Goal: Information Seeking & Learning: Learn about a topic

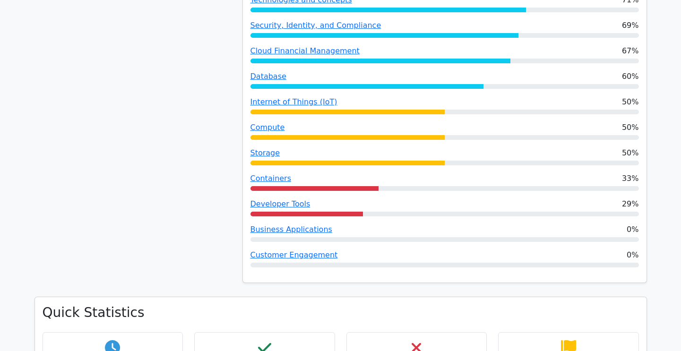
scroll to position [331, 0]
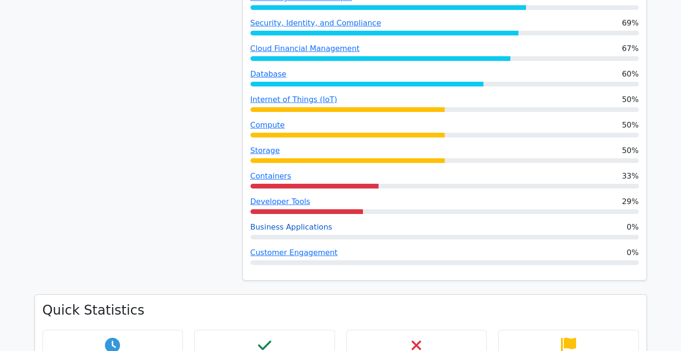
click at [299, 227] on link "Business Applications" at bounding box center [291, 227] width 82 height 9
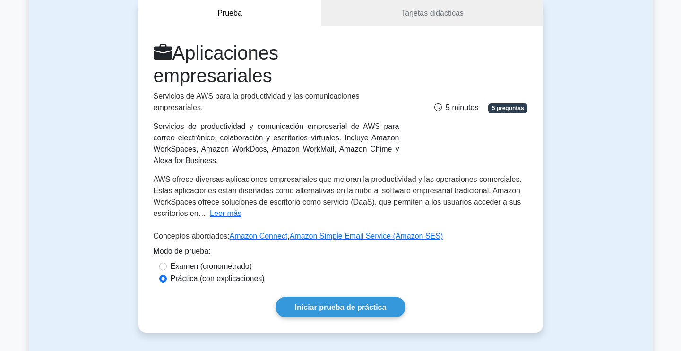
scroll to position [95, 0]
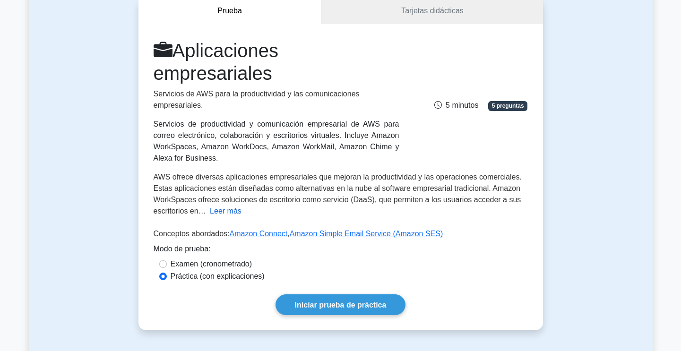
click at [226, 207] on font "Leer más" at bounding box center [226, 211] width 32 height 8
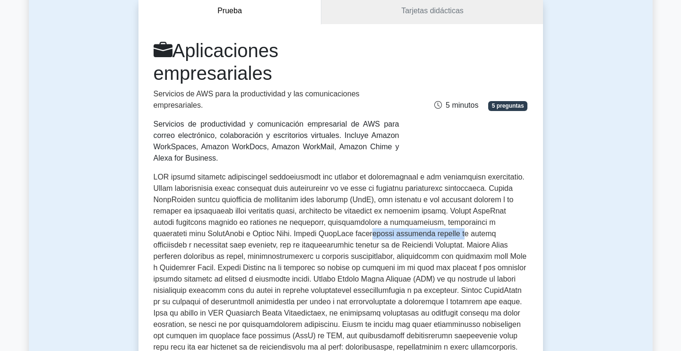
drag, startPoint x: 350, startPoint y: 224, endPoint x: 433, endPoint y: 225, distance: 83.2
click at [433, 225] on font at bounding box center [340, 279] width 373 height 212
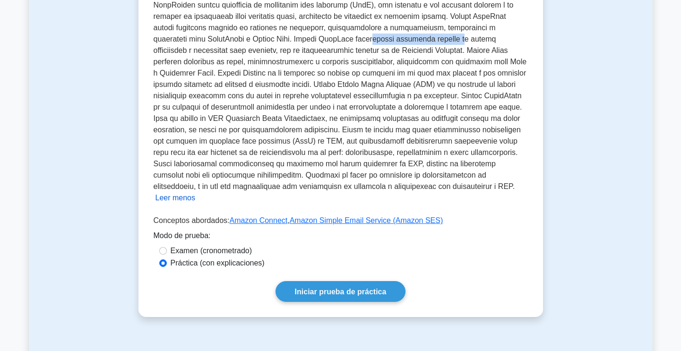
scroll to position [284, 0]
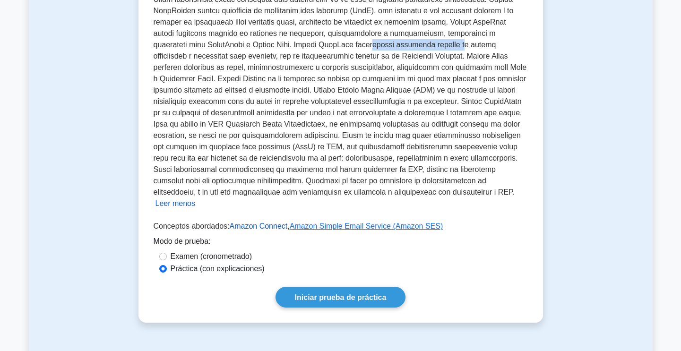
click at [267, 222] on font "Amazon Connect" at bounding box center [259, 226] width 58 height 8
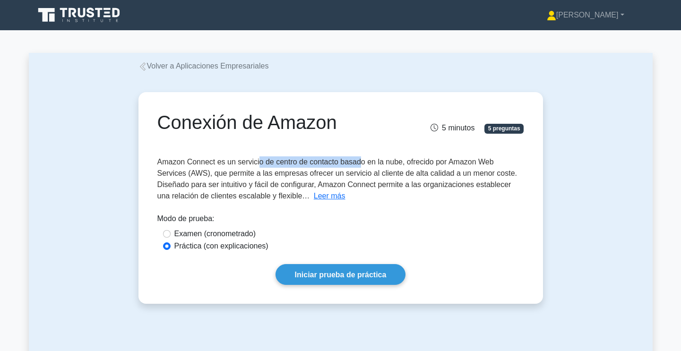
drag, startPoint x: 259, startPoint y: 164, endPoint x: 359, endPoint y: 166, distance: 99.3
click at [359, 166] on font "Amazon Connect es un servicio de centro de contacto basado en la nube, ofrecido…" at bounding box center [337, 179] width 360 height 42
click at [366, 164] on font "Amazon Connect es un servicio de centro de contacto basado en la nube, ofrecido…" at bounding box center [337, 179] width 360 height 42
drag, startPoint x: 373, startPoint y: 164, endPoint x: 401, endPoint y: 163, distance: 27.9
click at [401, 163] on font "Amazon Connect es un servicio de centro de contacto basado en la nube, ofrecido…" at bounding box center [337, 179] width 360 height 42
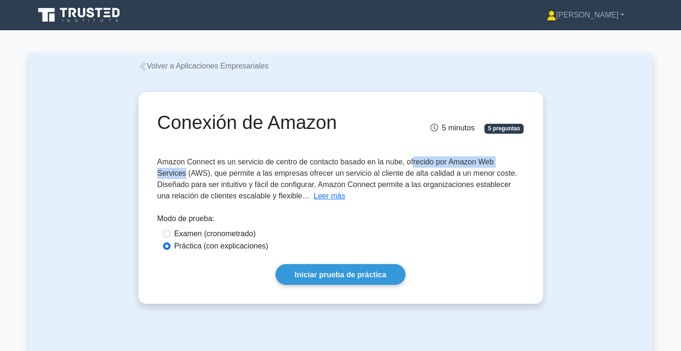
drag, startPoint x: 412, startPoint y: 163, endPoint x: 519, endPoint y: 167, distance: 107.3
click at [519, 167] on div "Amazon Connect es un servicio de centro de contacto basado en la nube, ofrecido…" at bounding box center [340, 178] width 367 height 45
drag, startPoint x: 163, startPoint y: 177, endPoint x: 180, endPoint y: 176, distance: 17.0
click at [180, 176] on font "Amazon Connect es un servicio de centro de contacto basado en la nube, ofrecido…" at bounding box center [337, 179] width 360 height 42
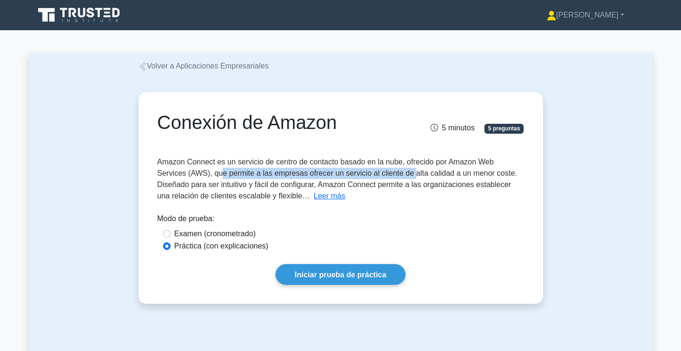
drag, startPoint x: 191, startPoint y: 174, endPoint x: 380, endPoint y: 172, distance: 189.0
click at [380, 172] on font "Amazon Connect es un servicio de centro de contacto basado en la nube, ofrecido…" at bounding box center [337, 179] width 360 height 42
click at [314, 194] on font "Leer más" at bounding box center [330, 196] width 32 height 8
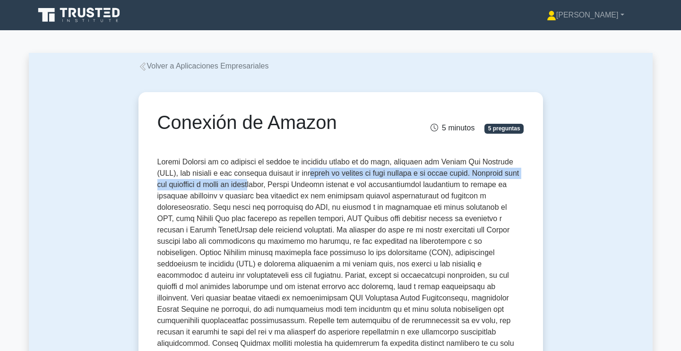
drag, startPoint x: 328, startPoint y: 176, endPoint x: 252, endPoint y: 179, distance: 75.7
drag, startPoint x: 252, startPoint y: 179, endPoint x: 353, endPoint y: 187, distance: 101.5
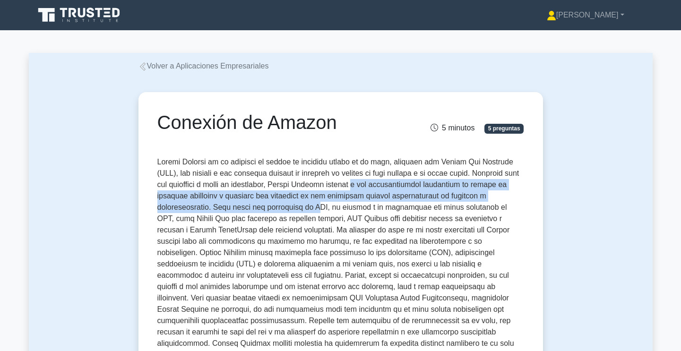
drag, startPoint x: 372, startPoint y: 187, endPoint x: 265, endPoint y: 210, distance: 109.3
click at [265, 210] on font at bounding box center [338, 298] width 363 height 280
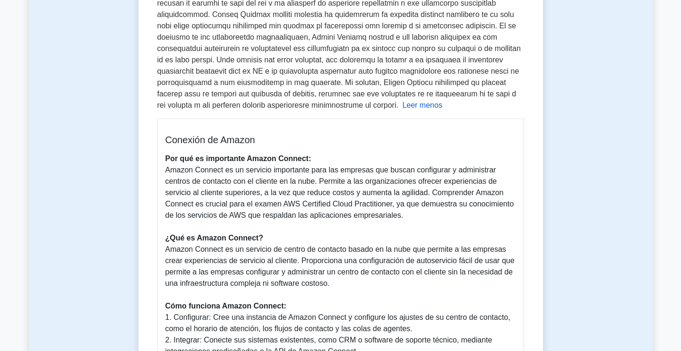
scroll to position [331, 0]
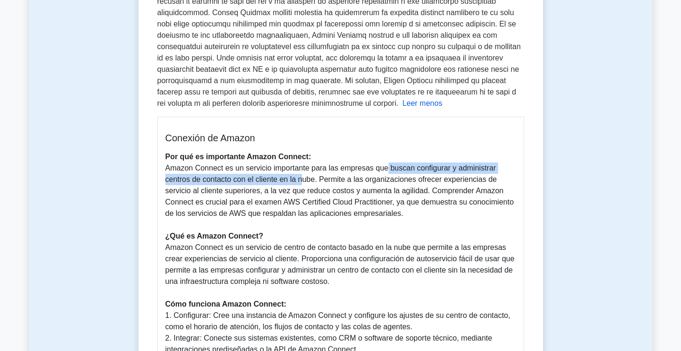
drag, startPoint x: 380, startPoint y: 170, endPoint x: 297, endPoint y: 180, distance: 83.4
click at [297, 180] on font "Amazon Connect es un servicio importante para las empresas que buscan configura…" at bounding box center [339, 190] width 349 height 53
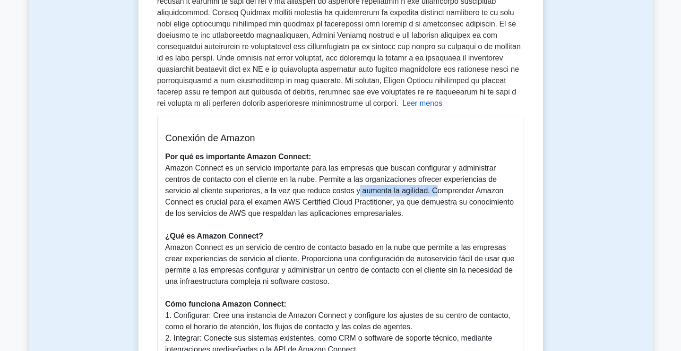
drag, startPoint x: 352, startPoint y: 190, endPoint x: 426, endPoint y: 195, distance: 74.8
click at [426, 195] on font "Amazon Connect es un servicio importante para las empresas que buscan configura…" at bounding box center [339, 190] width 349 height 53
drag, startPoint x: 172, startPoint y: 192, endPoint x: 424, endPoint y: 194, distance: 251.9
click at [424, 194] on font "Amazon Connect es un servicio importante para las empresas que buscan configura…" at bounding box center [339, 190] width 349 height 53
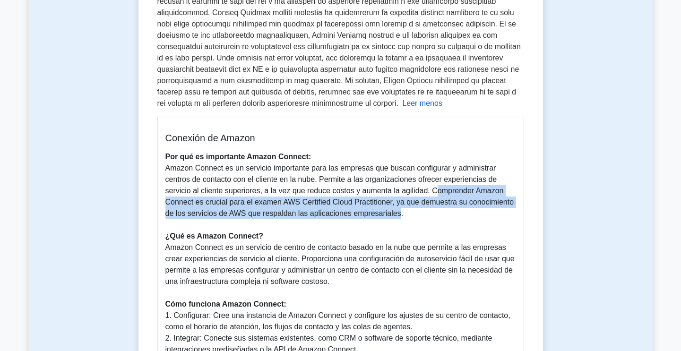
drag, startPoint x: 428, startPoint y: 191, endPoint x: 393, endPoint y: 215, distance: 42.9
click at [393, 215] on font "Amazon Connect es un servicio importante para las empresas que buscan configura…" at bounding box center [339, 190] width 349 height 53
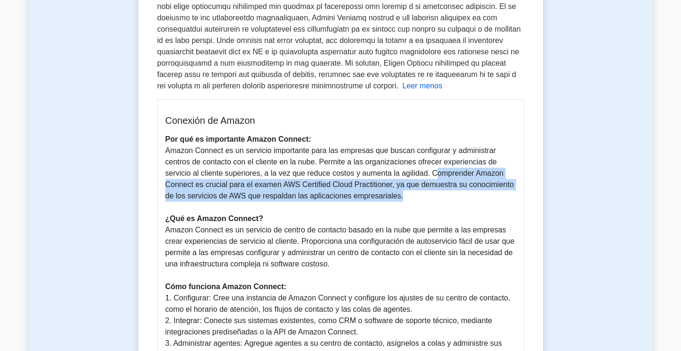
scroll to position [378, 0]
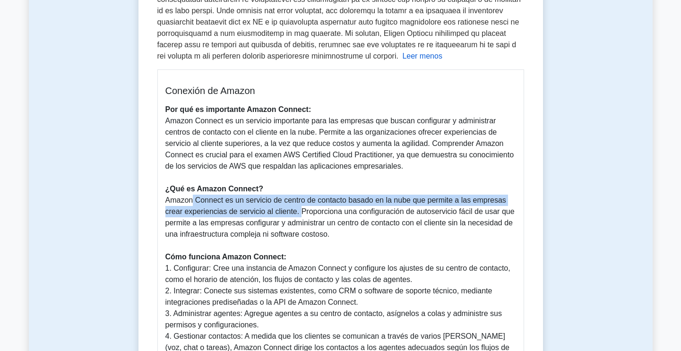
drag, startPoint x: 188, startPoint y: 203, endPoint x: 296, endPoint y: 216, distance: 109.1
click at [296, 216] on font "Amazon Connect es un servicio de centro de contacto basado en la nube que permi…" at bounding box center [339, 217] width 349 height 42
click at [262, 216] on font "Amazon Connect es un servicio de centro de contacto basado en la nube que permi…" at bounding box center [339, 217] width 349 height 42
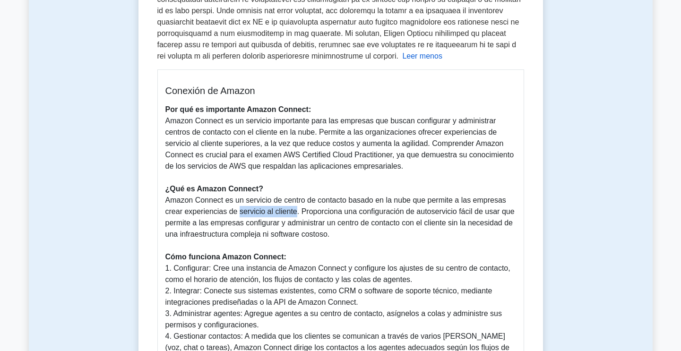
drag, startPoint x: 236, startPoint y: 212, endPoint x: 291, endPoint y: 213, distance: 55.3
click at [289, 214] on font "Amazon Connect es un servicio de centro de contacto basado en la nube que permi…" at bounding box center [339, 217] width 349 height 42
drag, startPoint x: 308, startPoint y: 210, endPoint x: 469, endPoint y: 212, distance: 161.1
click at [469, 212] on font "Amazon Connect es un servicio de centro de contacto basado en la nube que permi…" at bounding box center [339, 217] width 349 height 42
click at [449, 213] on font "Amazon Connect es un servicio de centro de contacto basado en la nube que permi…" at bounding box center [339, 217] width 349 height 42
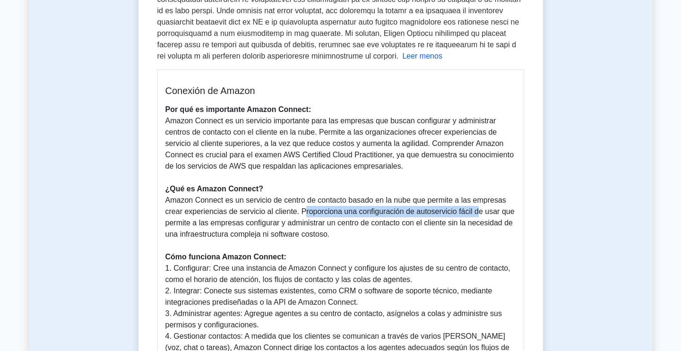
drag, startPoint x: 298, startPoint y: 211, endPoint x: 472, endPoint y: 211, distance: 173.9
click at [472, 211] on font "Amazon Connect es un servicio de centro de contacto basado en la nube que permi…" at bounding box center [339, 217] width 349 height 42
click at [342, 215] on font "Amazon Connect es un servicio de centro de contacto basado en la nube que permi…" at bounding box center [339, 217] width 349 height 42
drag, startPoint x: 346, startPoint y: 211, endPoint x: 471, endPoint y: 212, distance: 125.2
click at [471, 212] on font "Amazon Connect es un servicio de centro de contacto basado en la nube que permi…" at bounding box center [339, 217] width 349 height 42
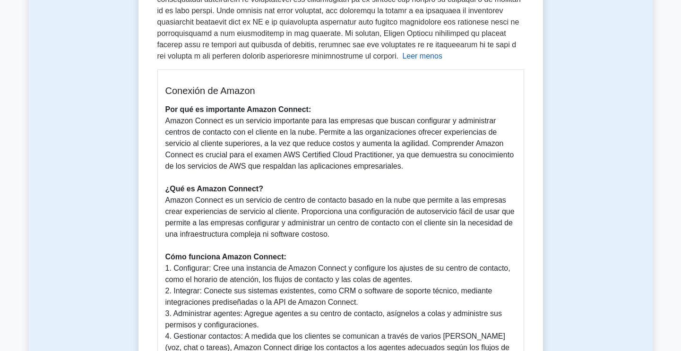
drag, startPoint x: 488, startPoint y: 213, endPoint x: 440, endPoint y: 215, distance: 47.8
click at [488, 213] on font "Amazon Connect es un servicio de centro de contacto basado en la nube que permi…" at bounding box center [339, 217] width 349 height 42
drag, startPoint x: 358, startPoint y: 215, endPoint x: 335, endPoint y: 240, distance: 33.4
click at [335, 240] on p "Por qué es importante Amazon Connect: Amazon Connect es un servicio importante …" at bounding box center [340, 325] width 351 height 442
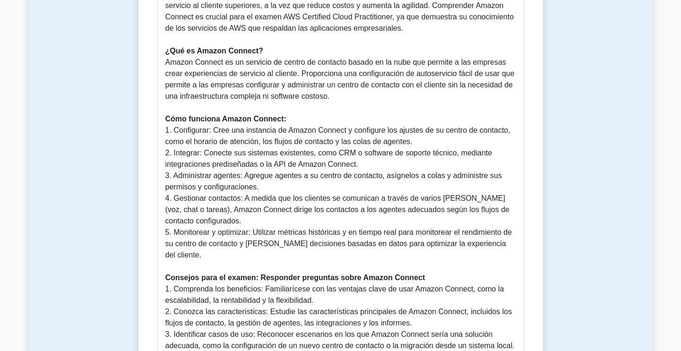
scroll to position [520, 0]
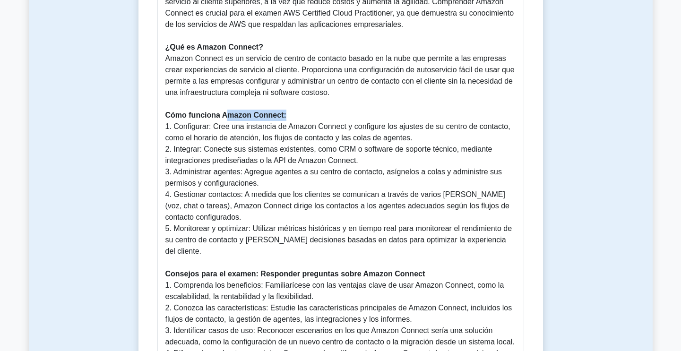
drag, startPoint x: 228, startPoint y: 117, endPoint x: 284, endPoint y: 117, distance: 55.8
click at [284, 117] on font "Cómo funciona Amazon Connect:" at bounding box center [225, 115] width 121 height 8
drag, startPoint x: 170, startPoint y: 128, endPoint x: 214, endPoint y: 128, distance: 43.9
click at [214, 128] on font "1. Configurar: Cree una instancia de Amazon Connect y configure los ajustes de …" at bounding box center [337, 131] width 345 height 19
drag, startPoint x: 169, startPoint y: 150, endPoint x: 203, endPoint y: 150, distance: 34.0
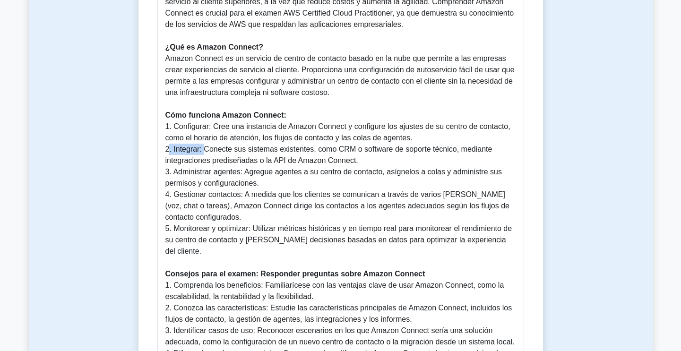
click at [203, 150] on font "2. Integrar: Conecte sus sistemas existentes, como CRM o software de soporte té…" at bounding box center [328, 154] width 327 height 19
drag, startPoint x: 173, startPoint y: 173, endPoint x: 243, endPoint y: 173, distance: 70.4
click at [243, 173] on font "3. Administrar agentes: Agregue agentes a su centro de contacto, asígnelos a co…" at bounding box center [333, 177] width 336 height 19
drag, startPoint x: 173, startPoint y: 193, endPoint x: 241, endPoint y: 193, distance: 67.1
click at [241, 193] on font "4. Gestionar contactos: A medida que los clientes se comunican a través de vari…" at bounding box center [337, 205] width 344 height 31
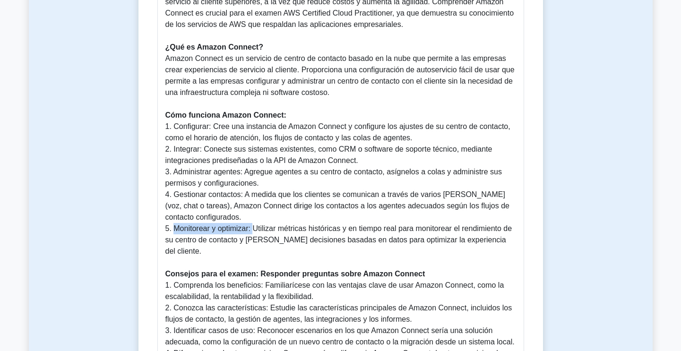
drag, startPoint x: 173, startPoint y: 229, endPoint x: 255, endPoint y: 229, distance: 81.3
click at [255, 229] on font "5. Monitorear y optimizar: Utilizar métricas históricas y en tiempo real para m…" at bounding box center [338, 239] width 347 height 31
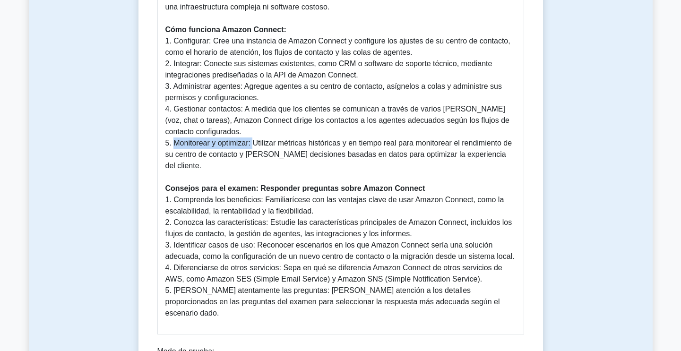
scroll to position [614, 0]
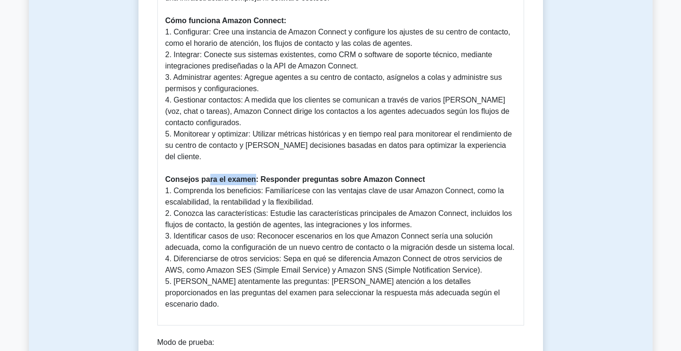
drag, startPoint x: 208, startPoint y: 169, endPoint x: 251, endPoint y: 169, distance: 42.5
click at [251, 175] on font "Consejos para el examen: Responder preguntas sobre Amazon Connect" at bounding box center [295, 179] width 260 height 8
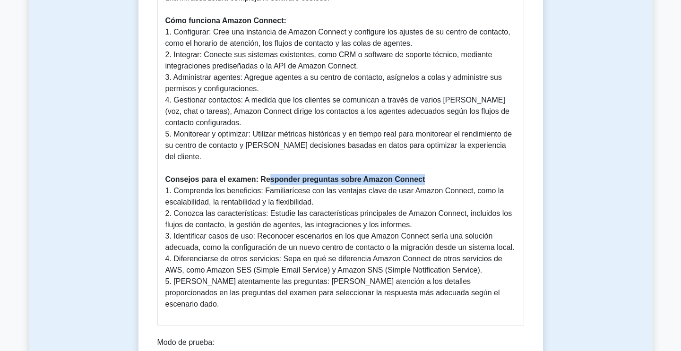
drag, startPoint x: 268, startPoint y: 169, endPoint x: 432, endPoint y: 172, distance: 164.0
click at [432, 172] on p "Por qué es importante Amazon Connect: Amazon Connect es un servicio importante …" at bounding box center [340, 89] width 351 height 442
drag, startPoint x: 204, startPoint y: 182, endPoint x: 329, endPoint y: 190, distance: 125.5
click at [329, 190] on p "Por qué es importante Amazon Connect: Amazon Connect es un servicio importante …" at bounding box center [340, 89] width 351 height 442
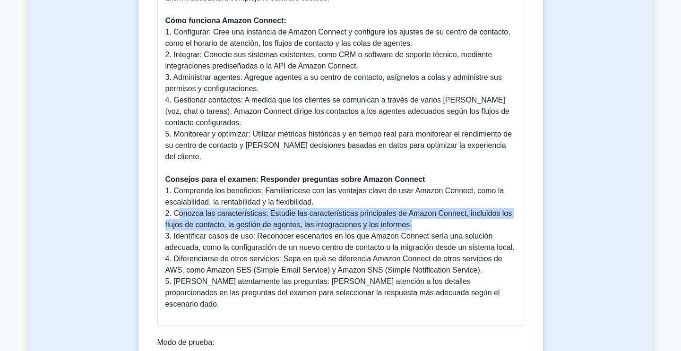
drag, startPoint x: 176, startPoint y: 204, endPoint x: 420, endPoint y: 218, distance: 244.2
click at [420, 218] on p "Por qué es importante Amazon Connect: Amazon Connect es un servicio importante …" at bounding box center [340, 89] width 351 height 442
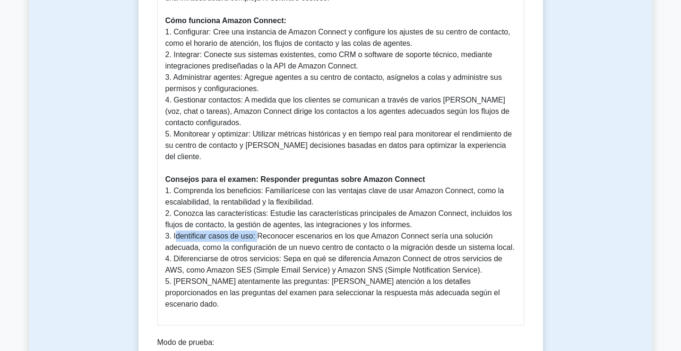
drag, startPoint x: 174, startPoint y: 226, endPoint x: 254, endPoint y: 228, distance: 79.4
click at [254, 232] on font "3. Identificar casos de uso: Reconocer escenarios en los que Amazon Connect ser…" at bounding box center [339, 241] width 349 height 19
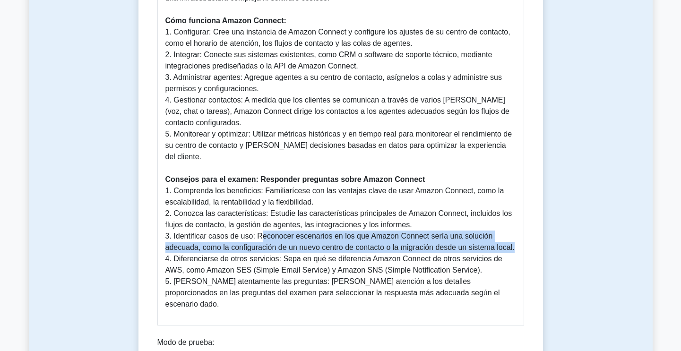
drag, startPoint x: 261, startPoint y: 226, endPoint x: 522, endPoint y: 240, distance: 261.2
click at [522, 240] on div "Conexión de Amazon Por qué es importante Amazon Connect: Amazon Connect es un s…" at bounding box center [340, 79] width 367 height 492
click at [329, 240] on font "3. Identificar casos de uso: Reconocer escenarios en los que Amazon Connect ser…" at bounding box center [339, 241] width 349 height 19
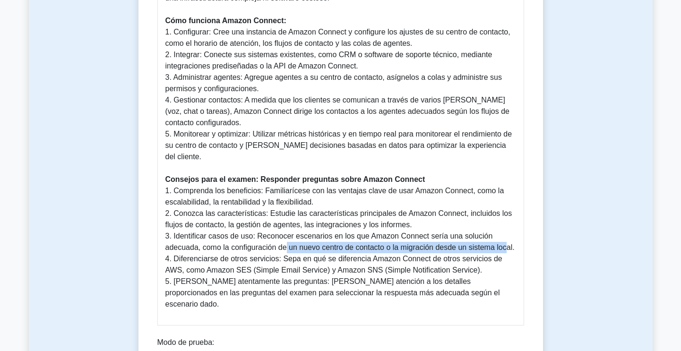
drag, startPoint x: 330, startPoint y: 237, endPoint x: 506, endPoint y: 239, distance: 175.8
click at [506, 239] on font "3. Identificar casos de uso: Reconocer escenarios en los que Amazon Connect ser…" at bounding box center [339, 241] width 349 height 19
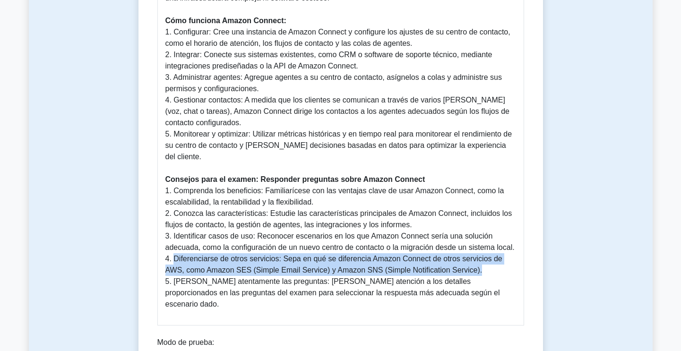
drag, startPoint x: 173, startPoint y: 248, endPoint x: 462, endPoint y: 260, distance: 288.5
click at [462, 260] on p "Por qué es importante Amazon Connect: Amazon Connect es un servicio importante …" at bounding box center [340, 89] width 351 height 442
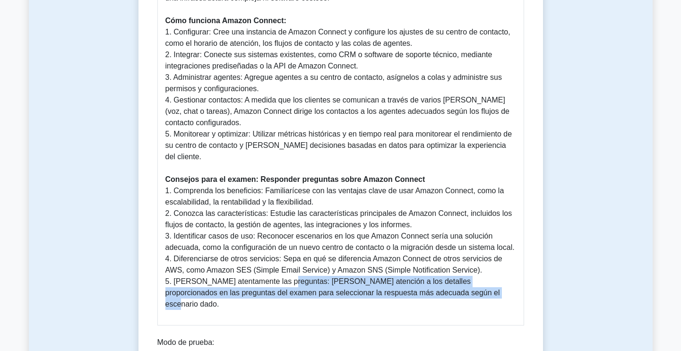
drag, startPoint x: 278, startPoint y: 272, endPoint x: 438, endPoint y: 286, distance: 160.3
click at [438, 286] on p "Por qué es importante Amazon Connect: Amazon Connect es un servicio importante …" at bounding box center [340, 89] width 351 height 442
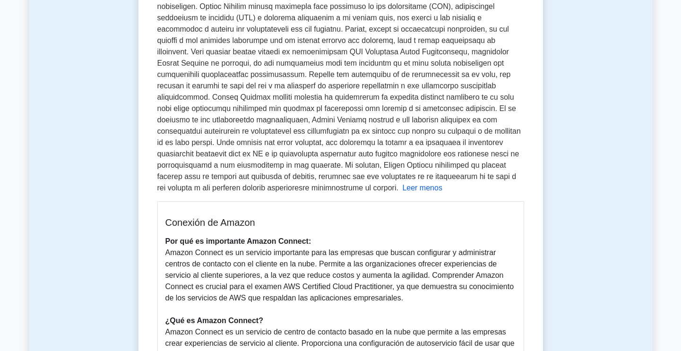
scroll to position [189, 0]
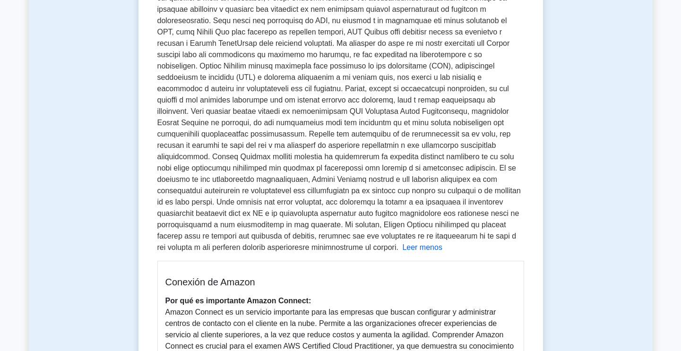
click at [402, 247] on font "Leer menos" at bounding box center [422, 247] width 40 height 8
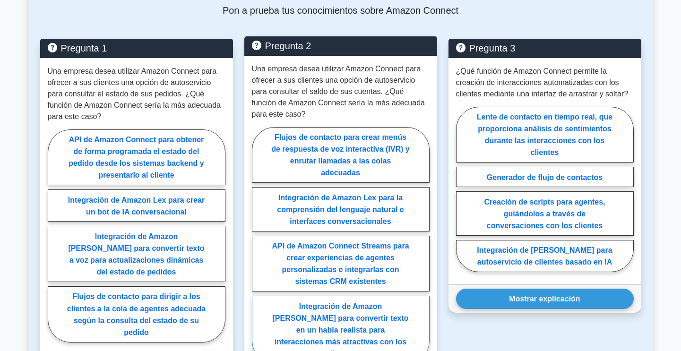
scroll to position [345, 0]
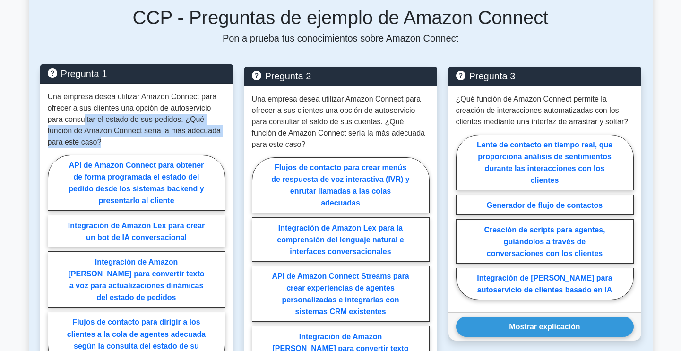
drag, startPoint x: 103, startPoint y: 123, endPoint x: 155, endPoint y: 140, distance: 55.0
click at [155, 140] on p "Una empresa desea utilizar Amazon Connect para ofrecer a sus clientes una opció…" at bounding box center [137, 119] width 178 height 57
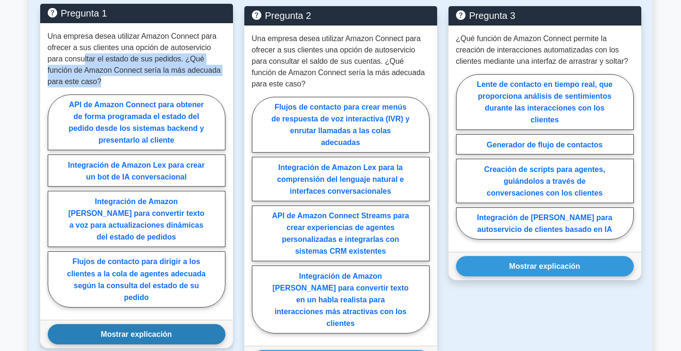
scroll to position [393, 0]
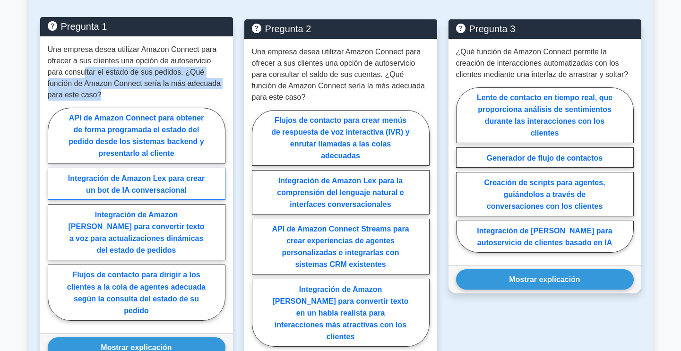
click at [164, 170] on label "Integración de Amazon Lex para crear un bot de IA conversacional" at bounding box center [137, 184] width 178 height 32
click at [54, 214] on input "Integración de Amazon Lex para crear un bot de IA conversacional" at bounding box center [51, 217] width 6 height 6
radio input "true"
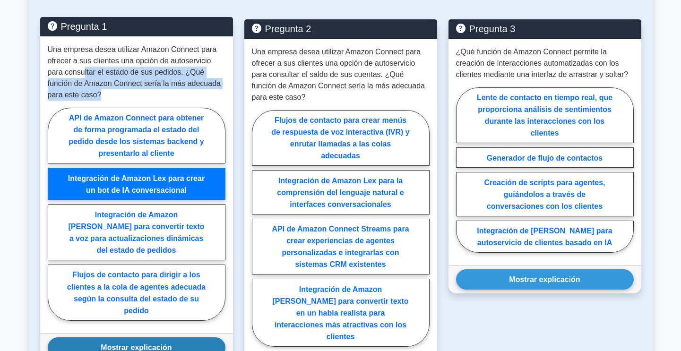
click at [118, 342] on button "Mostrar explicación" at bounding box center [137, 347] width 178 height 20
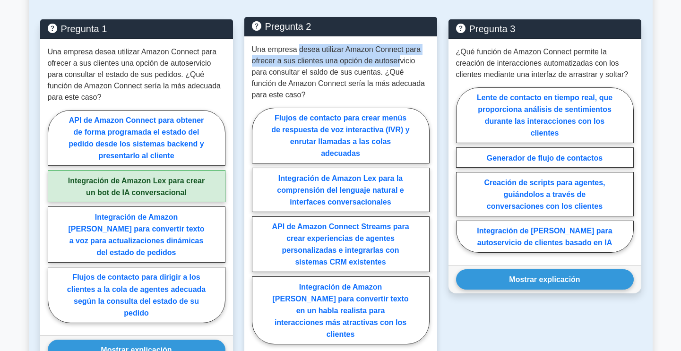
drag, startPoint x: 306, startPoint y: 52, endPoint x: 405, endPoint y: 55, distance: 99.8
click at [401, 55] on font "Una empresa desea utilizar Amazon Connect para ofrecer a sus clientes una opció…" at bounding box center [338, 71] width 173 height 53
click at [409, 54] on font "Una empresa desea utilizar Amazon Connect para ofrecer a sus clientes una opció…" at bounding box center [338, 71] width 173 height 53
click at [290, 66] on p "Una empresa desea utilizar Amazon Connect para ofrecer a sus clientes una opció…" at bounding box center [341, 72] width 178 height 57
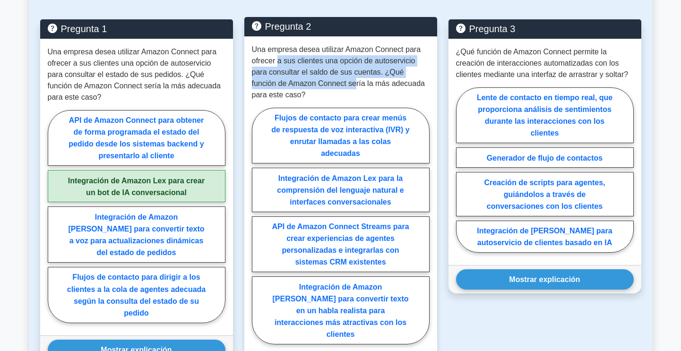
drag, startPoint x: 277, startPoint y: 60, endPoint x: 328, endPoint y: 78, distance: 54.5
click at [328, 78] on font "Una empresa desea utilizar Amazon Connect para ofrecer a sus clientes una opció…" at bounding box center [338, 71] width 173 height 53
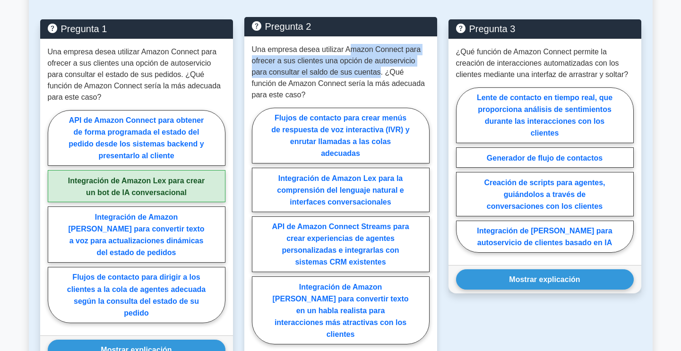
drag, startPoint x: 348, startPoint y: 51, endPoint x: 378, endPoint y: 69, distance: 34.4
click at [378, 69] on font "Una empresa desea utilizar Amazon Connect para ofrecer a sus clientes una opció…" at bounding box center [338, 71] width 173 height 53
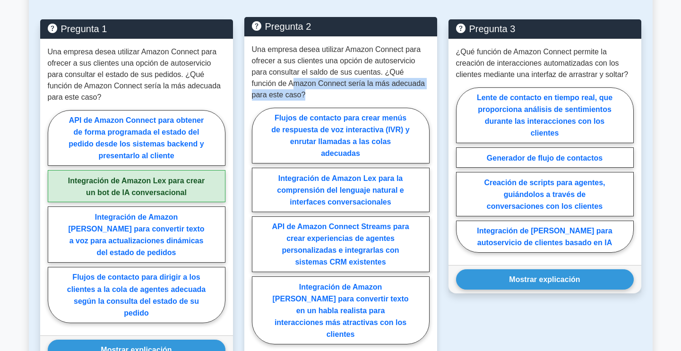
drag, startPoint x: 285, startPoint y: 86, endPoint x: 414, endPoint y: 89, distance: 129.0
click at [414, 89] on p "Una empresa desea utilizar Amazon Connect para ofrecer a sus clientes una opció…" at bounding box center [341, 72] width 178 height 57
click at [370, 201] on font "Integración de Amazon Lex para la comprensión del lenguaje natural e interfaces…" at bounding box center [340, 190] width 127 height 32
click at [258, 225] on input "Integración de Amazon Lex para la comprensión del lenguaje natural e interfaces…" at bounding box center [255, 228] width 6 height 6
radio input "true"
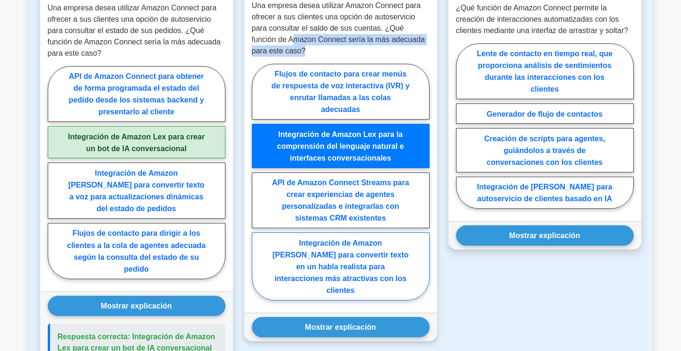
scroll to position [440, 0]
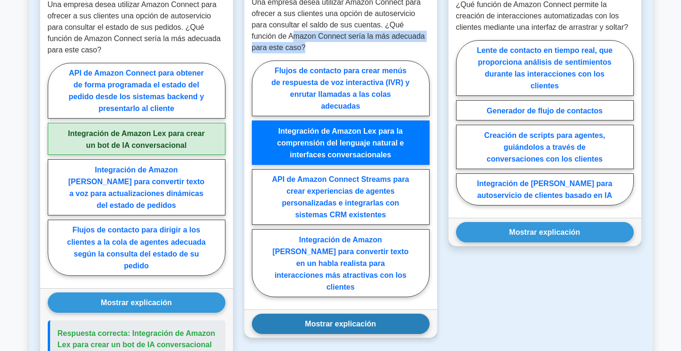
click at [392, 314] on button "Mostrar explicación" at bounding box center [341, 324] width 178 height 20
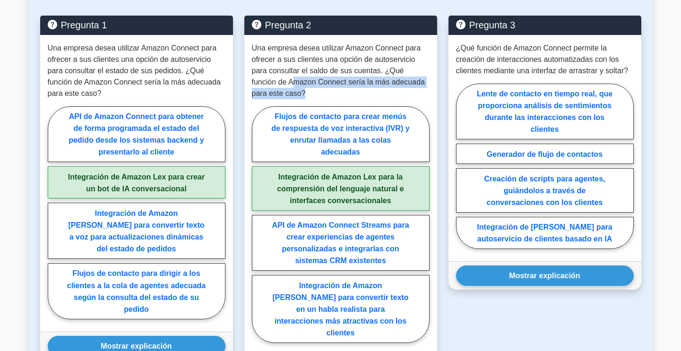
scroll to position [393, 0]
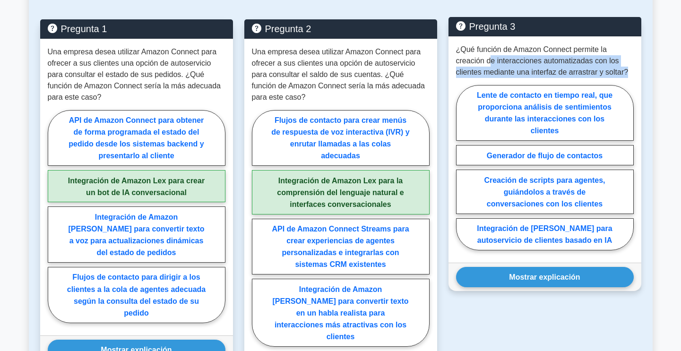
drag, startPoint x: 489, startPoint y: 65, endPoint x: 632, endPoint y: 76, distance: 143.6
click at [632, 76] on p "¿Qué función de Amazon Connect permite la creación de interacciones automatizad…" at bounding box center [545, 61] width 178 height 34
click at [568, 232] on font "Integración de Lex Chatbot para autoservicio de clientes basado en IA" at bounding box center [544, 234] width 135 height 20
click at [462, 173] on input "Integración de Lex Chatbot para autoservicio de clientes basado en IA" at bounding box center [459, 170] width 6 height 6
radio input "true"
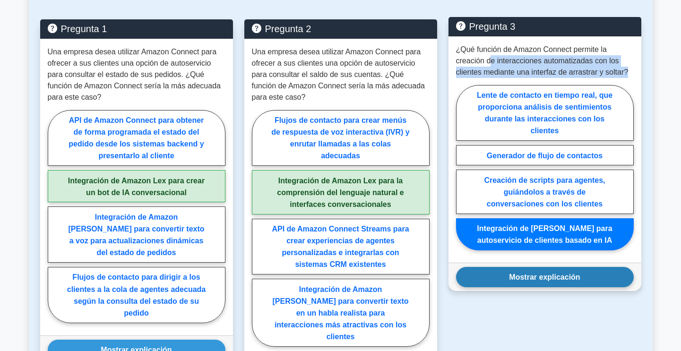
click at [570, 279] on font "Mostrar explicación" at bounding box center [544, 277] width 71 height 8
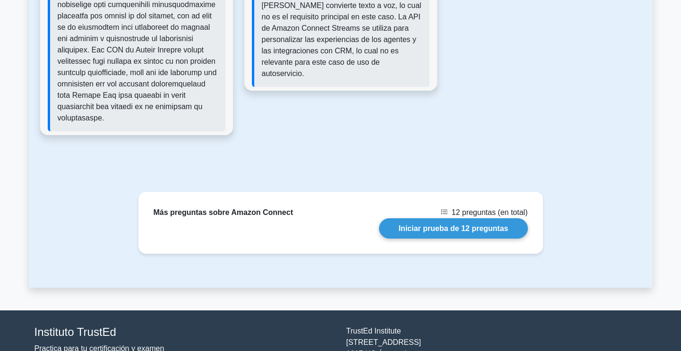
scroll to position [1054, 0]
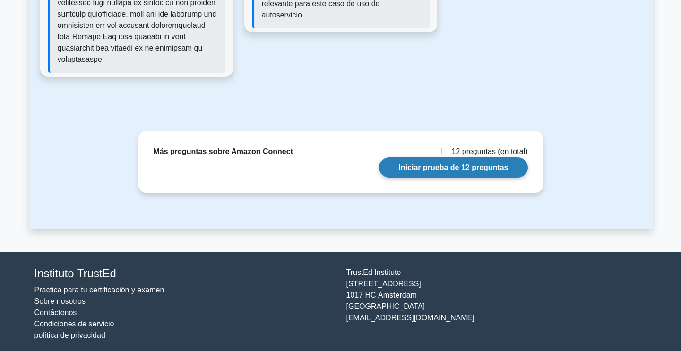
click at [445, 165] on link "Iniciar prueba de 12 preguntas" at bounding box center [453, 167] width 148 height 20
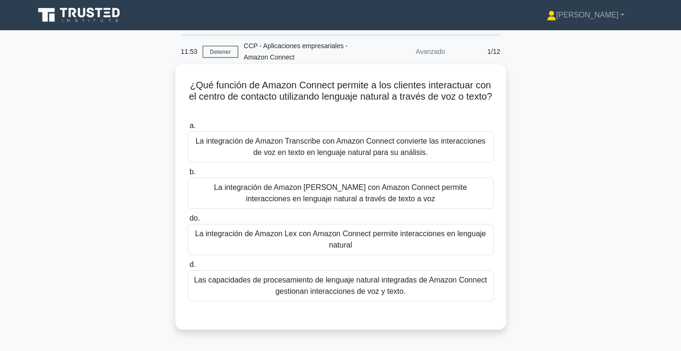
drag, startPoint x: 367, startPoint y: 99, endPoint x: 430, endPoint y: 103, distance: 64.0
click at [430, 103] on h5 "¿Qué función de Amazon Connect permite a los clientes interactuar con el centro…" at bounding box center [341, 96] width 308 height 35
click at [341, 242] on font "La integración de Amazon Lex con Amazon Connect permite interacciones en lengua…" at bounding box center [340, 239] width 291 height 19
click at [188, 222] on input "do. La integración de Amazon Lex con Amazon Connect permite interacciones en le…" at bounding box center [188, 218] width 0 height 6
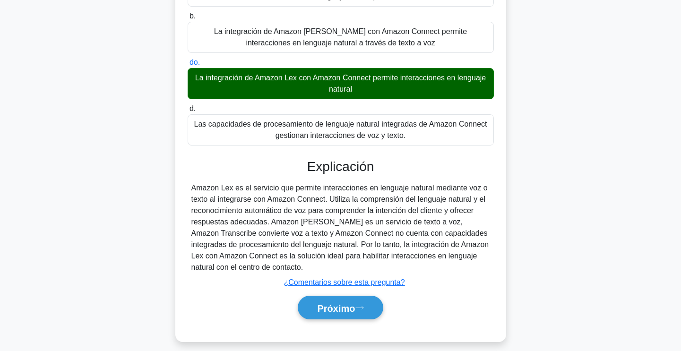
scroll to position [165, 0]
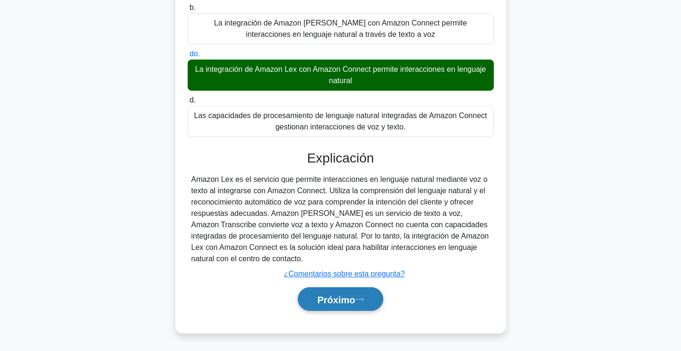
click at [355, 301] on font "Próximo" at bounding box center [336, 299] width 38 height 10
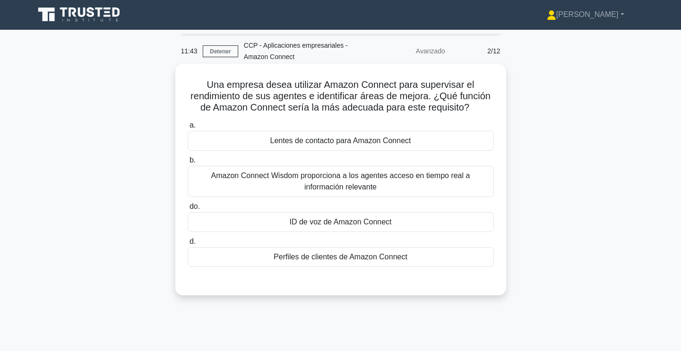
scroll to position [0, 0]
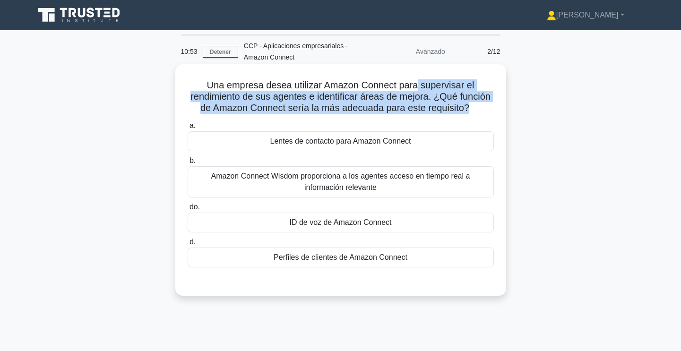
drag, startPoint x: 418, startPoint y: 86, endPoint x: 473, endPoint y: 112, distance: 61.1
click at [470, 112] on font "Una empresa desea utilizar Amazon Connect para supervisar el rendimiento de sus…" at bounding box center [340, 96] width 300 height 33
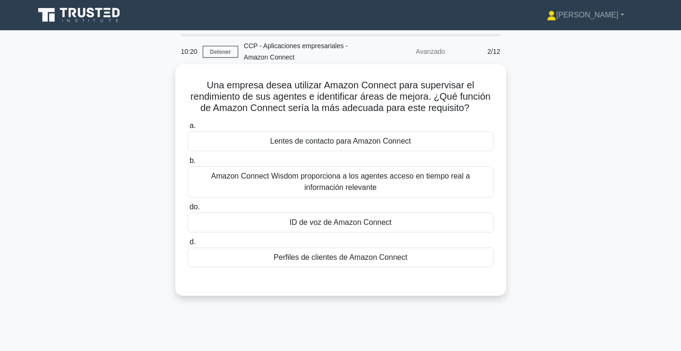
click at [353, 226] on font "ID de voz de Amazon Connect" at bounding box center [340, 222] width 102 height 8
click at [188, 210] on input "do. ID de voz de Amazon Connect" at bounding box center [188, 207] width 0 height 6
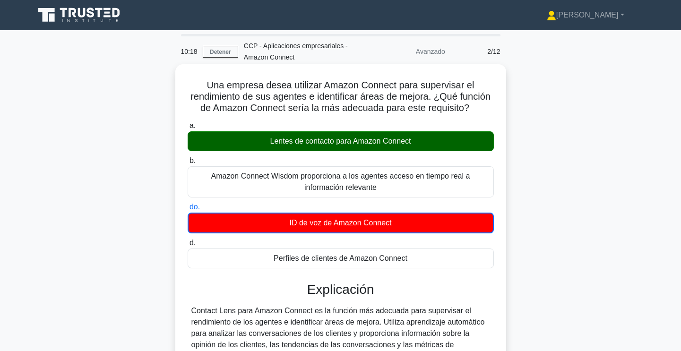
click at [323, 140] on font "Lentes de contacto para Amazon Connect" at bounding box center [340, 141] width 141 height 8
click at [188, 129] on input "a. Lentes de contacto para Amazon Connect" at bounding box center [188, 126] width 0 height 6
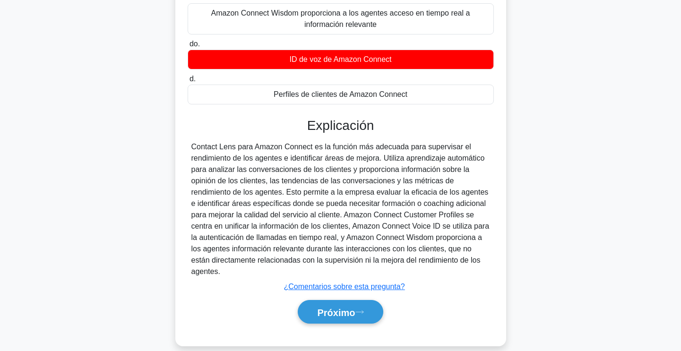
scroll to position [165, 0]
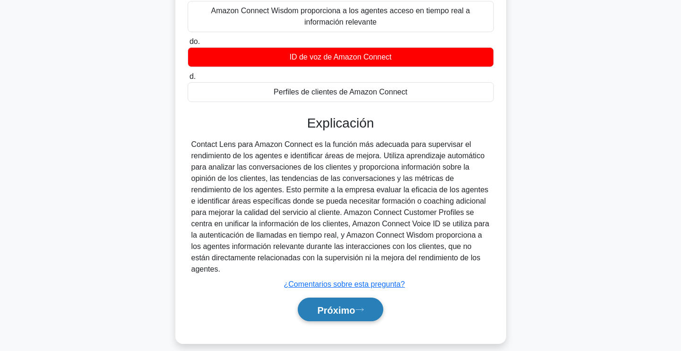
click at [346, 305] on font "Próximo" at bounding box center [336, 310] width 38 height 10
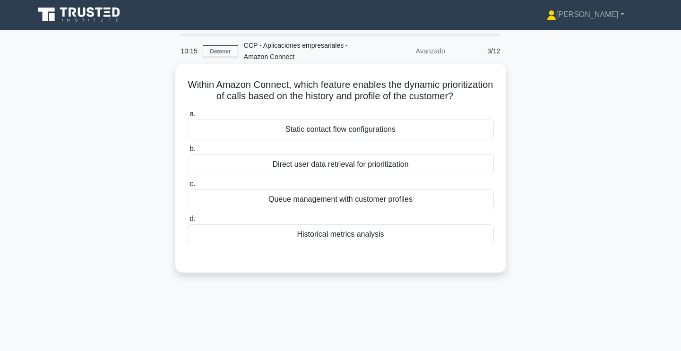
scroll to position [0, 0]
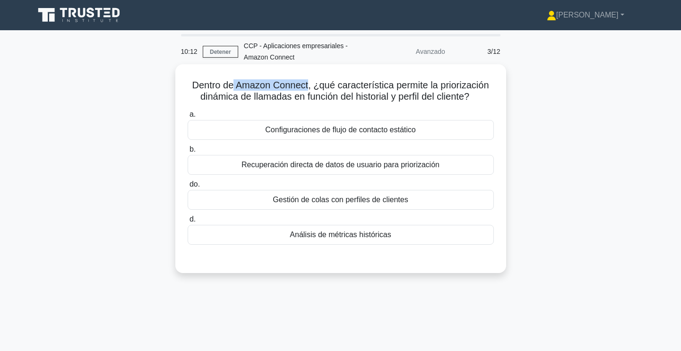
drag, startPoint x: 291, startPoint y: 89, endPoint x: 309, endPoint y: 89, distance: 18.4
click at [309, 89] on font "Dentro de Amazon Connect, ¿qué característica permite la priorización dinámica …" at bounding box center [340, 91] width 297 height 22
click at [227, 89] on font "Dentro de Amazon Connect, ¿qué característica permite la priorización dinámica …" at bounding box center [340, 91] width 297 height 22
drag, startPoint x: 194, startPoint y: 86, endPoint x: 309, endPoint y: 86, distance: 114.8
click at [309, 86] on font "Dentro de Amazon Connect, ¿qué característica permite la priorización dinámica …" at bounding box center [340, 91] width 297 height 22
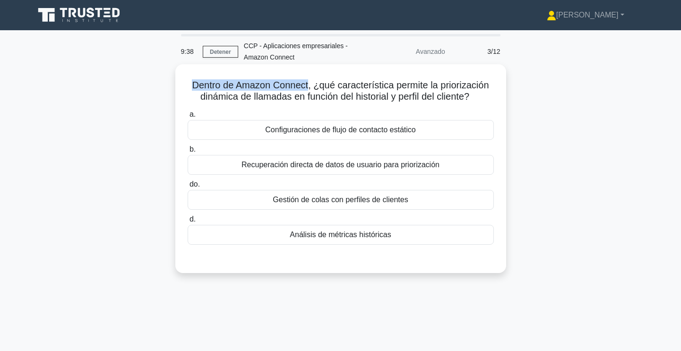
drag, startPoint x: 315, startPoint y: 86, endPoint x: 482, endPoint y: 101, distance: 168.0
click at [482, 101] on h5 "Dentro de Amazon Connect, ¿qué característica permite la priorización dinámica …" at bounding box center [341, 91] width 308 height 24
click at [371, 199] on font "Gestión de colas con perfiles de clientes" at bounding box center [340, 200] width 135 height 8
click at [188, 188] on input "do. Gestión de colas con perfiles de clientes" at bounding box center [188, 184] width 0 height 6
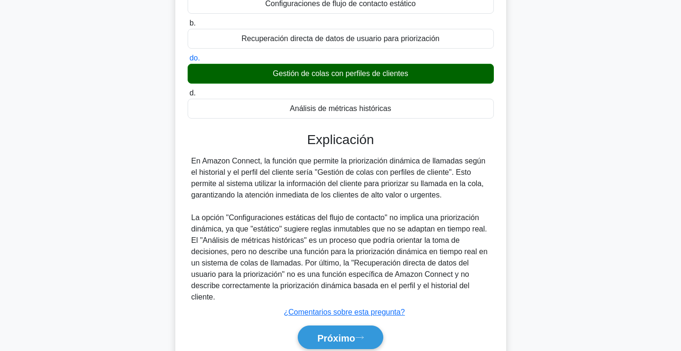
scroll to position [165, 0]
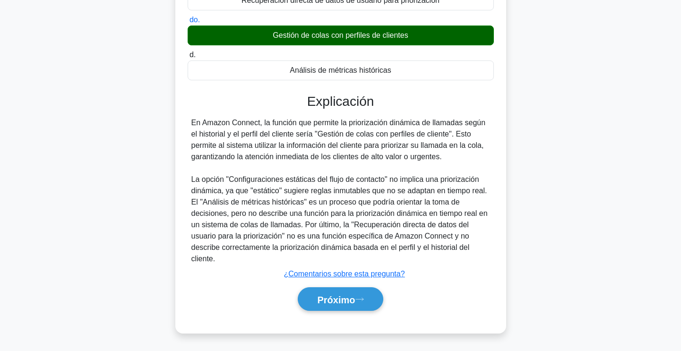
click at [333, 316] on div "a. Configuraciones de flujo de contacto estático b. Recuperación directa de dat…" at bounding box center [341, 132] width 308 height 380
click at [335, 306] on button "Próximo" at bounding box center [340, 299] width 85 height 24
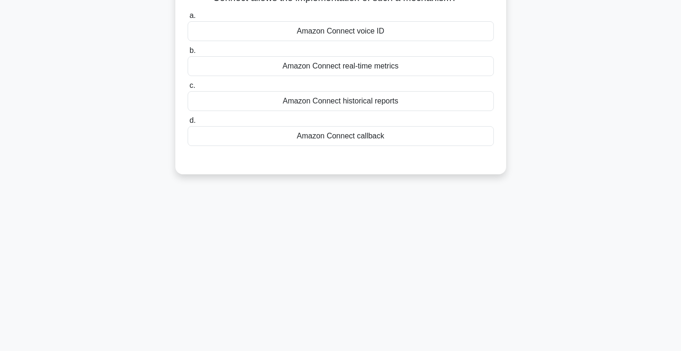
scroll to position [0, 0]
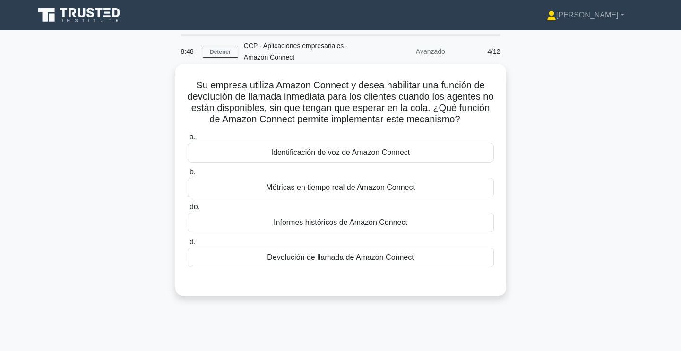
drag, startPoint x: 258, startPoint y: 101, endPoint x: 481, endPoint y: 123, distance: 223.2
click at [481, 123] on font "Su empresa utiliza Amazon Connect y desea habilitar una función de devolución d…" at bounding box center [340, 102] width 306 height 44
click at [357, 261] on font "Devolución de llamada de Amazon Connect" at bounding box center [340, 257] width 146 height 8
click at [188, 245] on input "d. Devolución de llamada de Amazon Connect" at bounding box center [188, 242] width 0 height 6
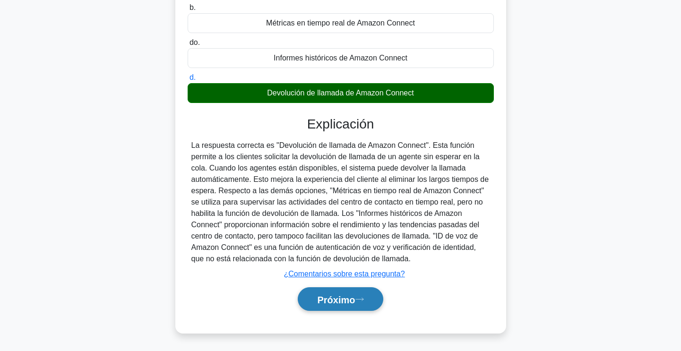
click at [353, 294] on font "Próximo" at bounding box center [336, 299] width 38 height 10
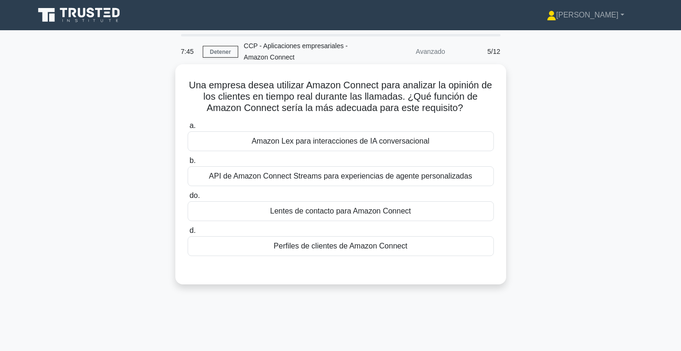
click at [360, 211] on font "Lentes de contacto para Amazon Connect" at bounding box center [340, 211] width 141 height 8
click at [188, 199] on input "do. Lentes de contacto para Amazon Connect" at bounding box center [188, 196] width 0 height 6
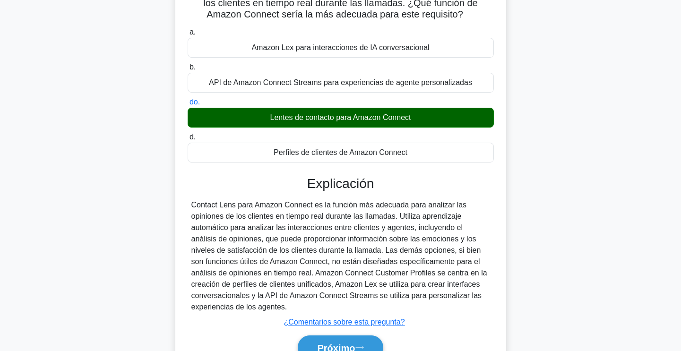
scroll to position [95, 0]
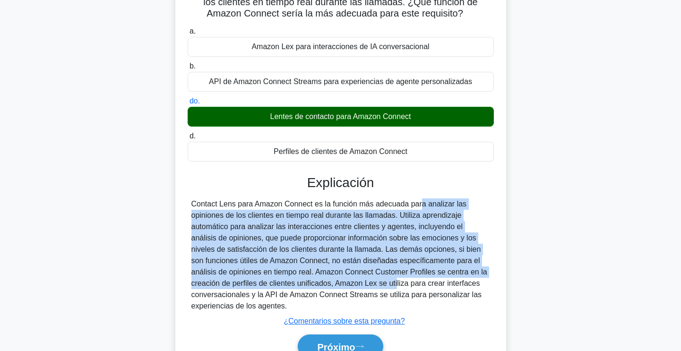
drag, startPoint x: 355, startPoint y: 204, endPoint x: 292, endPoint y: 285, distance: 102.7
click at [292, 285] on font "Contact Lens para Amazon Connect es la función más adecuada para analizar las o…" at bounding box center [339, 255] width 296 height 110
click at [294, 285] on font "Contact Lens para Amazon Connect es la función más adecuada para analizar las o…" at bounding box center [339, 255] width 296 height 110
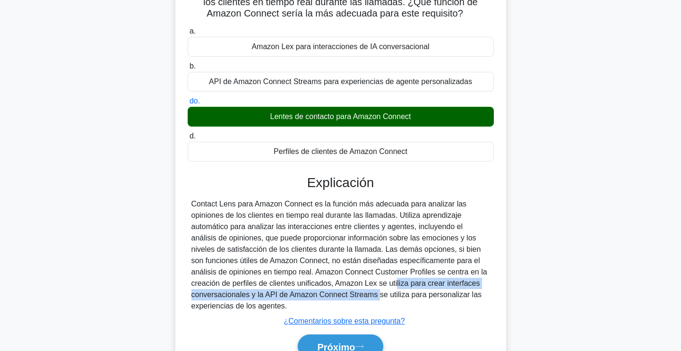
drag, startPoint x: 294, startPoint y: 285, endPoint x: 301, endPoint y: 297, distance: 14.2
click at [301, 297] on font "Contact Lens para Amazon Connect es la función más adecuada para analizar las o…" at bounding box center [339, 255] width 296 height 110
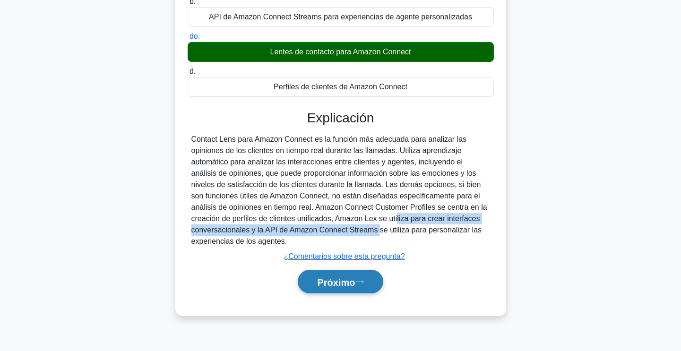
click at [329, 284] on font "Próximo" at bounding box center [336, 282] width 38 height 10
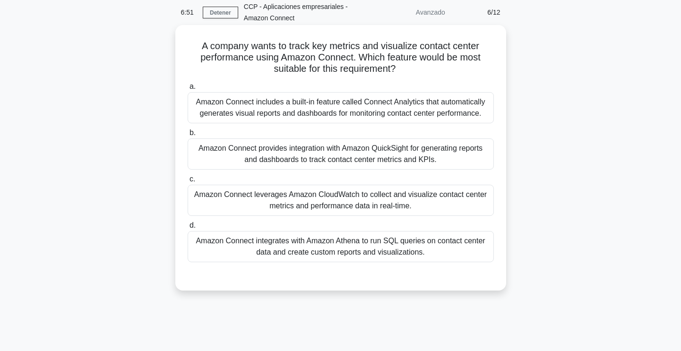
scroll to position [0, 0]
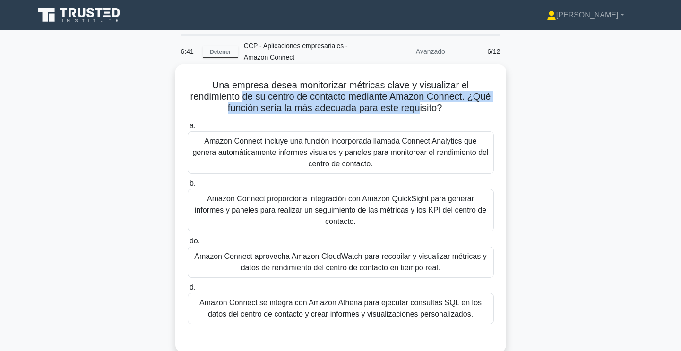
drag, startPoint x: 251, startPoint y: 98, endPoint x: 417, endPoint y: 112, distance: 166.4
click at [417, 112] on font "Una empresa desea monitorizar métricas clave y visualizar el rendimiento de su …" at bounding box center [340, 96] width 301 height 33
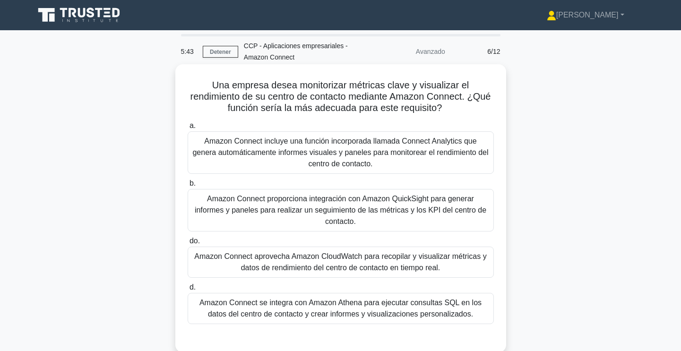
click at [361, 253] on font "Amazon Connect aprovecha Amazon CloudWatch para recopilar y visualizar métricas…" at bounding box center [340, 261] width 292 height 19
click at [188, 244] on input "do. Amazon Connect aprovecha Amazon CloudWatch para recopilar y visualizar métr…" at bounding box center [188, 241] width 0 height 6
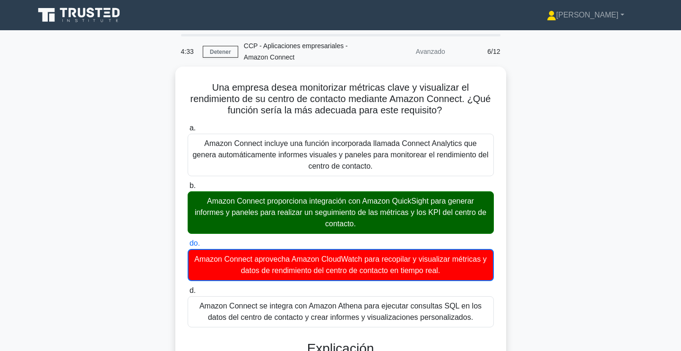
click at [581, 194] on div "Una empresa desea monitorizar métricas clave y visualizar el rendimiento de su …" at bounding box center [341, 346] width 624 height 559
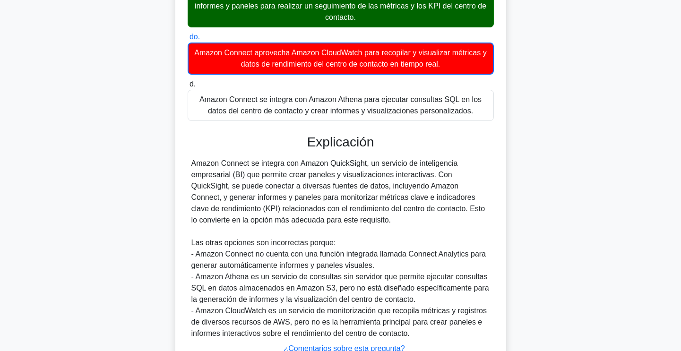
scroll to position [236, 0]
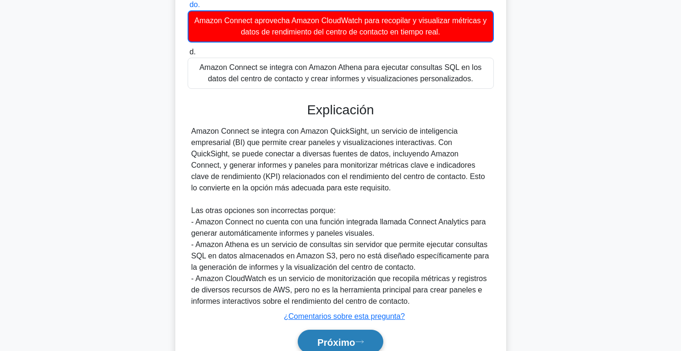
click at [355, 339] on font "Próximo" at bounding box center [336, 342] width 38 height 10
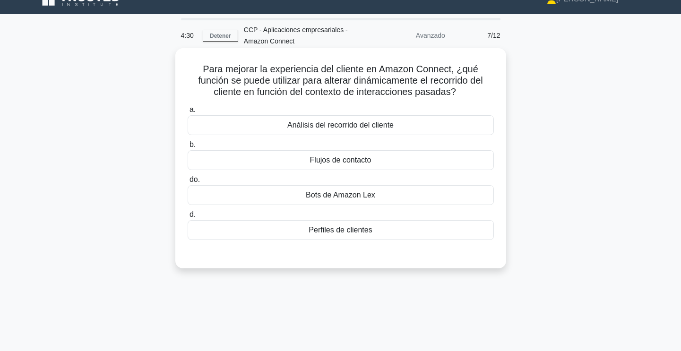
scroll to position [0, 0]
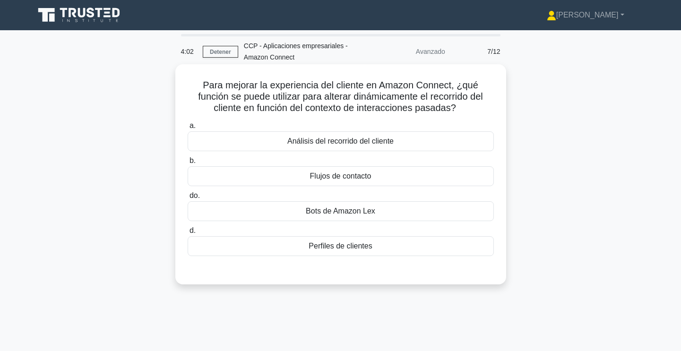
click at [363, 210] on font "Bots de Amazon Lex" at bounding box center [340, 211] width 69 height 8
click at [188, 199] on input "do. Bots de Amazon Lex" at bounding box center [188, 196] width 0 height 6
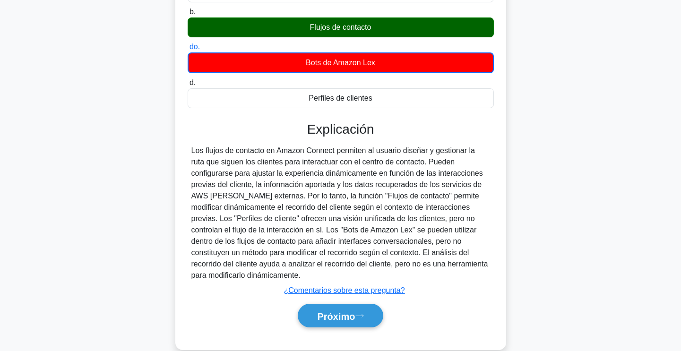
scroll to position [166, 0]
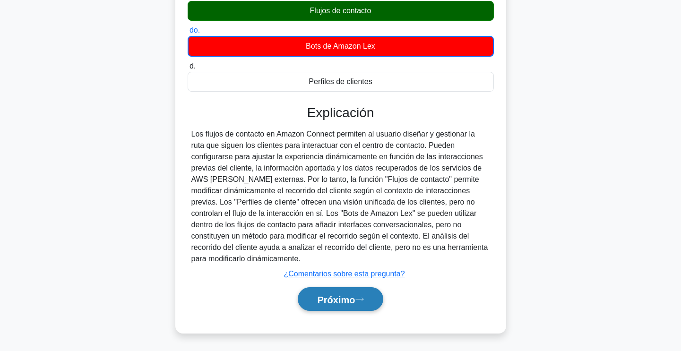
click at [359, 302] on button "Próximo" at bounding box center [340, 299] width 85 height 24
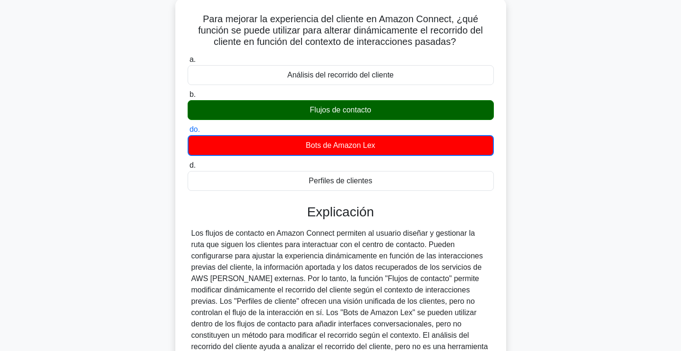
scroll to position [0, 0]
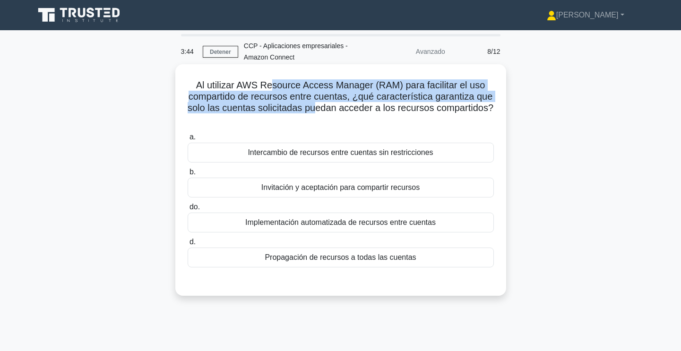
drag, startPoint x: 308, startPoint y: 86, endPoint x: 314, endPoint y: 111, distance: 24.9
click at [314, 111] on font "Al utilizar AWS Resource Access Manager (RAM) para facilitar el uso compartido …" at bounding box center [341, 96] width 306 height 33
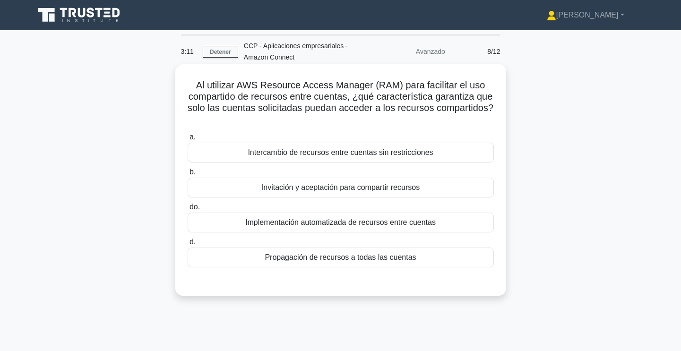
click at [366, 188] on font "Invitación y aceptación para compartir recursos" at bounding box center [340, 187] width 158 height 8
click at [188, 175] on input "b. Invitación y aceptación para compartir recursos" at bounding box center [188, 172] width 0 height 6
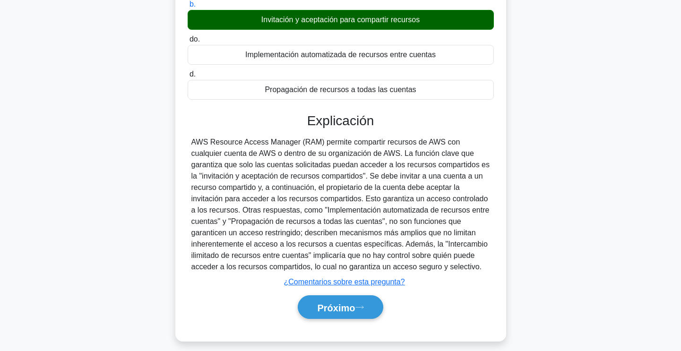
scroll to position [177, 0]
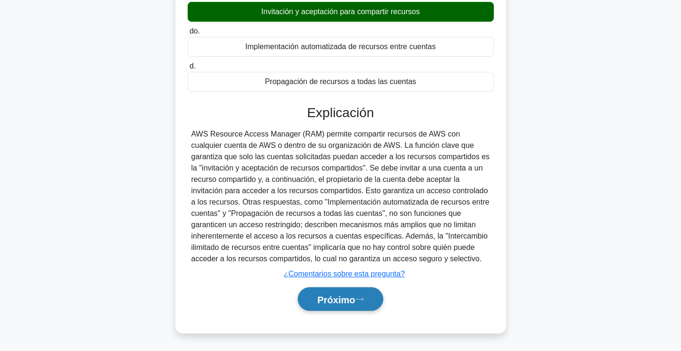
click at [349, 302] on font "Próximo" at bounding box center [336, 299] width 38 height 10
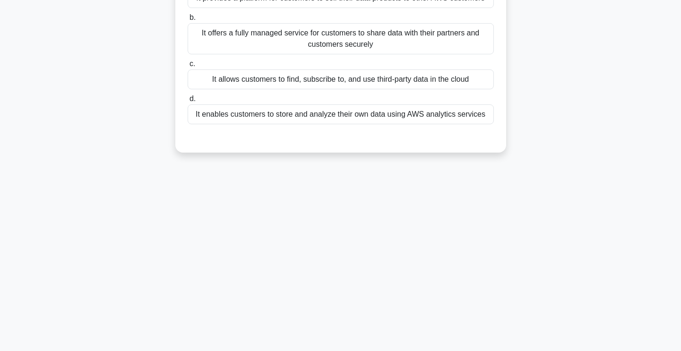
scroll to position [0, 0]
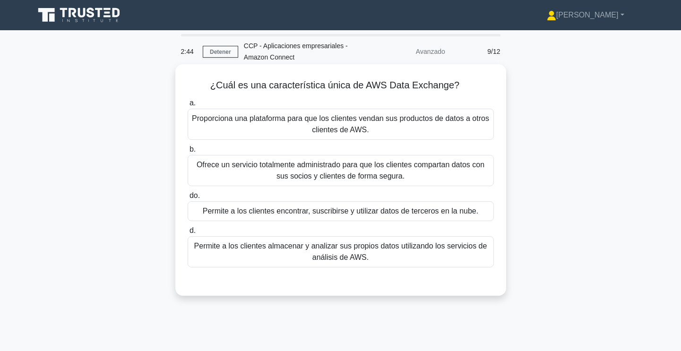
click at [378, 208] on font "Permite a los clientes encontrar, suscribirse y utilizar datos de terceros en l…" at bounding box center [340, 211] width 275 height 8
click at [188, 199] on input "do. Permite a los clientes encontrar, suscribirse y utilizar datos de terceros …" at bounding box center [188, 196] width 0 height 6
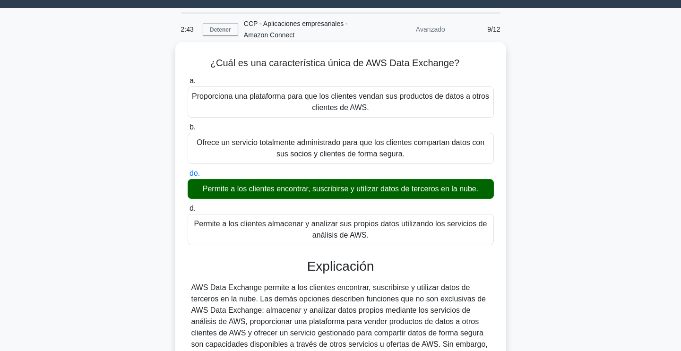
scroll to position [159, 0]
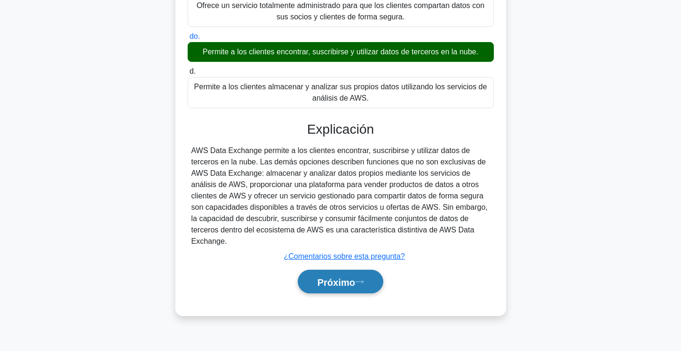
click at [352, 277] on font "Próximo" at bounding box center [336, 282] width 38 height 10
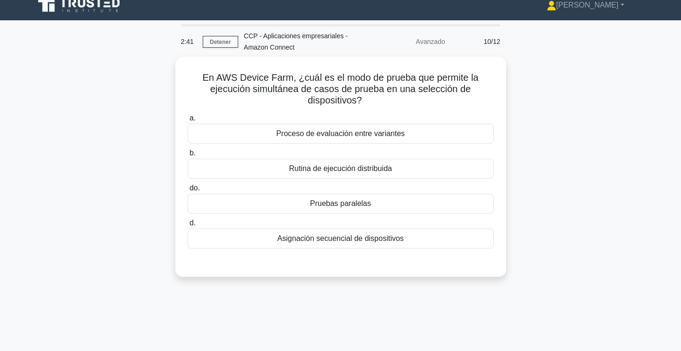
scroll to position [0, 0]
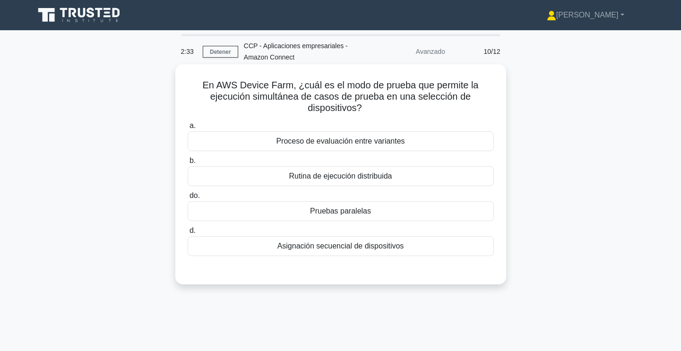
drag, startPoint x: 365, startPoint y: 86, endPoint x: 395, endPoint y: 111, distance: 39.0
click at [395, 111] on h5 "En AWS Device Farm, ¿cuál es el modo de prueba que permite la ejecución simultá…" at bounding box center [341, 96] width 308 height 35
drag, startPoint x: 214, startPoint y: 87, endPoint x: 292, endPoint y: 90, distance: 78.5
click at [292, 90] on font "En AWS Device Farm, ¿cuál es el modo de prueba que permite la ejecución simultá…" at bounding box center [341, 96] width 276 height 33
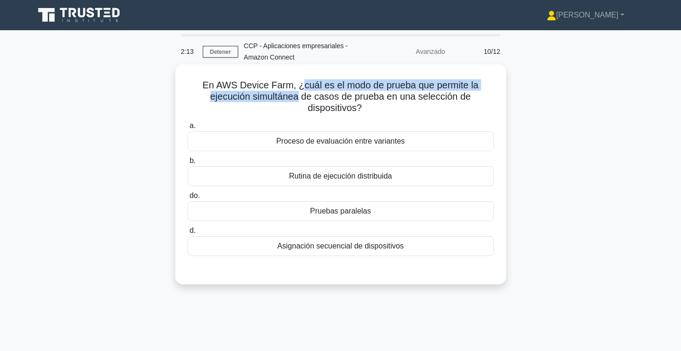
drag, startPoint x: 301, startPoint y: 85, endPoint x: 299, endPoint y: 102, distance: 17.1
click at [299, 102] on font "En AWS Device Farm, ¿cuál es el modo de prueba que permite la ejecución simultá…" at bounding box center [341, 96] width 276 height 33
drag, startPoint x: 301, startPoint y: 98, endPoint x: 365, endPoint y: 108, distance: 65.0
click at [365, 108] on h5 "En AWS Device Farm, ¿cuál es el modo de prueba que permite la ejecución simultá…" at bounding box center [341, 96] width 308 height 35
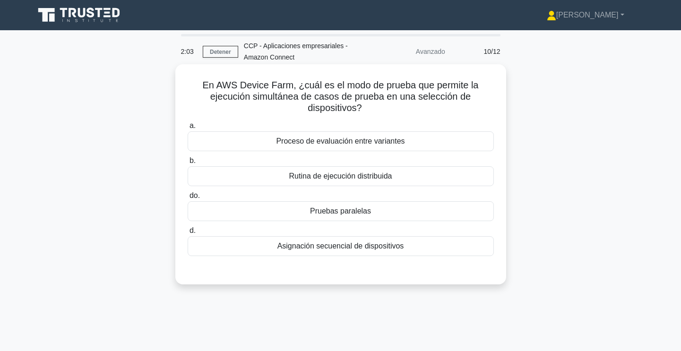
click at [377, 212] on div "Pruebas paralelas" at bounding box center [341, 211] width 306 height 20
click at [188, 199] on input "do. Pruebas paralelas" at bounding box center [188, 196] width 0 height 6
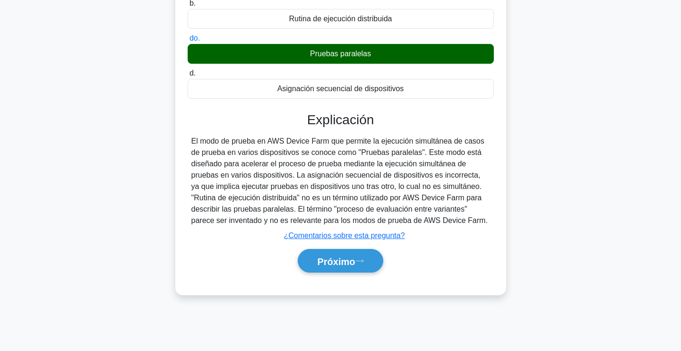
scroll to position [159, 0]
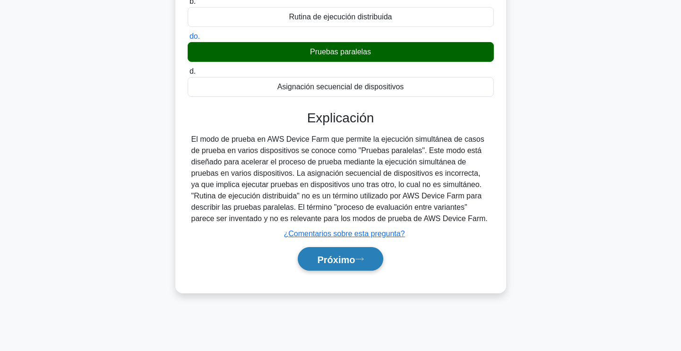
click at [332, 259] on font "Próximo" at bounding box center [336, 259] width 38 height 10
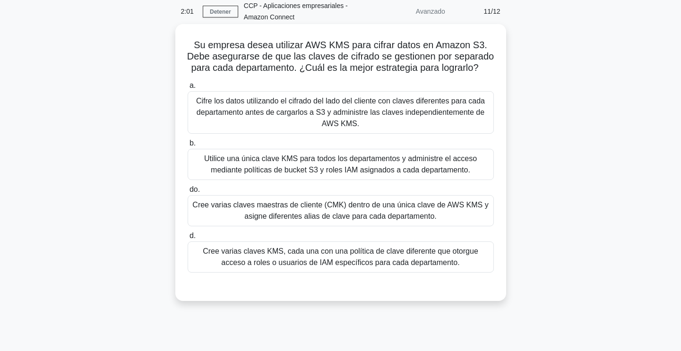
scroll to position [0, 0]
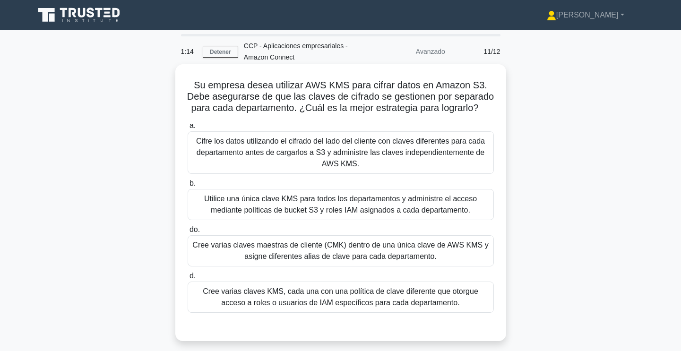
click at [403, 212] on font "Utilice una única clave KMS para todos los departamentos y administre el acceso…" at bounding box center [340, 204] width 273 height 19
click at [188, 187] on input "b. Utilice una única clave KMS para todos los departamentos y administre el acc…" at bounding box center [188, 183] width 0 height 6
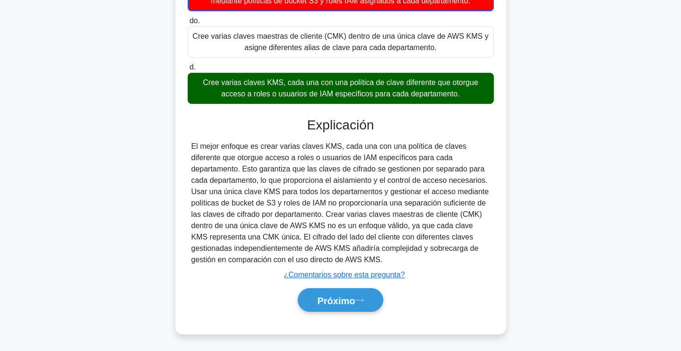
scroll to position [212, 0]
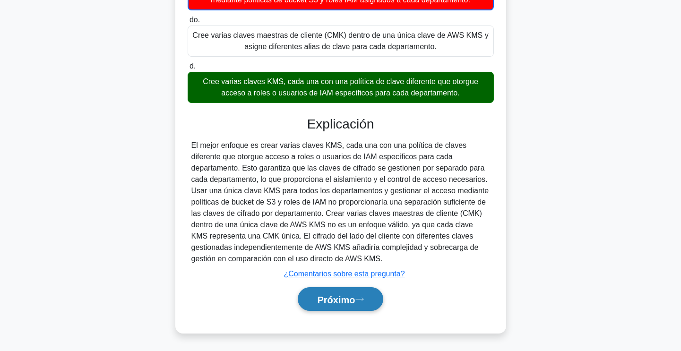
click at [355, 295] on font "Próximo" at bounding box center [336, 299] width 38 height 10
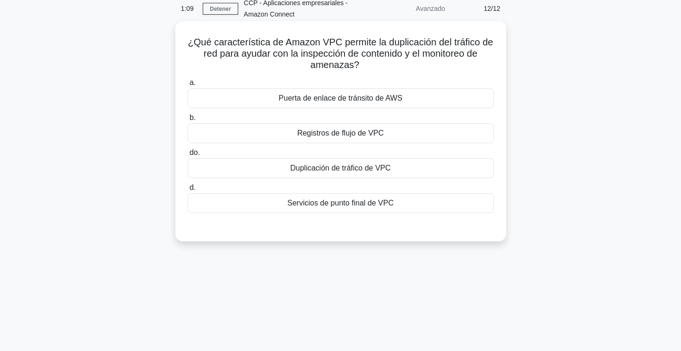
scroll to position [0, 0]
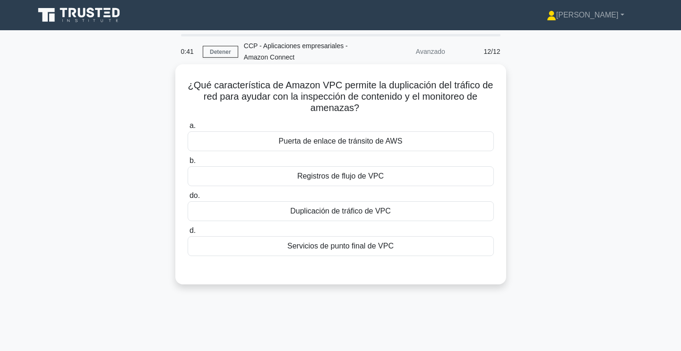
click at [349, 215] on font "Duplicación de tráfico de VPC" at bounding box center [340, 211] width 101 height 8
click at [188, 199] on input "do. Duplicación de tráfico de VPC" at bounding box center [188, 196] width 0 height 6
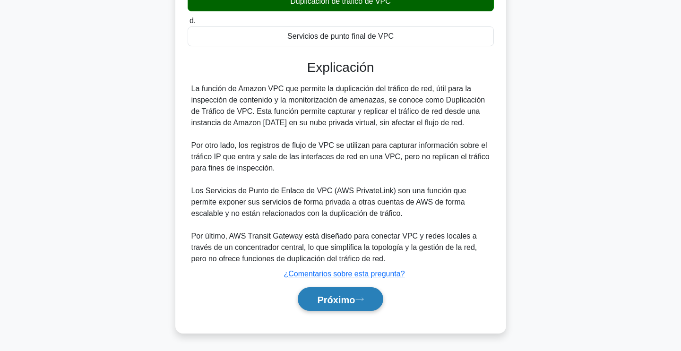
click at [364, 292] on button "Próximo" at bounding box center [340, 299] width 85 height 24
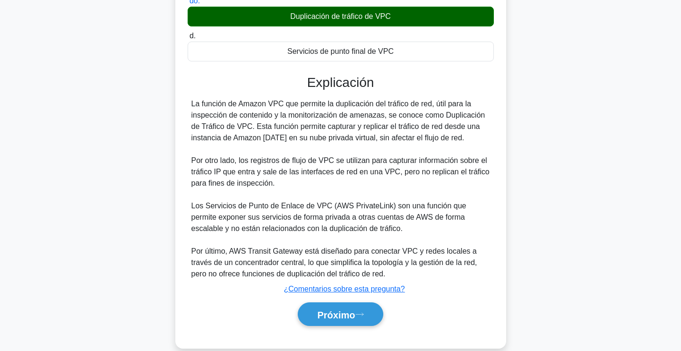
scroll to position [211, 0]
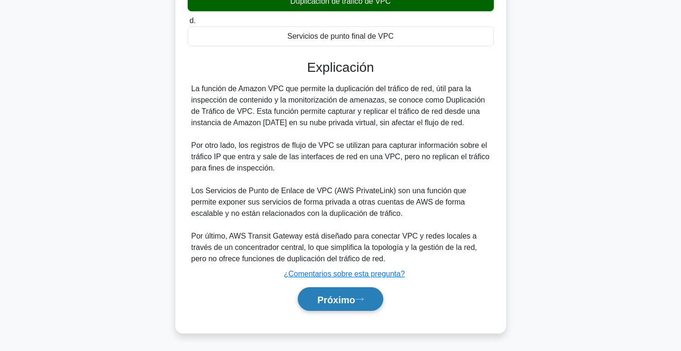
click at [341, 299] on font "Próximo" at bounding box center [336, 299] width 38 height 10
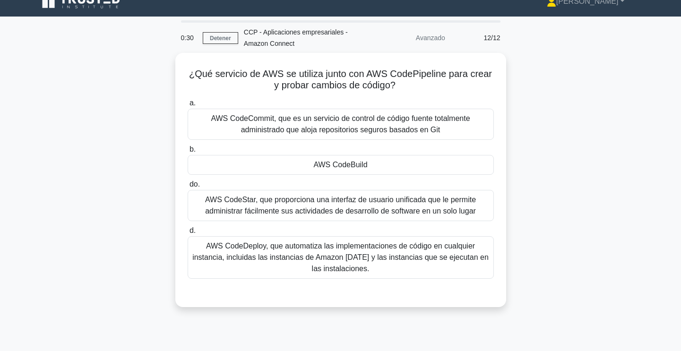
scroll to position [0, 0]
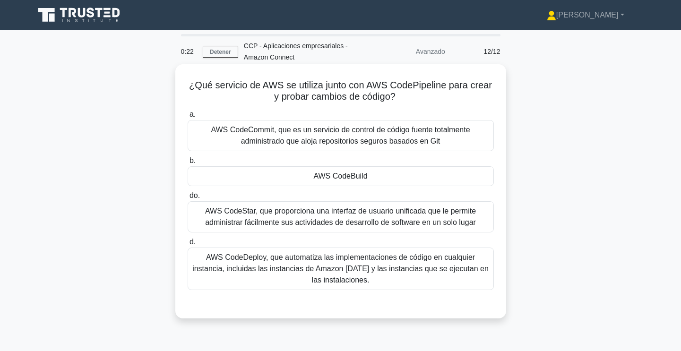
drag, startPoint x: 405, startPoint y: 85, endPoint x: 404, endPoint y: 101, distance: 16.1
click at [404, 101] on h5 "¿Qué servicio de AWS se utiliza junto con AWS CodePipeline para crear y probar …" at bounding box center [341, 91] width 308 height 24
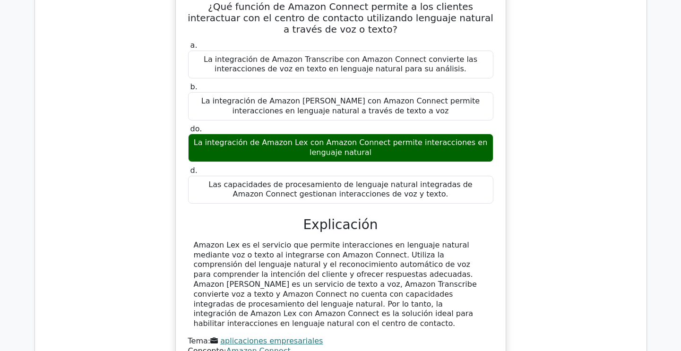
scroll to position [662, 0]
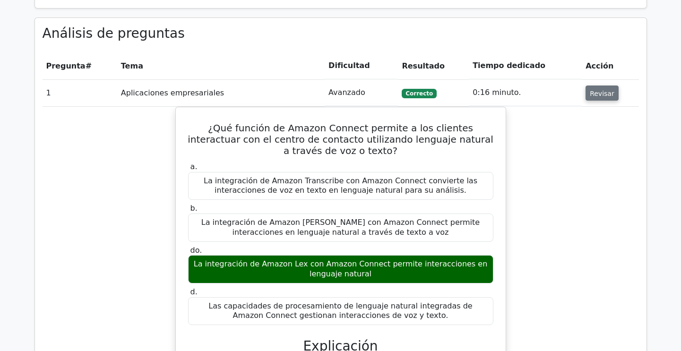
click at [601, 97] on font "Revisar" at bounding box center [602, 93] width 25 height 8
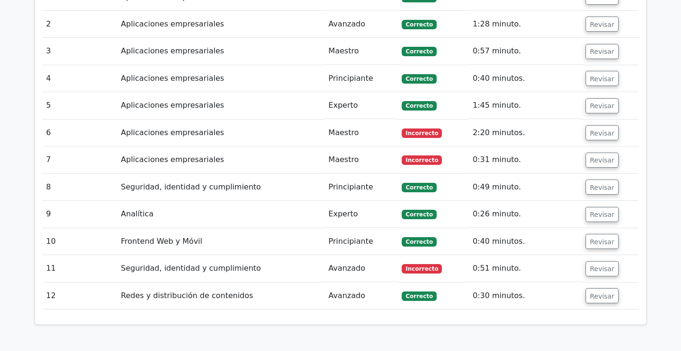
scroll to position [520, 0]
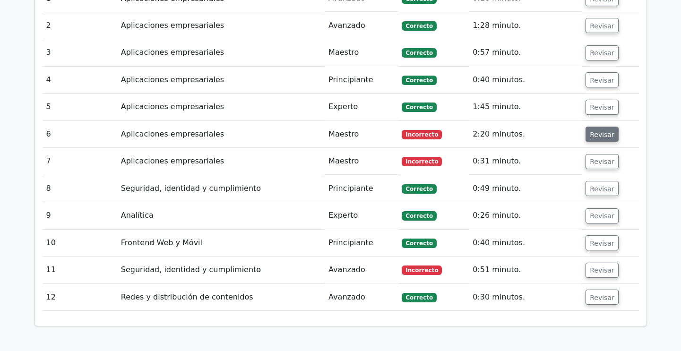
click at [604, 134] on font "Revisar" at bounding box center [602, 134] width 25 height 8
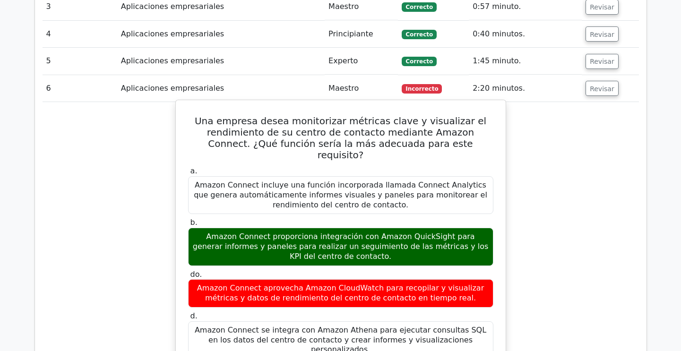
scroll to position [567, 0]
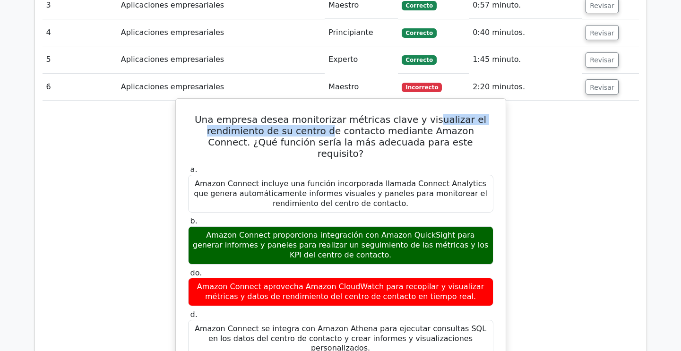
drag, startPoint x: 325, startPoint y: 126, endPoint x: 432, endPoint y: 119, distance: 108.0
click at [432, 119] on font "Una empresa desea monitorizar métricas clave y visualizar el rendimiento de su …" at bounding box center [341, 136] width 292 height 45
click at [249, 130] on font "Una empresa desea monitorizar métricas clave y visualizar el rendimiento de su …" at bounding box center [341, 136] width 292 height 45
click at [374, 132] on font "Una empresa desea monitorizar métricas clave y visualizar el rendimiento de su …" at bounding box center [341, 136] width 292 height 45
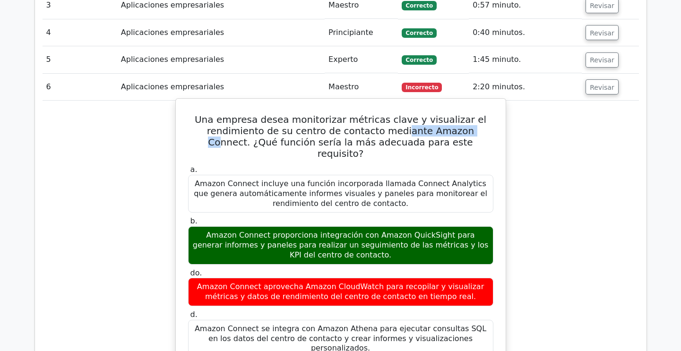
drag, startPoint x: 386, startPoint y: 132, endPoint x: 442, endPoint y: 133, distance: 56.7
click at [442, 133] on font "Una empresa desea monitorizar métricas clave y visualizar el rendimiento de su …" at bounding box center [341, 136] width 292 height 45
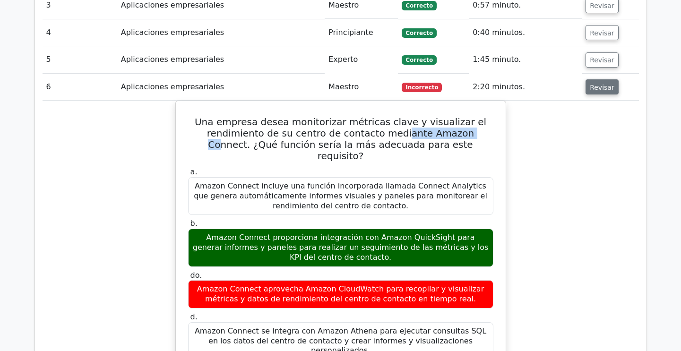
click at [592, 84] on font "Revisar" at bounding box center [602, 87] width 25 height 8
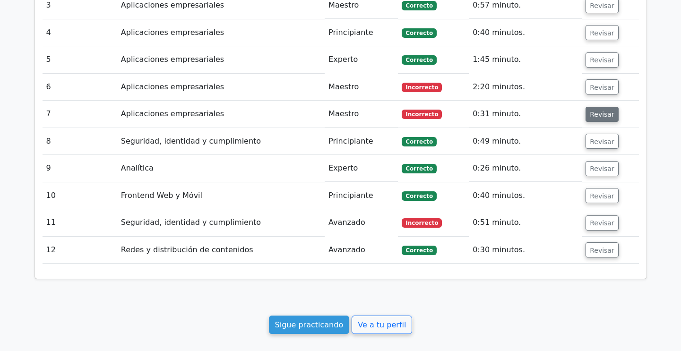
click at [595, 116] on font "Revisar" at bounding box center [602, 115] width 25 height 8
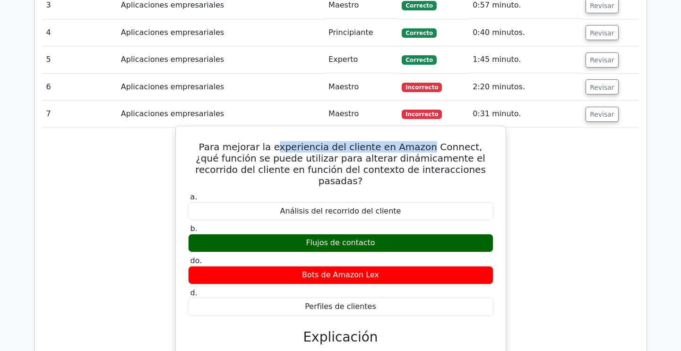
drag, startPoint x: 326, startPoint y: 146, endPoint x: 410, endPoint y: 149, distance: 84.2
click at [413, 148] on font "Para mejorar la experiencia del cliente en Amazon Connect, ¿qué función se pued…" at bounding box center [340, 163] width 291 height 45
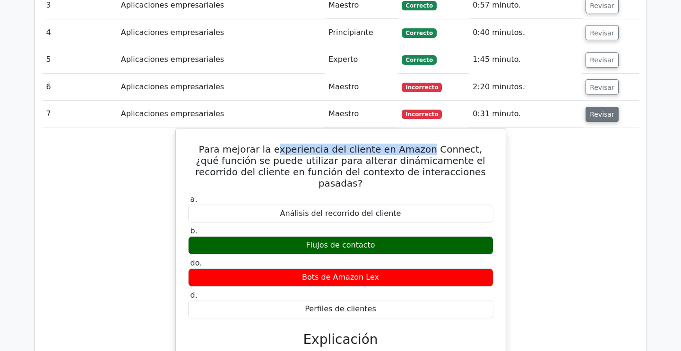
click at [595, 116] on font "Revisar" at bounding box center [602, 115] width 25 height 8
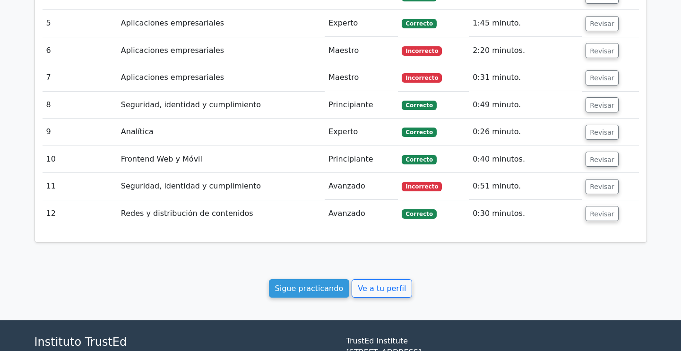
scroll to position [614, 0]
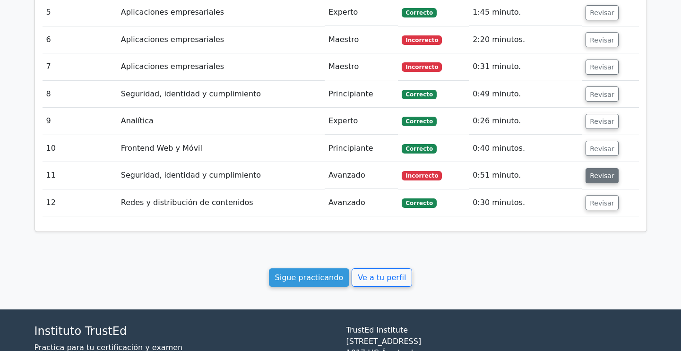
click at [604, 174] on font "Revisar" at bounding box center [602, 176] width 25 height 8
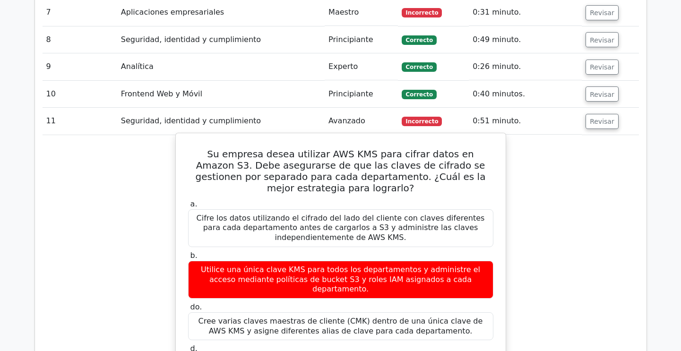
scroll to position [662, 0]
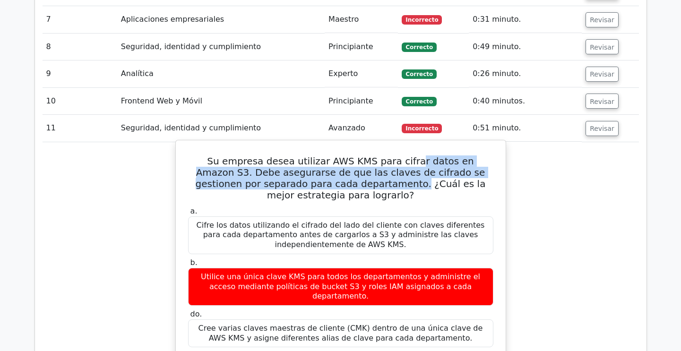
drag, startPoint x: 403, startPoint y: 165, endPoint x: 345, endPoint y: 186, distance: 61.7
click at [345, 186] on font "Su empresa desea utilizar AWS KMS para cifrar datos en Amazon S3. Debe asegurar…" at bounding box center [341, 177] width 290 height 45
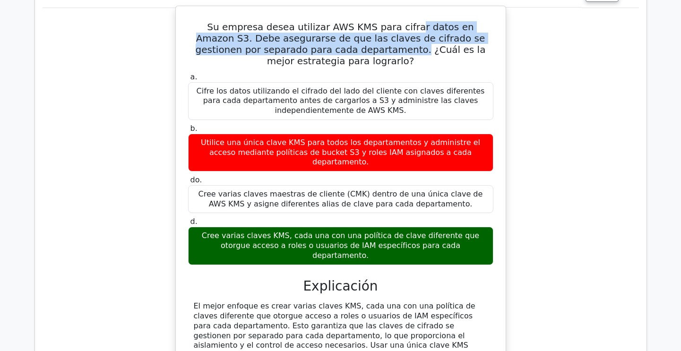
scroll to position [803, 0]
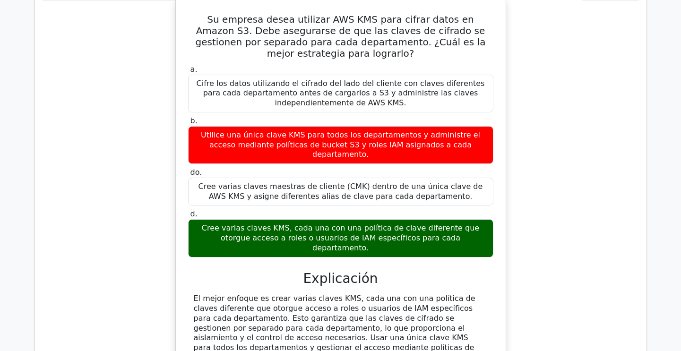
click at [279, 232] on font "Cree varias claves KMS, cada una con una política de clave diferente que otorgu…" at bounding box center [340, 237] width 277 height 29
drag, startPoint x: 284, startPoint y: 219, endPoint x: 469, endPoint y: 234, distance: 186.3
click at [469, 234] on div "Cree varias claves KMS, cada una con una política de clave diferente que otorgu…" at bounding box center [340, 238] width 305 height 38
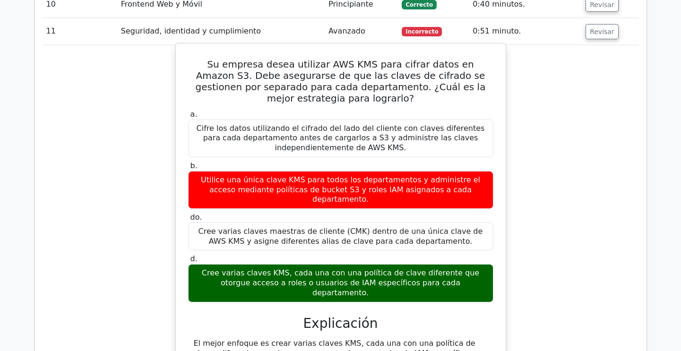
scroll to position [756, 0]
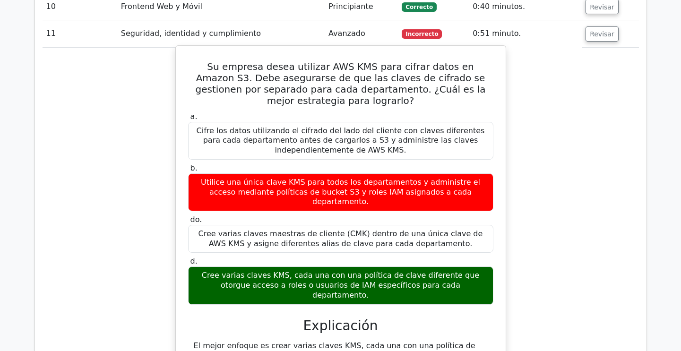
drag, startPoint x: 210, startPoint y: 181, endPoint x: 363, endPoint y: 185, distance: 152.7
click at [362, 185] on font "Utilice una única clave KMS para todos los departamentos y administre el acceso…" at bounding box center [340, 192] width 279 height 29
drag, startPoint x: 204, startPoint y: 130, endPoint x: 291, endPoint y: 138, distance: 87.7
click at [291, 137] on font "Cifre los datos utilizando el cifrado del lado del cliente con claves diferente…" at bounding box center [341, 140] width 288 height 29
click at [349, 136] on font "Cifre los datos utilizando el cifrado del lado del cliente con claves diferente…" at bounding box center [341, 140] width 288 height 29
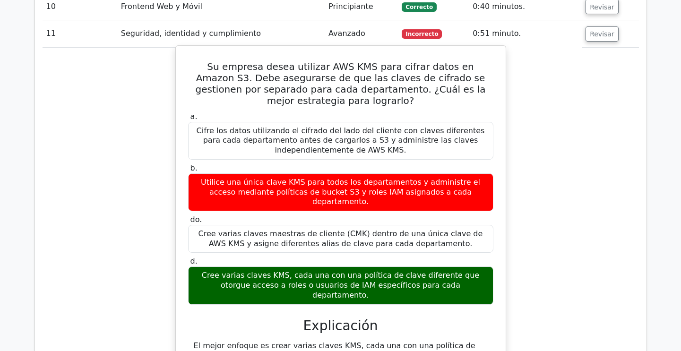
drag, startPoint x: 316, startPoint y: 130, endPoint x: 457, endPoint y: 152, distance: 142.5
click at [457, 152] on font "Cifre los datos utilizando el cifrado del lado del cliente con claves diferente…" at bounding box center [340, 140] width 297 height 29
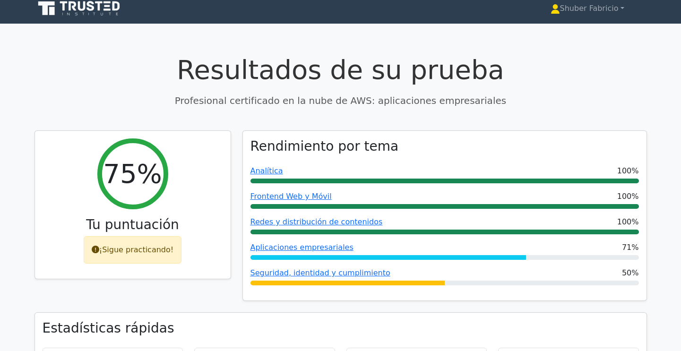
scroll to position [0, 0]
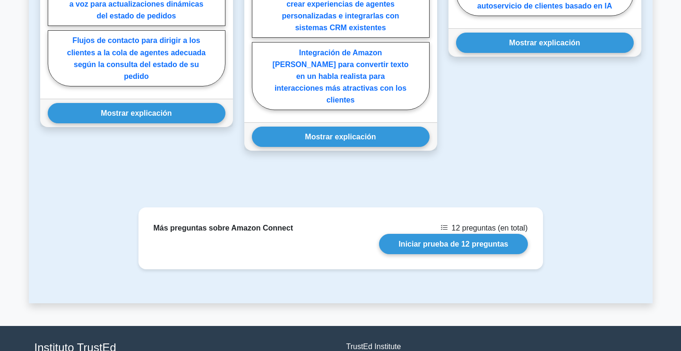
scroll to position [630, 0]
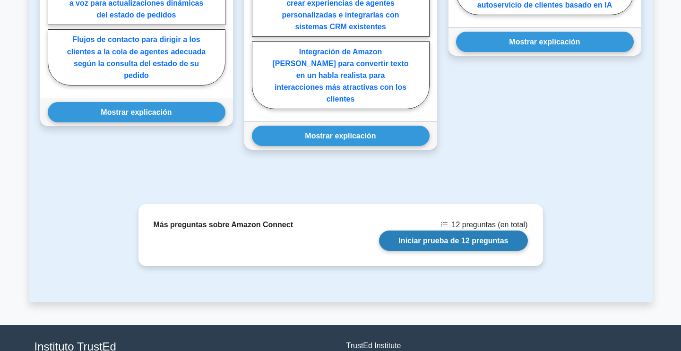
click at [456, 231] on link "Iniciar prueba de 12 preguntas" at bounding box center [453, 241] width 148 height 20
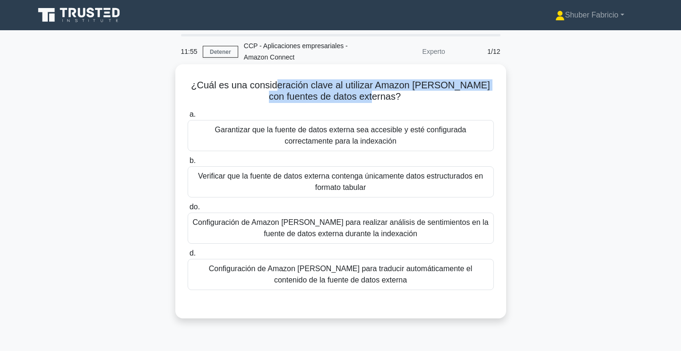
drag, startPoint x: 283, startPoint y: 89, endPoint x: 393, endPoint y: 97, distance: 110.4
click at [393, 97] on h5 "¿Cuál es una consideración clave al utilizar Amazon [PERSON_NAME] con fuentes d…" at bounding box center [341, 91] width 308 height 24
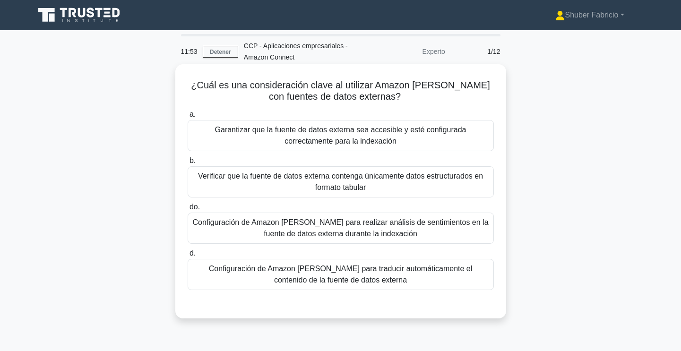
click at [264, 85] on font "¿Cuál es una consideración clave al utilizar Amazon [PERSON_NAME] con fuentes d…" at bounding box center [340, 91] width 299 height 22
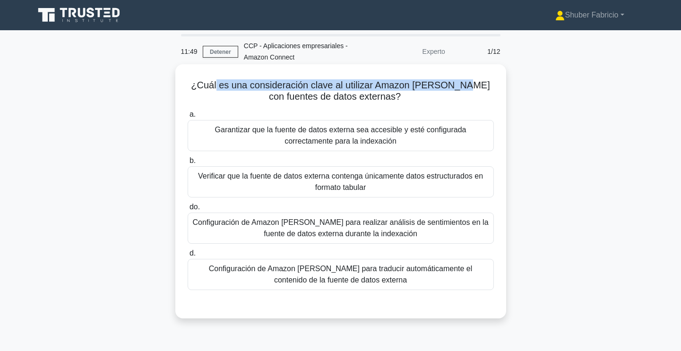
drag, startPoint x: 227, startPoint y: 85, endPoint x: 456, endPoint y: 90, distance: 229.2
click at [456, 90] on font "¿Cuál es una consideración clave al utilizar Amazon [PERSON_NAME] con fuentes d…" at bounding box center [340, 91] width 299 height 22
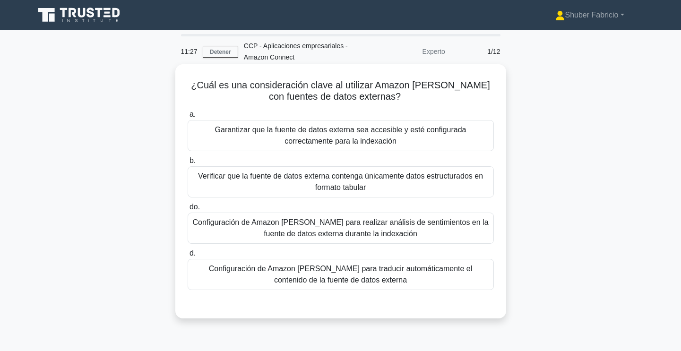
click at [352, 147] on font "Garantizar que la fuente de datos externa sea accesible y esté configurada corr…" at bounding box center [341, 135] width 298 height 23
click at [188, 118] on input "a. Garantizar que la fuente de datos externa sea accesible y esté configurada c…" at bounding box center [188, 115] width 0 height 6
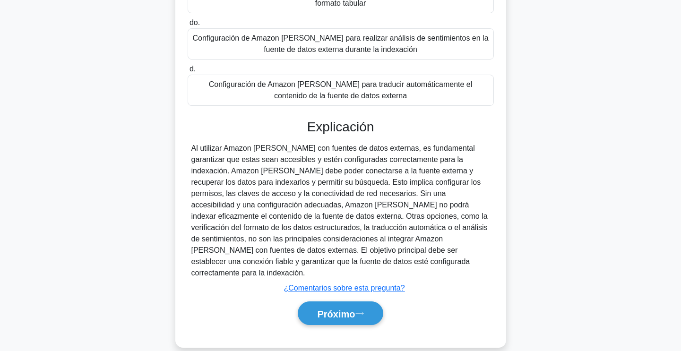
scroll to position [188, 0]
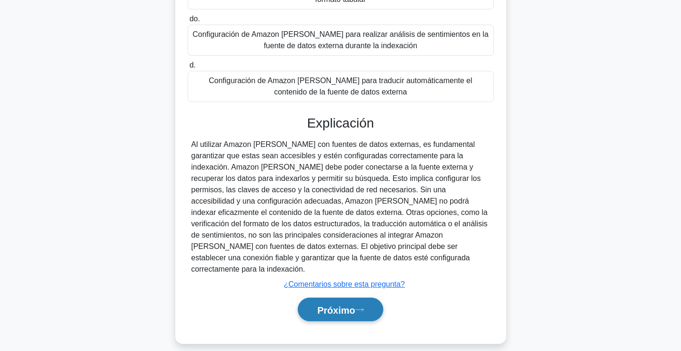
click at [364, 307] on icon at bounding box center [359, 309] width 9 height 5
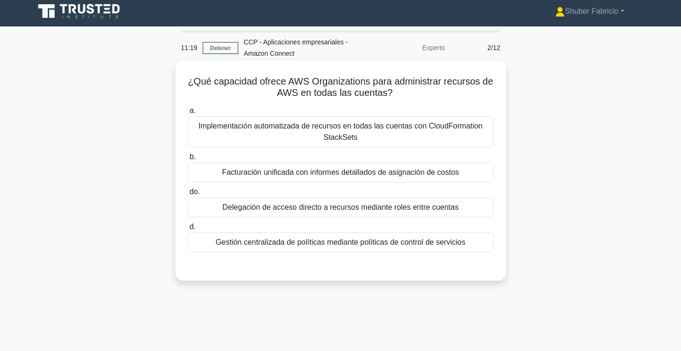
scroll to position [0, 0]
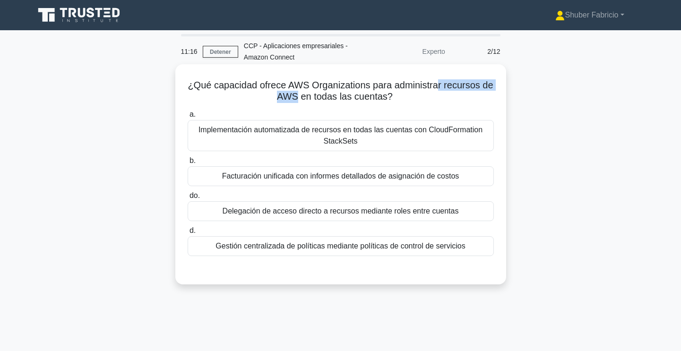
drag, startPoint x: 297, startPoint y: 92, endPoint x: 438, endPoint y: 90, distance: 141.3
click at [438, 90] on font "¿Qué capacidad ofrece AWS Organizations para administrar recursos de AWS en tod…" at bounding box center [340, 91] width 305 height 22
click at [245, 87] on font "¿Qué capacidad ofrece AWS Organizations para administrar recursos de AWS en tod…" at bounding box center [340, 91] width 305 height 22
drag, startPoint x: 220, startPoint y: 87, endPoint x: 285, endPoint y: 86, distance: 64.7
click at [285, 86] on font "¿Qué capacidad ofrece AWS Organizations para administrar recursos de AWS en tod…" at bounding box center [340, 91] width 305 height 22
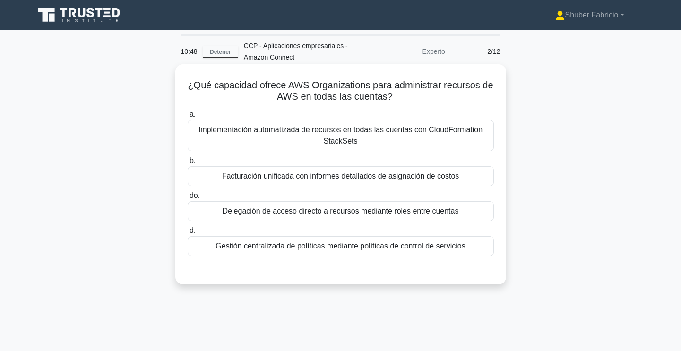
click at [356, 249] on font "Gestión centralizada de políticas mediante políticas de control de servicios" at bounding box center [339, 246] width 249 height 8
click at [188, 234] on input "d. Gestión centralizada de políticas mediante políticas de control de servicios" at bounding box center [188, 231] width 0 height 6
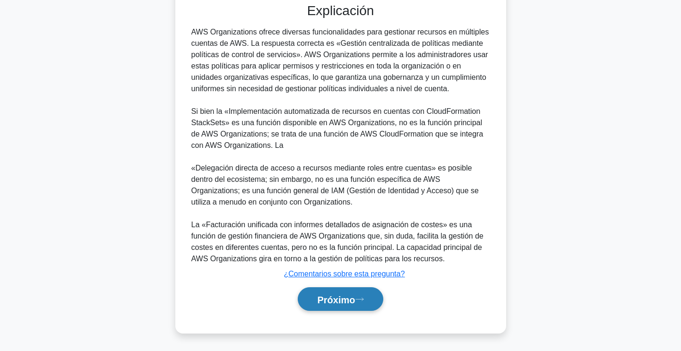
click at [355, 294] on font "Próximo" at bounding box center [336, 299] width 38 height 10
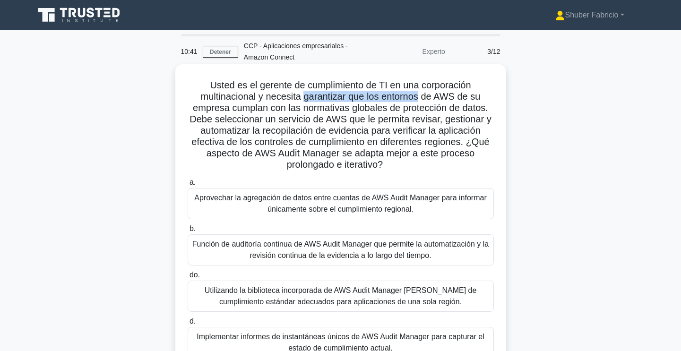
drag, startPoint x: 308, startPoint y: 92, endPoint x: 419, endPoint y: 102, distance: 111.4
click at [419, 102] on font "Usted es el gerente de cumplimiento de TI en una corporación multinacional y ne…" at bounding box center [339, 125] width 301 height 90
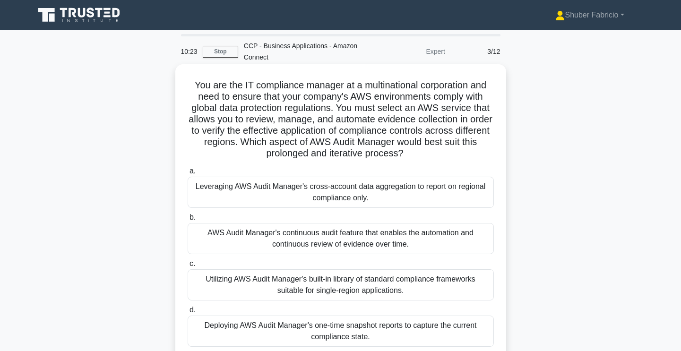
drag, startPoint x: 213, startPoint y: 108, endPoint x: 427, endPoint y: 123, distance: 214.1
click at [371, 122] on h5 "You are the IT compliance manager at a multinational corporation and need to en…" at bounding box center [341, 119] width 308 height 80
click at [410, 148] on h5 "You are the IT compliance manager at a multinational corporation and need to en…" at bounding box center [341, 119] width 308 height 80
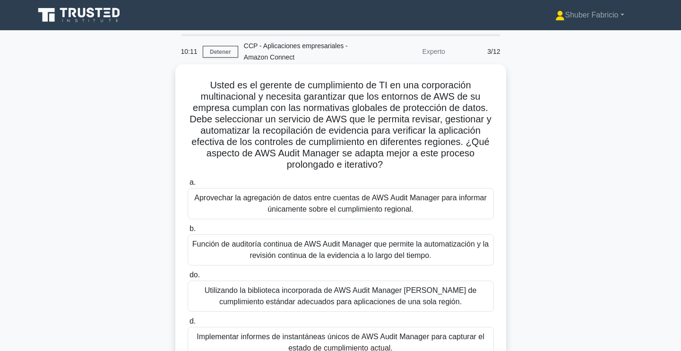
click at [410, 138] on font "Usted es el gerente de cumplimiento de TI en una corporación multinacional y ne…" at bounding box center [339, 125] width 301 height 90
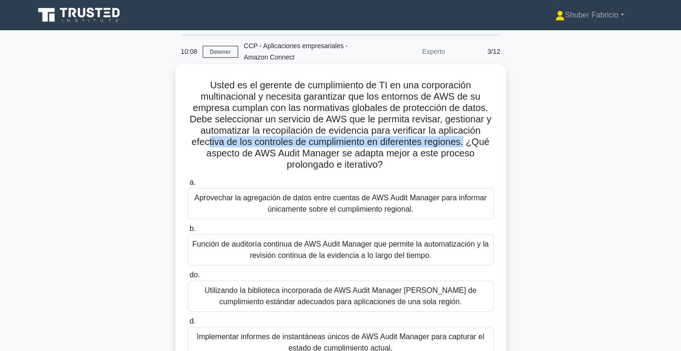
drag, startPoint x: 238, startPoint y: 146, endPoint x: 469, endPoint y: 142, distance: 231.1
click at [469, 142] on font "Usted es el gerente de cumplimiento de TI en una corporación multinacional y ne…" at bounding box center [339, 125] width 301 height 90
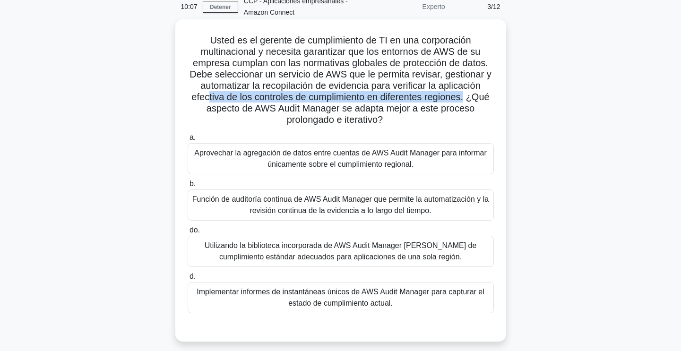
scroll to position [47, 0]
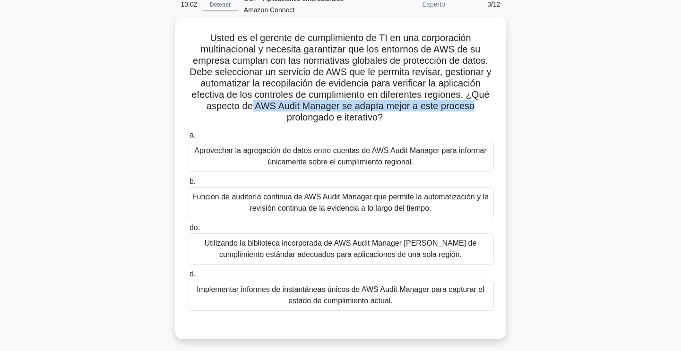
drag, startPoint x: 263, startPoint y: 109, endPoint x: 483, endPoint y: 108, distance: 219.7
click at [483, 108] on h5 "Usted es el gerente de cumplimiento de TI en una corporación multinacional y ne…" at bounding box center [341, 78] width 308 height 92
click at [353, 199] on font "Función de auditoría continua de AWS Audit Manager que permite la automatizació…" at bounding box center [340, 202] width 296 height 19
click at [188, 185] on input "b. Función de auditoría continua de AWS Audit Manager que permite la automatiza…" at bounding box center [188, 182] width 0 height 6
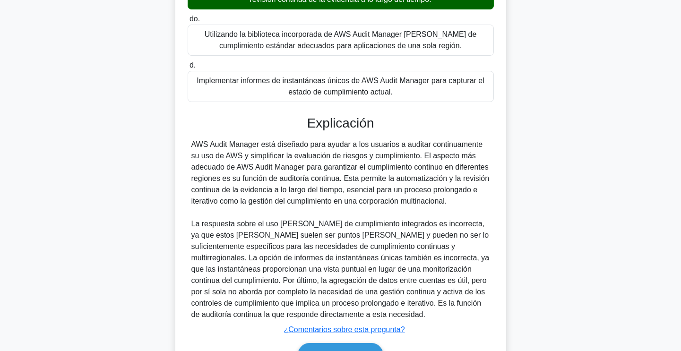
scroll to position [313, 0]
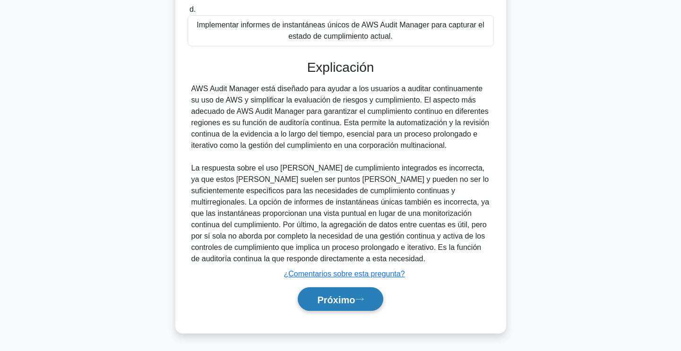
click at [364, 301] on icon at bounding box center [359, 299] width 9 height 5
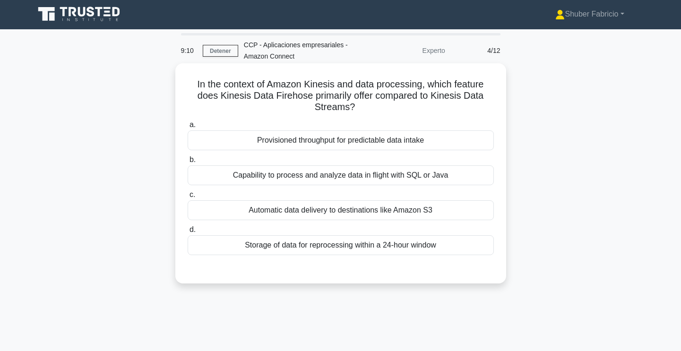
scroll to position [0, 0]
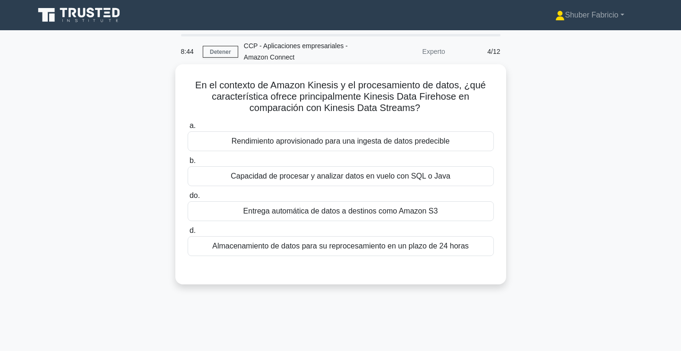
click at [367, 247] on font "Almacenamiento de datos para su reprocesamiento en un plazo de 24 horas" at bounding box center [340, 246] width 257 height 8
click at [188, 234] on input "d. Almacenamiento de datos para su reprocesamiento en un plazo de 24 horas" at bounding box center [188, 231] width 0 height 6
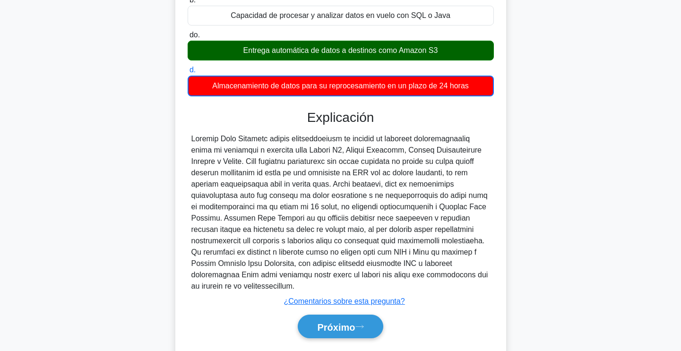
scroll to position [189, 0]
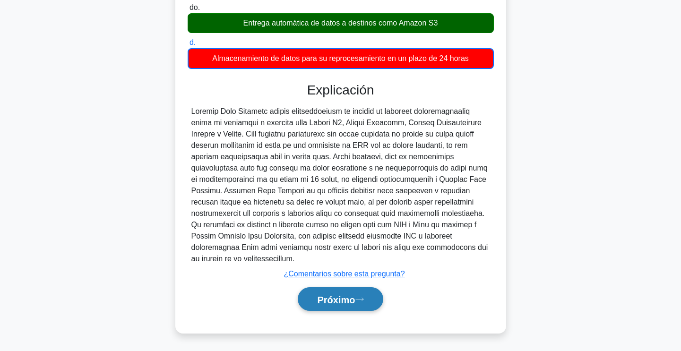
click at [337, 295] on font "Próximo" at bounding box center [336, 299] width 38 height 10
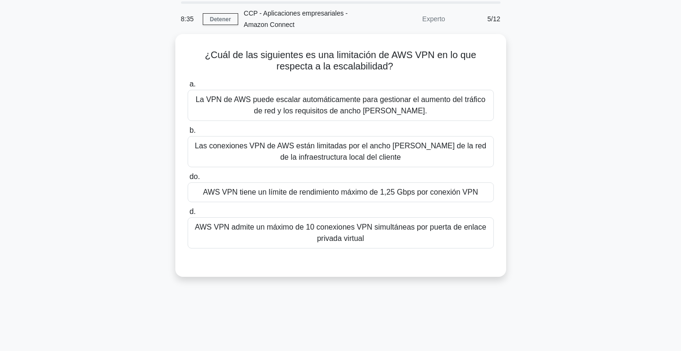
scroll to position [0, 0]
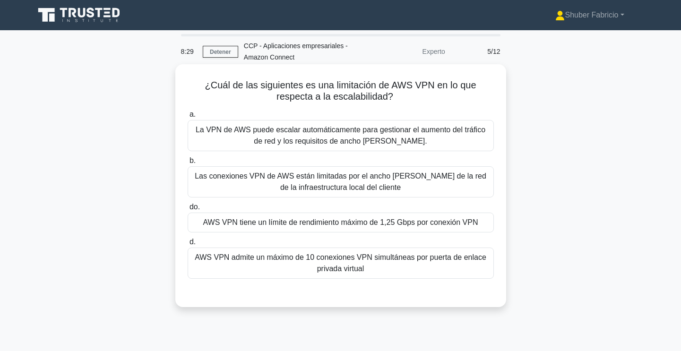
drag, startPoint x: 321, startPoint y: 87, endPoint x: 399, endPoint y: 96, distance: 78.9
click at [399, 96] on h5 "¿Cuál de las siguientes es una limitación de AWS VPN en lo que respecta a la es…" at bounding box center [341, 91] width 308 height 24
click at [326, 86] on font "¿Cuál de las siguientes es una limitación de AWS VPN en lo que respecta a la es…" at bounding box center [340, 91] width 271 height 22
click at [396, 220] on font "AWS VPN tiene un límite de rendimiento máximo de 1,25 Gbps por conexión VPN" at bounding box center [340, 222] width 275 height 8
click at [188, 210] on input "do. AWS VPN tiene un límite de rendimiento máximo de 1,25 Gbps por conexión VPN" at bounding box center [188, 207] width 0 height 6
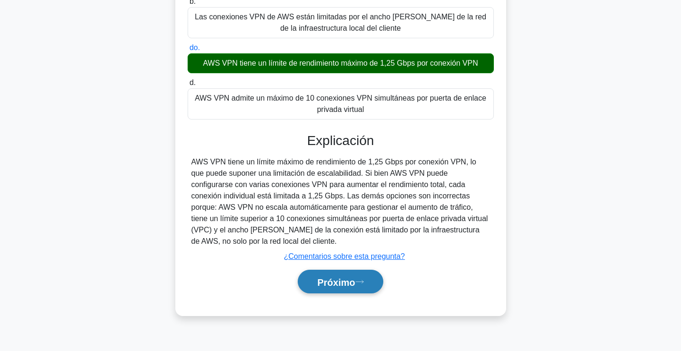
click at [352, 280] on font "Próximo" at bounding box center [336, 282] width 38 height 10
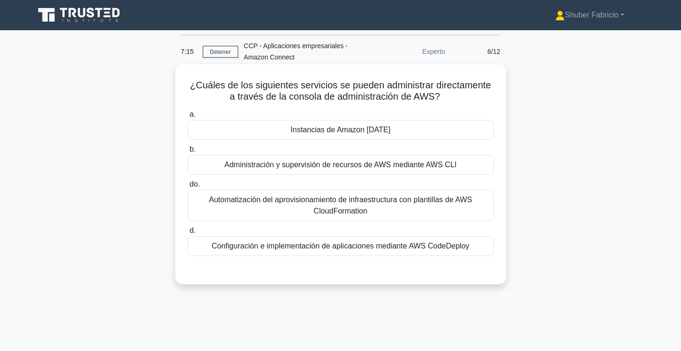
drag, startPoint x: 310, startPoint y: 85, endPoint x: 442, endPoint y: 101, distance: 132.4
click at [442, 101] on h5 "¿Cuáles de los siguientes servicios se pueden administrar directamente a través…" at bounding box center [341, 91] width 308 height 24
click at [369, 130] on font "Instancias de Amazon EC2" at bounding box center [341, 130] width 100 height 8
click at [188, 118] on input "a. Instancias de Amazon EC2" at bounding box center [188, 115] width 0 height 6
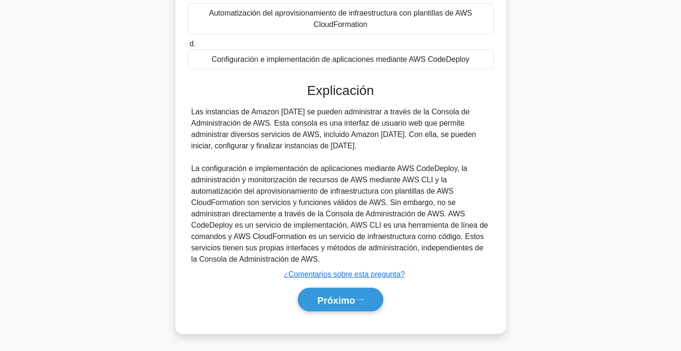
scroll to position [188, 0]
click at [328, 305] on button "Próximo" at bounding box center [340, 299] width 85 height 24
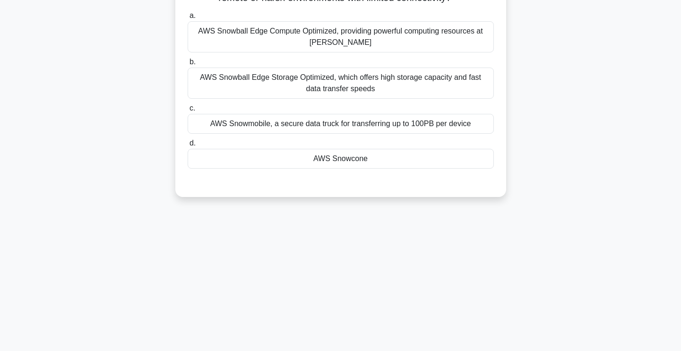
scroll to position [0, 0]
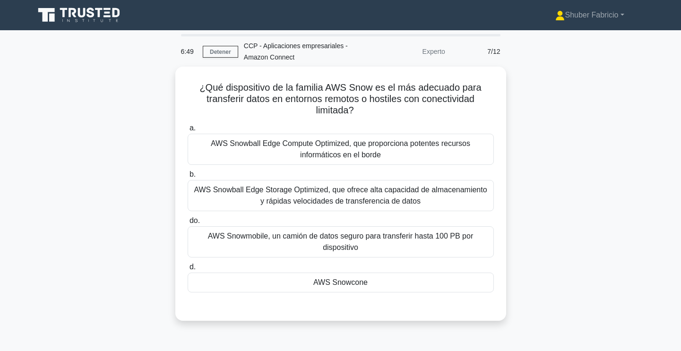
click at [584, 70] on div "¿Qué dispositivo de la familia AWS Snow es el más adecuado para transferir dato…" at bounding box center [341, 200] width 624 height 266
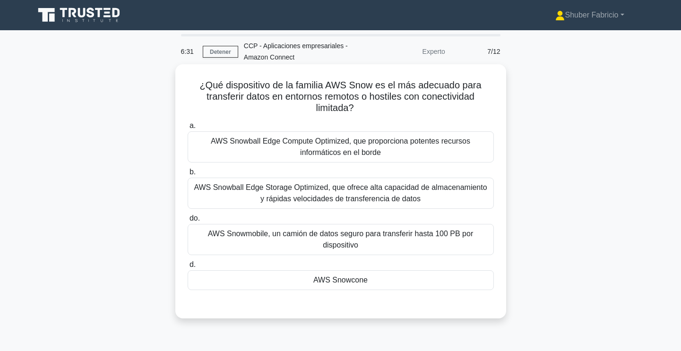
click at [360, 283] on font "AWS Snowcone" at bounding box center [340, 280] width 54 height 8
click at [188, 268] on input "d. AWS Snowcone" at bounding box center [188, 265] width 0 height 6
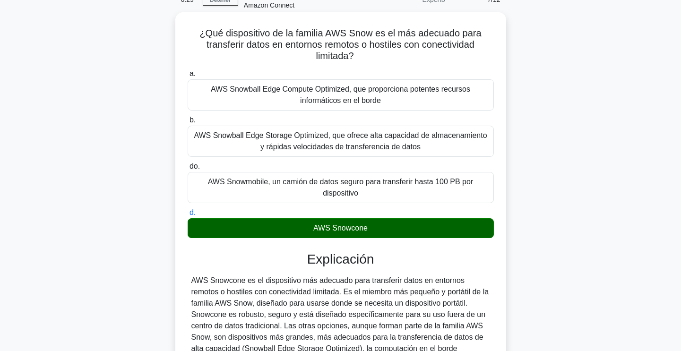
scroll to position [95, 0]
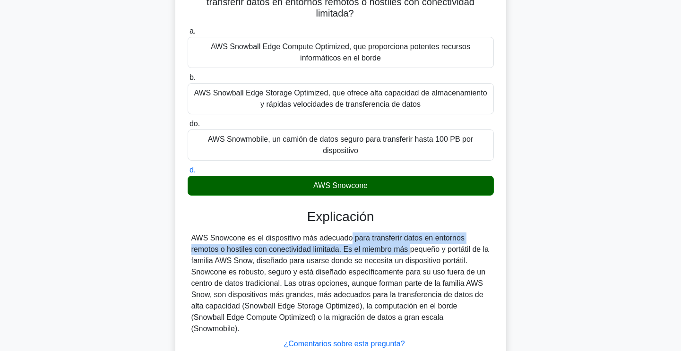
drag, startPoint x: 286, startPoint y: 241, endPoint x: 349, endPoint y: 253, distance: 64.5
click at [349, 251] on font "AWS Snowcone es el dispositivo más adecuado para transferir datos en entornos r…" at bounding box center [340, 283] width 298 height 99
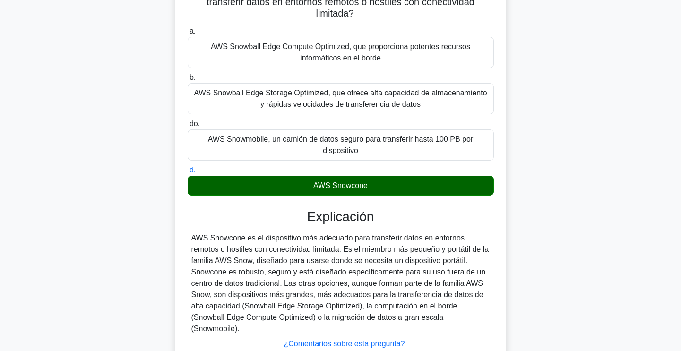
click at [353, 250] on font "AWS Snowcone es el dispositivo más adecuado para transferir datos en entornos r…" at bounding box center [340, 283] width 298 height 99
drag, startPoint x: 346, startPoint y: 250, endPoint x: 460, endPoint y: 318, distance: 132.7
click at [460, 318] on div "AWS Snowcone es el dispositivo más adecuado para transferir datos en entornos r…" at bounding box center [340, 283] width 299 height 102
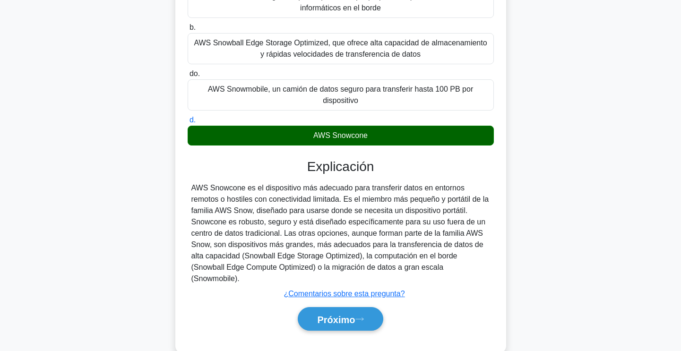
scroll to position [159, 0]
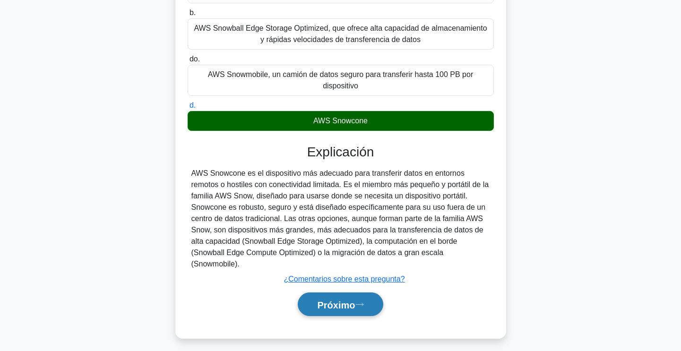
click at [355, 300] on font "Próximo" at bounding box center [336, 305] width 38 height 10
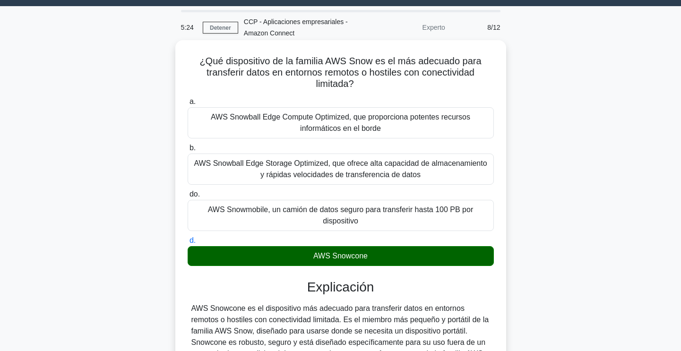
scroll to position [17, 0]
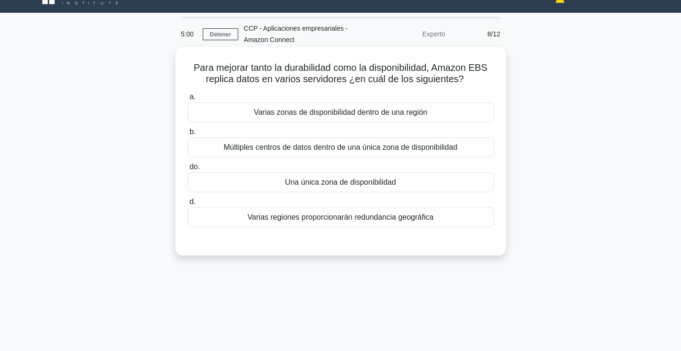
click at [362, 111] on font "Varias zonas de disponibilidad dentro de una región" at bounding box center [340, 112] width 173 height 8
click at [188, 100] on input "a. Varias zonas de disponibilidad dentro de una región" at bounding box center [188, 97] width 0 height 6
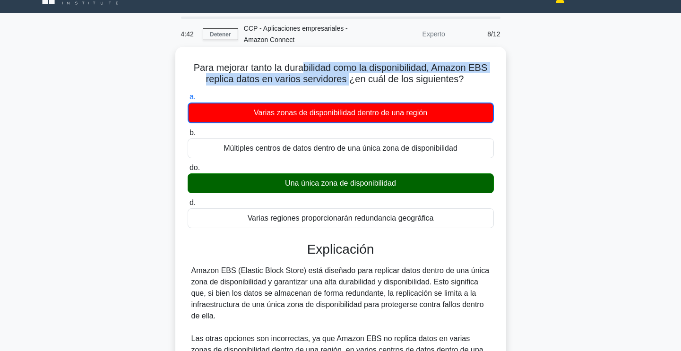
drag, startPoint x: 324, startPoint y: 69, endPoint x: 352, endPoint y: 77, distance: 28.6
click at [352, 77] on font "Para mejorar tanto la durabilidad como la disponibilidad, Amazon EBS replica da…" at bounding box center [340, 73] width 293 height 22
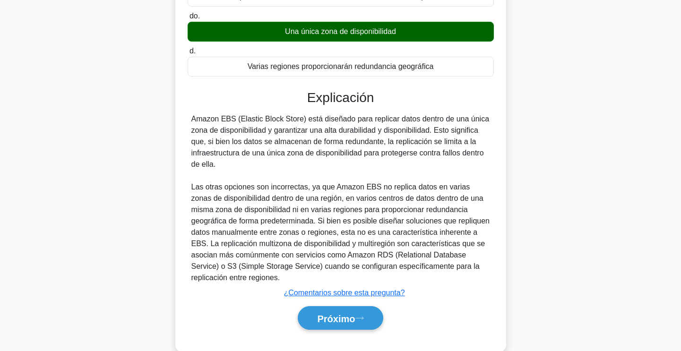
scroll to position [142, 0]
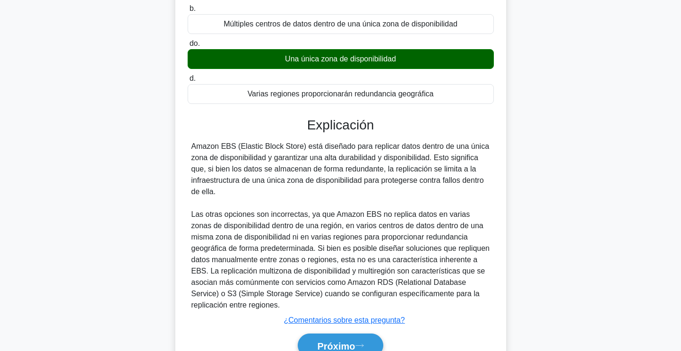
drag, startPoint x: 347, startPoint y: 144, endPoint x: 226, endPoint y: 197, distance: 132.5
click at [226, 197] on div "Amazon EBS (Elastic Block Store) está diseñado para replicar datos dentro de un…" at bounding box center [340, 226] width 299 height 170
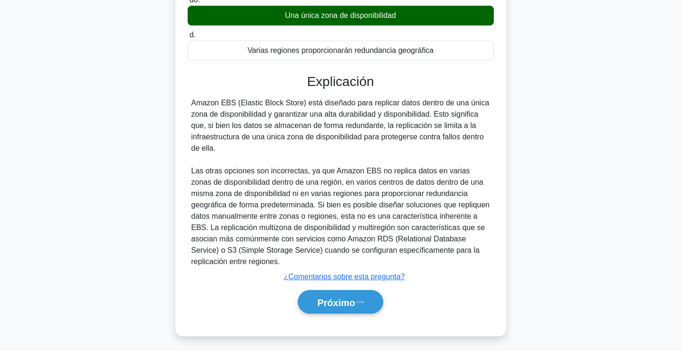
scroll to position [189, 0]
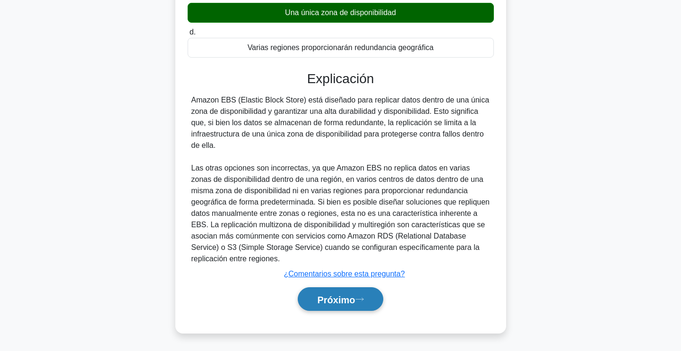
click at [352, 297] on font "Próximo" at bounding box center [336, 299] width 38 height 10
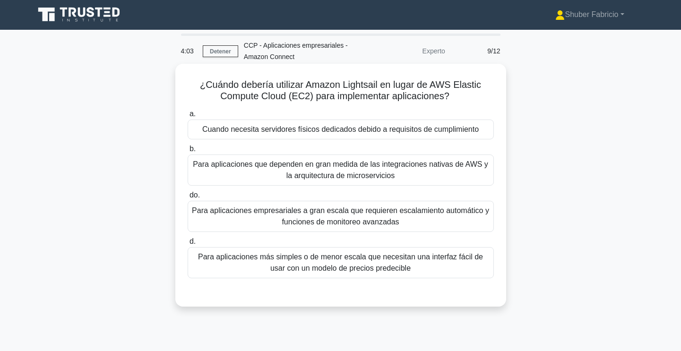
scroll to position [0, 0]
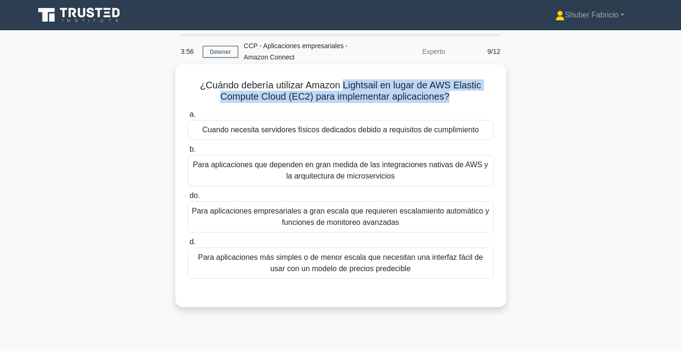
drag, startPoint x: 367, startPoint y: 88, endPoint x: 448, endPoint y: 102, distance: 82.8
click at [448, 102] on font "¿Cuándo debería utilizar Amazon Lightsail en lugar de AWS Elastic Compute Cloud…" at bounding box center [340, 91] width 281 height 22
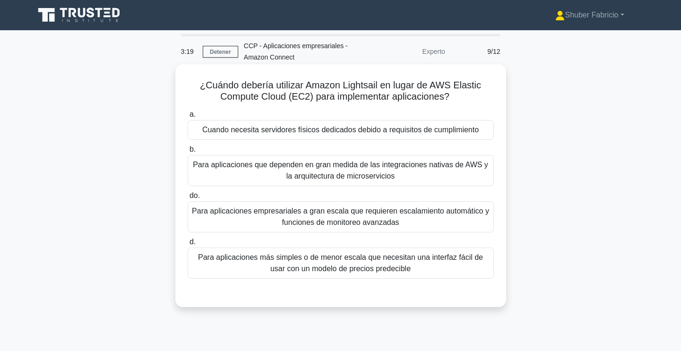
click at [362, 133] on font "Cuando necesita servidores físicos dedicados debido a requisitos de cumplimiento" at bounding box center [340, 130] width 276 height 8
click at [188, 118] on input "a. Cuando necesita servidores físicos dedicados debido a requisitos de cumplimi…" at bounding box center [188, 115] width 0 height 6
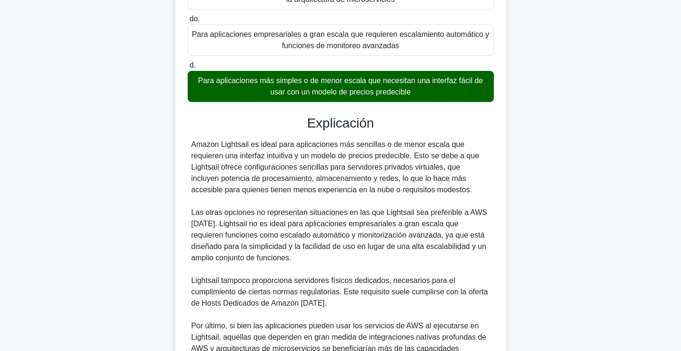
scroll to position [280, 0]
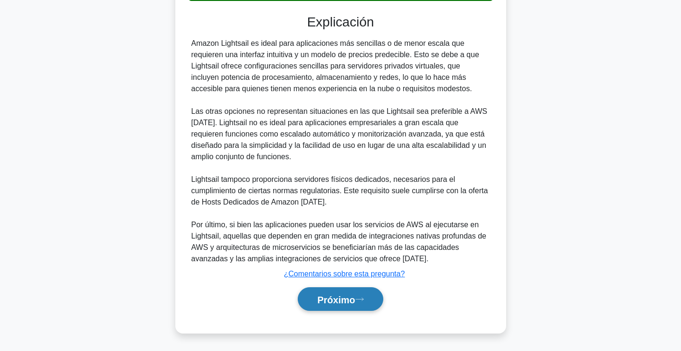
click at [355, 296] on font "Próximo" at bounding box center [336, 299] width 38 height 10
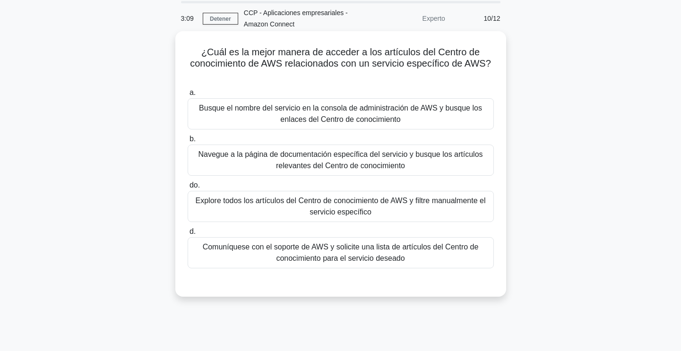
scroll to position [0, 0]
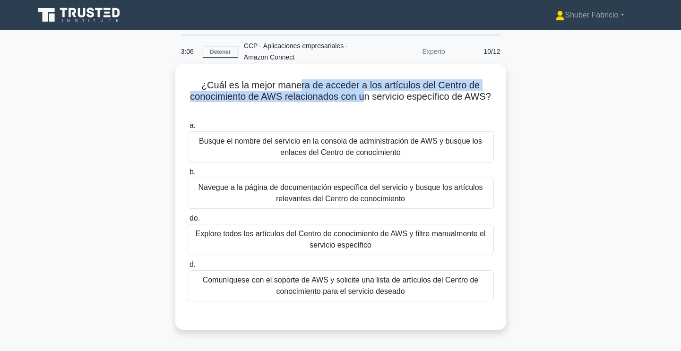
drag, startPoint x: 300, startPoint y: 90, endPoint x: 372, endPoint y: 98, distance: 72.7
click at [370, 95] on font "¿Cuál es la mejor manera de acceder a los artículos del Centro de conocimiento …" at bounding box center [340, 91] width 301 height 22
click at [376, 89] on font "¿Cuál es la mejor manera de acceder a los artículos del Centro de conocimiento …" at bounding box center [340, 91] width 301 height 22
drag, startPoint x: 402, startPoint y: 88, endPoint x: 285, endPoint y: 99, distance: 116.7
click at [285, 99] on font "¿Cuál es la mejor manera de acceder a los artículos del Centro de conocimiento …" at bounding box center [340, 91] width 301 height 22
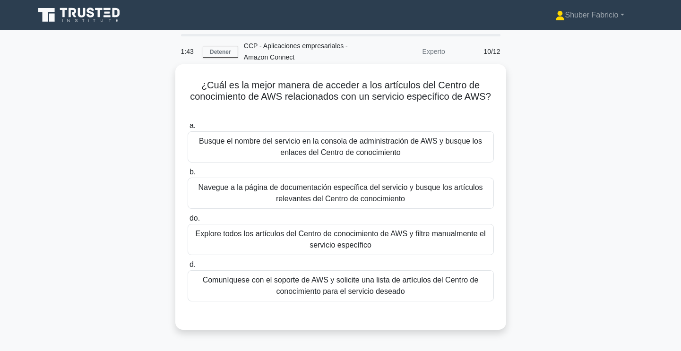
click at [396, 98] on font "¿Cuál es la mejor manera de acceder a los artículos del Centro de conocimiento …" at bounding box center [340, 91] width 301 height 22
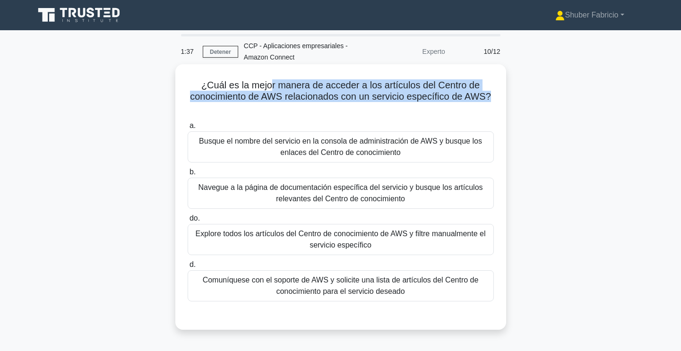
drag, startPoint x: 278, startPoint y: 86, endPoint x: 502, endPoint y: 98, distance: 223.8
click at [502, 98] on div "¿Cuál es la mejor manera de acceder a los artículos del Centro de conocimiento …" at bounding box center [340, 197] width 323 height 258
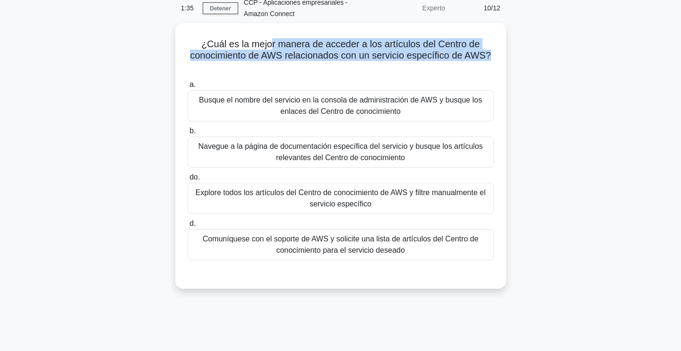
scroll to position [47, 0]
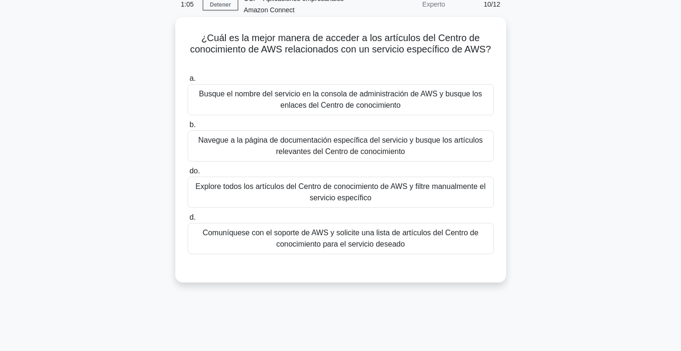
click at [345, 99] on font "Busque el nombre del servicio en la consola de administración de AWS y busque l…" at bounding box center [340, 99] width 283 height 19
click at [188, 82] on input "a. Busque el nombre del servicio en la consola de administración de AWS y busqu…" at bounding box center [188, 79] width 0 height 6
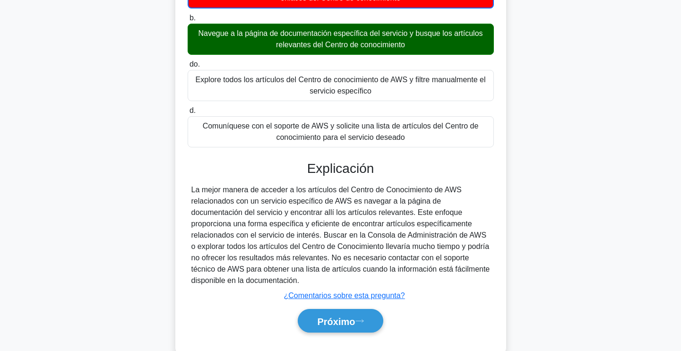
scroll to position [178, 0]
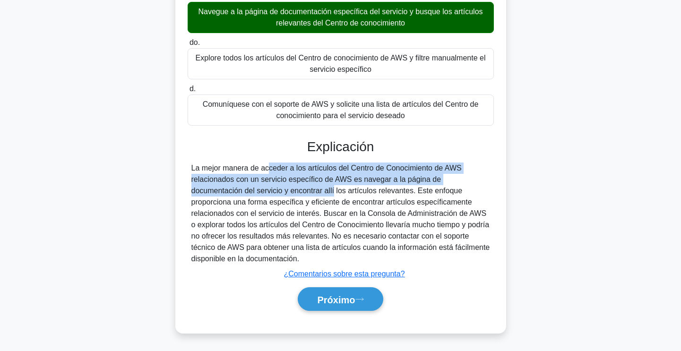
drag, startPoint x: 205, startPoint y: 168, endPoint x: 228, endPoint y: 195, distance: 35.2
click at [228, 195] on font "La mejor manera de acceder a los artículos del Centro de Conocimiento de AWS re…" at bounding box center [340, 213] width 299 height 99
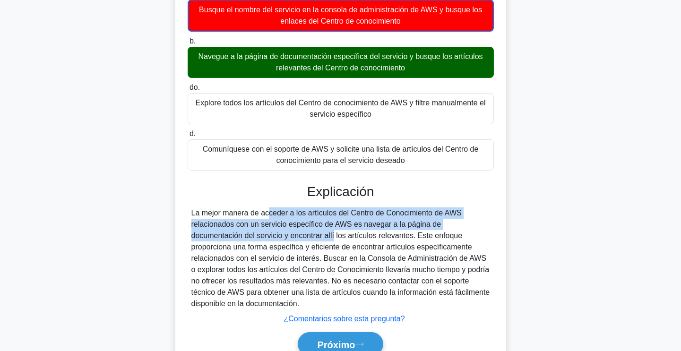
scroll to position [130, 0]
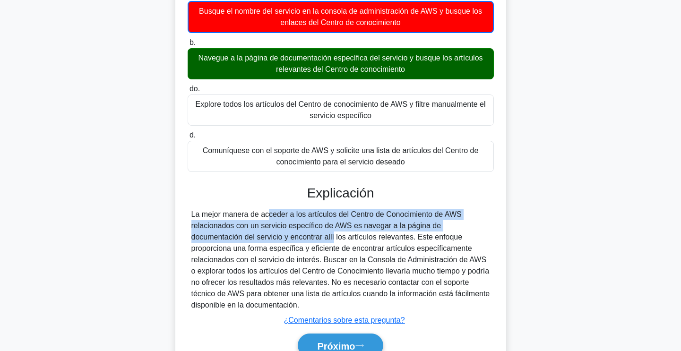
click at [312, 215] on font "La mejor manera de acceder a los artículos del Centro de Conocimiento de AWS re…" at bounding box center [340, 259] width 299 height 99
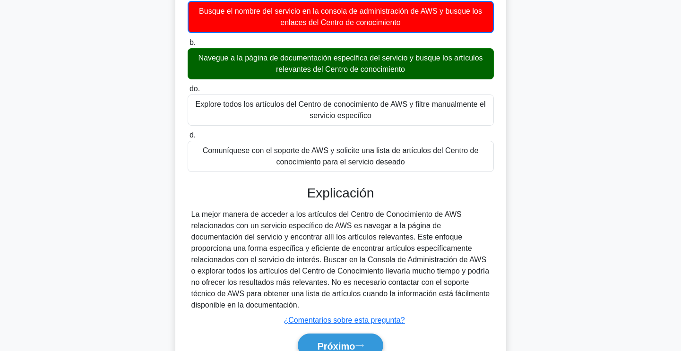
click at [339, 215] on font "La mejor manera de acceder a los artículos del Centro de Conocimiento de AWS re…" at bounding box center [340, 259] width 299 height 99
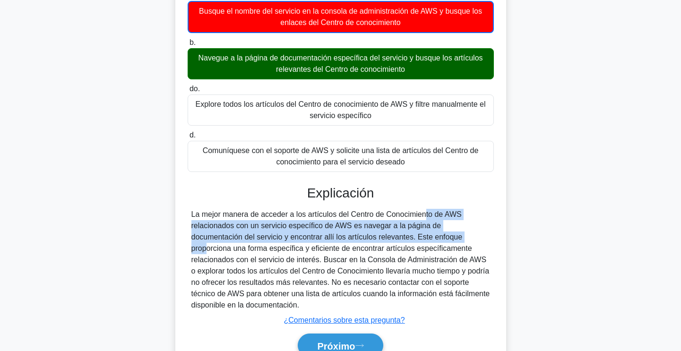
drag, startPoint x: 381, startPoint y: 217, endPoint x: 362, endPoint y: 242, distance: 31.0
click at [362, 242] on font "La mejor manera de acceder a los artículos del Centro de Conocimiento de AWS re…" at bounding box center [340, 259] width 299 height 99
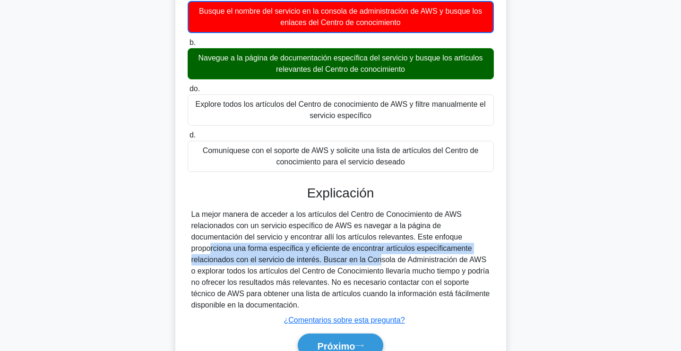
drag, startPoint x: 364, startPoint y: 238, endPoint x: 226, endPoint y: 260, distance: 139.7
click at [226, 260] on font "La mejor manera de acceder a los artículos del Centro de Conocimiento de AWS re…" at bounding box center [340, 259] width 299 height 99
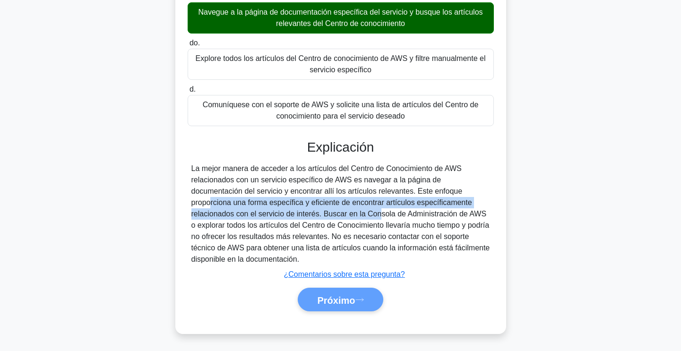
scroll to position [178, 0]
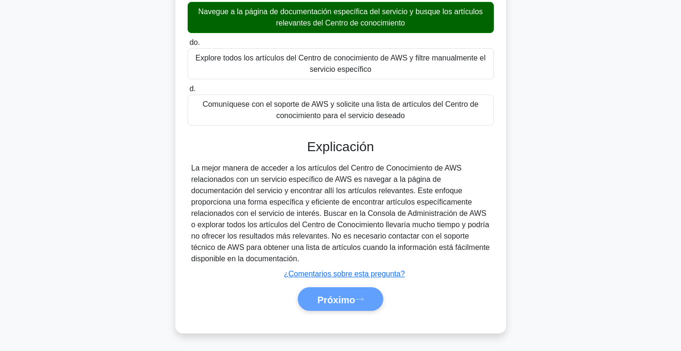
click at [356, 299] on div "Próximo" at bounding box center [341, 299] width 310 height 24
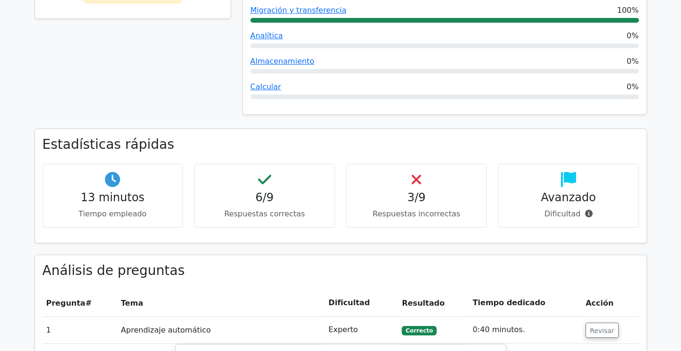
scroll to position [284, 0]
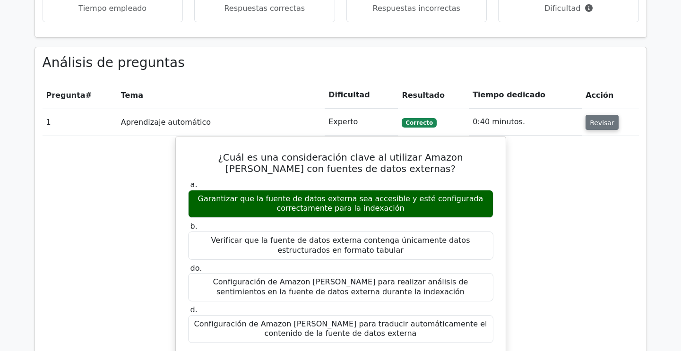
click at [600, 124] on font "Revisar" at bounding box center [602, 123] width 25 height 8
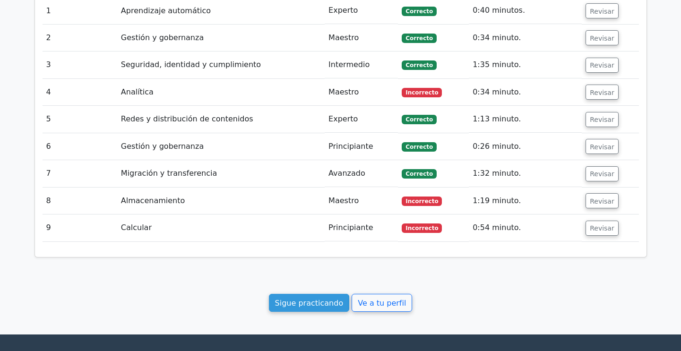
scroll to position [586, 0]
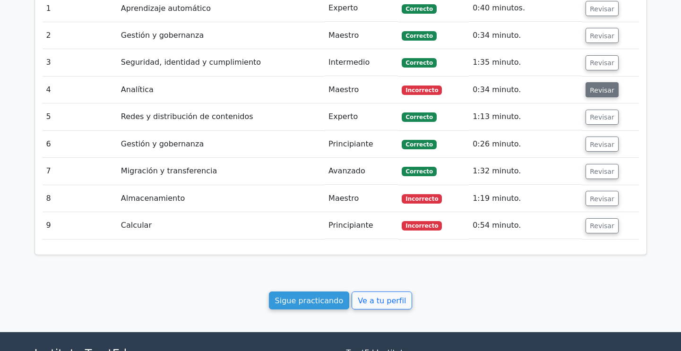
click at [602, 83] on button "Revisar" at bounding box center [601, 89] width 33 height 15
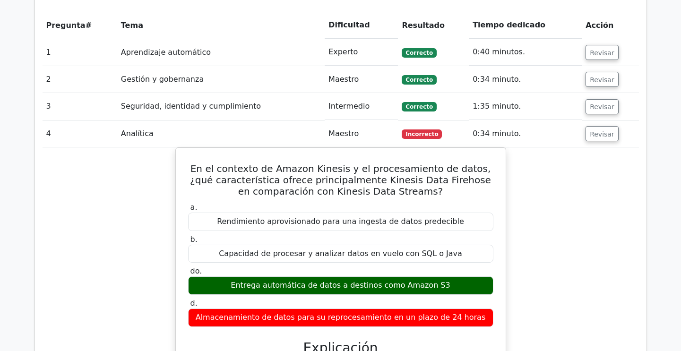
scroll to position [539, 0]
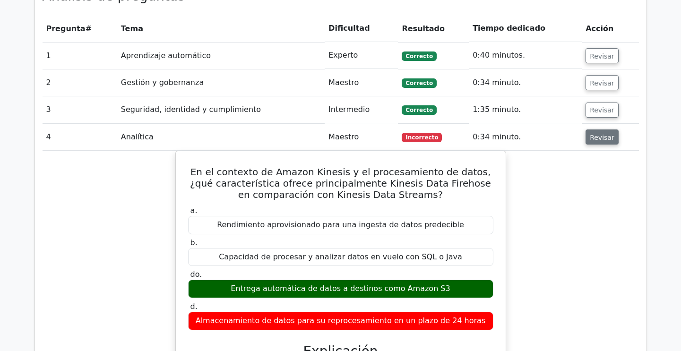
click at [599, 140] on font "Revisar" at bounding box center [602, 137] width 25 height 8
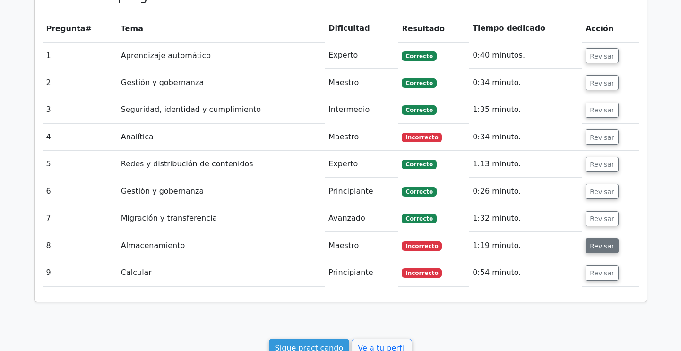
click at [601, 247] on font "Revisar" at bounding box center [602, 246] width 25 height 8
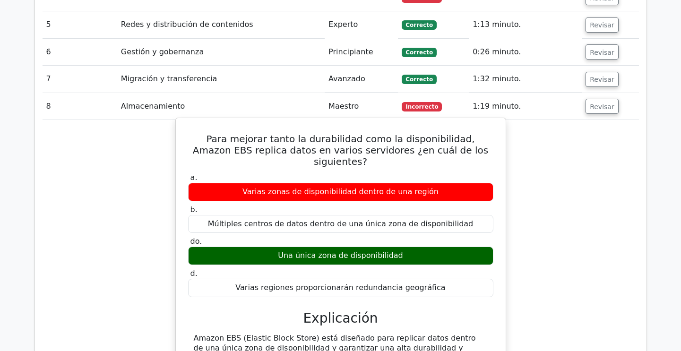
scroll to position [681, 0]
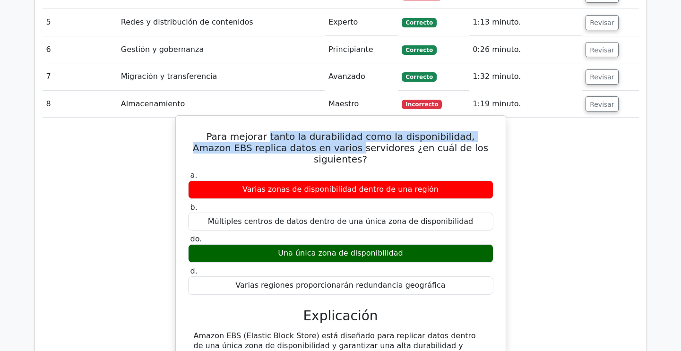
drag, startPoint x: 249, startPoint y: 138, endPoint x: 311, endPoint y: 148, distance: 63.6
click at [311, 148] on font "Para mejorar tanto la durabilidad como la disponibilidad, Amazon EBS replica da…" at bounding box center [340, 148] width 295 height 34
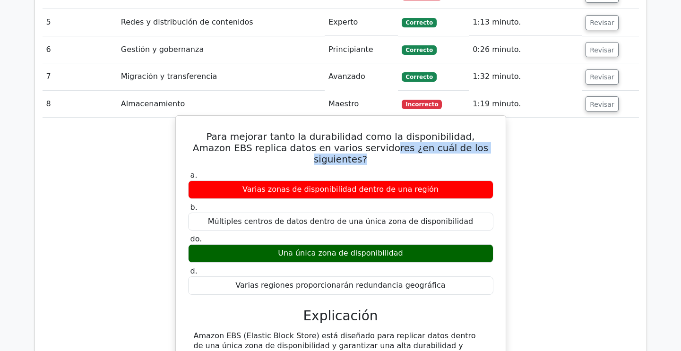
drag, startPoint x: 398, startPoint y: 148, endPoint x: 473, endPoint y: 148, distance: 75.1
click at [473, 148] on h5 "Para mejorar tanto la durabilidad como la disponibilidad, Amazon EBS replica da…" at bounding box center [340, 148] width 307 height 34
drag, startPoint x: 481, startPoint y: 138, endPoint x: 489, endPoint y: 138, distance: 8.5
click at [488, 138] on font "Para mejorar tanto la durabilidad como la disponibilidad, Amazon EBS replica da…" at bounding box center [340, 148] width 295 height 34
drag, startPoint x: 355, startPoint y: 246, endPoint x: 367, endPoint y: 246, distance: 12.3
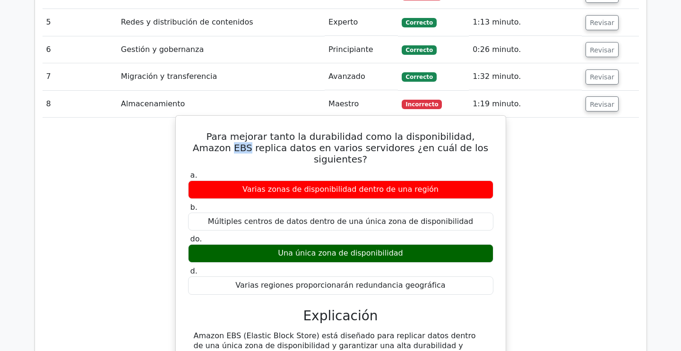
click at [367, 246] on div "Una única zona de disponibilidad" at bounding box center [340, 253] width 305 height 18
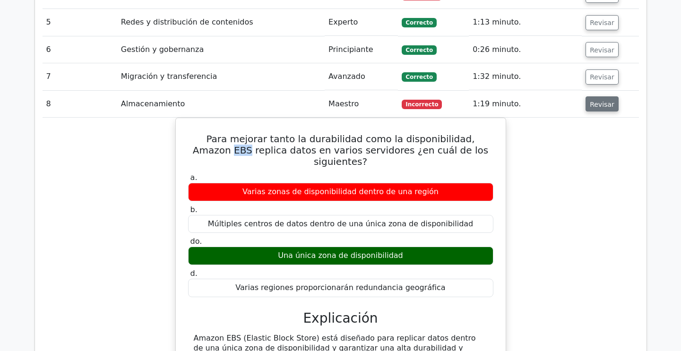
click at [594, 105] on font "Revisar" at bounding box center [602, 104] width 25 height 8
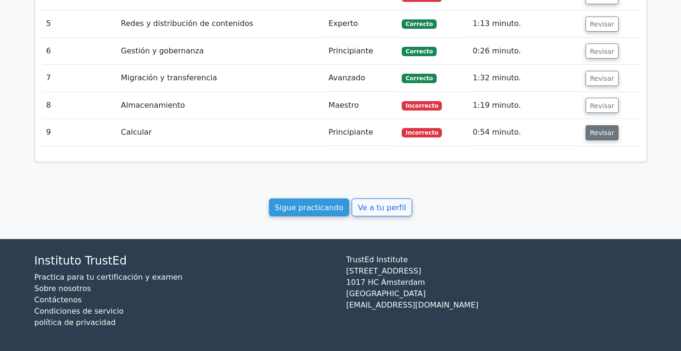
click at [603, 133] on font "Revisar" at bounding box center [602, 133] width 25 height 8
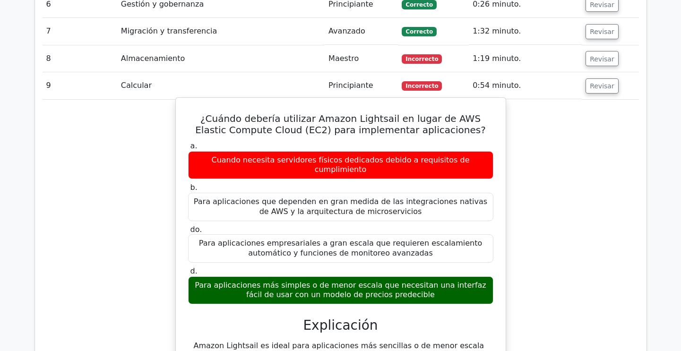
scroll to position [728, 0]
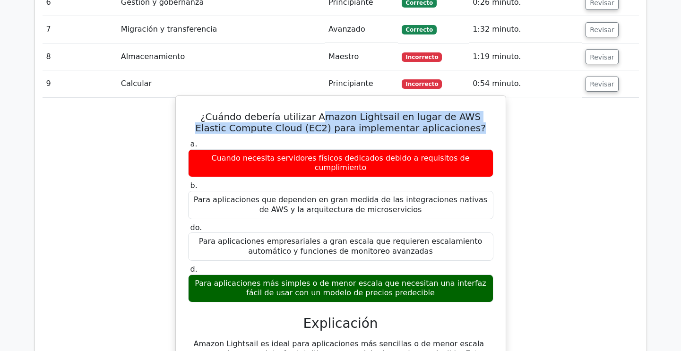
drag, startPoint x: 326, startPoint y: 116, endPoint x: 467, endPoint y: 130, distance: 142.0
click at [467, 130] on h5 "¿Cuándo debería utilizar Amazon Lightsail en lugar de AWS Elastic Compute Cloud…" at bounding box center [340, 122] width 307 height 23
drag, startPoint x: 291, startPoint y: 278, endPoint x: 370, endPoint y: 284, distance: 79.6
click at [370, 284] on font "Para aplicaciones más simples o de menor escala que necesitan una interfaz fáci…" at bounding box center [340, 288] width 291 height 19
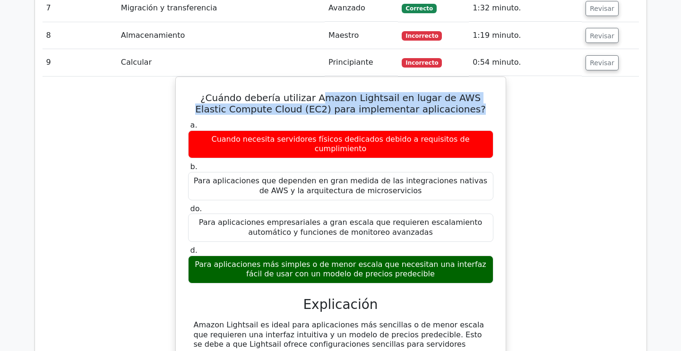
scroll to position [681, 0]
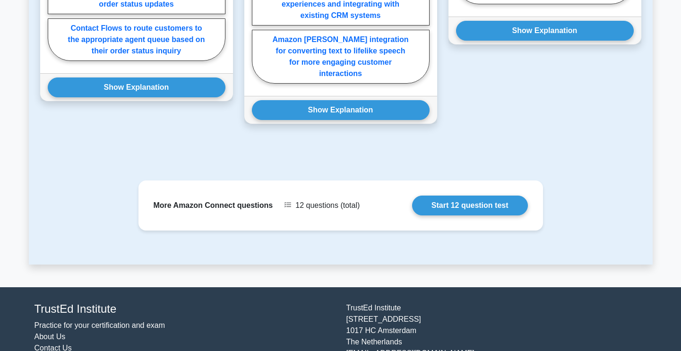
scroll to position [603, 0]
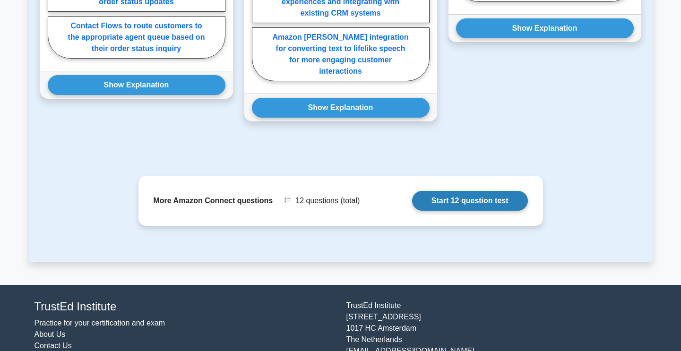
click at [480, 191] on link "Start 12 question test" at bounding box center [470, 201] width 116 height 20
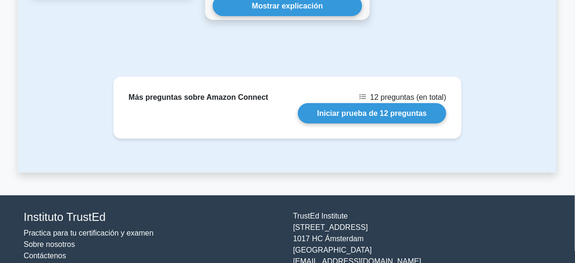
scroll to position [834, 0]
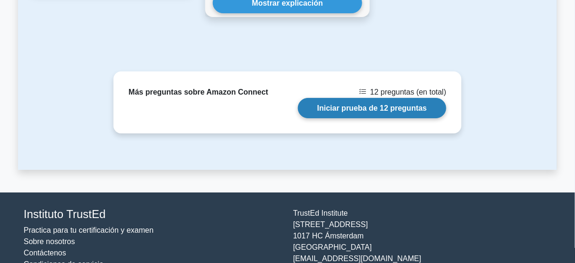
click at [389, 98] on link "Iniciar prueba de 12 preguntas" at bounding box center [372, 108] width 148 height 20
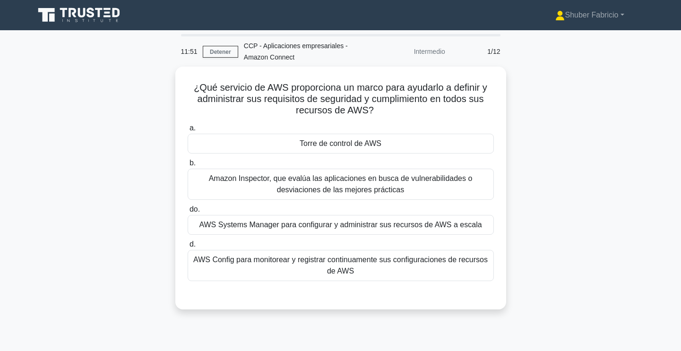
click at [538, 158] on div "¿Qué servicio de AWS proporciona un marco para ayudarlo a definir y administrar…" at bounding box center [341, 194] width 624 height 254
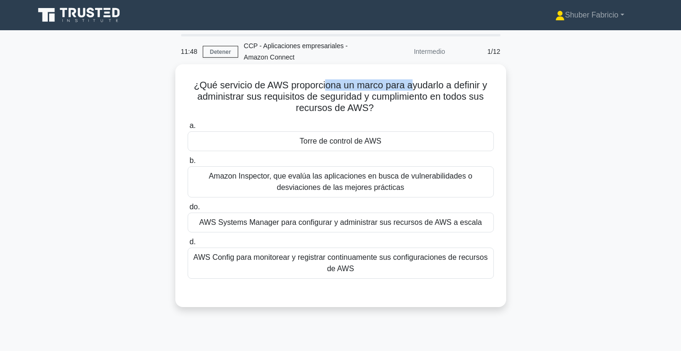
drag, startPoint x: 353, startPoint y: 86, endPoint x: 410, endPoint y: 85, distance: 56.2
click at [410, 85] on font "¿Qué servicio de AWS proporciona un marco para ayudarlo a definir y administrar…" at bounding box center [340, 96] width 293 height 33
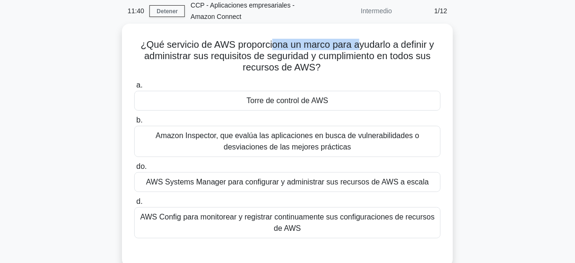
scroll to position [38, 0]
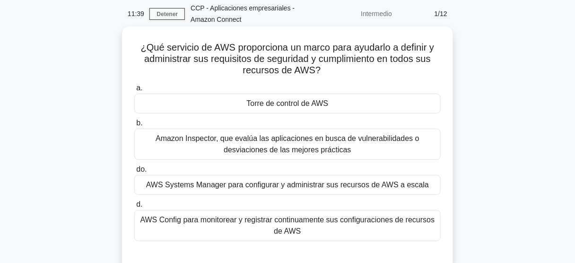
click at [203, 70] on h5 "¿Qué servicio de AWS proporciona un marco para ayudarlo a definir y administrar…" at bounding box center [287, 59] width 308 height 35
drag, startPoint x: 309, startPoint y: 60, endPoint x: 359, endPoint y: 69, distance: 50.9
click at [359, 69] on h5 "¿Qué servicio de AWS proporciona un marco para ayudarlo a definir y administrar…" at bounding box center [287, 59] width 308 height 35
click at [296, 104] on font "Torre de control de AWS" at bounding box center [288, 103] width 82 height 8
click at [134, 91] on input "a. Torre de control de AWS" at bounding box center [134, 88] width 0 height 6
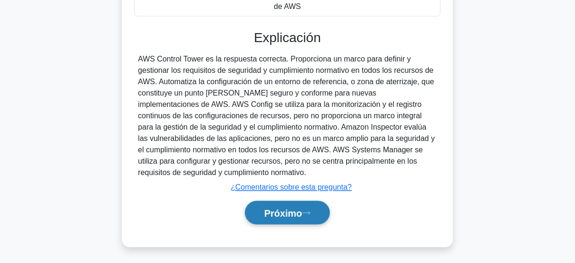
click at [299, 215] on font "Próximo" at bounding box center [283, 213] width 38 height 10
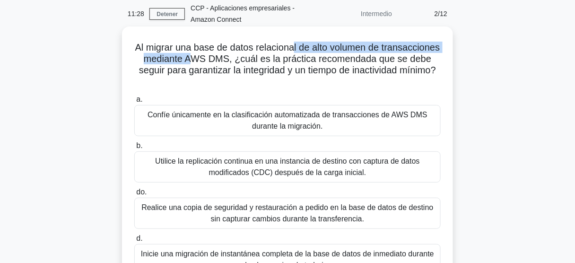
drag, startPoint x: 252, startPoint y: 56, endPoint x: 324, endPoint y: 50, distance: 72.5
click at [324, 50] on font "Al migrar una base de datos relacional de alto volumen de transacciones mediant…" at bounding box center [287, 58] width 305 height 33
drag, startPoint x: 331, startPoint y: 50, endPoint x: 340, endPoint y: 50, distance: 9.0
click at [331, 50] on font "Al migrar una base de datos relacional de alto volumen de transacciones mediant…" at bounding box center [287, 58] width 305 height 33
click at [353, 50] on font "Al migrar una base de datos relacional de alto volumen de transacciones mediant…" at bounding box center [287, 58] width 305 height 33
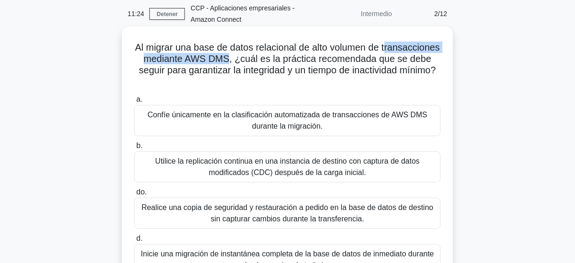
drag, startPoint x: 146, startPoint y: 59, endPoint x: 286, endPoint y: 63, distance: 140.9
click at [286, 63] on font "Al migrar una base de datos relacional de alto volumen de transacciones mediant…" at bounding box center [287, 58] width 305 height 33
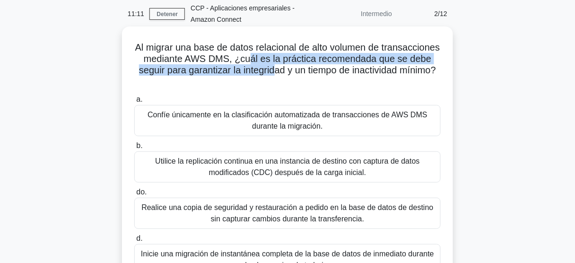
drag, startPoint x: 352, startPoint y: 60, endPoint x: 345, endPoint y: 73, distance: 15.2
click at [345, 73] on font "Al migrar una base de datos relacional de alto volumen de transacciones mediant…" at bounding box center [287, 58] width 305 height 33
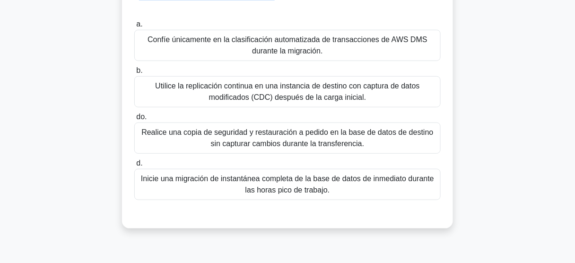
scroll to position [113, 0]
click at [298, 87] on font "Utilice la replicación continua en una instancia de destino con captura de dato…" at bounding box center [287, 90] width 264 height 19
click at [134, 73] on input "b. Utilice la replicación continua en una instancia de destino con captura de d…" at bounding box center [134, 70] width 0 height 6
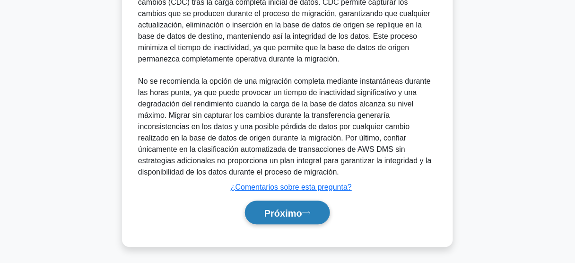
click at [300, 208] on font "Próximo" at bounding box center [283, 213] width 38 height 10
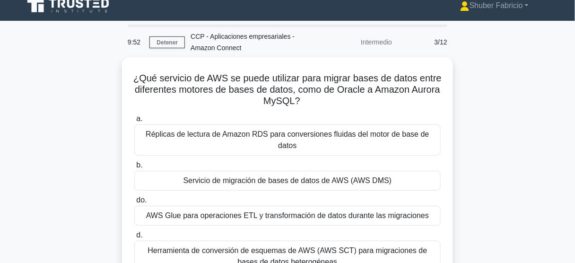
scroll to position [7, 0]
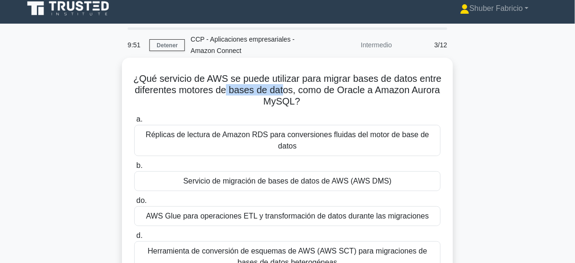
drag, startPoint x: 256, startPoint y: 87, endPoint x: 324, endPoint y: 95, distance: 68.5
click at [322, 94] on font "¿Qué servicio de AWS se puede utilizar para migrar bases de datos entre diferen…" at bounding box center [287, 89] width 308 height 33
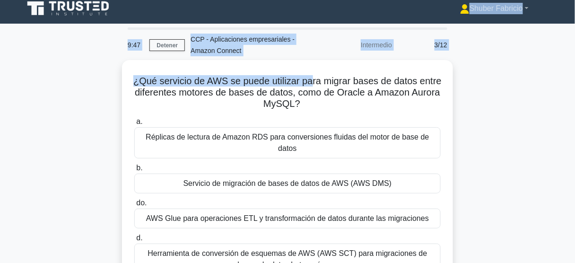
scroll to position [0, 0]
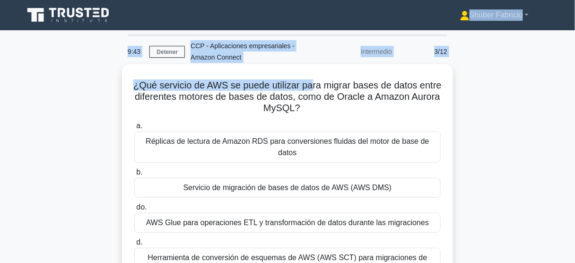
drag, startPoint x: 339, startPoint y: 82, endPoint x: 352, endPoint y: 107, distance: 28.3
click at [352, 107] on h5 "¿Qué servicio de AWS se puede utilizar para migrar bases de datos entre diferen…" at bounding box center [287, 96] width 308 height 35
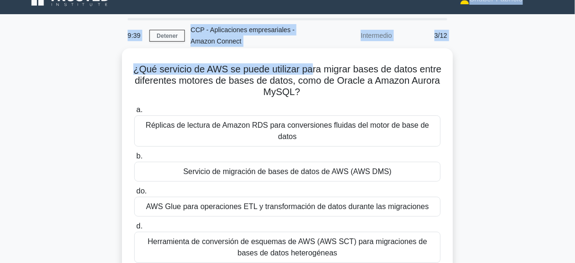
scroll to position [38, 0]
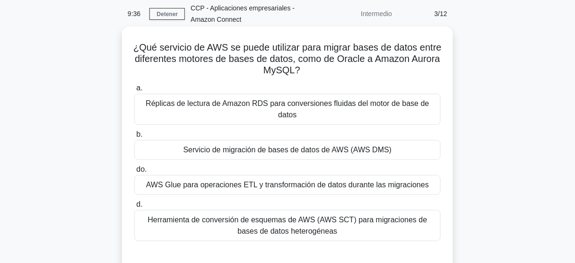
click at [312, 146] on font "Servicio de migración de bases de datos de AWS (AWS DMS)" at bounding box center [287, 150] width 208 height 8
click at [134, 138] on input "b. Servicio de migración de bases de datos de AWS (AWS DMS)" at bounding box center [134, 134] width 0 height 6
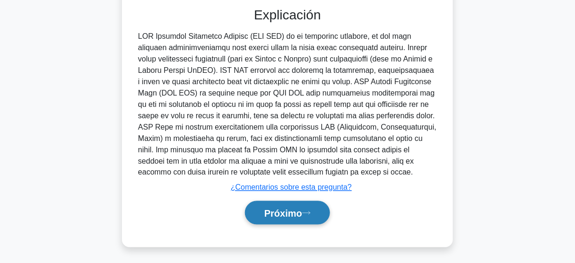
click at [299, 208] on font "Próximo" at bounding box center [283, 213] width 38 height 10
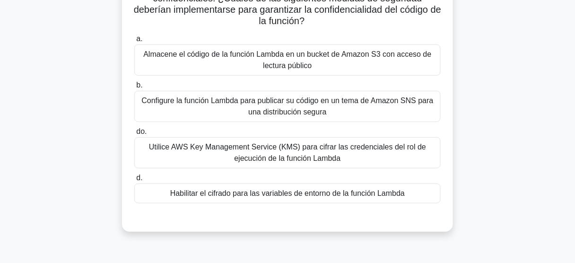
scroll to position [107, 0]
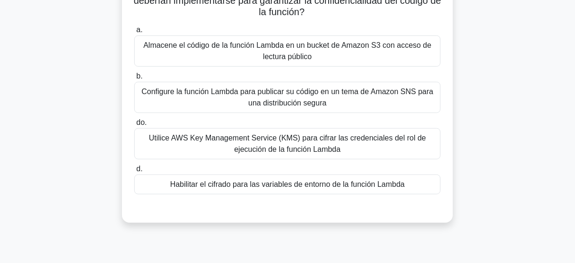
click at [307, 185] on font "Habilitar el cifrado para las variables de entorno de la función Lambda" at bounding box center [287, 184] width 234 height 8
click at [134, 172] on input "d. Habilitar el cifrado para las variables de entorno de la función Lambda" at bounding box center [134, 169] width 0 height 6
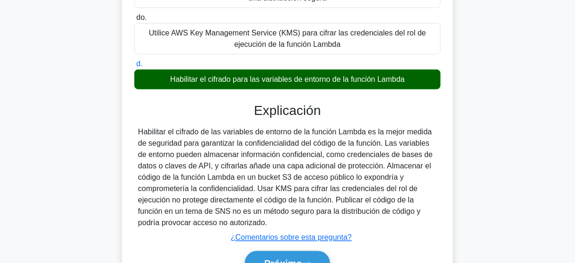
scroll to position [258, 0]
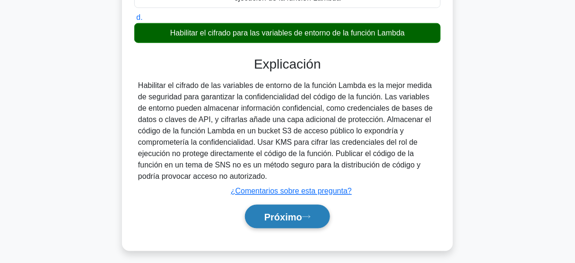
click at [306, 219] on button "Próximo" at bounding box center [287, 217] width 85 height 24
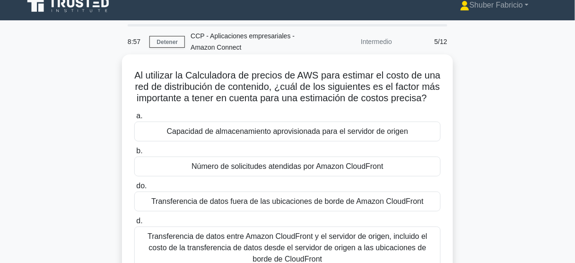
scroll to position [38, 0]
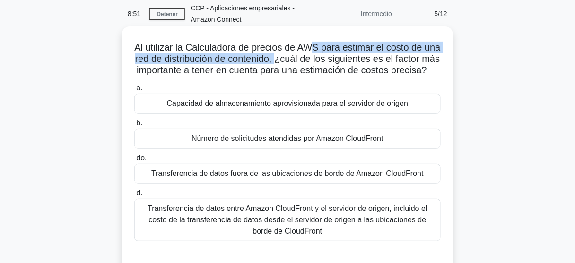
drag, startPoint x: 322, startPoint y: 48, endPoint x: 310, endPoint y: 62, distance: 18.5
click at [310, 62] on font "Al utilizar la Calculadora de precios de AWS para estimar el costo de una red d…" at bounding box center [287, 58] width 306 height 33
drag, startPoint x: 329, startPoint y: 63, endPoint x: 430, endPoint y: 80, distance: 102.2
click at [430, 77] on h5 "Al utilizar la Calculadora de precios de AWS para estimar el costo de una red d…" at bounding box center [287, 59] width 308 height 35
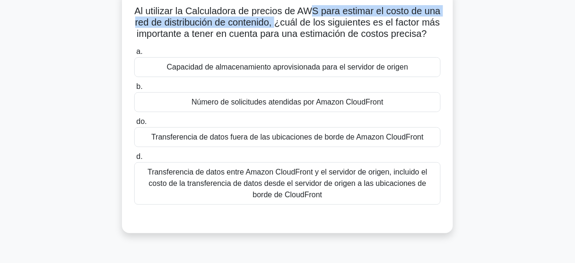
scroll to position [76, 0]
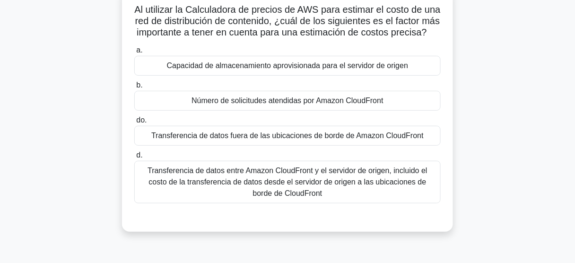
click at [319, 104] on font "Número de solicitudes atendidas por Amazon CloudFront" at bounding box center [287, 100] width 192 height 8
click at [134, 88] on input "b. Número de solicitudes atendidas por Amazon CloudFront" at bounding box center [134, 85] width 0 height 6
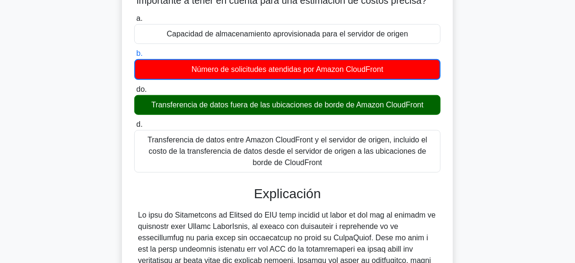
scroll to position [265, 0]
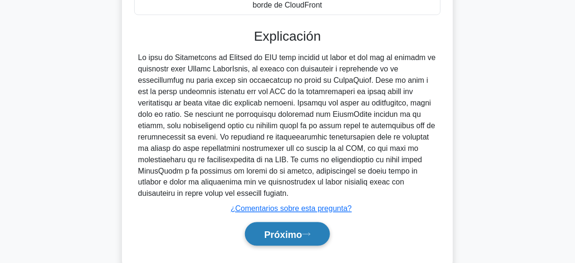
click at [317, 232] on div "Próximo" at bounding box center [287, 234] width 306 height 32
click at [319, 246] on button "Próximo" at bounding box center [287, 234] width 85 height 24
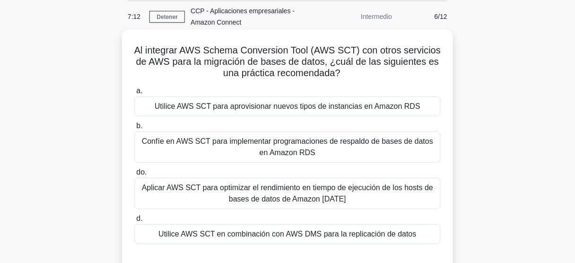
scroll to position [38, 0]
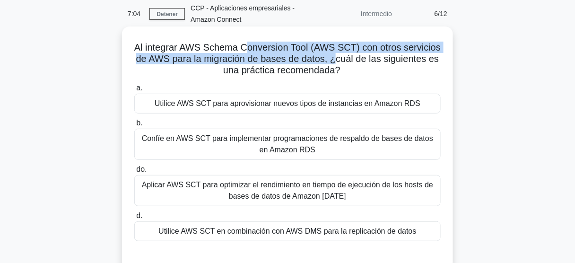
drag, startPoint x: 246, startPoint y: 44, endPoint x: 334, endPoint y: 62, distance: 89.8
click at [334, 62] on font "Al integrar AWS Schema Conversion Tool (AWS SCT) con otros servicios de AWS par…" at bounding box center [287, 58] width 306 height 33
click at [328, 59] on font "Al integrar AWS Schema Conversion Tool (AWS SCT) con otros servicios de AWS par…" at bounding box center [287, 58] width 306 height 33
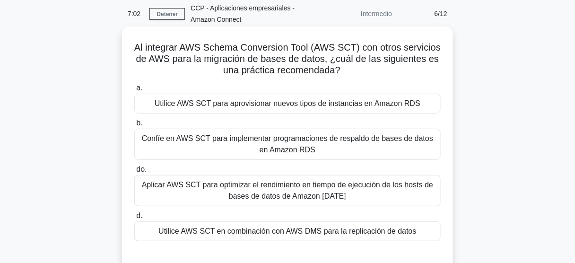
drag, startPoint x: 341, startPoint y: 60, endPoint x: 346, endPoint y: 70, distance: 11.4
click at [346, 70] on h5 "Al integrar AWS Schema Conversion Tool (AWS SCT) con otros servicios de AWS par…" at bounding box center [287, 59] width 308 height 35
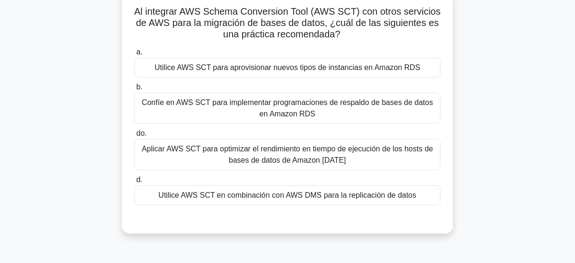
scroll to position [76, 0]
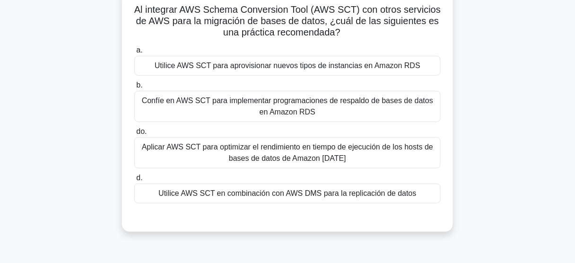
click at [375, 197] on font "Utilice AWS SCT en combinación con AWS DMS para la replicación de datos" at bounding box center [287, 193] width 258 height 8
click at [134, 181] on input "d. Utilice AWS SCT en combinación con AWS DMS para la replicación de datos" at bounding box center [134, 178] width 0 height 6
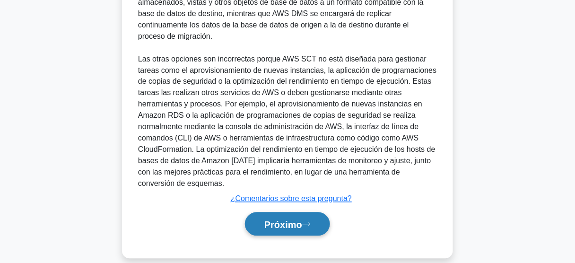
click at [300, 219] on font "Próximo" at bounding box center [283, 224] width 38 height 10
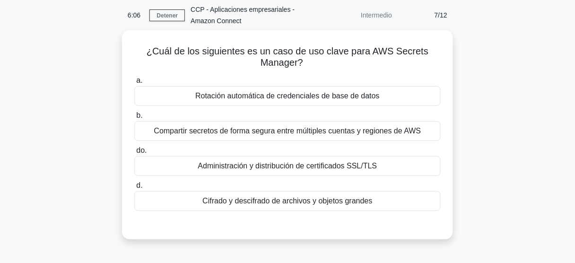
scroll to position [38, 0]
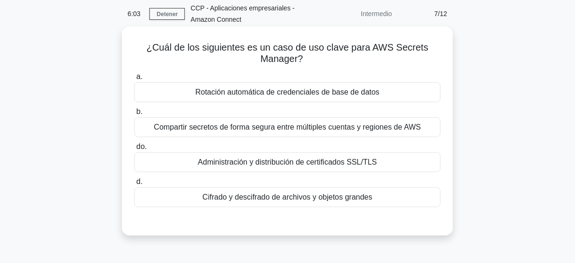
drag, startPoint x: 255, startPoint y: 50, endPoint x: 323, endPoint y: 62, distance: 69.6
click at [323, 62] on h5 "¿Cuál de los siguientes es un caso de uso clave para AWS Secrets Manager? .spin…" at bounding box center [287, 54] width 308 height 24
click at [306, 90] on font "Rotación automática de credenciales de base de datos" at bounding box center [287, 92] width 184 height 8
click at [134, 80] on input "a. Rotación automática de credenciales de base de datos" at bounding box center [134, 77] width 0 height 6
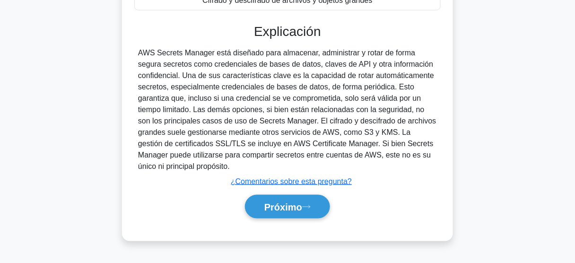
scroll to position [248, 0]
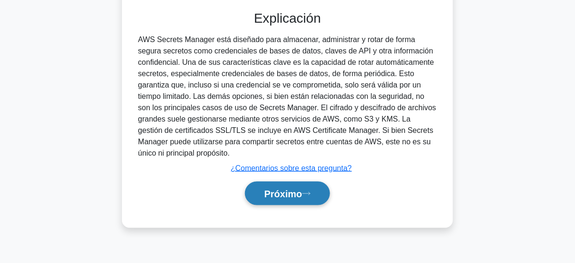
click at [297, 190] on font "Próximo" at bounding box center [283, 194] width 38 height 10
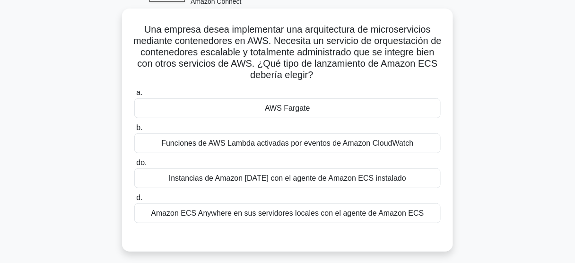
scroll to position [59, 0]
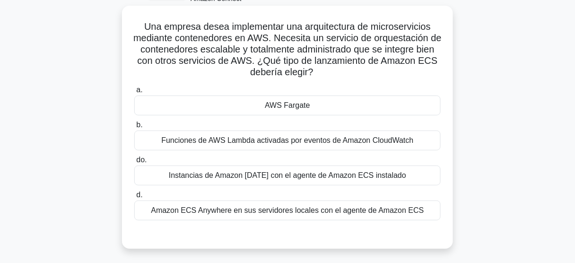
click at [285, 102] on font "AWS Fargate" at bounding box center [287, 105] width 45 height 8
click at [134, 93] on input "a. AWS Fargate" at bounding box center [134, 90] width 0 height 6
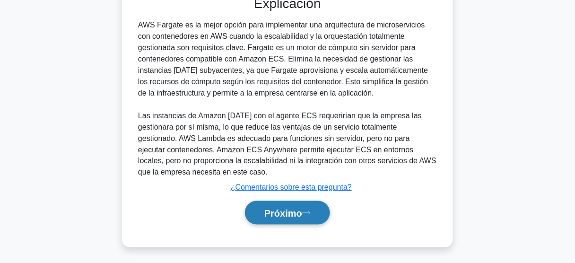
click at [293, 208] on font "Próximo" at bounding box center [283, 213] width 38 height 10
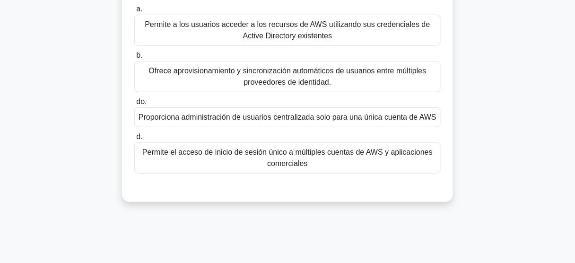
scroll to position [43, 0]
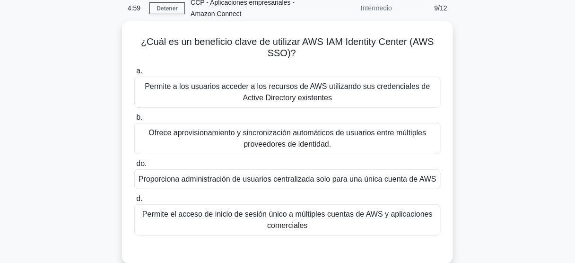
click at [323, 223] on font "Permite el acceso de inicio de sesión único a múltiples cuentas de AWS y aplica…" at bounding box center [287, 219] width 298 height 23
click at [134, 202] on input "d. Permite el acceso de inicio de sesión único a múltiples cuentas de AWS y apl…" at bounding box center [134, 199] width 0 height 6
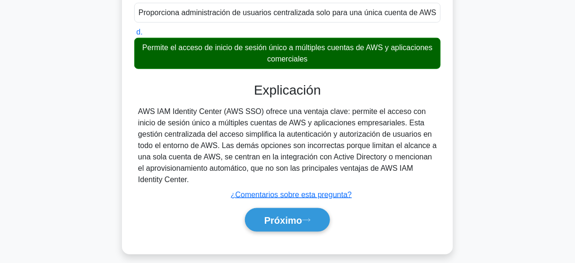
scroll to position [248, 0]
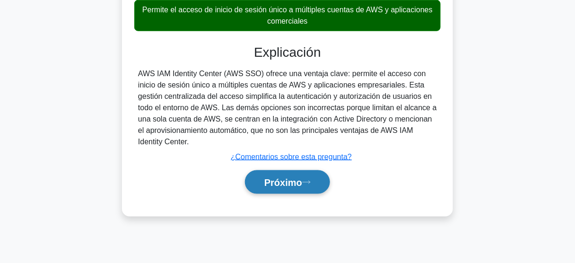
click at [287, 178] on font "Próximo" at bounding box center [283, 182] width 38 height 10
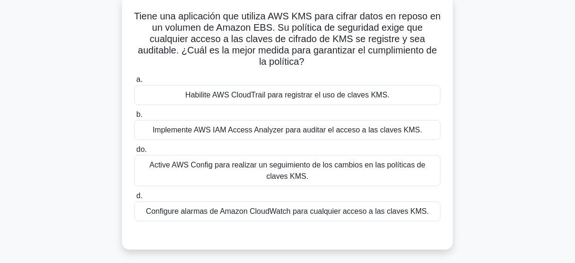
scroll to position [69, 0]
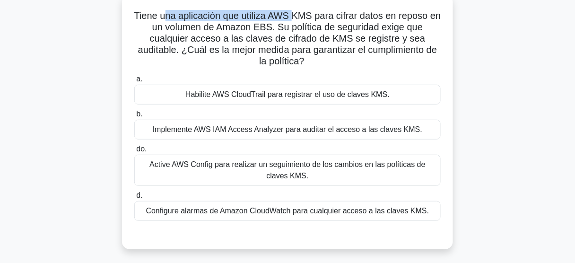
drag, startPoint x: 172, startPoint y: 19, endPoint x: 299, endPoint y: 20, distance: 126.6
click at [299, 20] on font "Tiene una aplicación que utiliza AWS KMS para cifrar datos en reposo en un volu…" at bounding box center [287, 38] width 307 height 56
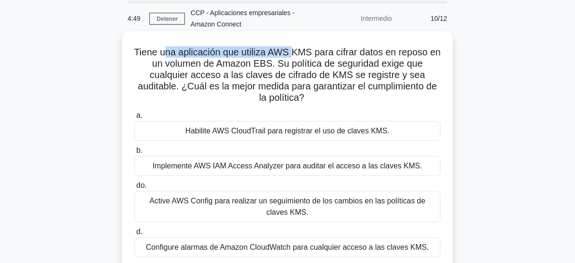
scroll to position [32, 0]
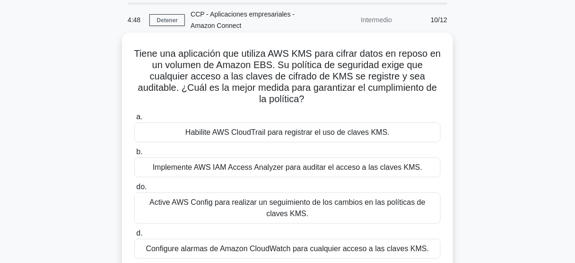
click at [306, 52] on font "Tiene una aplicación que utiliza AWS KMS para cifrar datos en reposo en un volu…" at bounding box center [287, 76] width 307 height 56
drag, startPoint x: 300, startPoint y: 53, endPoint x: 320, endPoint y: 53, distance: 19.9
click at [320, 53] on font "Tiene una aplicación que utiliza AWS KMS para cifrar datos en reposo en un volu…" at bounding box center [287, 76] width 307 height 56
click at [313, 57] on font "Tiene una aplicación que utiliza AWS KMS para cifrar datos en reposo en un volu…" at bounding box center [287, 76] width 307 height 56
drag, startPoint x: 313, startPoint y: 54, endPoint x: 299, endPoint y: 54, distance: 14.6
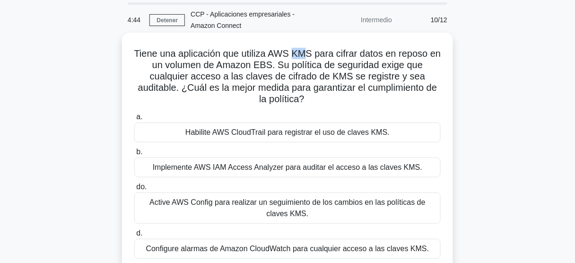
click at [299, 54] on font "Tiene una aplicación que utiliza AWS KMS para cifrar datos en reposo en un volu…" at bounding box center [287, 76] width 307 height 56
click at [313, 54] on font "Tiene una aplicación que utiliza AWS KMS para cifrar datos en reposo en un volu…" at bounding box center [287, 76] width 307 height 56
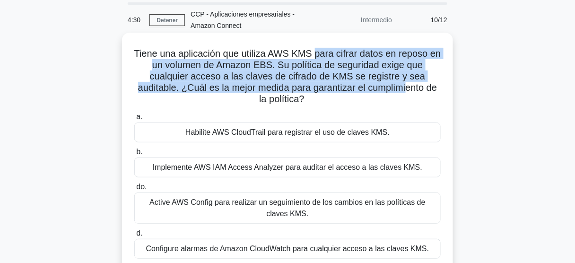
drag, startPoint x: 323, startPoint y: 56, endPoint x: 407, endPoint y: 83, distance: 87.7
click at [407, 83] on font "Tiene una aplicación que utiliza AWS KMS para cifrar datos en reposo en un volu…" at bounding box center [287, 76] width 307 height 56
click at [395, 81] on font "Tiene una aplicación que utiliza AWS KMS para cifrar datos en reposo en un volu…" at bounding box center [287, 76] width 307 height 56
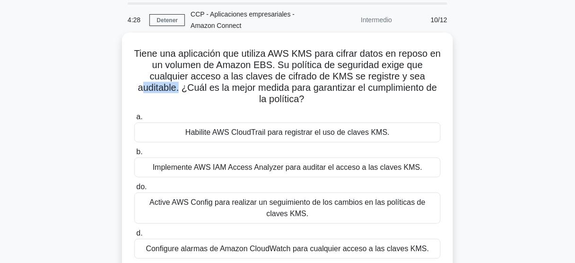
drag, startPoint x: 166, startPoint y: 88, endPoint x: 179, endPoint y: 89, distance: 12.3
click at [179, 89] on font "Tiene una aplicación que utiliza AWS KMS para cifrar datos en reposo en un volu…" at bounding box center [287, 76] width 307 height 56
drag, startPoint x: 251, startPoint y: 90, endPoint x: 317, endPoint y: 95, distance: 65.8
click at [317, 95] on h5 "Tiene una aplicación que utiliza AWS KMS para cifrar datos en reposo en un volu…" at bounding box center [287, 77] width 308 height 58
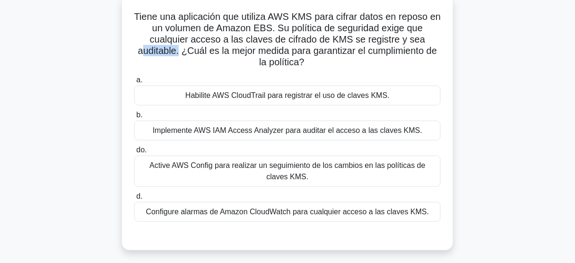
scroll to position [69, 0]
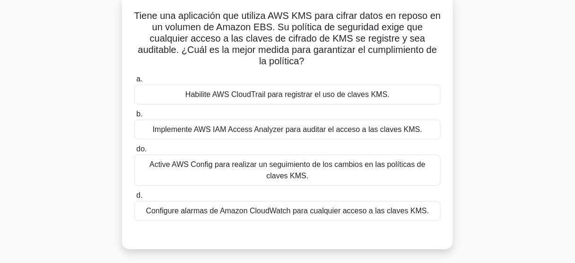
click at [307, 98] on font "Habilite AWS CloudTrail para registrar el uso de claves KMS." at bounding box center [287, 94] width 204 height 8
click at [134, 82] on input "a. Habilite AWS CloudTrail para registrar el uso de claves KMS." at bounding box center [134, 79] width 0 height 6
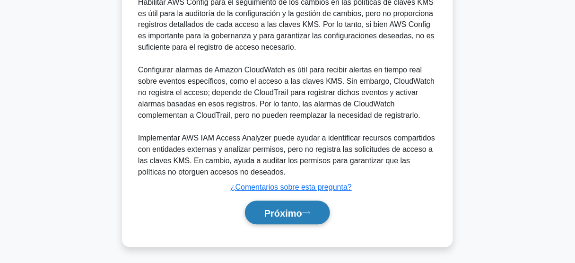
click at [301, 211] on font "Próximo" at bounding box center [283, 213] width 38 height 10
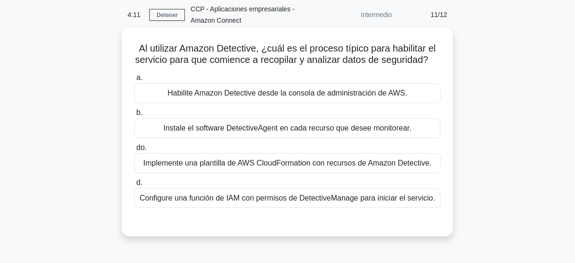
scroll to position [39, 0]
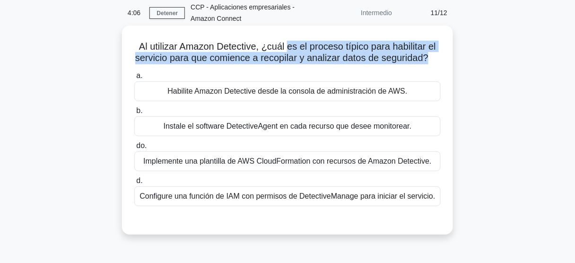
drag, startPoint x: 333, startPoint y: 46, endPoint x: 438, endPoint y: 63, distance: 106.3
click at [438, 63] on h5 "Al utilizar Amazon Detective, ¿cuál es el proceso típico para habilitar el serv…" at bounding box center [287, 53] width 308 height 24
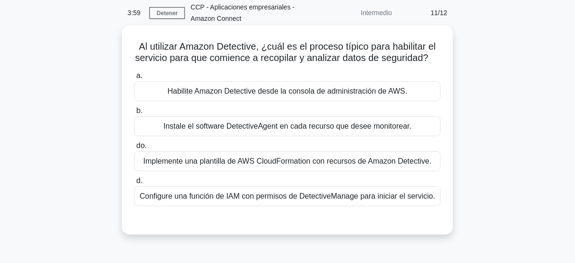
click at [247, 95] on font "Habilite Amazon Detective desde la consola de administración de AWS." at bounding box center [287, 91] width 240 height 8
click at [134, 79] on input "a. Habilite Amazon Detective desde la consola de administración de AWS." at bounding box center [134, 76] width 0 height 6
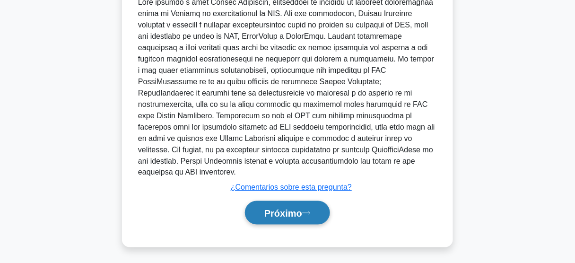
click at [308, 202] on button "Próximo" at bounding box center [287, 213] width 85 height 24
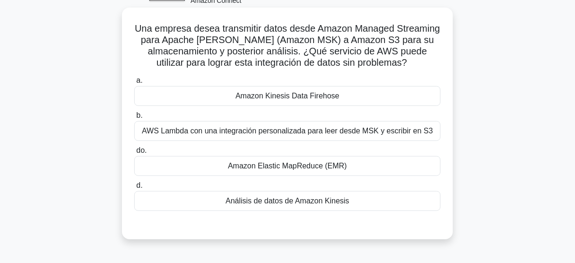
scroll to position [59, 0]
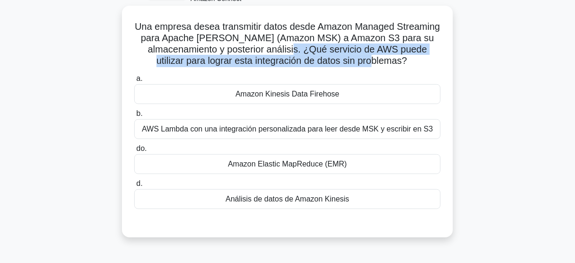
drag, startPoint x: 353, startPoint y: 53, endPoint x: 427, endPoint y: 65, distance: 74.7
click at [427, 65] on h5 "Una empresa desea transmitir datos desde Amazon Managed Streaming para Apache K…" at bounding box center [287, 44] width 308 height 46
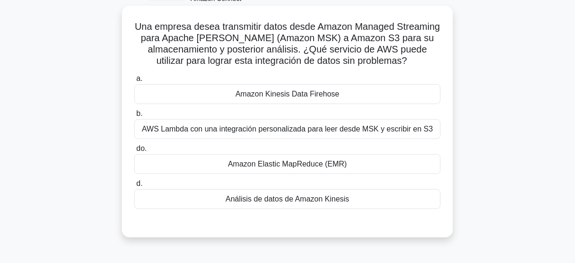
click at [329, 95] on font "Amazon Kinesis Data Firehose" at bounding box center [287, 94] width 104 height 8
click at [134, 82] on input "a. Amazon Kinesis Data Firehose" at bounding box center [134, 79] width 0 height 6
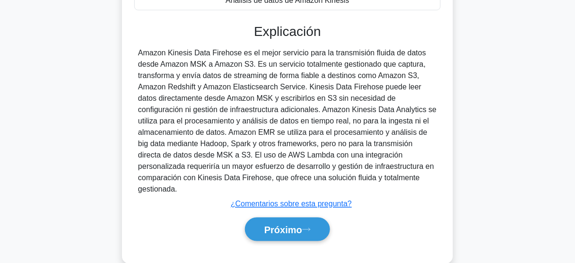
scroll to position [262, 0]
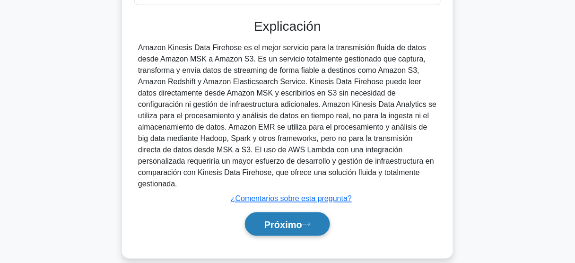
click at [307, 222] on icon at bounding box center [306, 224] width 9 height 5
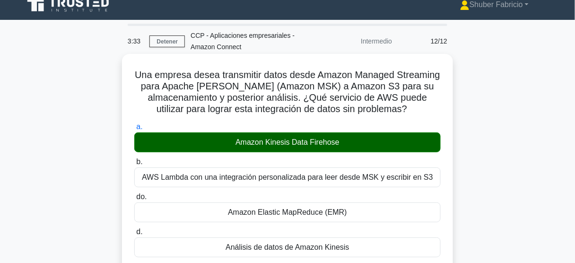
scroll to position [0, 0]
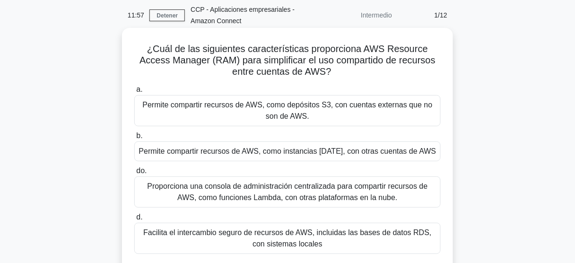
scroll to position [38, 0]
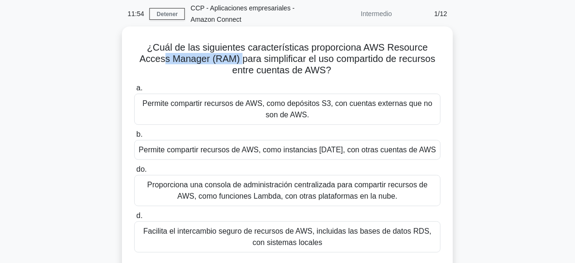
drag, startPoint x: 170, startPoint y: 59, endPoint x: 238, endPoint y: 59, distance: 68.5
click at [238, 59] on font "¿Cuál de las siguientes características proporciona AWS Resource Access Manager…" at bounding box center [287, 58] width 296 height 33
drag, startPoint x: 247, startPoint y: 61, endPoint x: 267, endPoint y: 61, distance: 20.3
click at [267, 61] on font "¿Cuál de las siguientes características proporciona AWS Resource Access Manager…" at bounding box center [287, 58] width 296 height 33
drag, startPoint x: 192, startPoint y: 50, endPoint x: 442, endPoint y: 65, distance: 250.4
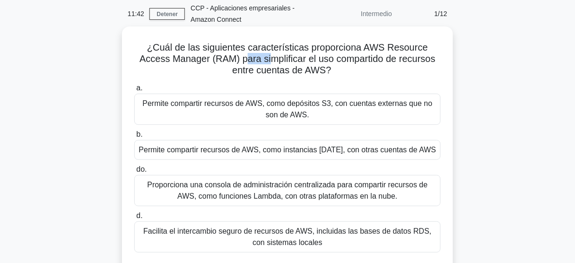
click at [442, 65] on div "¿Cuál de las siguientes características proporciona AWS Resource Access Manager…" at bounding box center [287, 153] width 323 height 247
click at [208, 52] on font "¿Cuál de las siguientes características proporciona AWS Resource Access Manager…" at bounding box center [287, 58] width 296 height 33
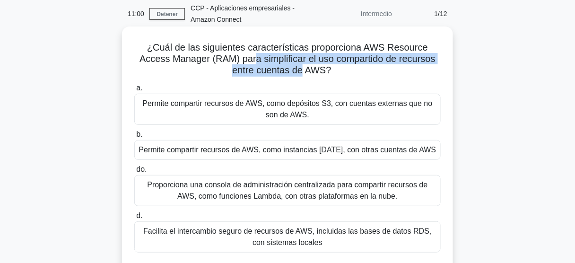
drag, startPoint x: 271, startPoint y: 61, endPoint x: 301, endPoint y: 72, distance: 31.2
click at [301, 72] on font "¿Cuál de las siguientes características proporciona AWS Resource Access Manager…" at bounding box center [287, 58] width 296 height 33
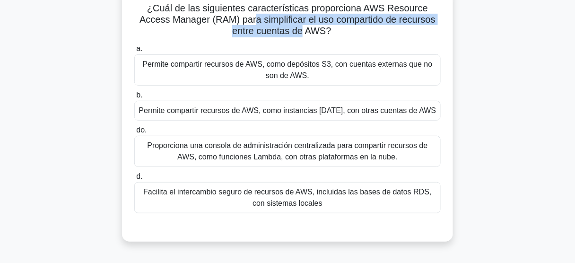
scroll to position [76, 0]
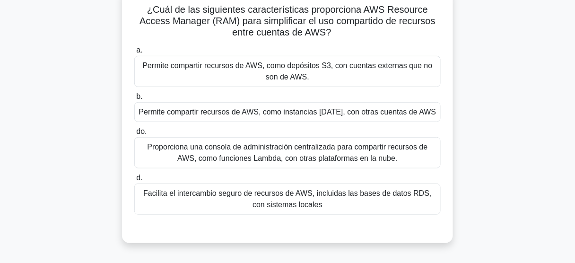
click at [307, 115] on font "Permite compartir recursos de AWS, como instancias [DATE], con otras cuentas de…" at bounding box center [287, 112] width 297 height 8
click at [134, 100] on input "b. Permite compartir recursos de AWS, como instancias [DATE], con otras cuentas…" at bounding box center [134, 97] width 0 height 6
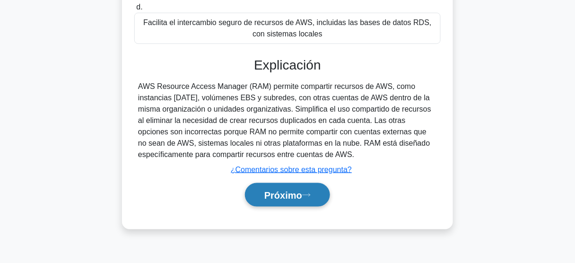
scroll to position [248, 0]
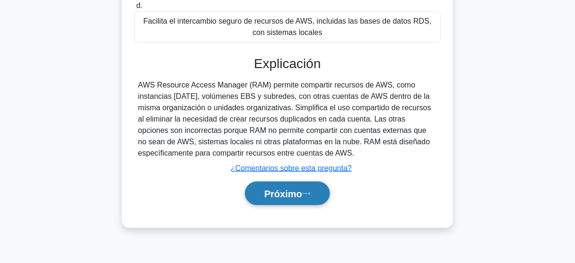
click at [297, 191] on font "Próximo" at bounding box center [283, 194] width 38 height 10
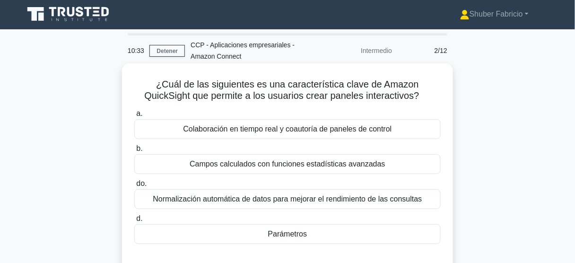
scroll to position [0, 0]
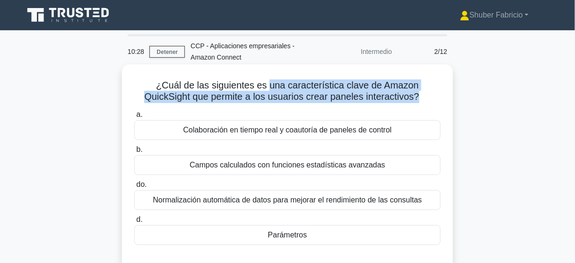
drag, startPoint x: 284, startPoint y: 88, endPoint x: 420, endPoint y: 102, distance: 136.8
click at [419, 102] on font "¿Cuál de las siguientes es una característica clave de Amazon QuickSight que pe…" at bounding box center [281, 91] width 275 height 22
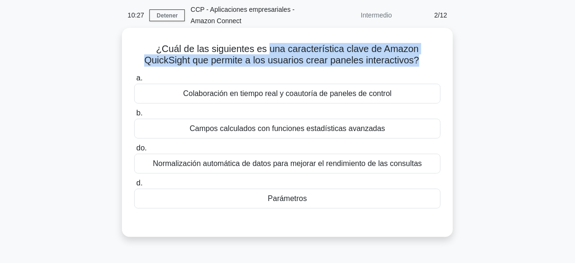
scroll to position [38, 0]
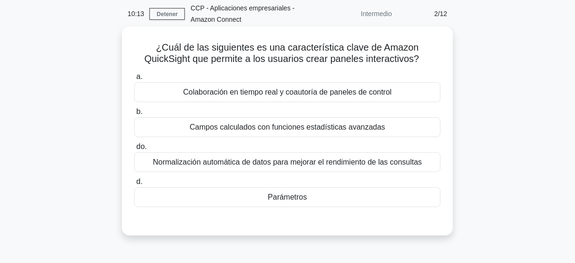
click at [297, 197] on font "Parámetros" at bounding box center [287, 197] width 39 height 8
click at [134, 185] on input "d. Parámetros" at bounding box center [134, 182] width 0 height 6
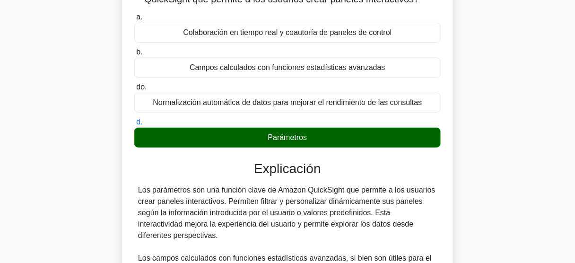
scroll to position [113, 0]
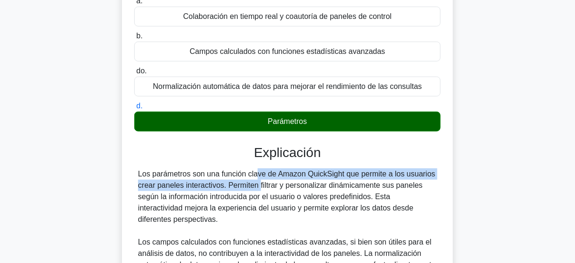
drag, startPoint x: 229, startPoint y: 173, endPoint x: 215, endPoint y: 184, distance: 17.5
click at [209, 183] on font "Los parámetros son una función clave de Amazon QuickSight que permite a los usu…" at bounding box center [286, 196] width 297 height 53
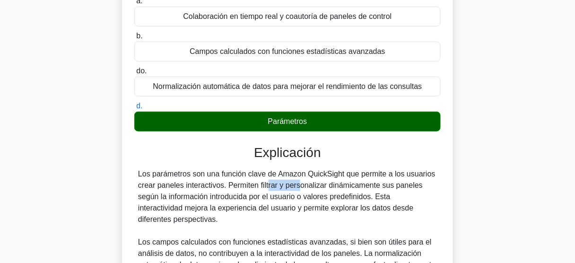
drag, startPoint x: 215, startPoint y: 184, endPoint x: 268, endPoint y: 192, distance: 53.9
click at [251, 189] on div "Los parámetros son una función clave de Amazon QuickSight que permite a los usu…" at bounding box center [287, 230] width 299 height 125
drag, startPoint x: 264, startPoint y: 184, endPoint x: 308, endPoint y: 185, distance: 43.9
click at [307, 184] on font "Los parámetros son una función clave de Amazon QuickSight que permite a los usu…" at bounding box center [286, 196] width 297 height 53
drag, startPoint x: 328, startPoint y: 184, endPoint x: 363, endPoint y: 184, distance: 35.0
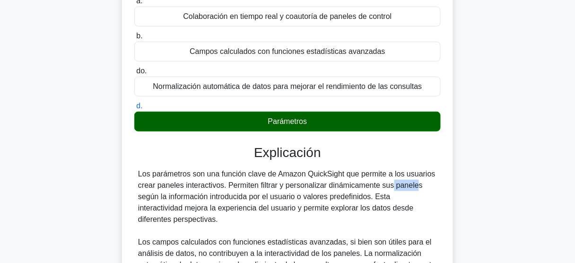
click at [352, 184] on font "Los parámetros son una función clave de Amazon QuickSight que permite a los usu…" at bounding box center [286, 196] width 297 height 53
click at [357, 185] on font "Los parámetros son una función clave de Amazon QuickSight que permite a los usu…" at bounding box center [286, 196] width 297 height 53
drag, startPoint x: 353, startPoint y: 186, endPoint x: 421, endPoint y: 186, distance: 68.0
click at [421, 186] on div "Los parámetros son una función clave de Amazon QuickSight que permite a los usu…" at bounding box center [287, 230] width 299 height 125
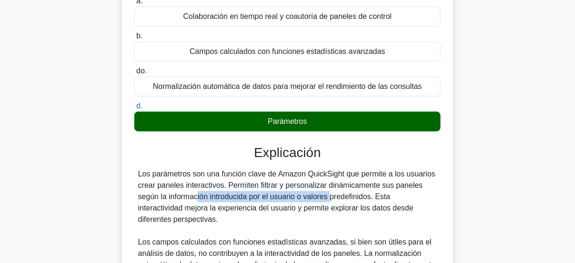
drag, startPoint x: 136, startPoint y: 198, endPoint x: 274, endPoint y: 198, distance: 137.5
click at [274, 198] on div "Los parámetros son una función clave de Amazon QuickSight que permite a los usu…" at bounding box center [287, 230] width 306 height 125
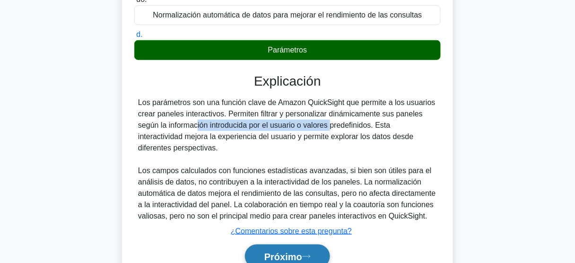
scroll to position [248, 0]
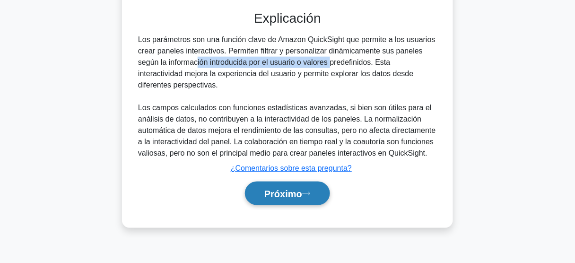
click at [274, 198] on button "Próximo" at bounding box center [287, 193] width 85 height 24
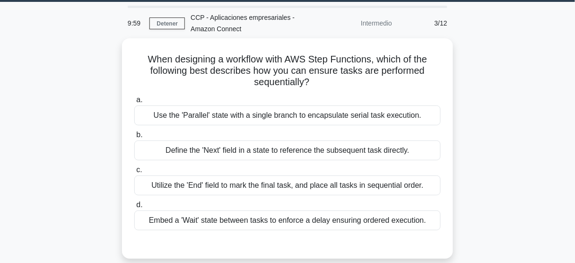
scroll to position [21, 0]
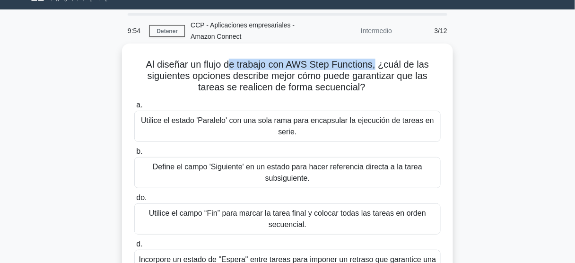
drag, startPoint x: 244, startPoint y: 67, endPoint x: 377, endPoint y: 68, distance: 133.3
click at [377, 68] on font "Al diseñar un flujo de trabajo con AWS Step Functions, ¿cuál de las siguientes …" at bounding box center [287, 75] width 283 height 33
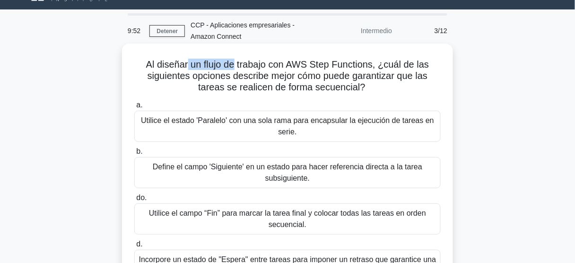
drag, startPoint x: 194, startPoint y: 65, endPoint x: 235, endPoint y: 64, distance: 40.7
click at [235, 64] on font "Al diseñar un flujo de trabajo con AWS Step Functions, ¿cuál de las siguientes …" at bounding box center [287, 75] width 283 height 33
click at [188, 64] on font "Al diseñar un flujo de trabajo con AWS Step Functions, ¿cuál de las siguientes …" at bounding box center [287, 75] width 283 height 33
drag, startPoint x: 217, startPoint y: 65, endPoint x: 333, endPoint y: 65, distance: 115.8
click at [333, 65] on font "Al diseñar un flujo de trabajo con AWS Step Functions, ¿cuál de las siguientes …" at bounding box center [287, 75] width 283 height 33
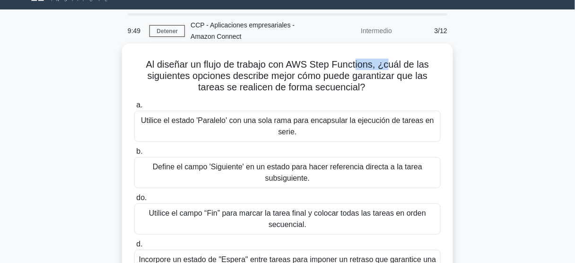
drag, startPoint x: 375, startPoint y: 63, endPoint x: 391, endPoint y: 63, distance: 15.6
click at [391, 63] on font "Al diseñar un flujo de trabajo con AWS Step Functions, ¿cuál de las siguientes …" at bounding box center [287, 75] width 283 height 33
drag, startPoint x: 199, startPoint y: 74, endPoint x: 369, endPoint y: 93, distance: 170.2
click at [369, 93] on h5 "Al diseñar un flujo de trabajo con AWS Step Functions, ¿cuál de las siguientes …" at bounding box center [287, 76] width 308 height 35
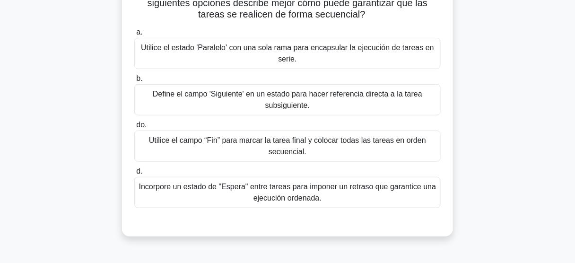
scroll to position [96, 0]
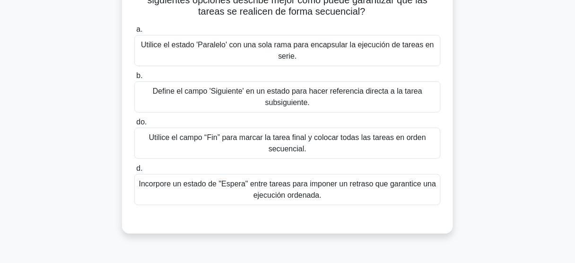
click at [297, 106] on font "Define el campo 'Siguiente' en un estado para hacer referencia directa a la tar…" at bounding box center [287, 96] width 269 height 19
click at [134, 79] on input "b. Define el campo 'Siguiente' en un estado para hacer referencia directa a la …" at bounding box center [134, 76] width 0 height 6
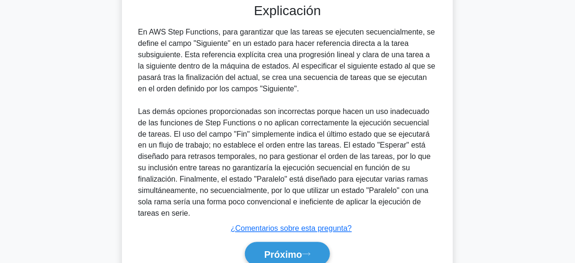
scroll to position [353, 0]
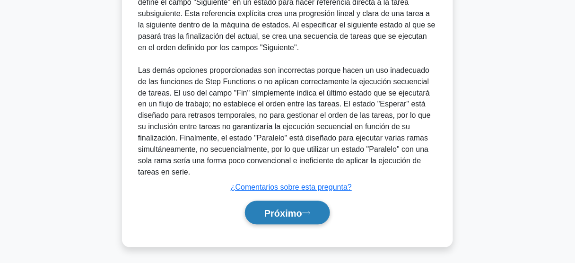
click at [310, 205] on button "Próximo" at bounding box center [287, 213] width 85 height 24
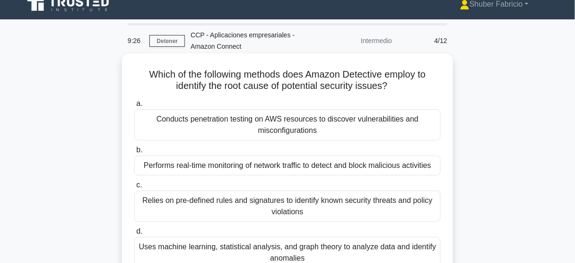
scroll to position [0, 0]
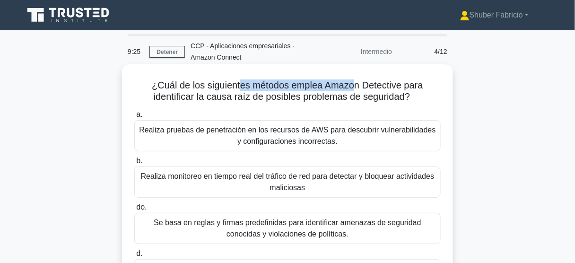
drag, startPoint x: 240, startPoint y: 82, endPoint x: 352, endPoint y: 89, distance: 112.7
click at [352, 89] on font "¿Cuál de los siguientes métodos emplea Amazon Detective para identificar la cau…" at bounding box center [287, 91] width 271 height 22
click at [318, 95] on font "¿Cuál de los siguientes métodos emplea Amazon Detective para identificar la cau…" at bounding box center [287, 91] width 271 height 22
drag, startPoint x: 344, startPoint y: 88, endPoint x: 417, endPoint y: 102, distance: 74.6
click at [417, 102] on h5 "¿Cuál de los siguientes métodos emplea Amazon Detective para identificar la cau…" at bounding box center [287, 91] width 308 height 24
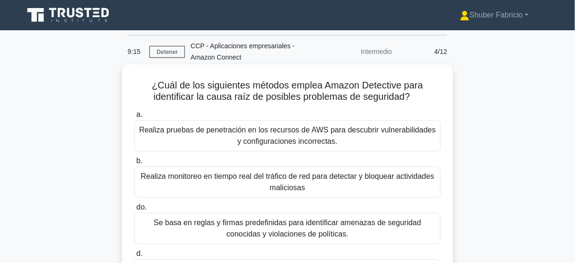
drag, startPoint x: 289, startPoint y: 87, endPoint x: 421, endPoint y: 91, distance: 132.4
click at [421, 91] on h5 "¿Cuál de los siguientes métodos emplea Amazon Detective para identificar la cau…" at bounding box center [287, 91] width 308 height 24
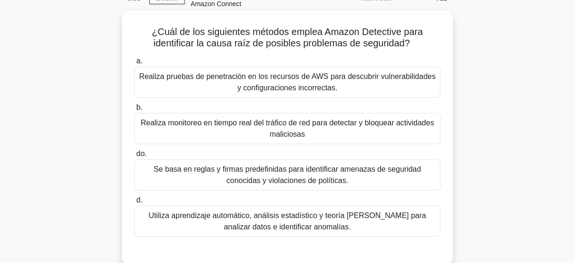
scroll to position [76, 0]
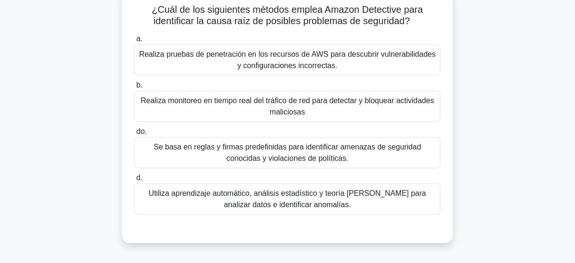
click at [310, 202] on font "Utiliza aprendizaje automático, análisis estadístico y teoría [PERSON_NAME] par…" at bounding box center [287, 198] width 277 height 19
click at [134, 181] on input "d. Utiliza aprendizaje automático, análisis estadístico y teoría [PERSON_NAME] …" at bounding box center [134, 178] width 0 height 6
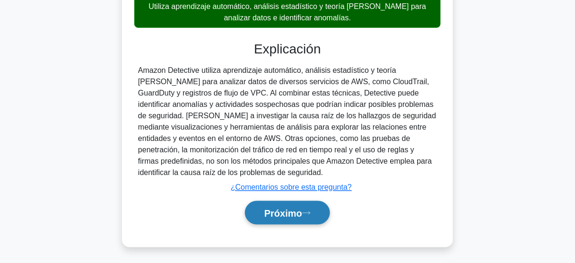
click at [288, 215] on font "Próximo" at bounding box center [283, 213] width 38 height 10
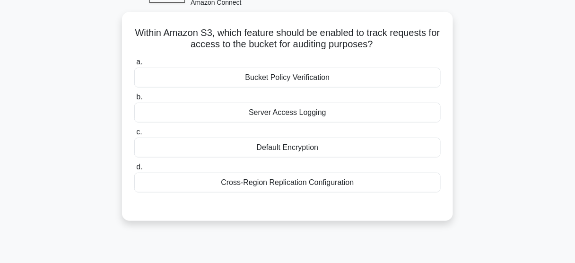
scroll to position [21, 0]
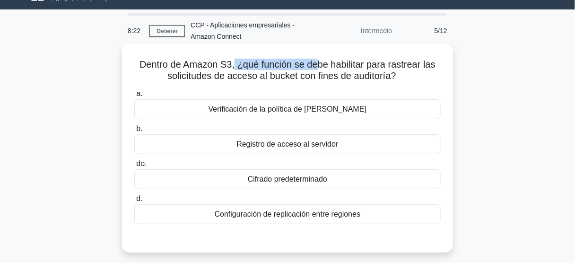
drag, startPoint x: 233, startPoint y: 68, endPoint x: 317, endPoint y: 68, distance: 83.6
click at [317, 68] on font "Dentro de Amazon S3, ¿qué función se debe habilitar para rastrear las solicitud…" at bounding box center [287, 70] width 296 height 22
click at [286, 68] on font "Dentro de Amazon S3, ¿qué función se debe habilitar para rastrear las solicitud…" at bounding box center [287, 70] width 296 height 22
drag, startPoint x: 307, startPoint y: 67, endPoint x: 421, endPoint y: 78, distance: 114.0
click at [421, 78] on h5 "Dentro de Amazon S3, ¿qué función se debe habilitar para rastrear las solicitud…" at bounding box center [287, 71] width 308 height 24
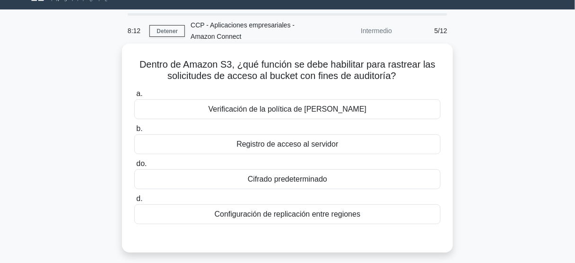
click at [165, 63] on font "Dentro de Amazon S3, ¿qué función se debe habilitar para rastrear las solicitud…" at bounding box center [287, 70] width 296 height 22
drag, startPoint x: 189, startPoint y: 66, endPoint x: 232, endPoint y: 67, distance: 42.5
click at [232, 66] on font "Dentro de Amazon S3, ¿qué función se debe habilitar para rastrear las solicitud…" at bounding box center [287, 70] width 296 height 22
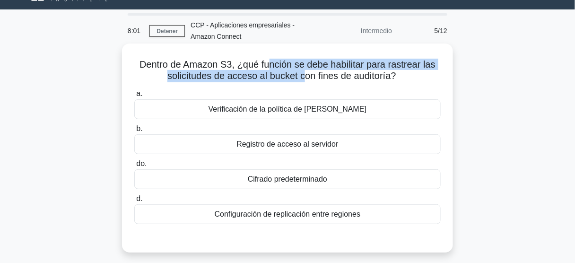
drag, startPoint x: 293, startPoint y: 67, endPoint x: 303, endPoint y: 80, distance: 16.5
click at [303, 80] on font "Dentro de Amazon S3, ¿qué función se debe habilitar para rastrear las solicitud…" at bounding box center [287, 70] width 296 height 22
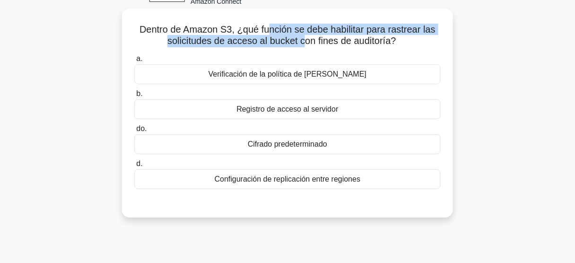
scroll to position [59, 0]
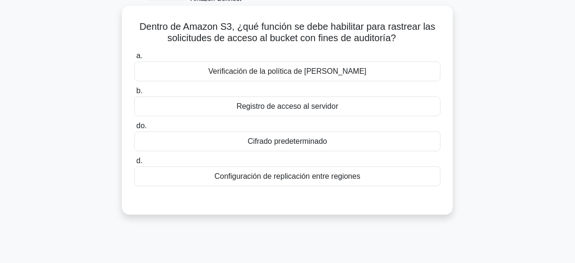
click at [296, 136] on font "Cifrado predeterminado" at bounding box center [287, 141] width 79 height 11
click at [134, 129] on input "do. Cifrado predeterminado" at bounding box center [134, 126] width 0 height 6
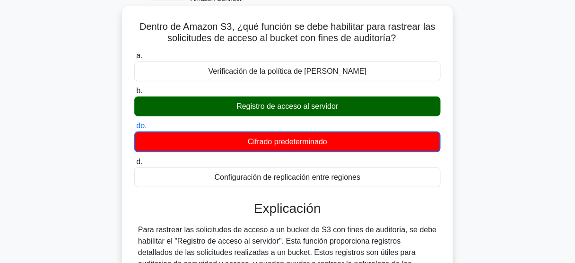
drag, startPoint x: 234, startPoint y: 106, endPoint x: 345, endPoint y: 112, distance: 111.2
click at [345, 112] on div "Registro de acceso al servidor" at bounding box center [287, 106] width 306 height 20
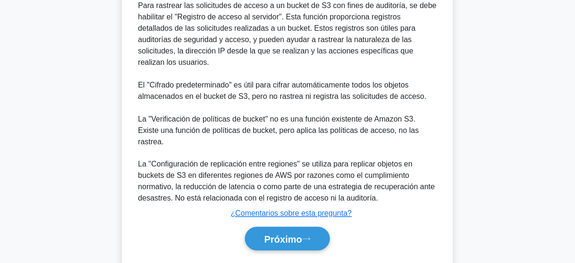
scroll to position [286, 0]
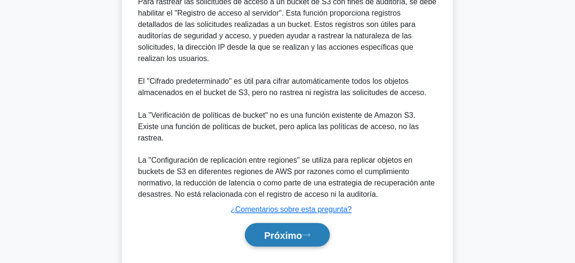
click at [302, 230] on font "Próximo" at bounding box center [283, 235] width 38 height 10
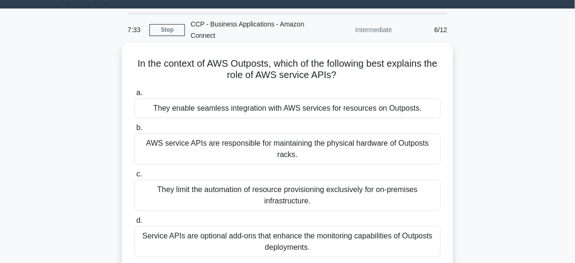
scroll to position [21, 0]
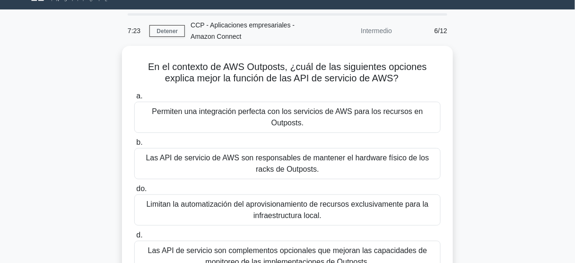
click at [497, 120] on div "En el contexto de AWS Outposts, ¿cuál de las siguientes opciones explica mejor …" at bounding box center [287, 179] width 539 height 266
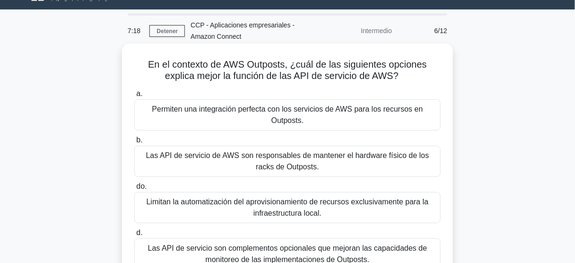
drag, startPoint x: 197, startPoint y: 80, endPoint x: 402, endPoint y: 80, distance: 204.6
click at [402, 80] on h5 "En el contexto de AWS Outposts, ¿cuál de las siguientes opciones explica mejor …" at bounding box center [287, 71] width 308 height 24
drag, startPoint x: 185, startPoint y: 67, endPoint x: 287, endPoint y: 68, distance: 101.6
click at [287, 68] on font "En el contexto de AWS Outposts, ¿cuál de las siguientes opciones explica mejor …" at bounding box center [287, 70] width 279 height 22
click at [313, 114] on font "Permiten una integración perfecta con los servicios de AWS para los recursos en…" at bounding box center [287, 114] width 271 height 19
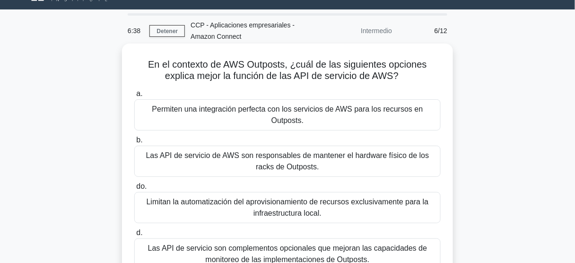
click at [134, 97] on input "a. Permiten una integración perfecta con los servicios de AWS para los recursos…" at bounding box center [134, 94] width 0 height 6
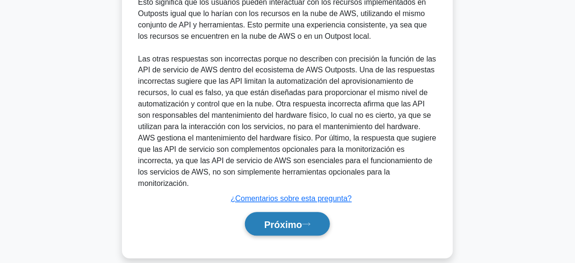
click at [310, 222] on icon at bounding box center [306, 224] width 9 height 5
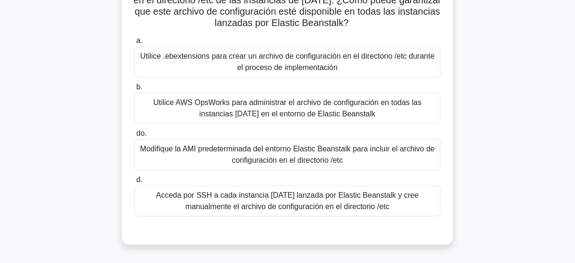
scroll to position [151, 0]
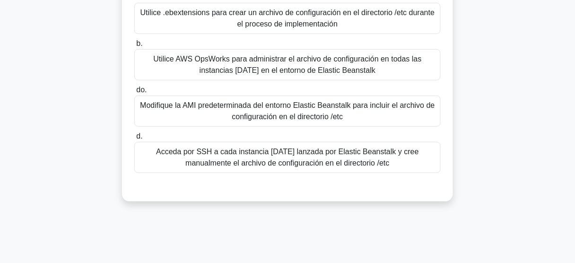
click at [318, 118] on font "Modifique la AMI predeterminada del entorno Elastic Beanstalk para incluir el a…" at bounding box center [287, 110] width 294 height 19
click at [134, 93] on input "do. Modifique la AMI predeterminada del entorno Elastic Beanstalk para incluir …" at bounding box center [134, 90] width 0 height 6
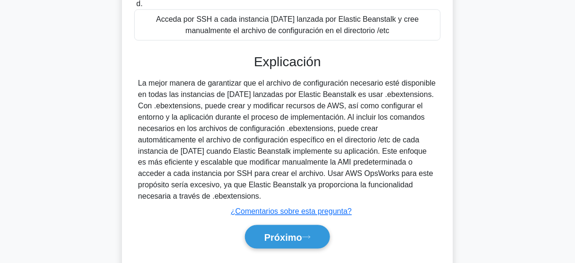
scroll to position [298, 0]
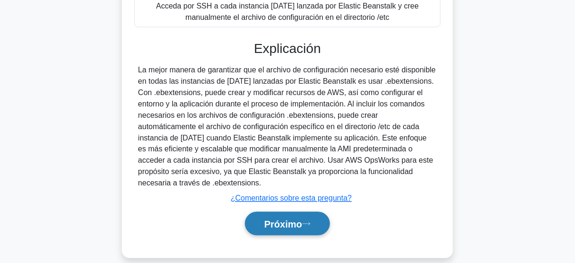
click at [314, 212] on button "Próximo" at bounding box center [287, 224] width 85 height 24
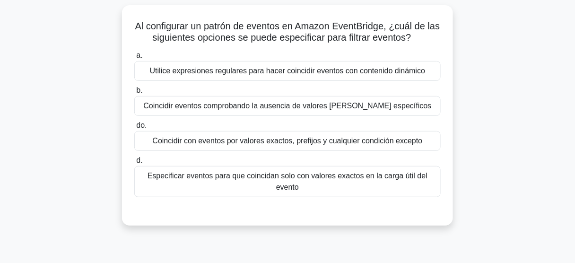
scroll to position [21, 0]
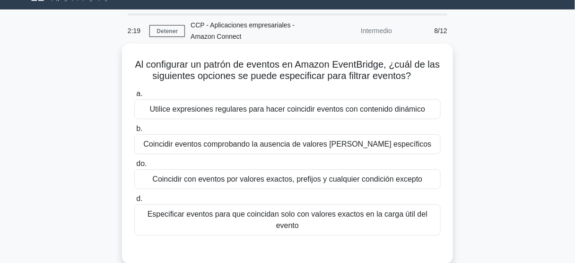
click at [283, 177] on font "Coincidir con eventos por valores exactos, prefijos y cualquier condición excep…" at bounding box center [288, 179] width 270 height 8
click at [134, 167] on input "do. Coincidir con eventos por valores exactos, prefijos y cualquier condición e…" at bounding box center [134, 164] width 0 height 6
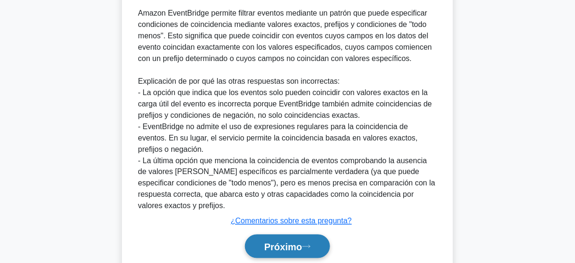
click at [300, 237] on button "Próximo" at bounding box center [287, 246] width 85 height 24
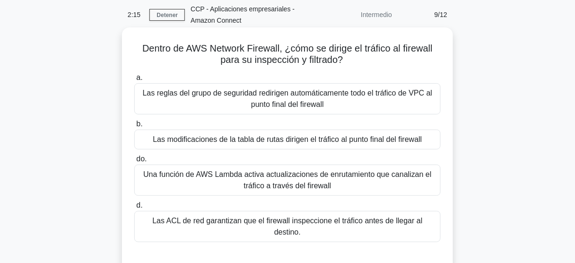
scroll to position [34, 0]
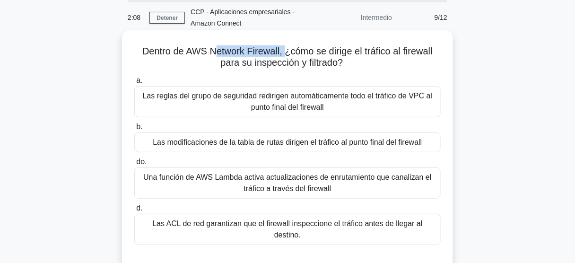
drag, startPoint x: 211, startPoint y: 52, endPoint x: 284, endPoint y: 52, distance: 72.3
click at [284, 52] on font "Dentro de AWS Network Firewall, ¿cómo se dirige el tráfico al firewall para su …" at bounding box center [287, 57] width 290 height 22
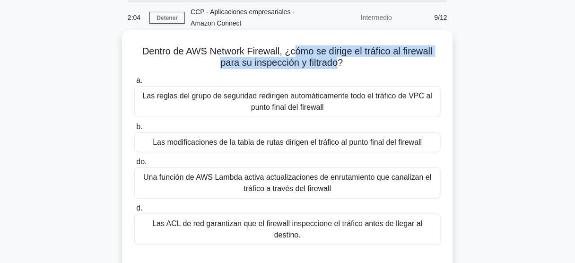
drag, startPoint x: 308, startPoint y: 51, endPoint x: 339, endPoint y: 65, distance: 34.3
click at [339, 65] on font "Dentro de AWS Network Firewall, ¿cómo se dirige el tráfico al firewall para su …" at bounding box center [287, 57] width 290 height 22
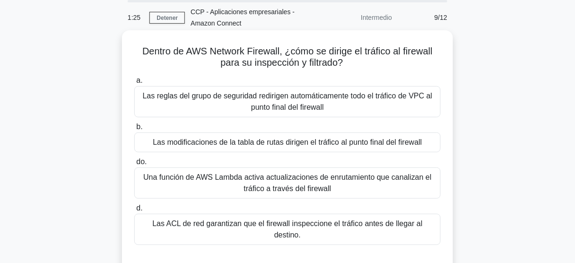
click at [304, 144] on font "Las modificaciones de la tabla de rutas dirigen el tráfico al punto final del f…" at bounding box center [287, 142] width 269 height 8
click at [134, 130] on input "b. Las modificaciones de la tabla de rutas dirigen el tráfico al punto final de…" at bounding box center [134, 127] width 0 height 6
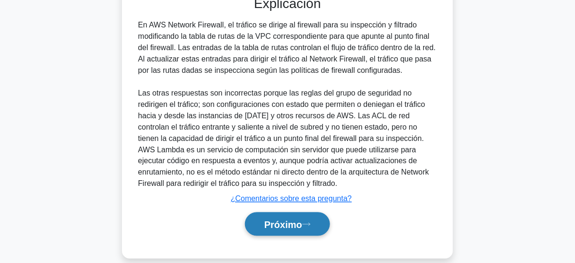
click at [300, 219] on font "Próximo" at bounding box center [283, 224] width 38 height 10
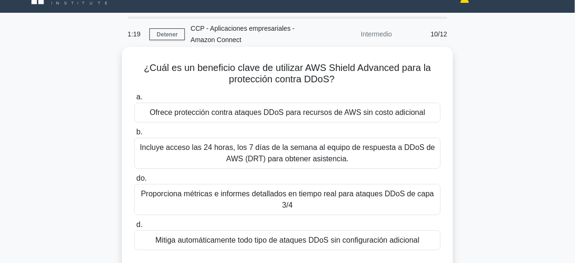
scroll to position [16, 0]
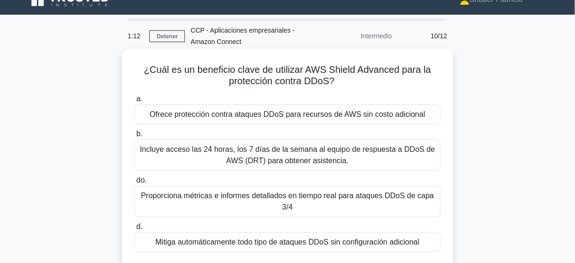
click at [290, 153] on font "Incluye acceso las 24 horas, los 7 días de la semana al equipo de respuesta a D…" at bounding box center [287, 154] width 295 height 19
click at [134, 137] on input "b. Incluye acceso las 24 horas, los 7 días de la semana al equipo de respuesta …" at bounding box center [134, 134] width 0 height 6
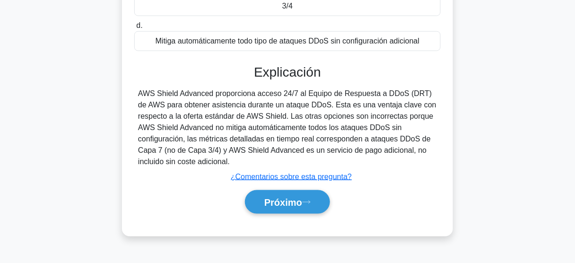
scroll to position [248, 0]
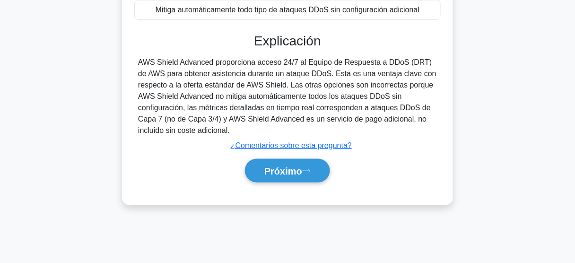
click at [290, 182] on div "Próximo" at bounding box center [287, 171] width 306 height 32
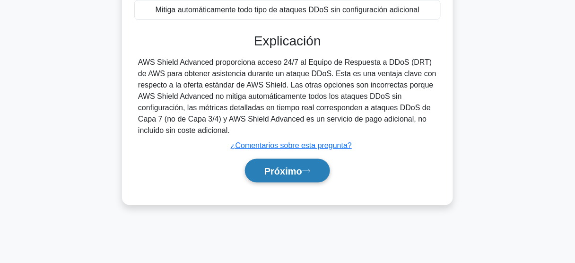
click at [290, 177] on button "Próximo" at bounding box center [287, 171] width 85 height 24
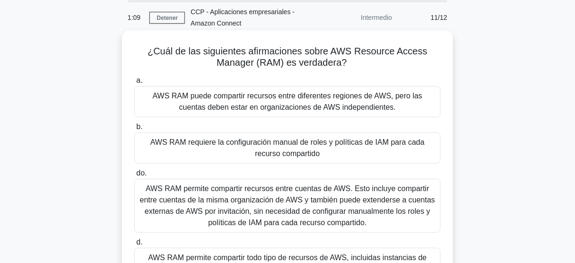
scroll to position [21, 0]
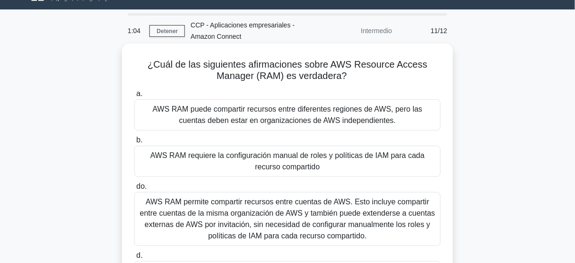
drag, startPoint x: 355, startPoint y: 67, endPoint x: 353, endPoint y: 84, distance: 17.2
click at [353, 84] on div "¿Cuál de las siguientes afirmaciones sobre AWS Resource Access Manager (RAM) es…" at bounding box center [287, 181] width 323 height 269
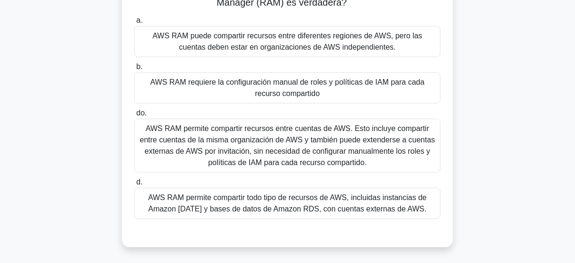
scroll to position [96, 0]
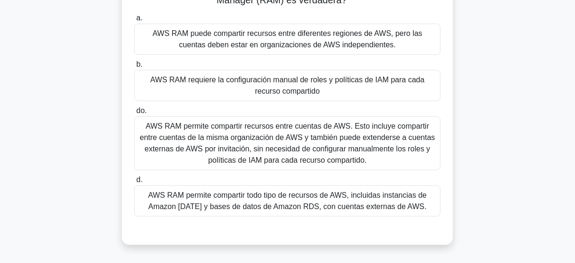
click at [346, 150] on font "AWS RAM permite compartir recursos entre cuentas de AWS. Esto incluye compartir…" at bounding box center [287, 143] width 295 height 42
click at [134, 114] on input "do. AWS RAM permite compartir recursos entre cuentas de AWS. Esto incluye compa…" at bounding box center [134, 111] width 0 height 6
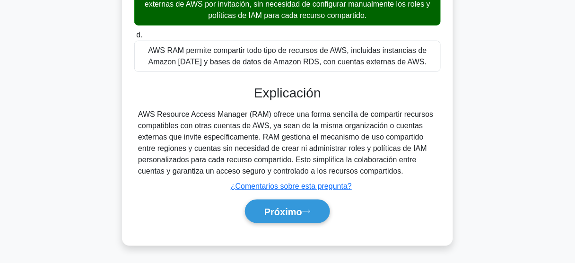
scroll to position [248, 0]
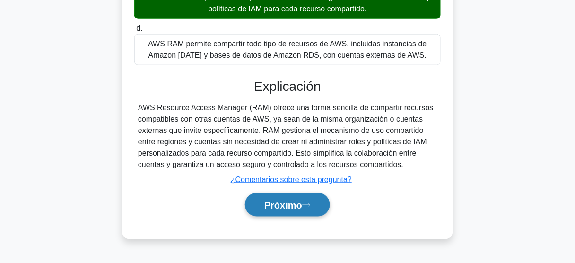
click at [297, 201] on font "Próximo" at bounding box center [283, 205] width 38 height 10
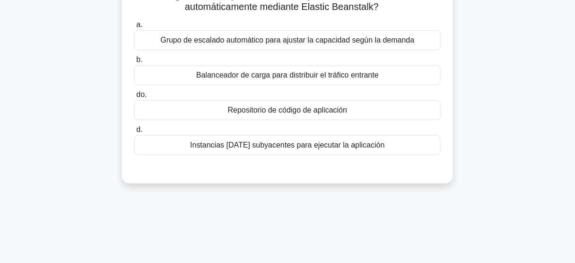
scroll to position [59, 0]
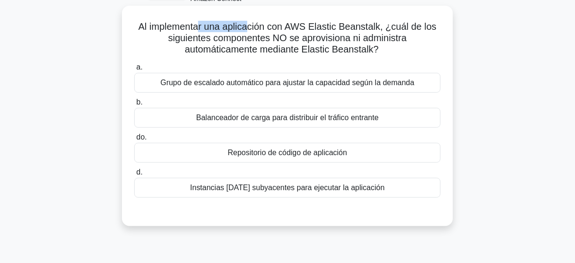
drag, startPoint x: 224, startPoint y: 27, endPoint x: 267, endPoint y: 30, distance: 43.1
click at [262, 29] on font "Al implementar una aplicación con AWS Elastic Beanstalk, ¿cuál de los siguiente…" at bounding box center [287, 37] width 298 height 33
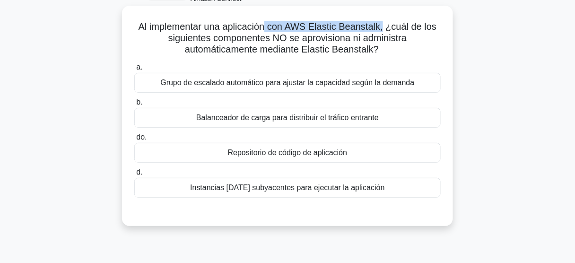
drag, startPoint x: 267, startPoint y: 30, endPoint x: 386, endPoint y: 32, distance: 118.6
click at [386, 32] on font "Al implementar una aplicación con AWS Elastic Beanstalk, ¿cuál de los siguiente…" at bounding box center [287, 37] width 298 height 33
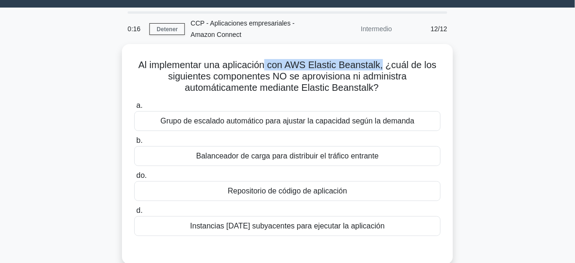
scroll to position [21, 0]
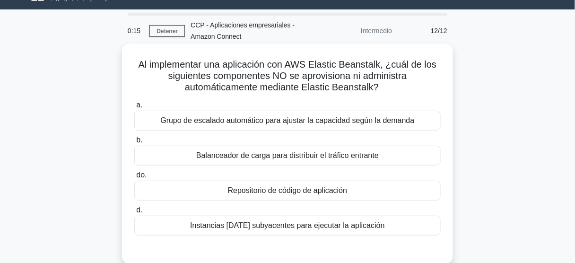
click at [362, 77] on font "Al implementar una aplicación con AWS Elastic Beanstalk, ¿cuál de los siguiente…" at bounding box center [287, 75] width 298 height 33
drag, startPoint x: 324, startPoint y: 67, endPoint x: 386, endPoint y: 68, distance: 61.9
click at [386, 68] on font "Al implementar una aplicación con AWS Elastic Beanstalk, ¿cuál de los siguiente…" at bounding box center [287, 75] width 298 height 33
drag, startPoint x: 418, startPoint y: 68, endPoint x: 386, endPoint y: 92, distance: 40.2
click at [386, 92] on h5 "Al implementar una aplicación con AWS Elastic Beanstalk, ¿cuál de los siguiente…" at bounding box center [287, 76] width 308 height 35
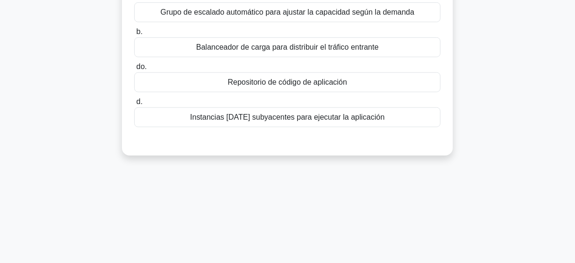
scroll to position [134, 0]
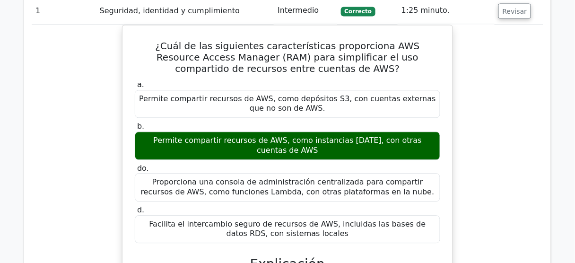
scroll to position [454, 0]
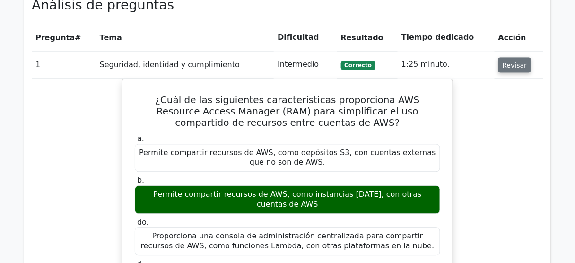
click at [507, 61] on font "Revisar" at bounding box center [514, 65] width 25 height 8
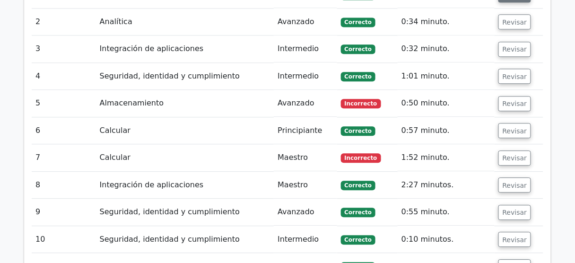
scroll to position [529, 0]
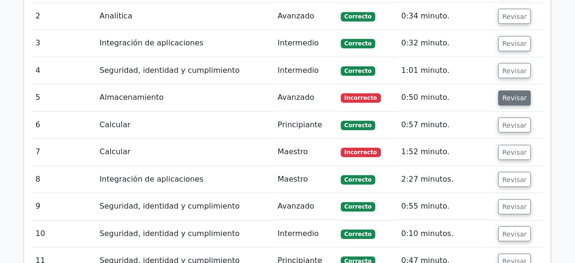
click at [515, 95] on font "Revisar" at bounding box center [514, 98] width 25 height 8
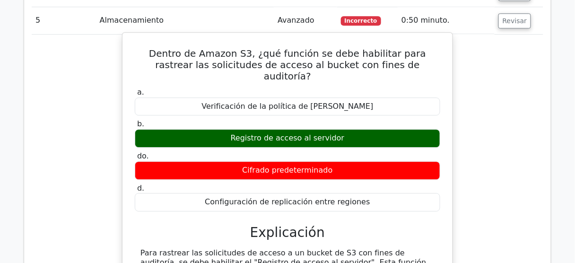
scroll to position [605, 0]
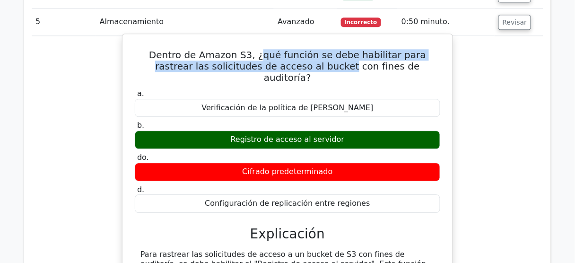
drag, startPoint x: 241, startPoint y: 52, endPoint x: 303, endPoint y: 59, distance: 62.8
click at [303, 59] on font "Dentro de Amazon S3, ¿qué función se debe habilitar para rastrear las solicitud…" at bounding box center [287, 66] width 277 height 34
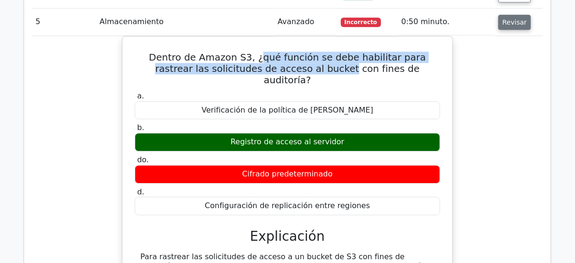
click at [503, 19] on font "Revisar" at bounding box center [514, 22] width 25 height 8
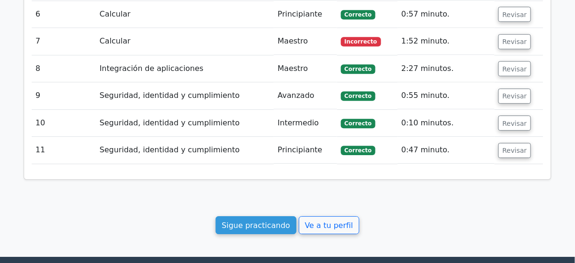
scroll to position [643, 0]
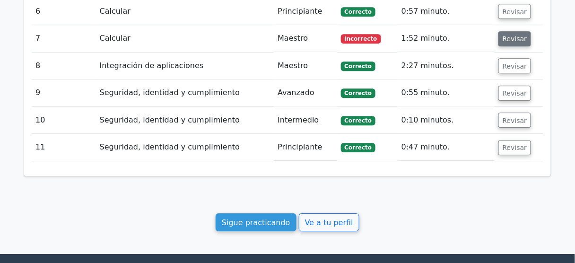
click at [511, 35] on font "Revisar" at bounding box center [514, 39] width 25 height 8
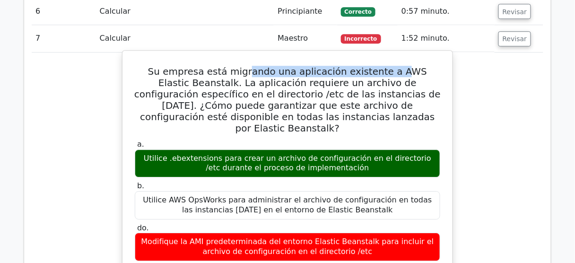
drag, startPoint x: 265, startPoint y: 66, endPoint x: 382, endPoint y: 68, distance: 117.2
click at [382, 68] on font "Su empresa está migrando una aplicación existente a AWS Elastic Beanstalk. La a…" at bounding box center [287, 100] width 306 height 68
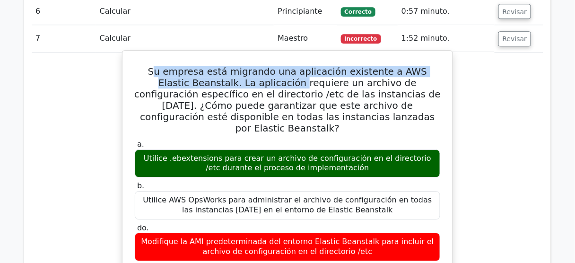
drag, startPoint x: 155, startPoint y: 69, endPoint x: 243, endPoint y: 79, distance: 88.4
click at [240, 78] on font "Su empresa está migrando una aplicación existente a AWS Elastic Beanstalk. La a…" at bounding box center [287, 100] width 306 height 68
click at [243, 79] on font "Su empresa está migrando una aplicación existente a AWS Elastic Beanstalk. La a…" at bounding box center [287, 100] width 306 height 68
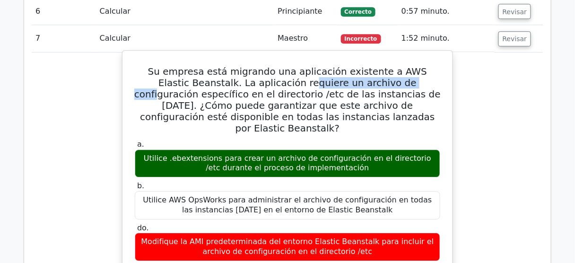
drag, startPoint x: 269, startPoint y: 79, endPoint x: 360, endPoint y: 79, distance: 91.2
click at [360, 79] on font "Su empresa está migrando una aplicación existente a AWS Elastic Beanstalk. La a…" at bounding box center [287, 100] width 306 height 68
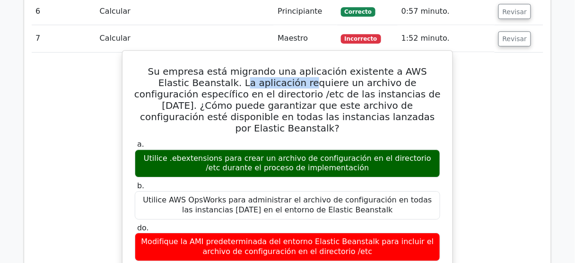
drag, startPoint x: 185, startPoint y: 79, endPoint x: 247, endPoint y: 80, distance: 61.4
click at [246, 79] on font "Su empresa está migrando una aplicación existente a AWS Elastic Beanstalk. La a…" at bounding box center [287, 100] width 306 height 68
click at [296, 81] on font "Su empresa está migrando una aplicación existente a AWS Elastic Beanstalk. La a…" at bounding box center [287, 100] width 306 height 68
drag, startPoint x: 331, startPoint y: 82, endPoint x: 342, endPoint y: 82, distance: 10.9
click at [334, 82] on font "Su empresa está migrando una aplicación existente a AWS Elastic Beanstalk. La a…" at bounding box center [287, 100] width 306 height 68
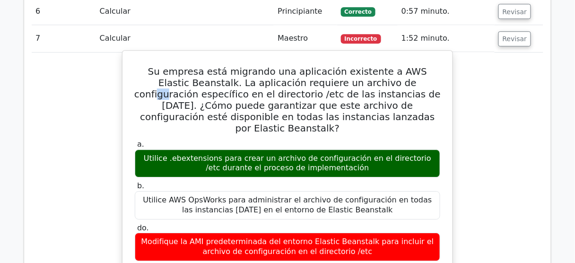
click at [373, 83] on font "Su empresa está migrando una aplicación existente a AWS Elastic Beanstalk. La a…" at bounding box center [287, 100] width 306 height 68
click at [389, 83] on font "Su empresa está migrando una aplicación existente a AWS Elastic Beanstalk. La a…" at bounding box center [287, 100] width 306 height 68
drag, startPoint x: 400, startPoint y: 83, endPoint x: 415, endPoint y: 83, distance: 15.1
click at [409, 83] on font "Su empresa está migrando una aplicación existente a AWS Elastic Beanstalk. La a…" at bounding box center [287, 100] width 306 height 68
click at [423, 83] on font "Su empresa está migrando una aplicación existente a AWS Elastic Beanstalk. La a…" at bounding box center [287, 100] width 306 height 68
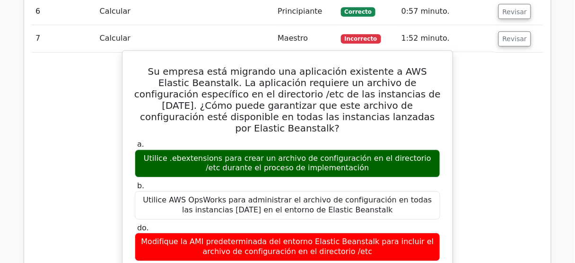
click at [432, 84] on font "Su empresa está migrando una aplicación existente a AWS Elastic Beanstalk. La a…" at bounding box center [287, 100] width 306 height 68
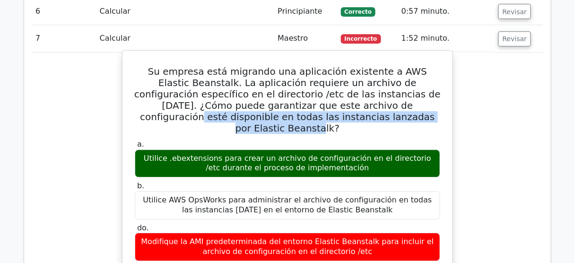
drag, startPoint x: 311, startPoint y: 105, endPoint x: 404, endPoint y: 109, distance: 92.2
click at [404, 109] on h5 "Su empresa está migrando una aplicación existente a AWS Elastic Beanstalk. La a…" at bounding box center [287, 100] width 307 height 68
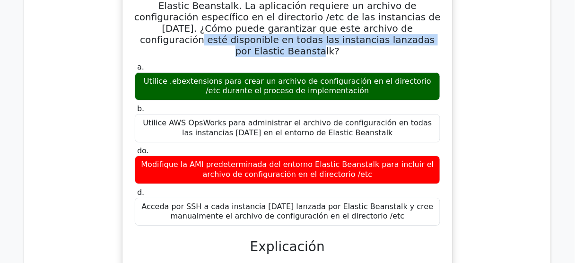
scroll to position [718, 0]
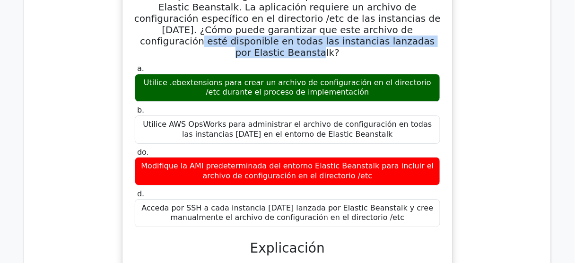
drag, startPoint x: 177, startPoint y: 69, endPoint x: 360, endPoint y: 74, distance: 182.5
click at [359, 78] on font "Utilice .ebextensions para crear un archivo de configuración en el directorio /…" at bounding box center [287, 88] width 297 height 20
click at [267, 80] on font "Utilice .ebextensions para crear un archivo de configuración en el directorio /…" at bounding box center [287, 87] width 287 height 19
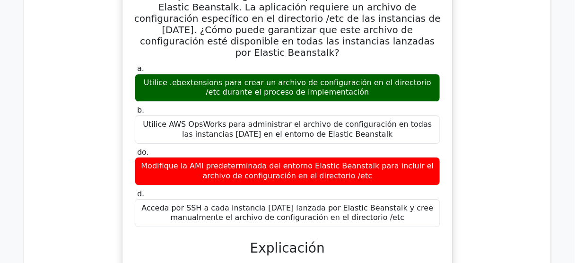
click at [303, 79] on font "Utilice .ebextensions para crear un archivo de configuración en el directorio /…" at bounding box center [287, 87] width 287 height 19
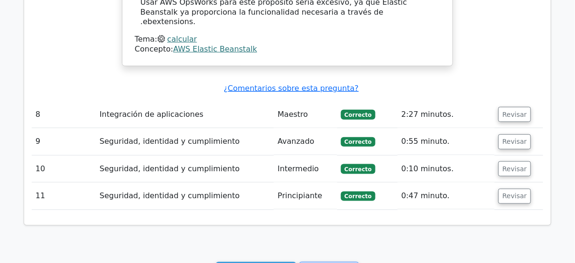
scroll to position [977, 0]
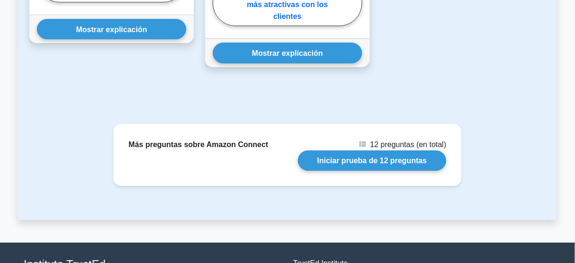
scroll to position [784, 0]
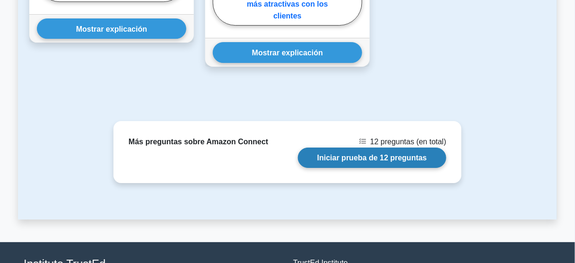
click at [361, 147] on link "Iniciar prueba de 12 preguntas" at bounding box center [372, 157] width 148 height 20
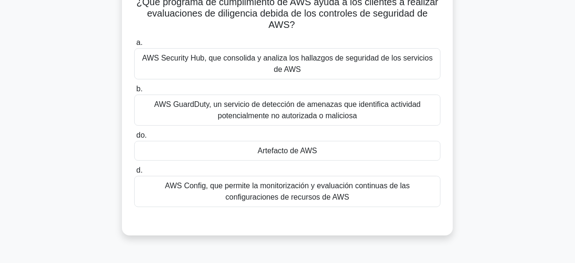
scroll to position [113, 0]
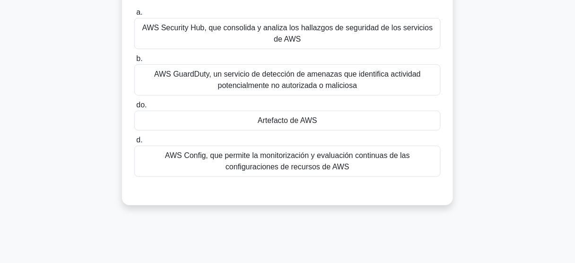
click at [292, 119] on font "Artefacto de AWS" at bounding box center [288, 120] width 60 height 8
click at [134, 108] on input "do. Artefacto de AWS" at bounding box center [134, 105] width 0 height 6
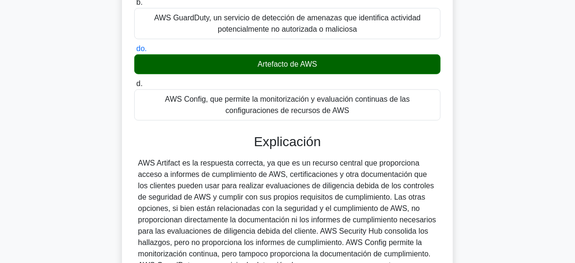
scroll to position [189, 0]
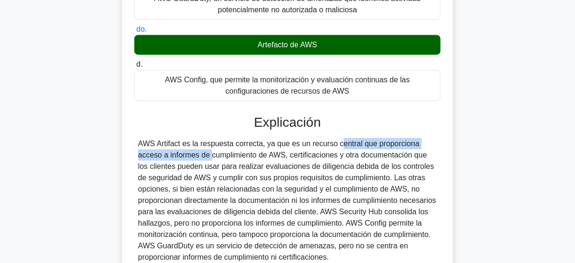
drag, startPoint x: 323, startPoint y: 146, endPoint x: 156, endPoint y: 156, distance: 167.2
click at [156, 156] on font "AWS Artifact es la respuesta correcta, ya que es un recurso central que proporc…" at bounding box center [287, 199] width 298 height 121
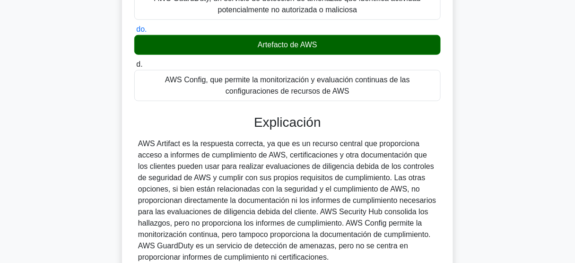
click at [177, 157] on font "AWS Artifact es la respuesta correcta, ya que es un recurso central que proporc…" at bounding box center [287, 199] width 298 height 121
drag, startPoint x: 165, startPoint y: 155, endPoint x: 282, endPoint y: 158, distance: 117.2
click at [282, 158] on font "AWS Artifact es la respuesta correcta, ya que es un recurso central que proporc…" at bounding box center [287, 199] width 298 height 121
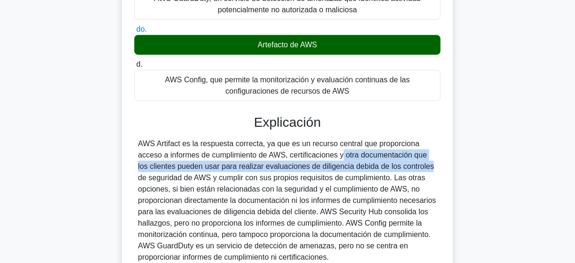
drag, startPoint x: 288, startPoint y: 155, endPoint x: 363, endPoint y: 168, distance: 76.7
click at [363, 168] on font "AWS Artifact es la respuesta correcta, ya que es un recurso central que proporc…" at bounding box center [287, 199] width 298 height 121
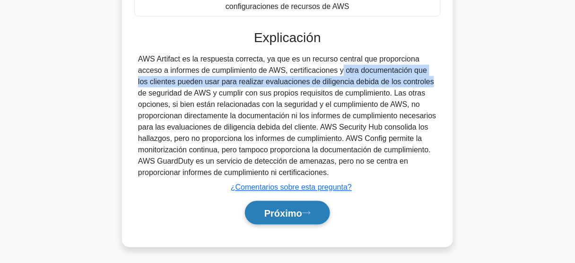
click at [290, 205] on button "Próximo" at bounding box center [287, 213] width 85 height 24
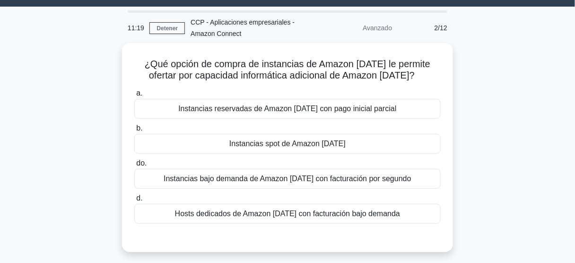
scroll to position [21, 0]
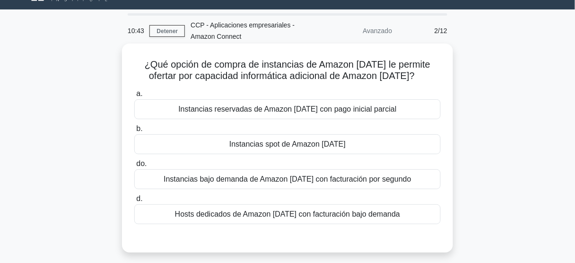
click at [281, 143] on font "Instancias spot de Amazon EC2" at bounding box center [287, 144] width 116 height 8
click at [134, 132] on input "b. Instancias spot de Amazon EC2" at bounding box center [134, 129] width 0 height 6
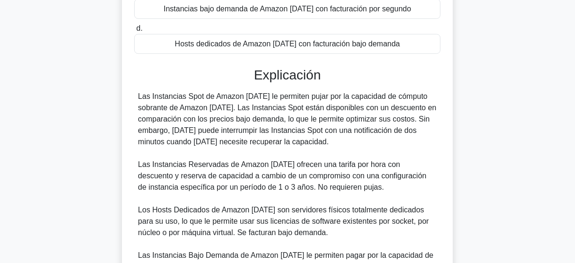
scroll to position [172, 0]
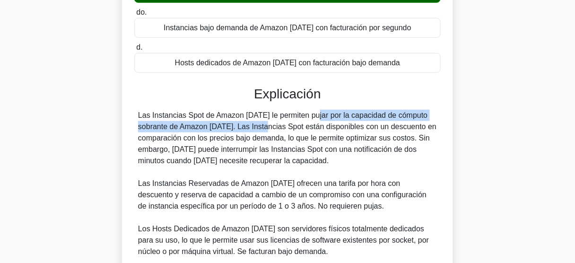
drag, startPoint x: 258, startPoint y: 115, endPoint x: 223, endPoint y: 126, distance: 37.5
click at [223, 126] on font "Las Instancias Spot de Amazon EC2 le permiten pujar por la capacidad de cómputo…" at bounding box center [287, 137] width 298 height 53
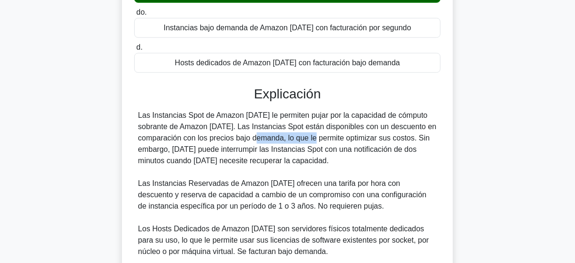
drag, startPoint x: 219, startPoint y: 140, endPoint x: 282, endPoint y: 140, distance: 63.3
click at [282, 140] on font "Las Instancias Spot de Amazon EC2 le permiten pujar por la capacidad de cómputo…" at bounding box center [287, 137] width 298 height 53
drag, startPoint x: 321, startPoint y: 140, endPoint x: 433, endPoint y: 155, distance: 113.0
click at [433, 155] on div "Las Instancias Spot de Amazon EC2 le permiten pujar por la capacidad de cómputo…" at bounding box center [287, 206] width 299 height 193
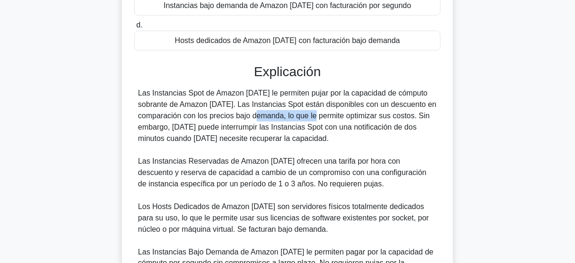
scroll to position [296, 0]
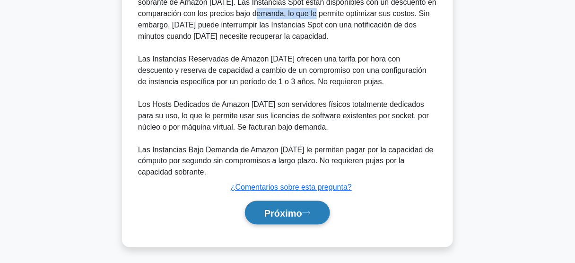
click at [313, 204] on button "Próximo" at bounding box center [287, 213] width 85 height 24
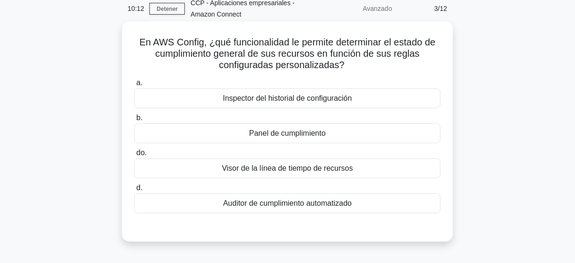
scroll to position [38, 0]
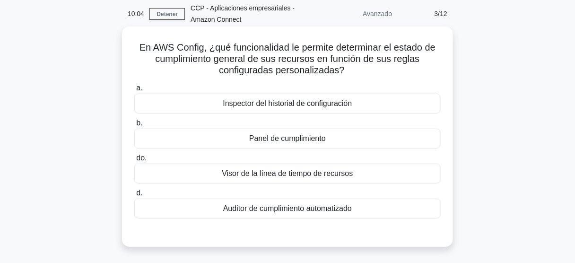
click at [301, 139] on font "Panel de cumplimiento" at bounding box center [287, 138] width 77 height 8
click at [134, 126] on input "b. Panel de cumplimiento" at bounding box center [134, 123] width 0 height 6
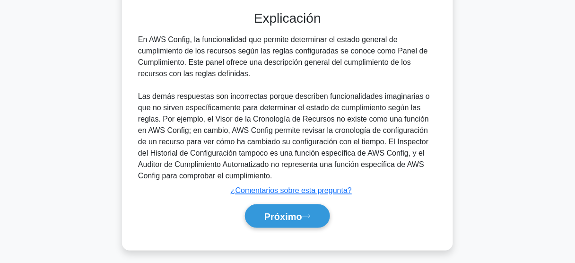
scroll to position [262, 0]
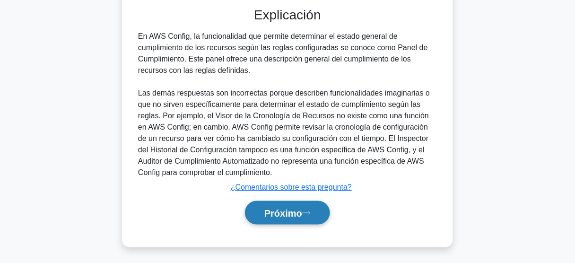
click at [305, 204] on button "Próximo" at bounding box center [287, 213] width 85 height 24
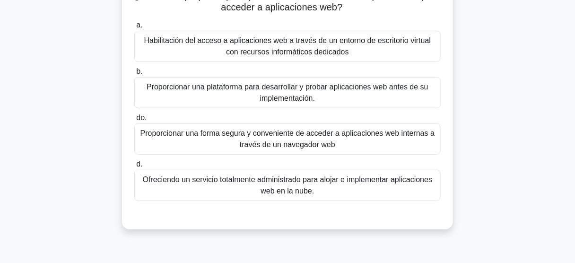
scroll to position [113, 0]
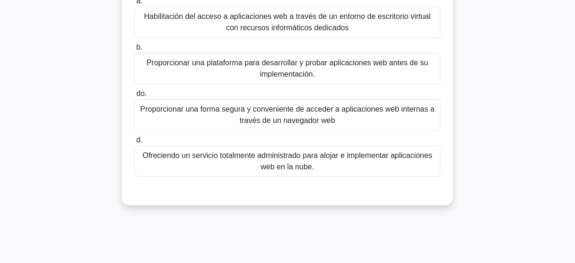
click at [306, 123] on font "Proporcionar una forma segura y conveniente de acceder a aplicaciones web inter…" at bounding box center [287, 114] width 294 height 19
click at [134, 97] on input "do. Proporcionar una forma segura y conveniente de acceder a aplicaciones web i…" at bounding box center [134, 94] width 0 height 6
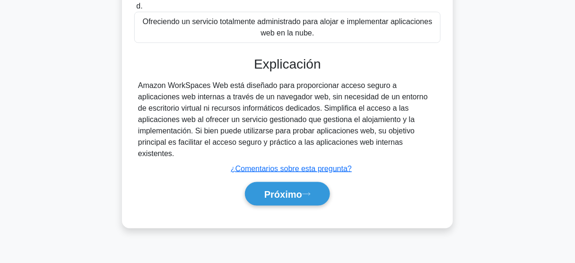
scroll to position [248, 0]
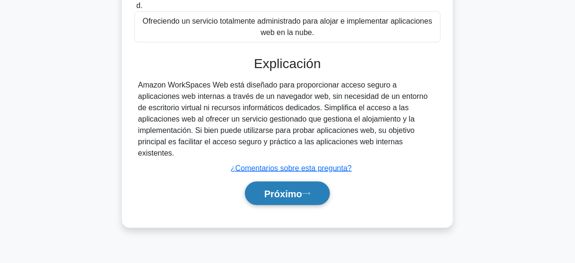
click at [310, 191] on icon at bounding box center [306, 193] width 9 height 5
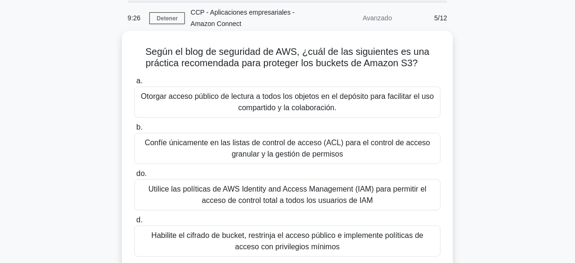
scroll to position [21, 0]
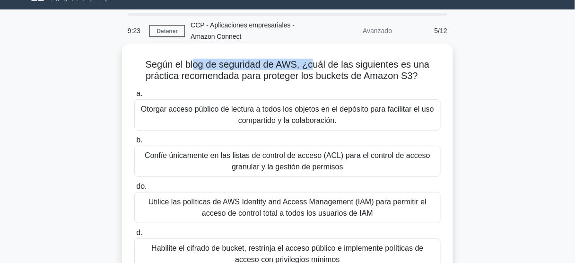
drag, startPoint x: 218, startPoint y: 67, endPoint x: 312, endPoint y: 66, distance: 94.0
click at [312, 66] on font "Según el blog de seguridad de AWS, ¿cuál de las siguientes es una práctica reco…" at bounding box center [288, 70] width 284 height 22
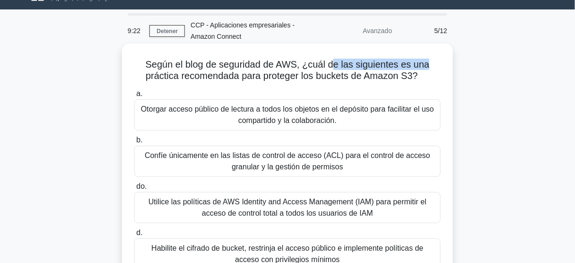
drag, startPoint x: 340, startPoint y: 67, endPoint x: 421, endPoint y: 69, distance: 80.4
click at [436, 69] on h5 "Según el blog de seguridad de AWS, ¿cuál de las siguientes es una práctica reco…" at bounding box center [287, 71] width 308 height 24
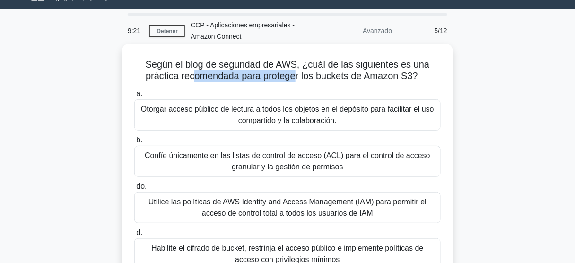
drag, startPoint x: 204, startPoint y: 77, endPoint x: 299, endPoint y: 78, distance: 95.5
click at [298, 77] on font "Según el blog de seguridad de AWS, ¿cuál de las siguientes es una práctica reco…" at bounding box center [288, 70] width 284 height 22
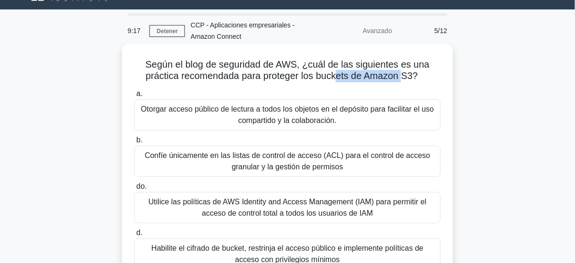
drag, startPoint x: 336, startPoint y: 76, endPoint x: 404, endPoint y: 77, distance: 68.5
click at [404, 77] on font "Según el blog de seguridad de AWS, ¿cuál de las siguientes es una práctica reco…" at bounding box center [288, 70] width 284 height 22
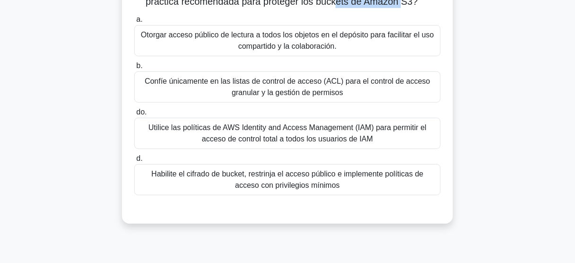
scroll to position [96, 0]
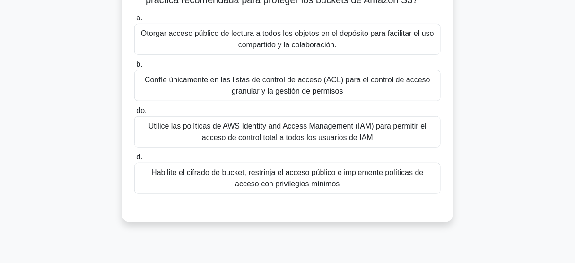
click at [343, 134] on font "Utilice las políticas de AWS Identity and Access Management (IAM) para permitir…" at bounding box center [287, 131] width 278 height 19
click at [134, 114] on input "do. Utilice las políticas de AWS Identity and Access Management (IAM) para perm…" at bounding box center [134, 111] width 0 height 6
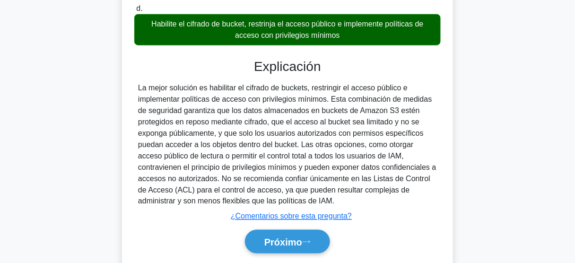
scroll to position [275, 0]
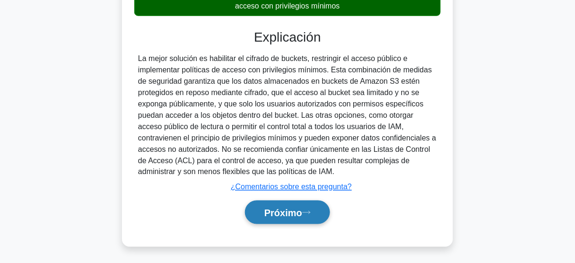
click at [302, 207] on font "Próximo" at bounding box center [283, 212] width 38 height 10
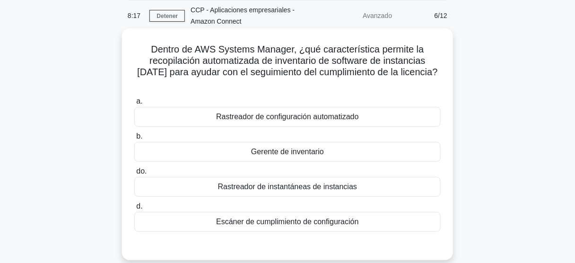
scroll to position [38, 0]
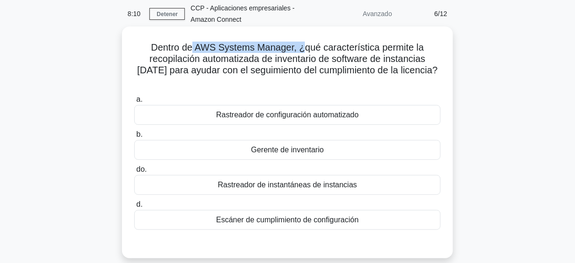
drag, startPoint x: 194, startPoint y: 49, endPoint x: 302, endPoint y: 61, distance: 109.4
click at [304, 54] on font "Dentro de AWS Systems Manager, ¿qué característica permite la recopilación auto…" at bounding box center [287, 58] width 301 height 33
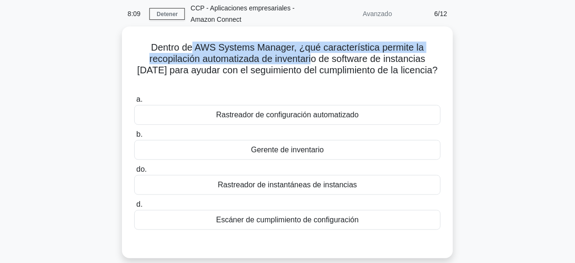
click at [371, 53] on font "Dentro de AWS Systems Manager, ¿qué característica permite la recopilación auto…" at bounding box center [287, 58] width 301 height 33
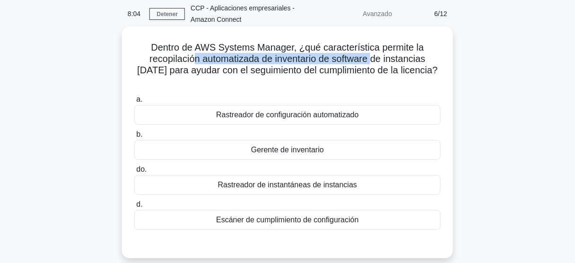
drag, startPoint x: 193, startPoint y: 61, endPoint x: 366, endPoint y: 59, distance: 172.5
click at [366, 59] on font "Dentro de AWS Systems Manager, ¿qué característica permite la recopilación auto…" at bounding box center [287, 58] width 301 height 33
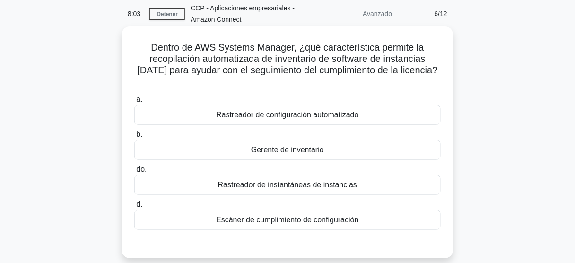
click at [380, 49] on font "Dentro de AWS Systems Manager, ¿qué característica permite la recopilación auto…" at bounding box center [287, 58] width 301 height 33
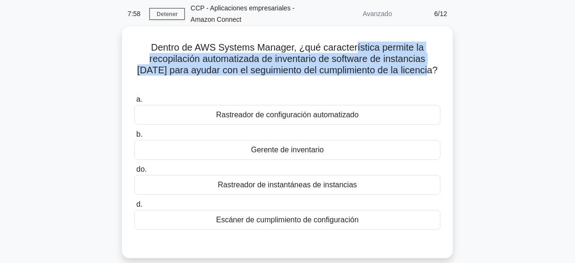
drag, startPoint x: 355, startPoint y: 48, endPoint x: 420, endPoint y: 71, distance: 69.0
click at [420, 71] on h5 "Dentro de AWS Systems Manager, ¿qué característica permite la recopilación auto…" at bounding box center [287, 65] width 308 height 46
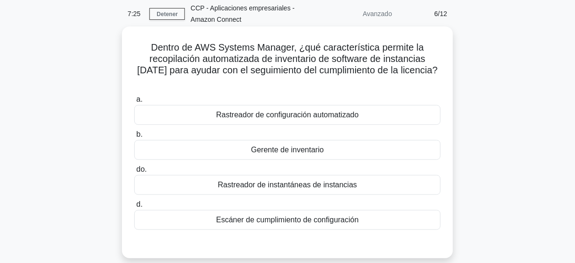
click at [334, 111] on font "Rastreador de configuración automatizado" at bounding box center [287, 115] width 143 height 8
click at [134, 103] on input "a. Rastreador de configuración automatizado" at bounding box center [134, 99] width 0 height 6
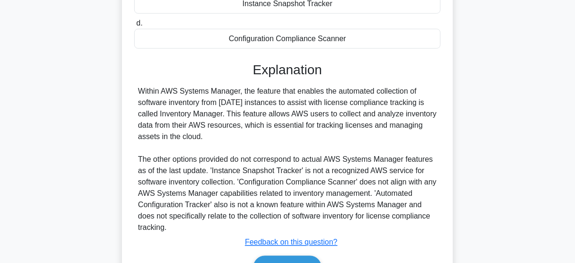
scroll to position [263, 0]
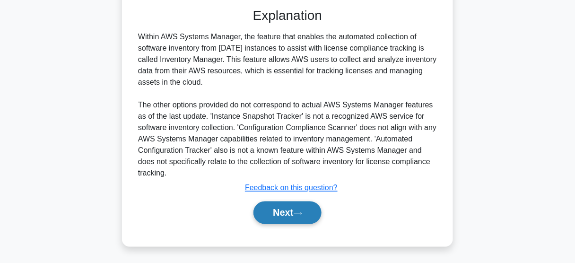
click at [284, 210] on button "Next" at bounding box center [287, 212] width 68 height 23
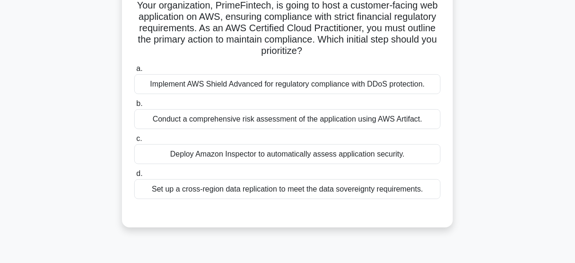
scroll to position [59, 0]
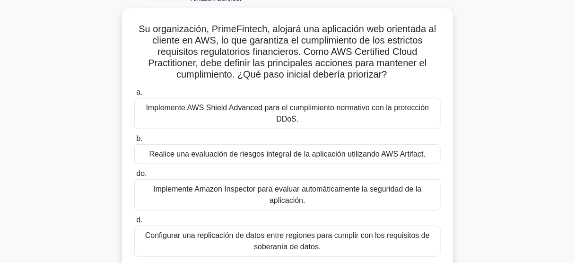
click at [492, 86] on div "Su organización, PrimeFintech, alojará una aplicación web orientada al cliente …" at bounding box center [287, 152] width 539 height 288
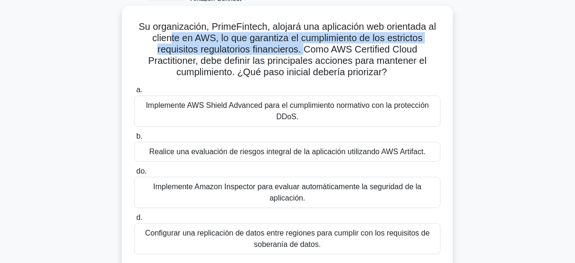
drag, startPoint x: 168, startPoint y: 39, endPoint x: 303, endPoint y: 53, distance: 136.3
click at [303, 53] on font "Su organización, PrimeFintech, alojará una aplicación web orientada al cliente …" at bounding box center [286, 49] width 297 height 56
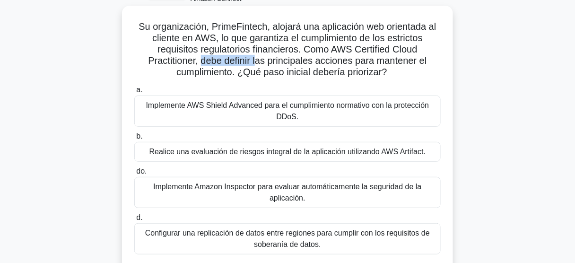
drag, startPoint x: 199, startPoint y: 61, endPoint x: 275, endPoint y: 62, distance: 76.1
click at [270, 62] on font "Su organización, PrimeFintech, alojará una aplicación web orientada al cliente …" at bounding box center [286, 49] width 297 height 56
drag, startPoint x: 276, startPoint y: 62, endPoint x: 318, endPoint y: 63, distance: 41.6
click at [317, 63] on font "Su organización, PrimeFintech, alojará una aplicación web orientada al cliente …" at bounding box center [286, 49] width 297 height 56
drag, startPoint x: 358, startPoint y: 60, endPoint x: 391, endPoint y: 72, distance: 35.1
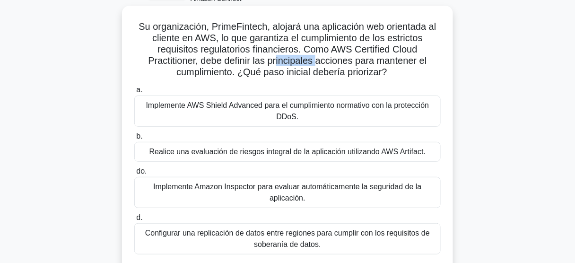
click at [391, 72] on h5 "Su organización, PrimeFintech, alojará una aplicación web orientada al cliente …" at bounding box center [287, 50] width 308 height 58
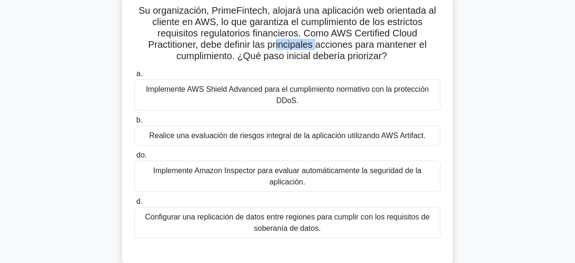
scroll to position [96, 0]
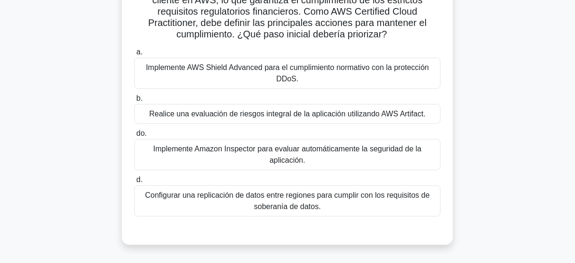
click at [301, 117] on font "Realice una evaluación de riesgos integral de la aplicación utilizando AWS Arti…" at bounding box center [287, 114] width 276 height 8
click at [134, 102] on input "b. Realice una evaluación de riesgos integral de la aplicación utilizando AWS A…" at bounding box center [134, 98] width 0 height 6
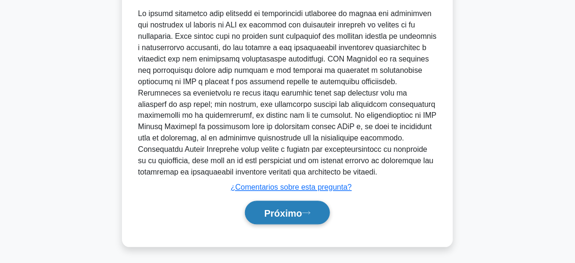
click at [310, 210] on icon at bounding box center [306, 212] width 9 height 5
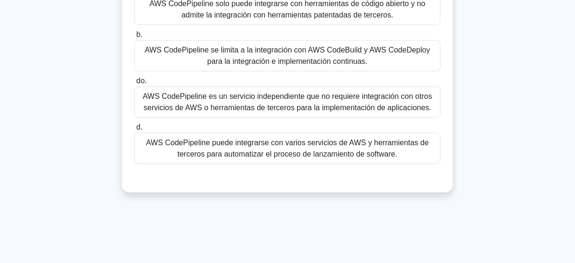
scroll to position [127, 0]
click at [319, 153] on font "AWS CodePipeline puede integrarse con varios servicios de AWS y herramientas de…" at bounding box center [287, 147] width 283 height 19
click at [134, 130] on input "d. AWS CodePipeline puede integrarse con varios servicios de AWS y herramientas…" at bounding box center [134, 127] width 0 height 6
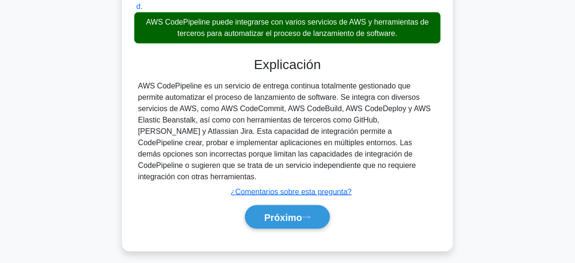
scroll to position [248, 0]
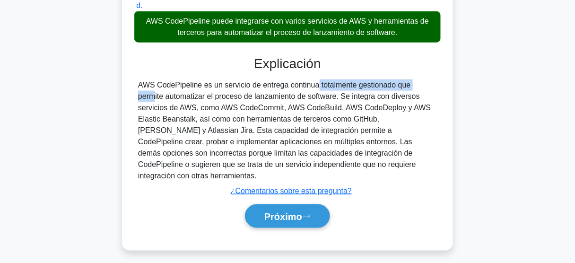
drag, startPoint x: 270, startPoint y: 89, endPoint x: 367, endPoint y: 89, distance: 96.9
click at [366, 88] on font "AWS CodePipeline es un servicio de entrega continua totalmente gestionado que p…" at bounding box center [284, 130] width 292 height 99
click at [367, 89] on font "AWS CodePipeline es un servicio de entrega continua totalmente gestionado que p…" at bounding box center [284, 130] width 292 height 99
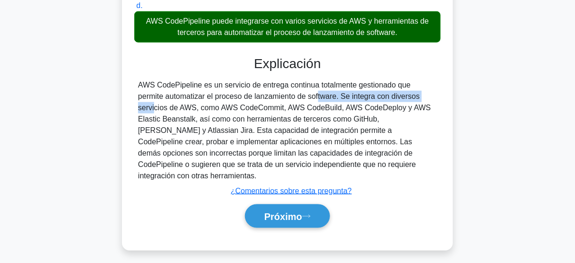
drag, startPoint x: 230, startPoint y: 98, endPoint x: 352, endPoint y: 95, distance: 121.5
click at [352, 95] on font "AWS CodePipeline es un servicio de entrega continua totalmente gestionado que p…" at bounding box center [284, 130] width 292 height 99
click at [296, 211] on font "Próximo" at bounding box center [283, 216] width 38 height 10
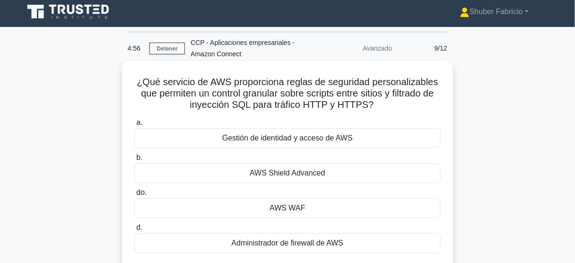
scroll to position [0, 0]
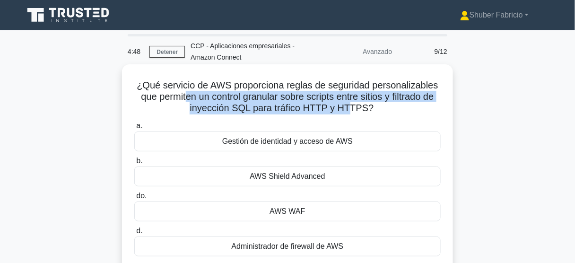
drag, startPoint x: 190, startPoint y: 95, endPoint x: 349, endPoint y: 106, distance: 159.2
click at [349, 106] on font "¿Qué servicio de AWS proporciona reglas de seguridad personalizables que permit…" at bounding box center [287, 96] width 301 height 33
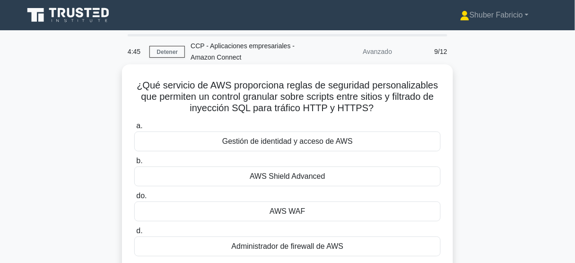
click at [311, 206] on div "AWS WAF" at bounding box center [287, 211] width 306 height 20
click at [134, 199] on input "do. AWS WAF" at bounding box center [134, 196] width 0 height 6
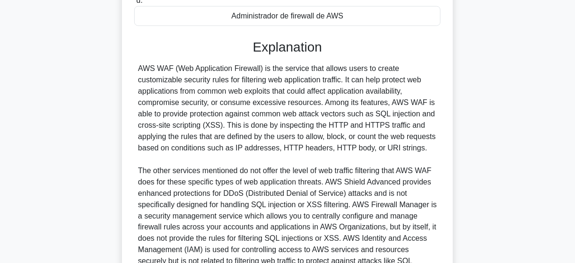
scroll to position [330, 0]
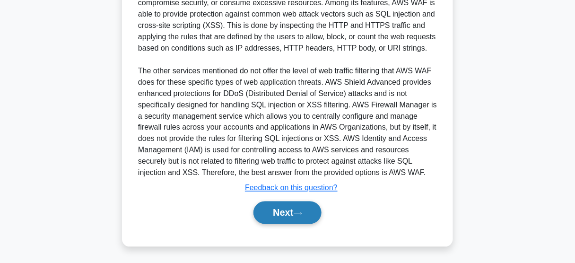
click at [297, 205] on button "Next" at bounding box center [287, 212] width 68 height 23
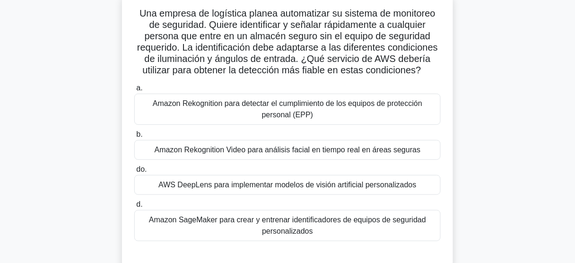
scroll to position [70, 0]
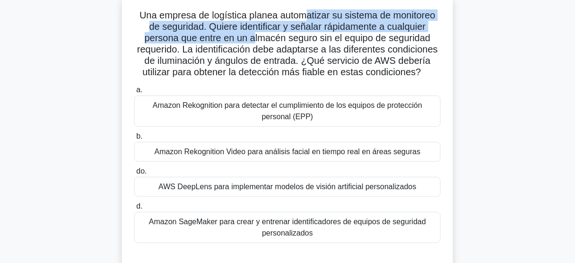
drag, startPoint x: 322, startPoint y: 19, endPoint x: 254, endPoint y: 37, distance: 70.3
click at [254, 37] on font "Una empresa de logística planea automatizar su sistema de monitoreo de segurida…" at bounding box center [287, 43] width 301 height 67
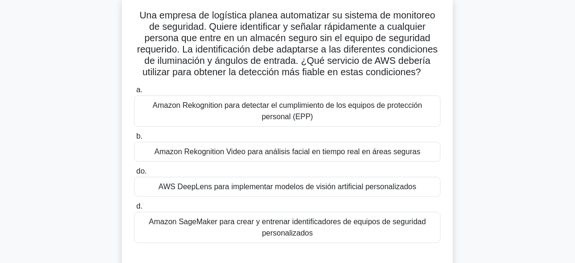
click at [260, 38] on font "Una empresa de logística planea automatizar su sistema de monitoreo de segurida…" at bounding box center [287, 43] width 301 height 67
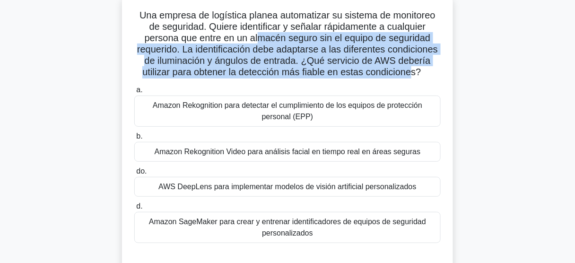
drag, startPoint x: 256, startPoint y: 36, endPoint x: 414, endPoint y: 74, distance: 163.2
click at [412, 73] on font "Una empresa de logística planea automatizar su sistema de monitoreo de segurida…" at bounding box center [287, 43] width 301 height 67
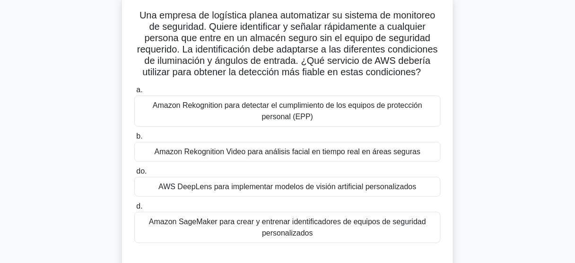
click at [314, 153] on font "Amazon Rekognition Video para análisis facial en tiempo real en áreas seguras" at bounding box center [288, 151] width 266 height 8
click at [134, 139] on input "b. Amazon Rekognition Video para análisis facial en tiempo real en áreas seguras" at bounding box center [134, 136] width 0 height 6
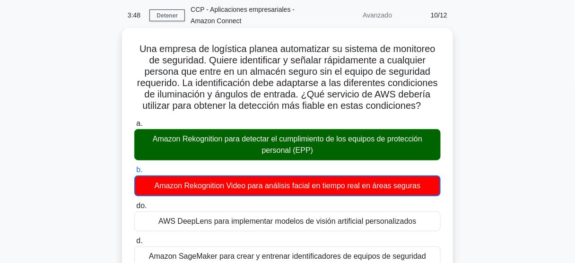
scroll to position [38, 0]
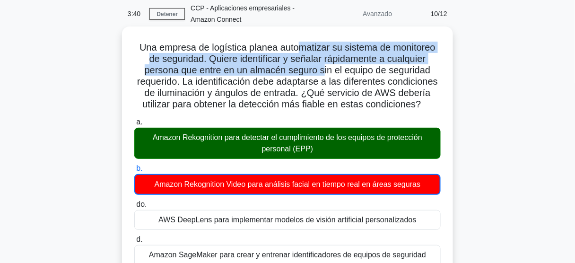
drag, startPoint x: 297, startPoint y: 50, endPoint x: 322, endPoint y: 73, distance: 33.8
click at [322, 73] on font "Una empresa de logística planea automatizar su sistema de monitoreo de segurida…" at bounding box center [287, 75] width 301 height 67
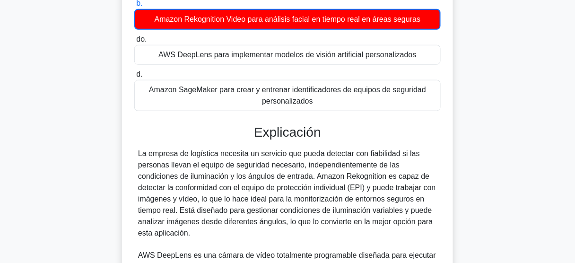
scroll to position [227, 0]
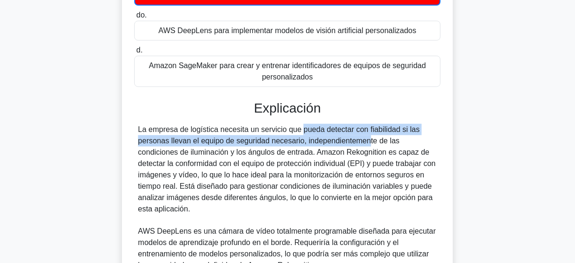
drag, startPoint x: 246, startPoint y: 134, endPoint x: 303, endPoint y: 145, distance: 58.2
click at [303, 145] on div "La empresa de logística necesita un servicio que pueda detectar con fiabilidad …" at bounding box center [287, 260] width 299 height 272
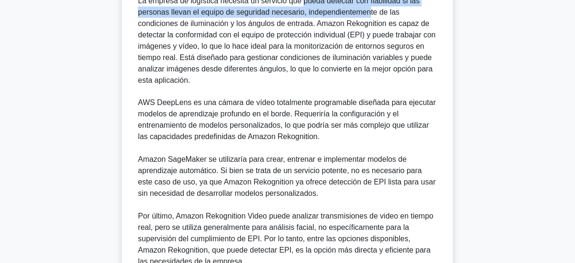
scroll to position [445, 0]
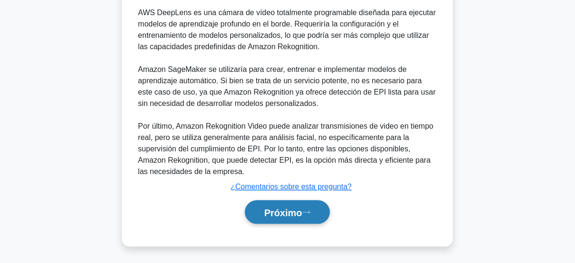
click at [288, 207] on font "Próximo" at bounding box center [283, 212] width 38 height 10
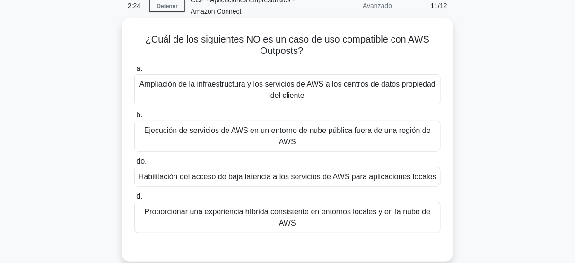
scroll to position [43, 0]
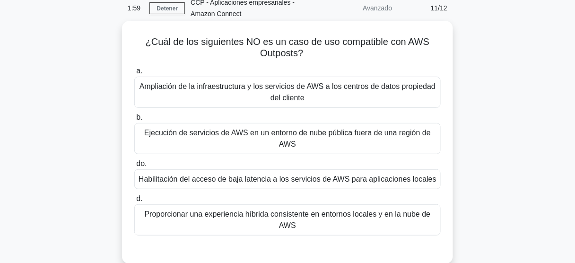
click at [280, 53] on font "¿Cuál de los siguientes NO es un caso de uso compatible con AWS Outposts?" at bounding box center [288, 47] width 284 height 22
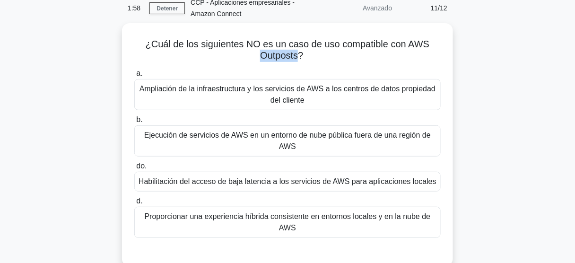
copy font "Outposts"
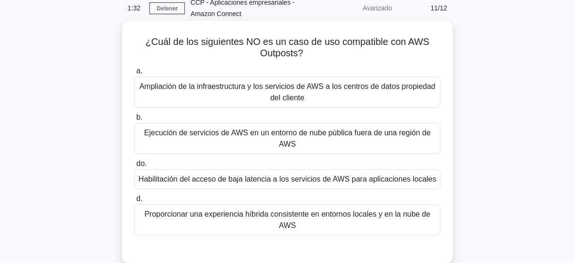
click at [323, 140] on font "Ejecución de servicios de AWS en un entorno de nube pública fuera de una región…" at bounding box center [287, 138] width 298 height 23
click at [134, 120] on input "b. Ejecución de servicios de AWS en un entorno de nube pública fuera de una reg…" at bounding box center [134, 117] width 0 height 6
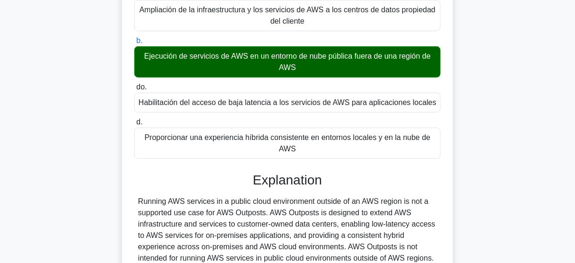
scroll to position [248, 0]
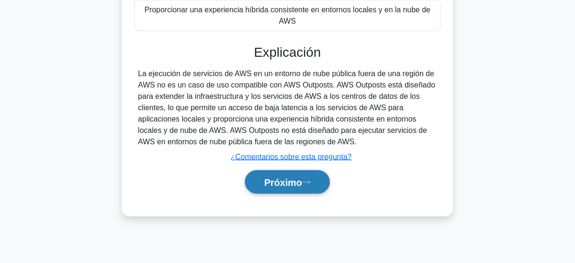
click at [302, 182] on font "Próximo" at bounding box center [283, 182] width 38 height 10
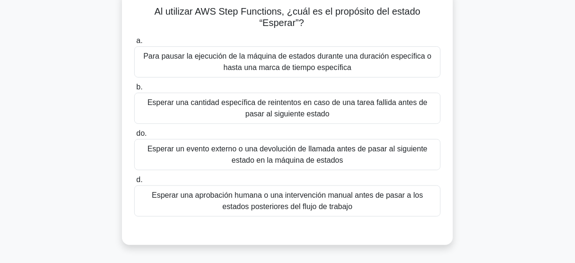
scroll to position [76, 0]
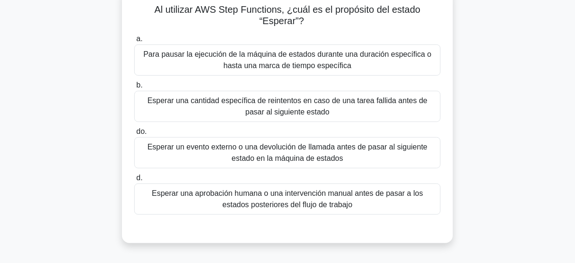
click at [339, 72] on div "Para pausar la ejecución de la máquina de estados durante una duración específi…" at bounding box center [287, 59] width 306 height 31
click at [134, 42] on input "a. Para pausar la ejecución de la máquina de estados durante una duración espec…" at bounding box center [134, 39] width 0 height 6
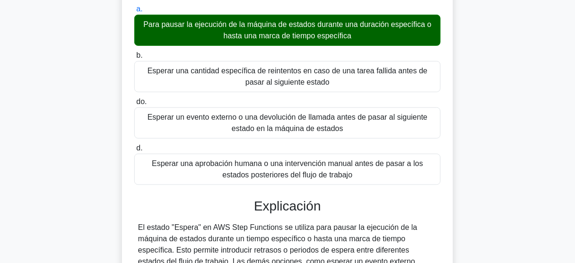
scroll to position [248, 0]
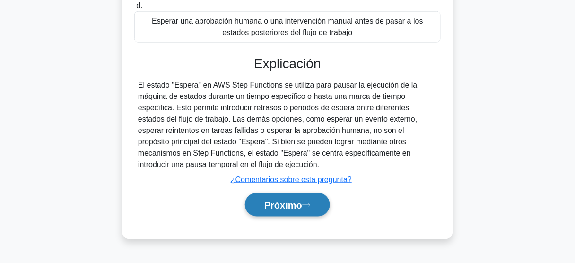
click at [293, 206] on font "Próximo" at bounding box center [283, 205] width 38 height 10
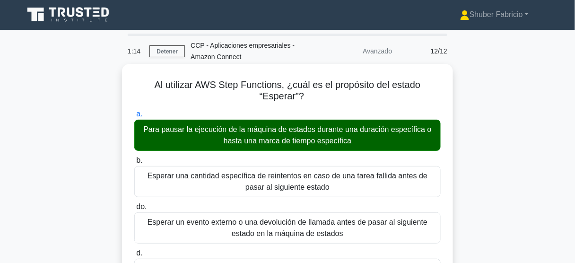
scroll to position [0, 0]
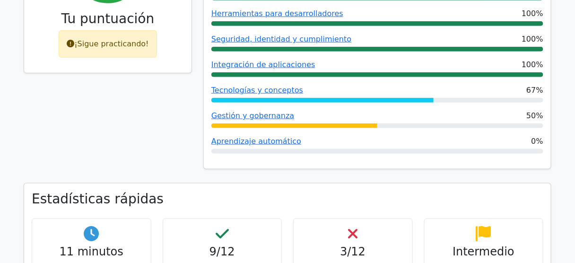
scroll to position [265, 0]
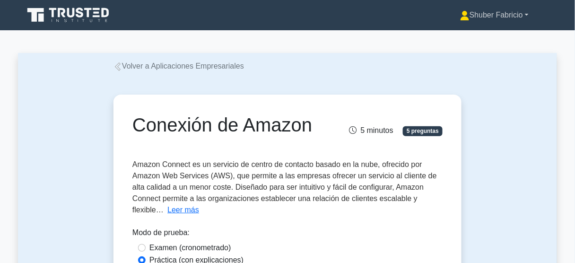
click at [498, 15] on font "Shuber Fabricio" at bounding box center [495, 15] width 53 height 8
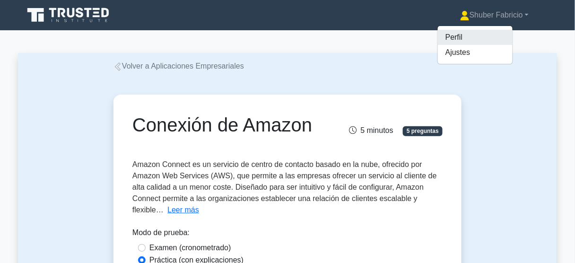
click at [445, 34] on font "Perfil" at bounding box center [453, 37] width 17 height 8
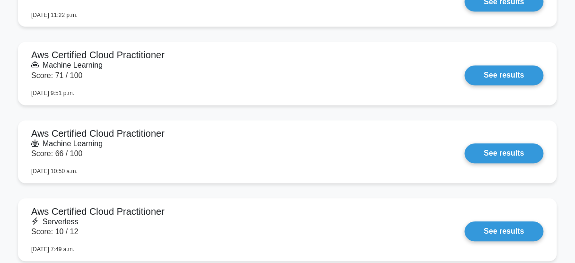
scroll to position [1323, 0]
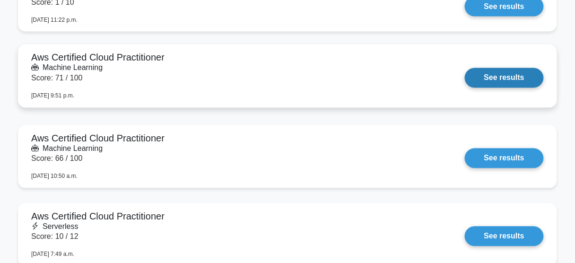
click at [504, 75] on link "See results" at bounding box center [503, 78] width 79 height 20
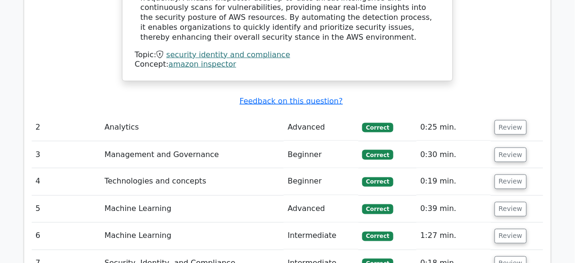
scroll to position [1172, 0]
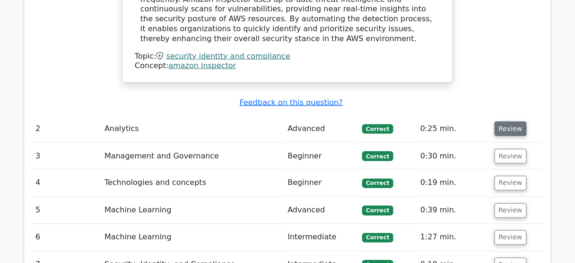
click at [510, 121] on button "Review" at bounding box center [510, 128] width 32 height 15
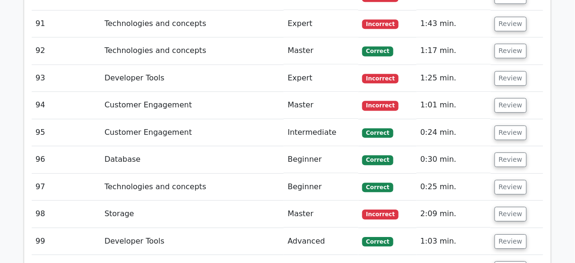
scroll to position [4177, 0]
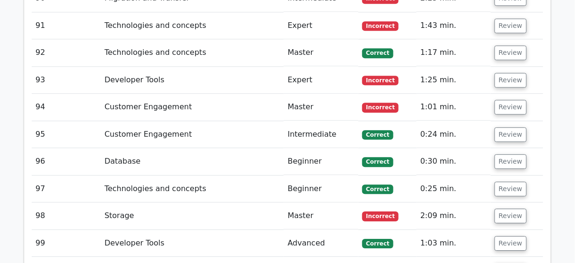
click at [508, 236] on button "Review" at bounding box center [510, 243] width 32 height 15
click at [503, 208] on button "Review" at bounding box center [510, 215] width 32 height 15
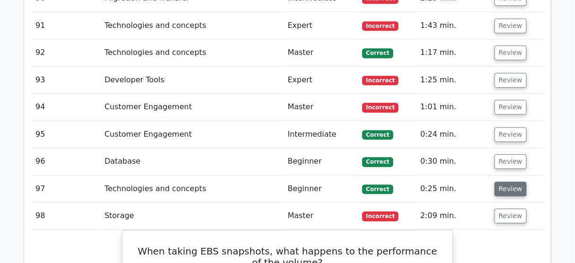
click at [505, 181] on button "Review" at bounding box center [510, 188] width 32 height 15
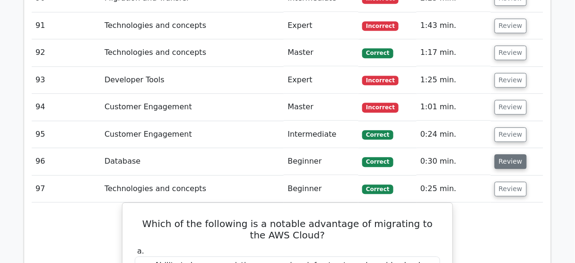
click at [511, 154] on button "Review" at bounding box center [510, 161] width 32 height 15
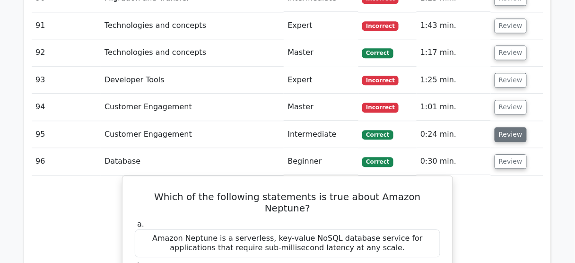
click at [504, 127] on button "Review" at bounding box center [510, 134] width 32 height 15
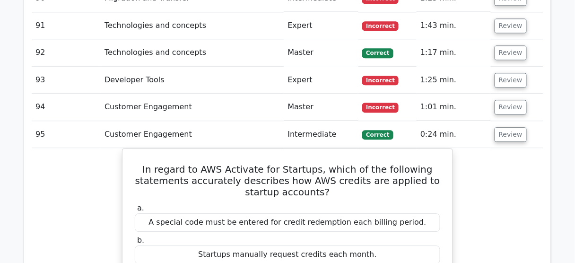
click at [506, 100] on button "Review" at bounding box center [510, 107] width 32 height 15
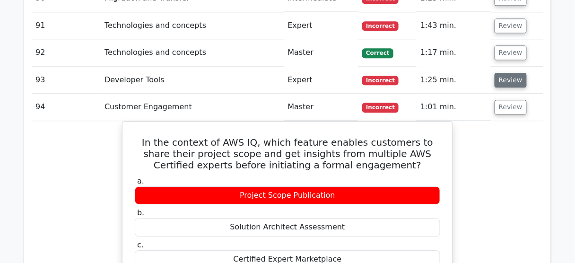
click at [507, 73] on button "Review" at bounding box center [510, 80] width 32 height 15
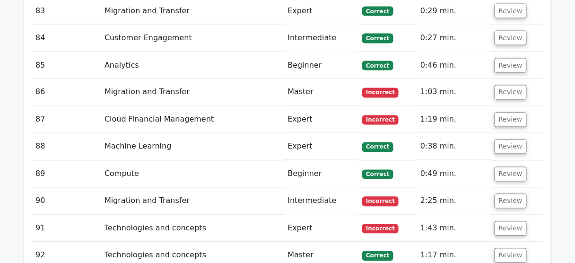
scroll to position [3950, 0]
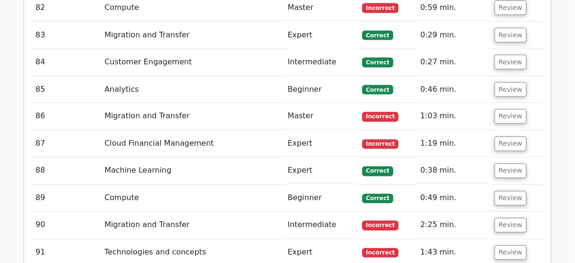
drag, startPoint x: 506, startPoint y: 202, endPoint x: 509, endPoint y: 179, distance: 23.4
click at [506, 245] on button "Review" at bounding box center [510, 252] width 32 height 15
click at [510, 218] on button "Review" at bounding box center [510, 225] width 32 height 15
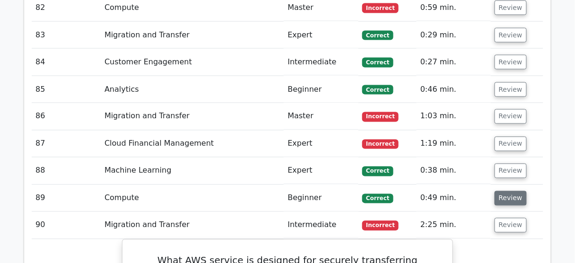
drag, startPoint x: 508, startPoint y: 125, endPoint x: 508, endPoint y: 116, distance: 8.5
click at [508, 191] on button "Review" at bounding box center [510, 198] width 32 height 15
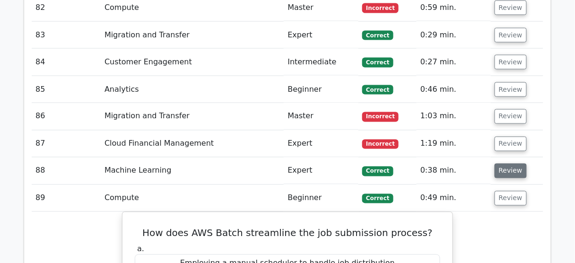
drag, startPoint x: 507, startPoint y: 102, endPoint x: 507, endPoint y: 85, distance: 17.5
click at [507, 163] on button "Review" at bounding box center [510, 170] width 32 height 15
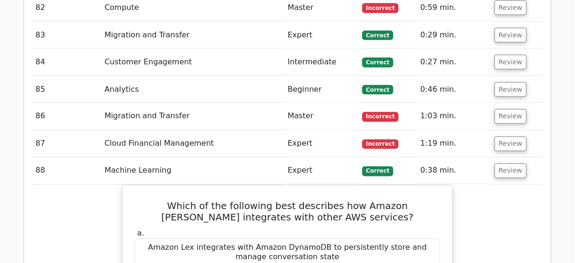
drag, startPoint x: 507, startPoint y: 74, endPoint x: 508, endPoint y: 58, distance: 16.1
click at [507, 137] on button "Review" at bounding box center [510, 144] width 32 height 15
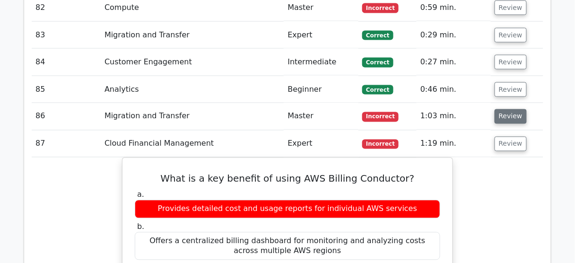
click at [508, 109] on button "Review" at bounding box center [510, 116] width 32 height 15
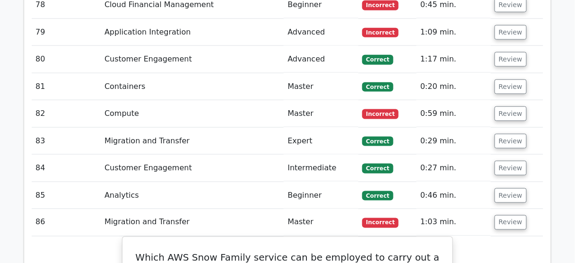
scroll to position [3837, 0]
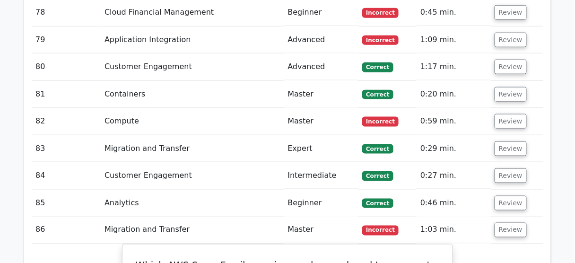
drag, startPoint x: 507, startPoint y: 129, endPoint x: 510, endPoint y: 110, distance: 19.6
click at [507, 196] on button "Review" at bounding box center [510, 203] width 32 height 15
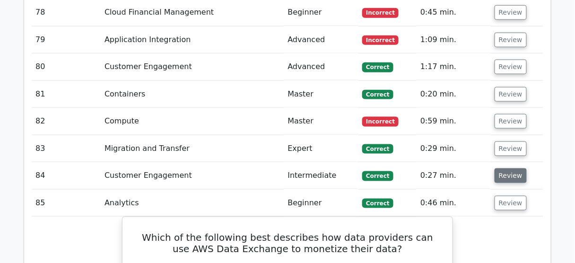
drag, startPoint x: 508, startPoint y: 100, endPoint x: 509, endPoint y: 94, distance: 6.7
click at [508, 168] on button "Review" at bounding box center [510, 175] width 32 height 15
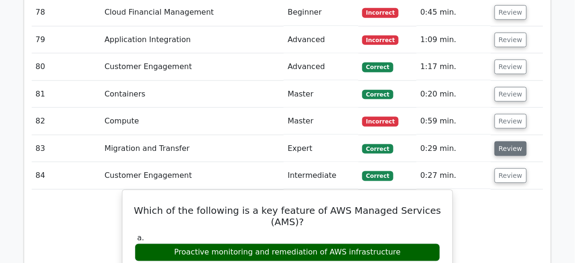
click at [506, 141] on button "Review" at bounding box center [510, 148] width 32 height 15
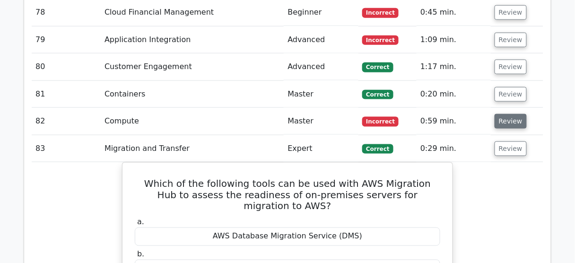
click at [505, 114] on button "Review" at bounding box center [510, 121] width 32 height 15
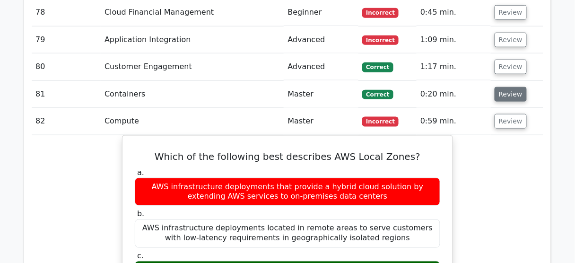
click at [507, 87] on button "Review" at bounding box center [510, 94] width 32 height 15
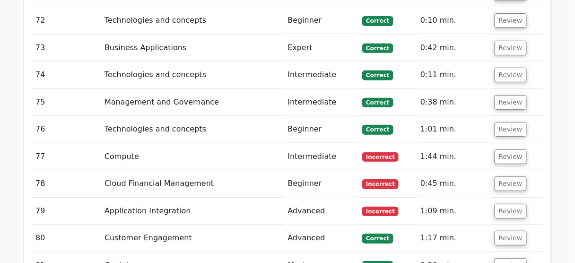
scroll to position [3610, 0]
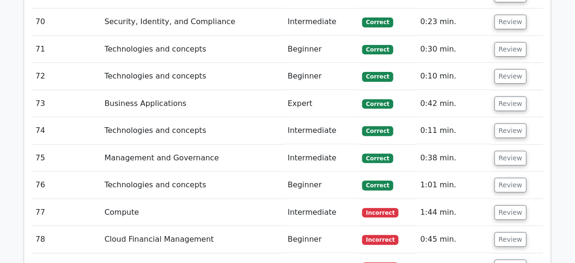
click at [513, 253] on td "Review" at bounding box center [516, 266] width 52 height 27
click at [510, 232] on button "Review" at bounding box center [510, 239] width 32 height 15
click at [512, 205] on button "Review" at bounding box center [510, 212] width 32 height 15
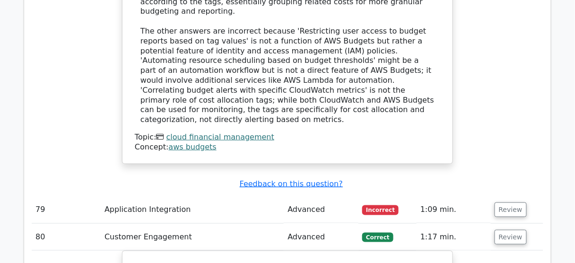
scroll to position [4668, 0]
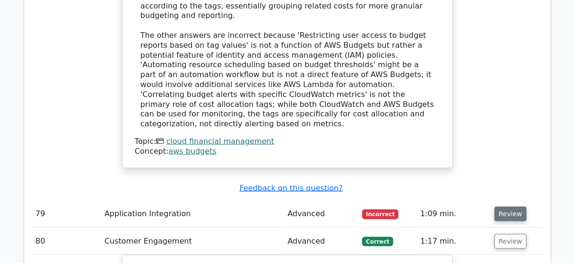
click at [508, 206] on button "Review" at bounding box center [510, 213] width 32 height 15
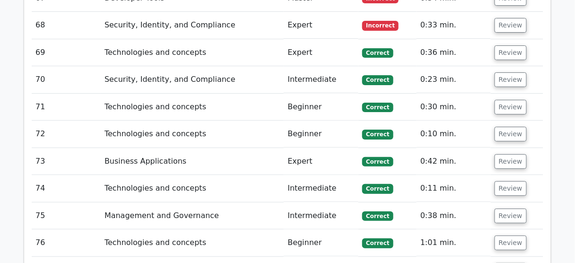
scroll to position [3610, 0]
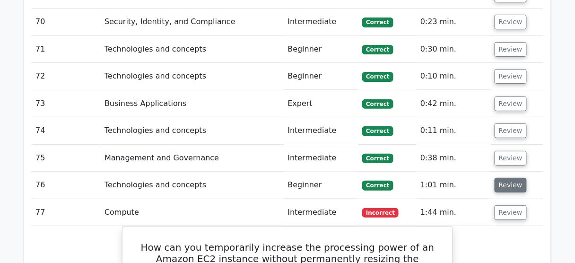
click at [502, 178] on button "Review" at bounding box center [510, 185] width 32 height 15
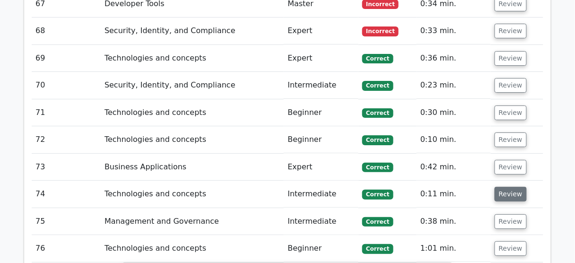
scroll to position [3534, 0]
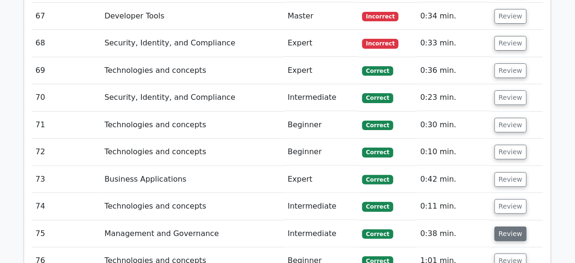
click at [508, 226] on button "Review" at bounding box center [510, 233] width 32 height 15
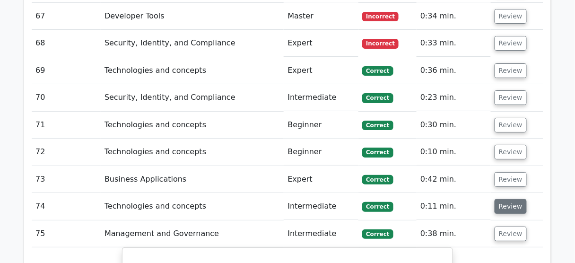
click at [506, 199] on button "Review" at bounding box center [510, 206] width 32 height 15
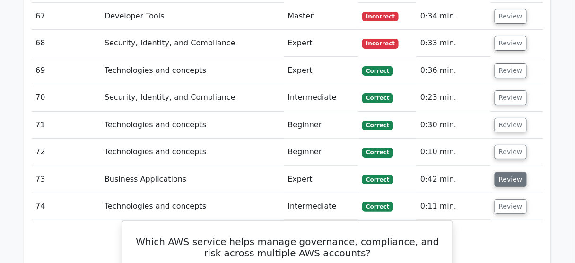
click at [506, 172] on button "Review" at bounding box center [510, 179] width 32 height 15
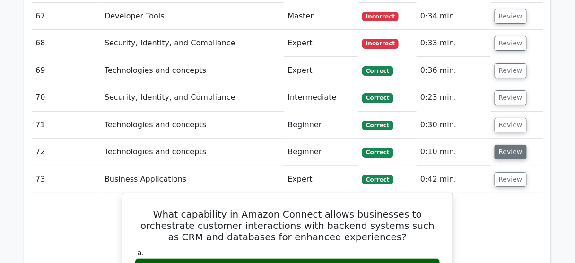
click at [499, 145] on button "Review" at bounding box center [510, 152] width 32 height 15
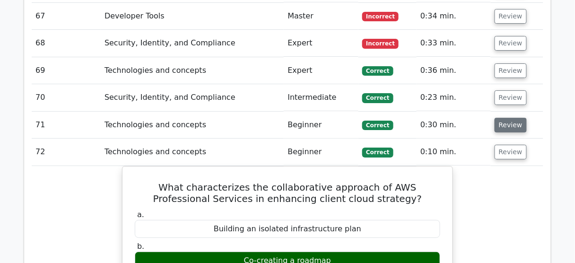
click at [500, 118] on button "Review" at bounding box center [510, 125] width 32 height 15
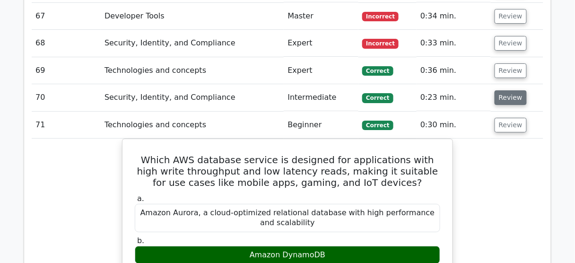
click at [497, 90] on button "Review" at bounding box center [510, 97] width 32 height 15
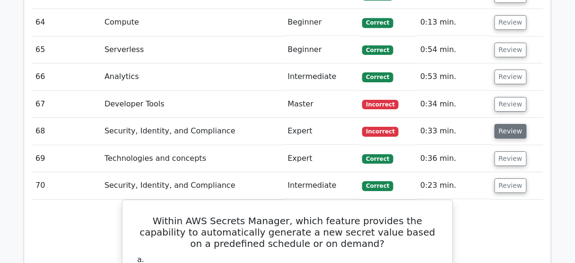
scroll to position [3383, 0]
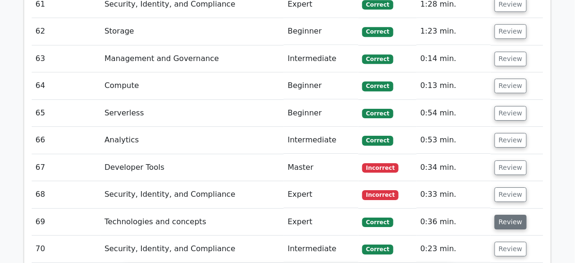
click at [513, 215] on button "Review" at bounding box center [510, 222] width 32 height 15
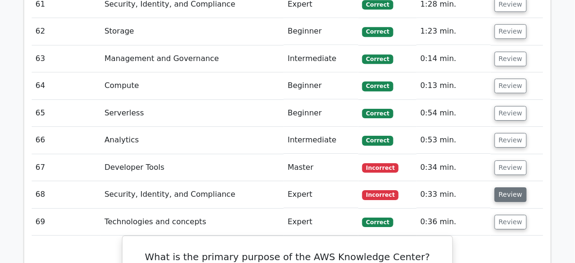
click at [513, 187] on button "Review" at bounding box center [510, 194] width 32 height 15
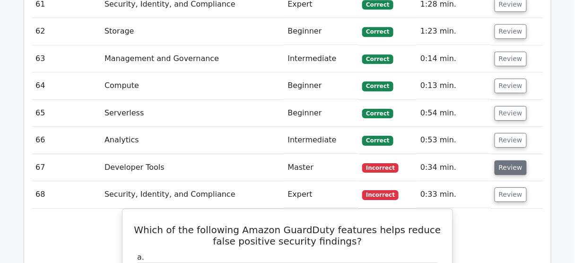
click at [509, 160] on button "Review" at bounding box center [510, 167] width 32 height 15
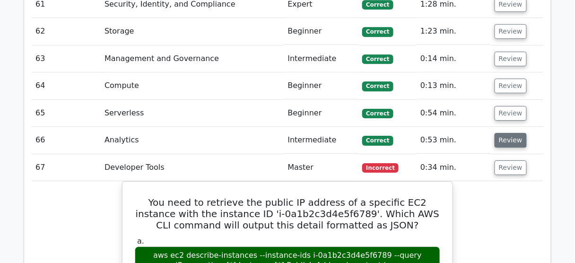
click at [503, 133] on button "Review" at bounding box center [510, 140] width 32 height 15
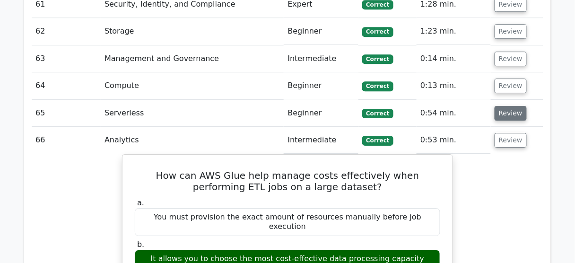
click at [504, 106] on button "Review" at bounding box center [510, 113] width 32 height 15
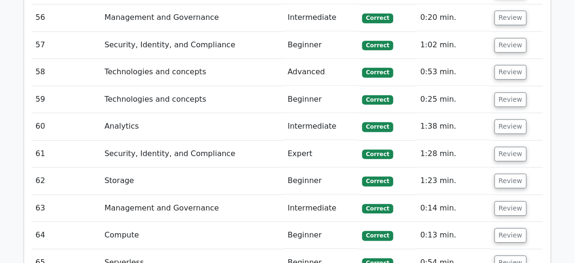
scroll to position [3232, 0]
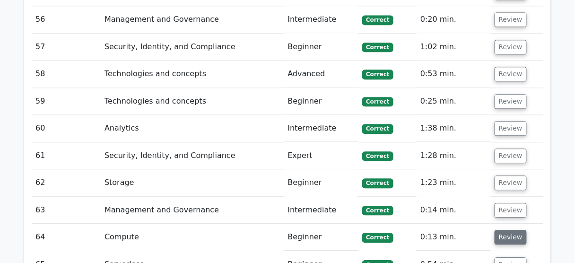
click at [512, 230] on button "Review" at bounding box center [510, 237] width 32 height 15
click at [513, 203] on button "Review" at bounding box center [510, 210] width 32 height 15
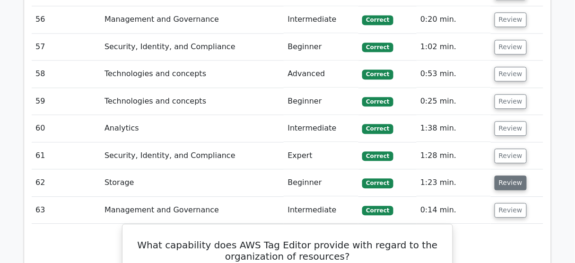
click at [507, 175] on button "Review" at bounding box center [510, 182] width 32 height 15
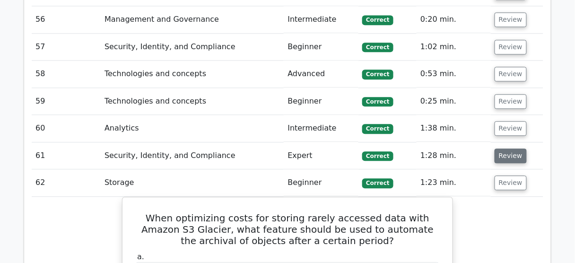
click at [503, 148] on button "Review" at bounding box center [510, 155] width 32 height 15
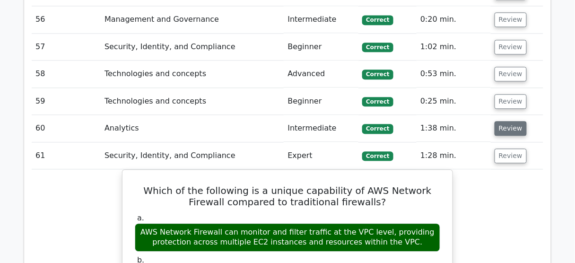
click at [503, 121] on button "Review" at bounding box center [510, 128] width 32 height 15
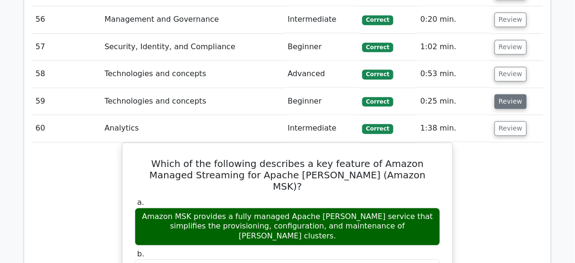
click at [500, 94] on button "Review" at bounding box center [510, 101] width 32 height 15
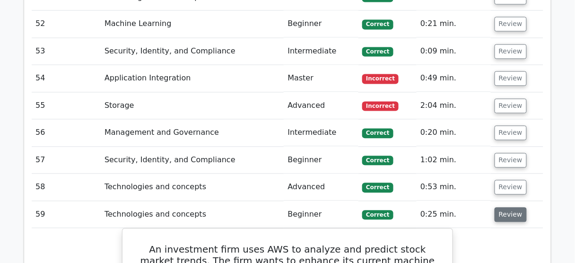
scroll to position [3081, 0]
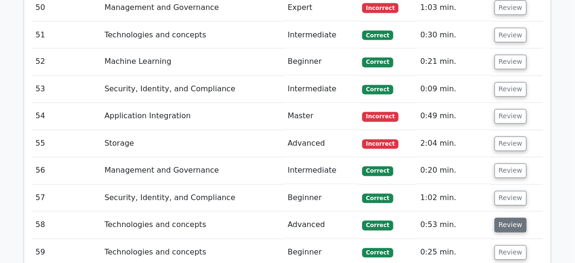
click at [519, 218] on button "Review" at bounding box center [510, 225] width 32 height 15
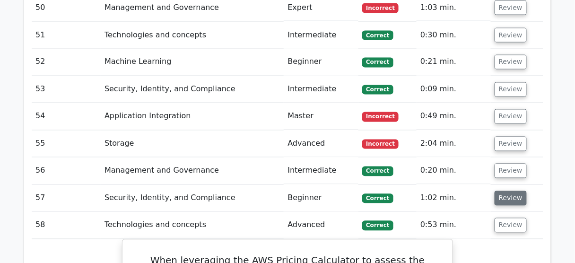
click at [513, 191] on button "Review" at bounding box center [510, 198] width 32 height 15
click at [508, 163] on button "Review" at bounding box center [510, 170] width 32 height 15
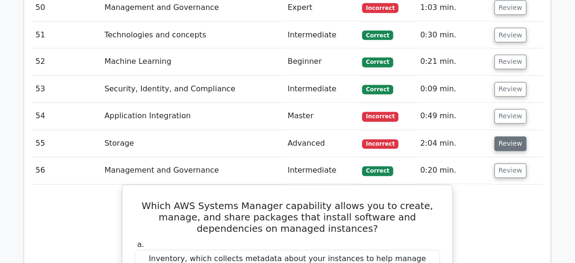
click at [506, 137] on button "Review" at bounding box center [510, 144] width 32 height 15
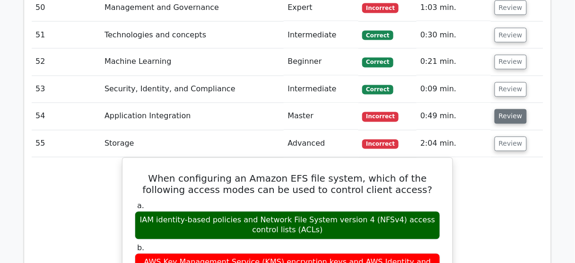
click at [503, 109] on button "Review" at bounding box center [510, 116] width 32 height 15
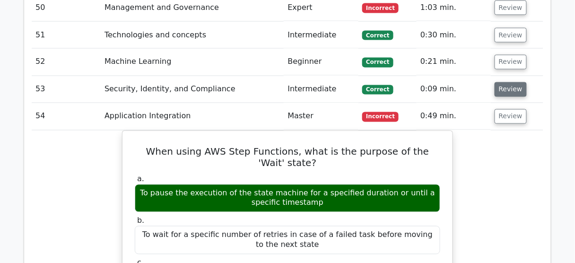
click at [500, 82] on button "Review" at bounding box center [510, 89] width 32 height 15
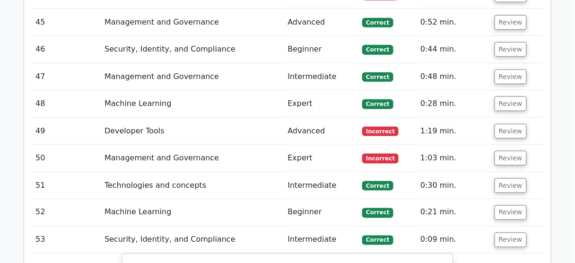
scroll to position [2930, 0]
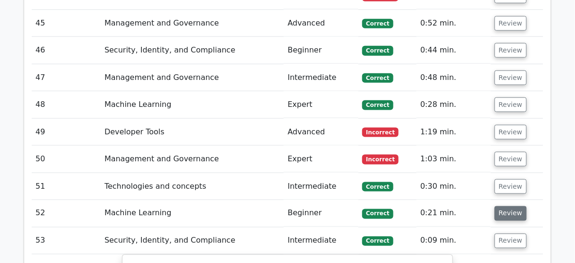
click at [510, 206] on button "Review" at bounding box center [510, 213] width 32 height 15
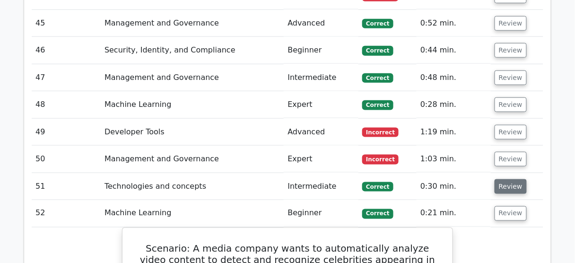
click at [508, 179] on button "Review" at bounding box center [510, 186] width 32 height 15
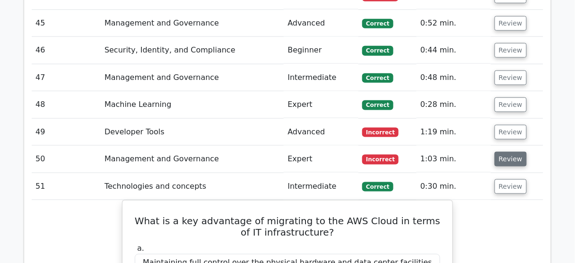
click at [509, 152] on button "Review" at bounding box center [510, 159] width 32 height 15
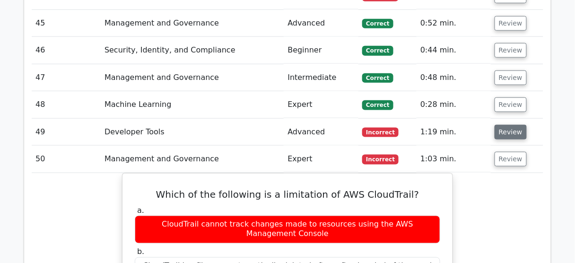
click at [502, 125] on button "Review" at bounding box center [510, 132] width 32 height 15
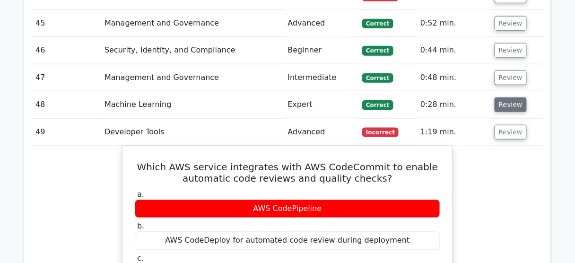
click at [501, 97] on button "Review" at bounding box center [510, 104] width 32 height 15
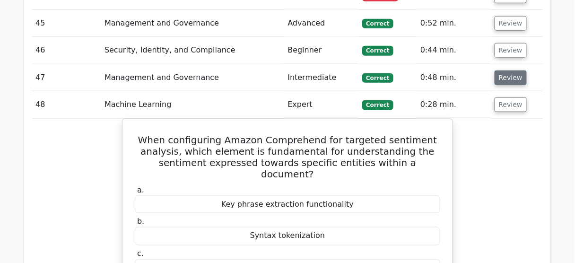
click at [501, 70] on button "Review" at bounding box center [510, 77] width 32 height 15
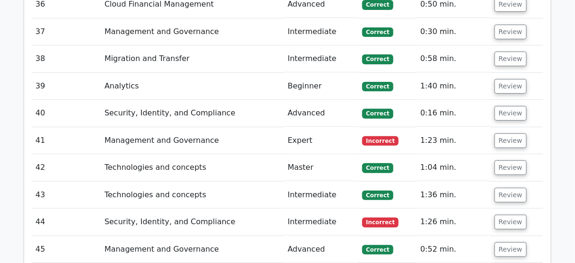
scroll to position [2703, 0]
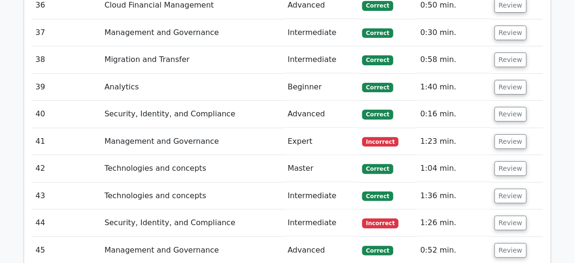
click at [507, 243] on button "Review" at bounding box center [510, 250] width 32 height 15
click at [506, 215] on button "Review" at bounding box center [510, 222] width 32 height 15
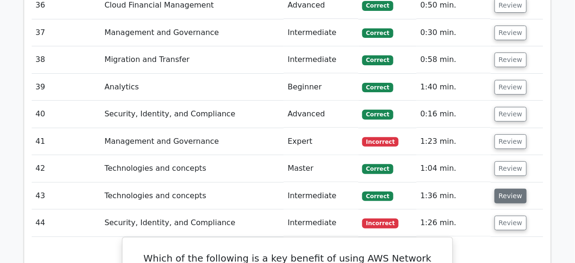
click at [509, 189] on button "Review" at bounding box center [510, 196] width 32 height 15
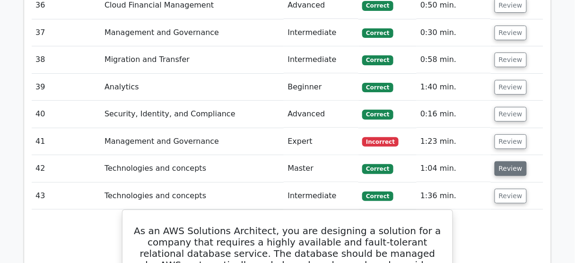
click at [507, 161] on button "Review" at bounding box center [510, 168] width 32 height 15
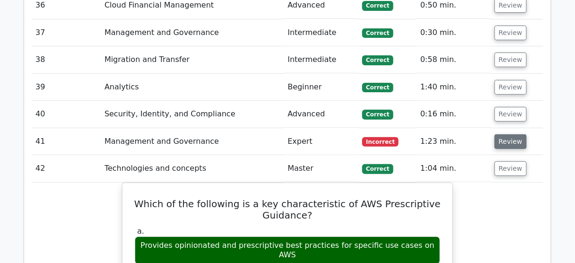
click at [507, 134] on button "Review" at bounding box center [510, 141] width 32 height 15
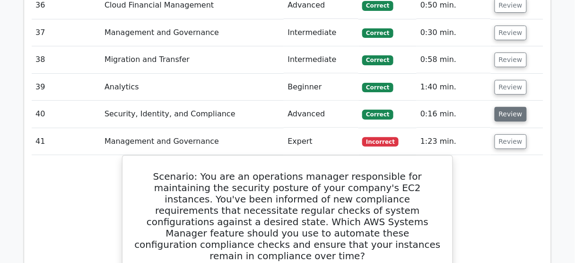
click at [508, 107] on button "Review" at bounding box center [510, 114] width 32 height 15
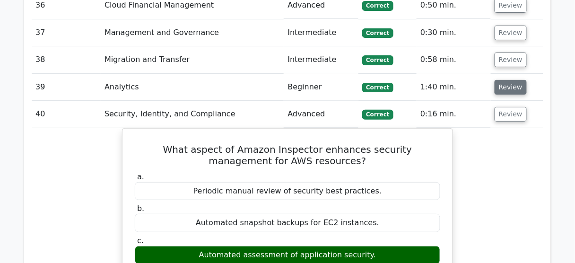
click at [503, 80] on button "Review" at bounding box center [510, 87] width 32 height 15
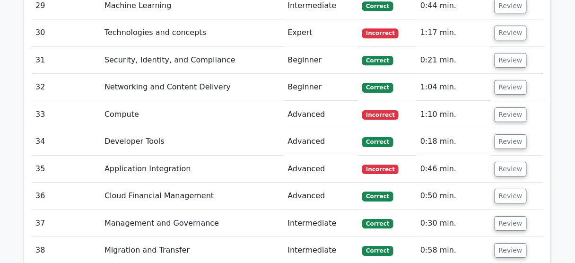
scroll to position [2514, 0]
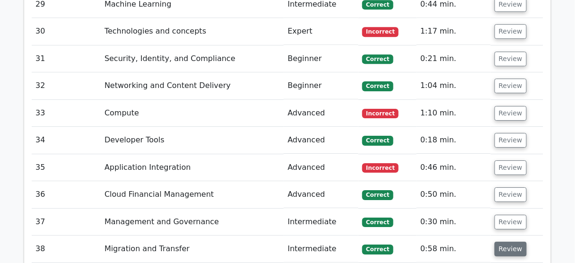
click at [507, 241] on button "Review" at bounding box center [510, 248] width 32 height 15
click at [501, 215] on button "Review" at bounding box center [510, 222] width 32 height 15
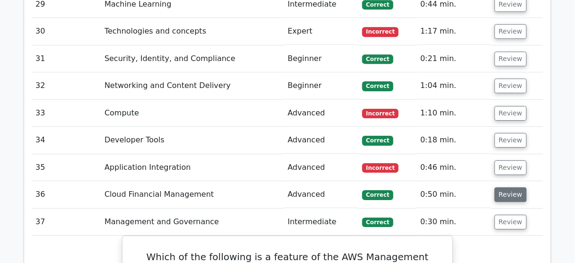
click at [499, 187] on button "Review" at bounding box center [510, 194] width 32 height 15
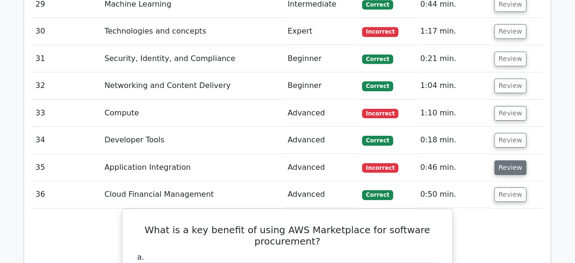
click at [505, 160] on button "Review" at bounding box center [510, 167] width 32 height 15
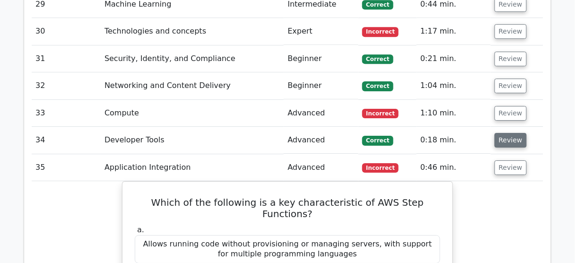
click at [502, 133] on button "Review" at bounding box center [510, 140] width 32 height 15
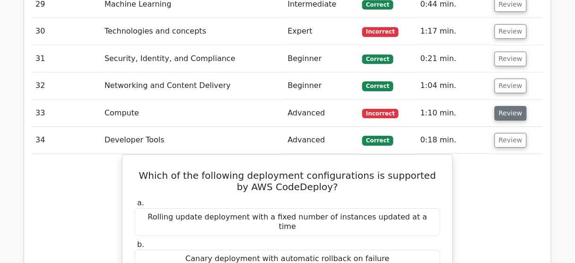
click at [502, 106] on button "Review" at bounding box center [510, 113] width 32 height 15
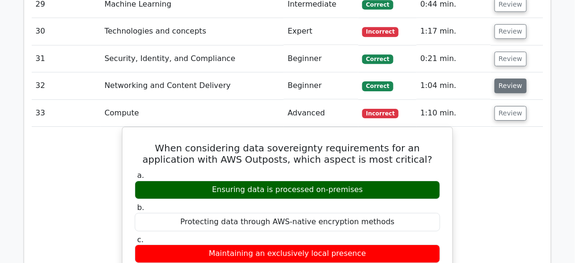
click at [503, 78] on button "Review" at bounding box center [510, 85] width 32 height 15
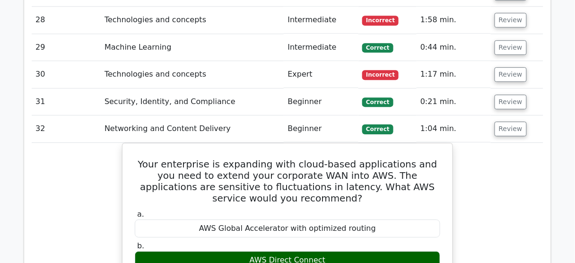
scroll to position [2400, 0]
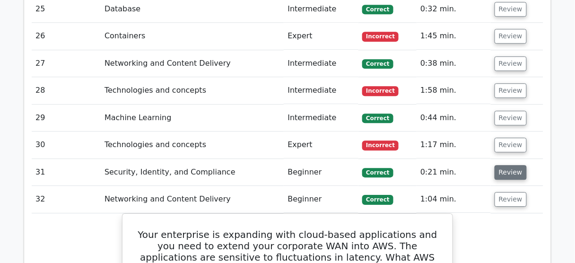
click at [503, 165] on button "Review" at bounding box center [510, 172] width 32 height 15
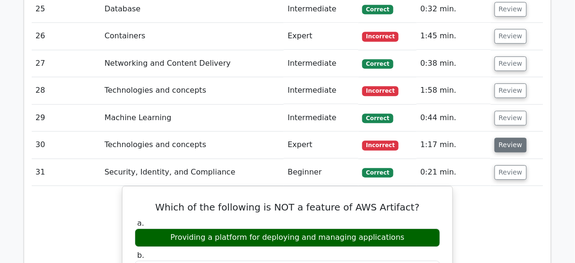
drag, startPoint x: 502, startPoint y: 86, endPoint x: 503, endPoint y: 77, distance: 9.0
click at [502, 138] on button "Review" at bounding box center [510, 145] width 32 height 15
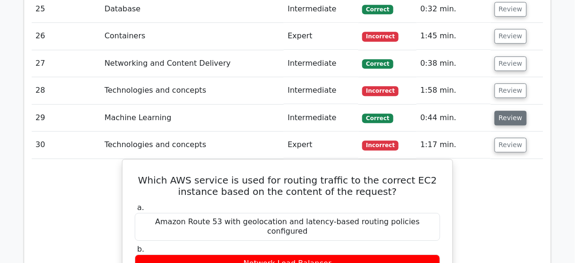
click at [502, 111] on button "Review" at bounding box center [510, 118] width 32 height 15
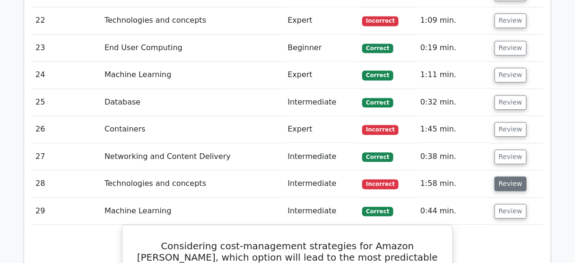
scroll to position [2287, 0]
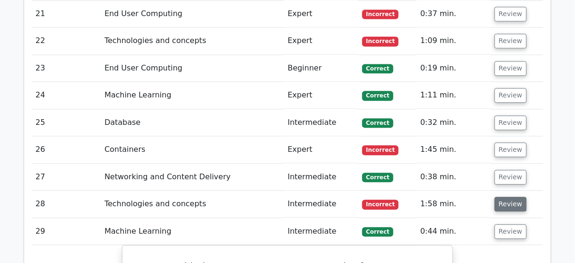
click at [510, 197] on button "Review" at bounding box center [510, 204] width 32 height 15
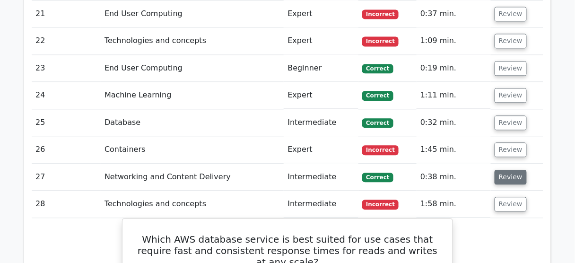
click at [508, 170] on button "Review" at bounding box center [510, 177] width 32 height 15
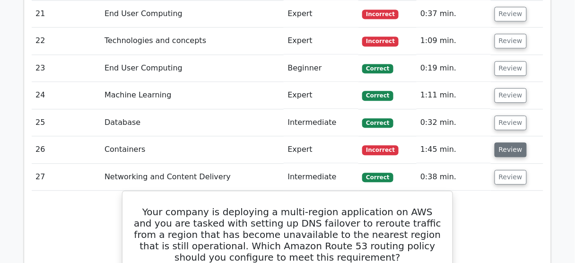
click at [507, 142] on button "Review" at bounding box center [510, 149] width 32 height 15
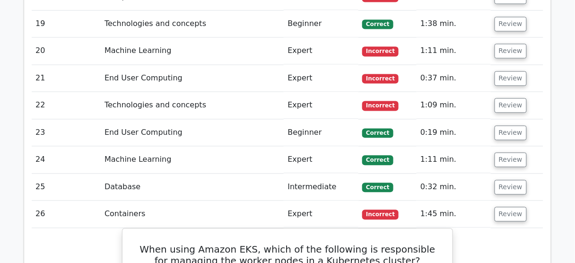
scroll to position [2174, 0]
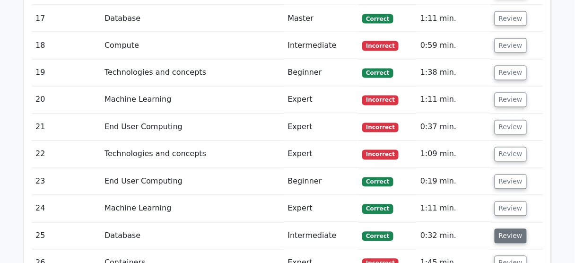
click at [505, 229] on button "Review" at bounding box center [510, 236] width 32 height 15
click at [509, 201] on button "Review" at bounding box center [510, 208] width 32 height 15
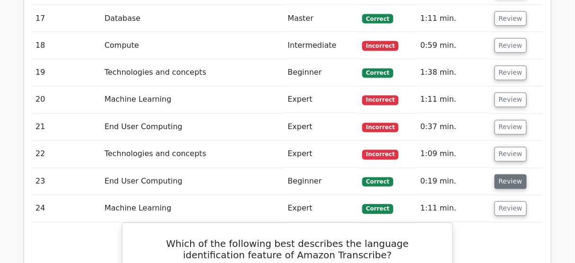
click at [513, 174] on button "Review" at bounding box center [510, 181] width 32 height 15
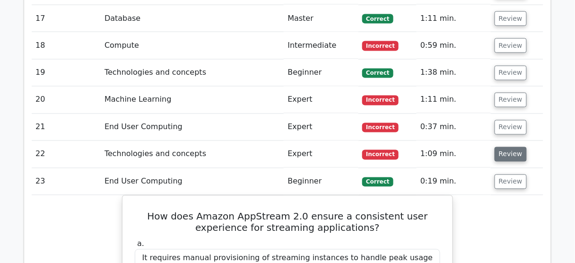
click at [509, 147] on button "Review" at bounding box center [510, 154] width 32 height 15
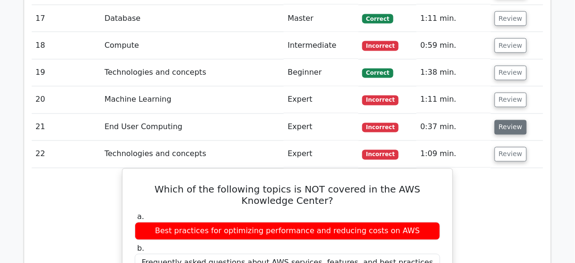
click at [507, 120] on button "Review" at bounding box center [510, 127] width 32 height 15
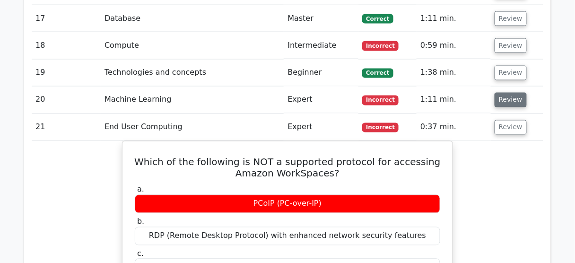
click at [501, 93] on button "Review" at bounding box center [510, 100] width 32 height 15
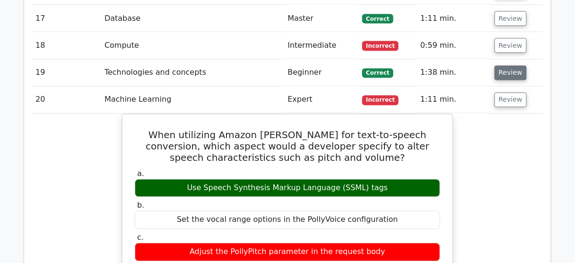
click at [507, 66] on button "Review" at bounding box center [510, 73] width 32 height 15
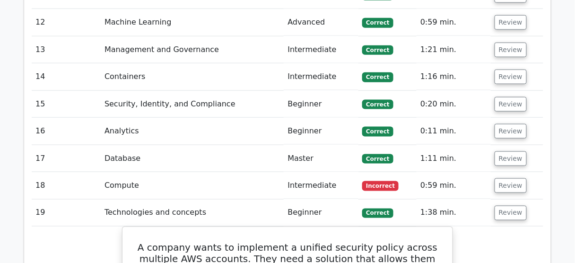
scroll to position [2022, 0]
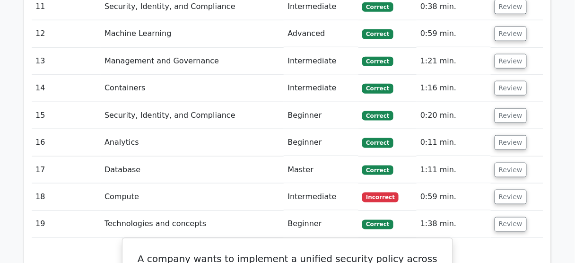
click at [512, 183] on td "Review" at bounding box center [516, 196] width 52 height 27
click at [507, 189] on button "Review" at bounding box center [510, 196] width 32 height 15
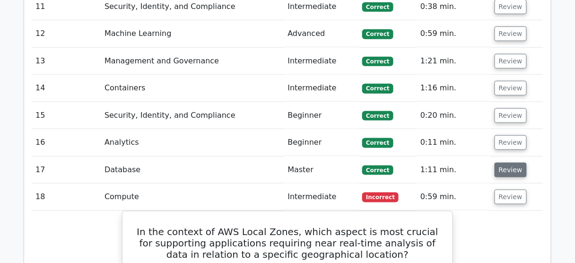
click at [507, 163] on button "Review" at bounding box center [510, 170] width 32 height 15
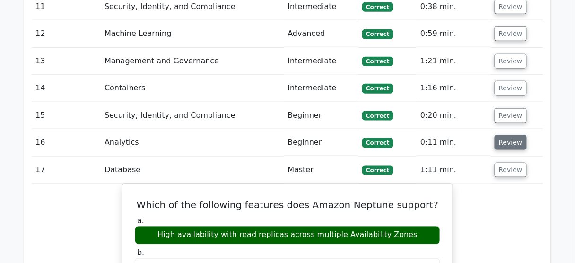
click at [507, 135] on button "Review" at bounding box center [510, 142] width 32 height 15
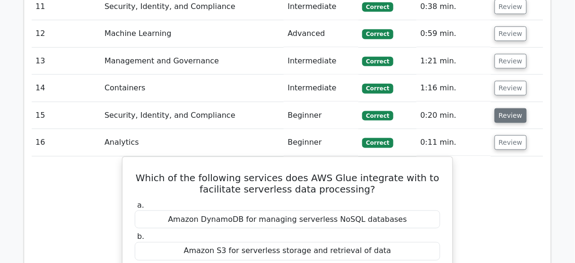
drag, startPoint x: 504, startPoint y: 63, endPoint x: 506, endPoint y: 53, distance: 10.2
click at [504, 108] on button "Review" at bounding box center [510, 115] width 32 height 15
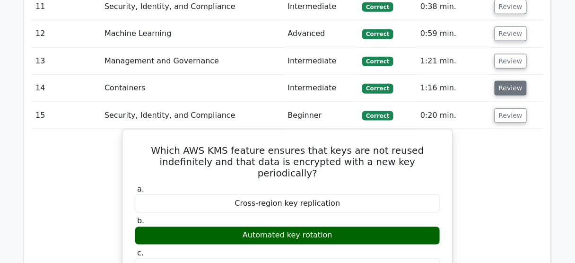
click at [504, 81] on button "Review" at bounding box center [510, 88] width 32 height 15
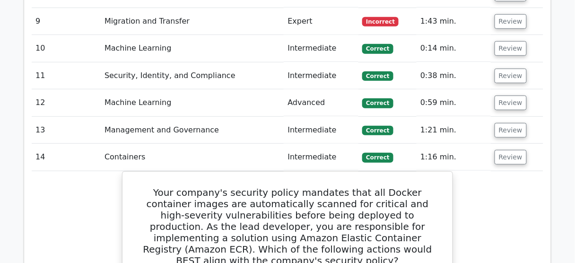
scroll to position [1909, 0]
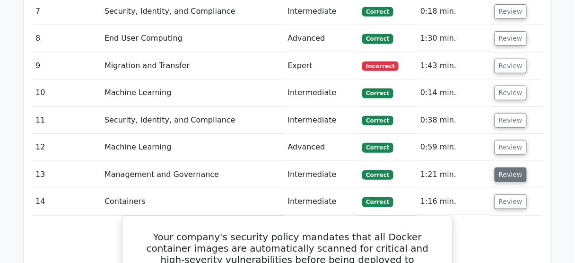
click at [503, 167] on button "Review" at bounding box center [510, 174] width 32 height 15
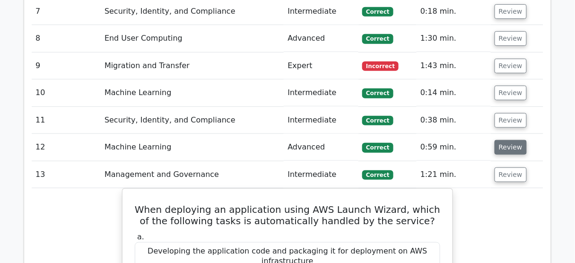
click at [500, 140] on button "Review" at bounding box center [510, 147] width 32 height 15
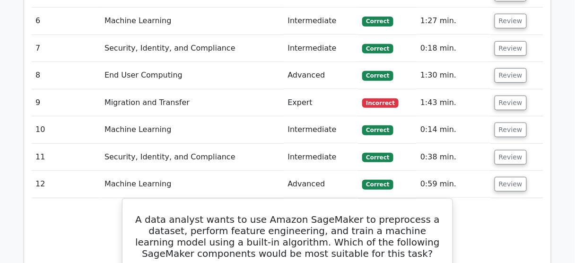
scroll to position [1833, 0]
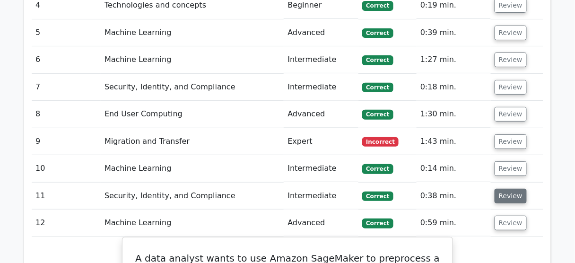
click at [506, 189] on button "Review" at bounding box center [510, 196] width 32 height 15
click at [501, 161] on button "Review" at bounding box center [510, 168] width 32 height 15
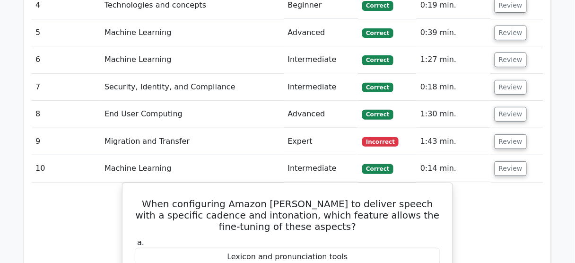
drag, startPoint x: 504, startPoint y: 85, endPoint x: 508, endPoint y: 74, distance: 11.5
click at [504, 134] on button "Review" at bounding box center [510, 141] width 32 height 15
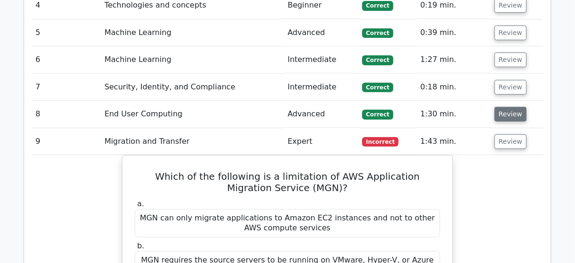
click at [508, 107] on button "Review" at bounding box center [510, 114] width 32 height 15
click at [507, 80] on button "Review" at bounding box center [510, 87] width 32 height 15
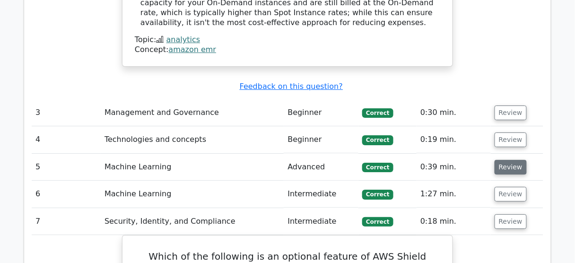
scroll to position [1682, 0]
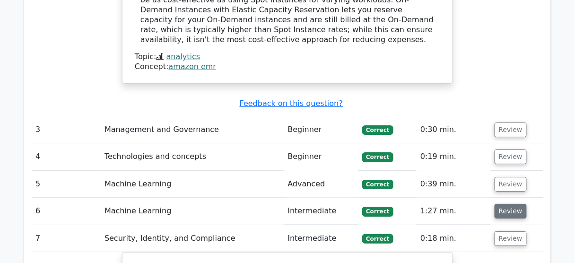
click at [512, 204] on button "Review" at bounding box center [510, 211] width 32 height 15
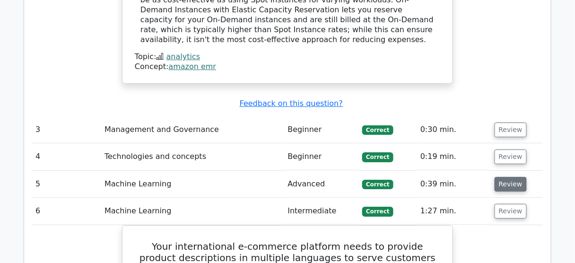
click at [512, 177] on button "Review" at bounding box center [510, 184] width 32 height 15
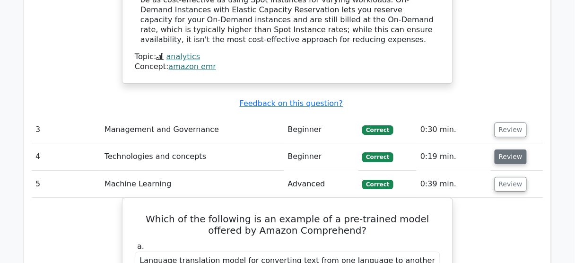
drag, startPoint x: 510, startPoint y: 104, endPoint x: 505, endPoint y: 87, distance: 17.9
click at [510, 149] on button "Review" at bounding box center [510, 156] width 32 height 15
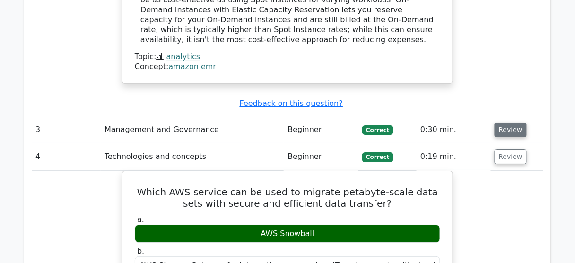
click at [505, 122] on button "Review" at bounding box center [510, 129] width 32 height 15
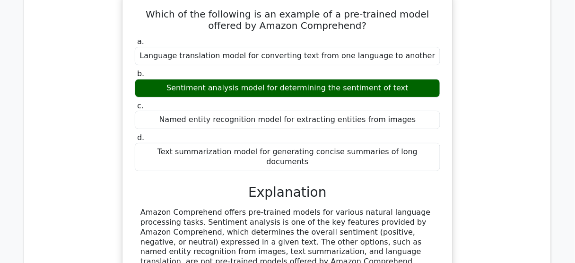
scroll to position [2665, 0]
